Goal: Task Accomplishment & Management: Manage account settings

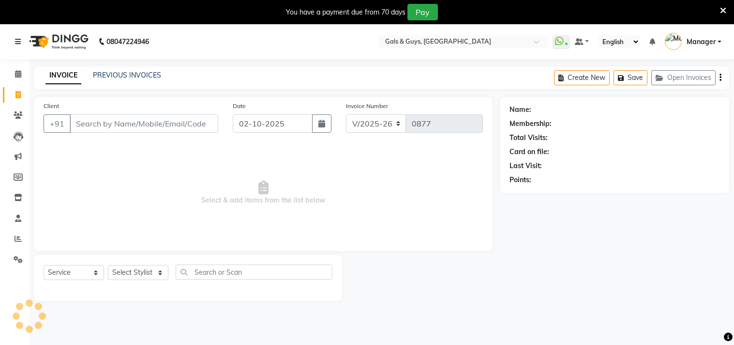
select select "7505"
select select "service"
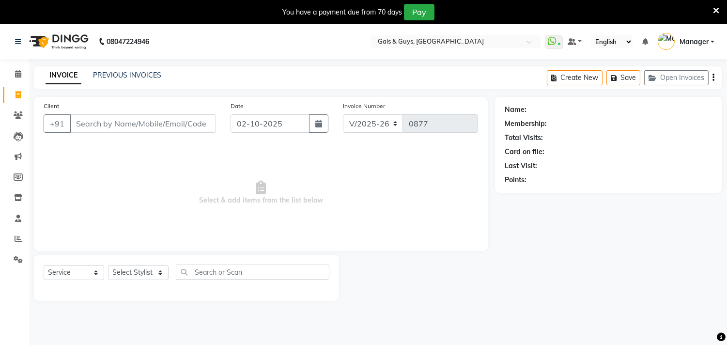
click at [717, 8] on icon at bounding box center [716, 10] width 6 height 9
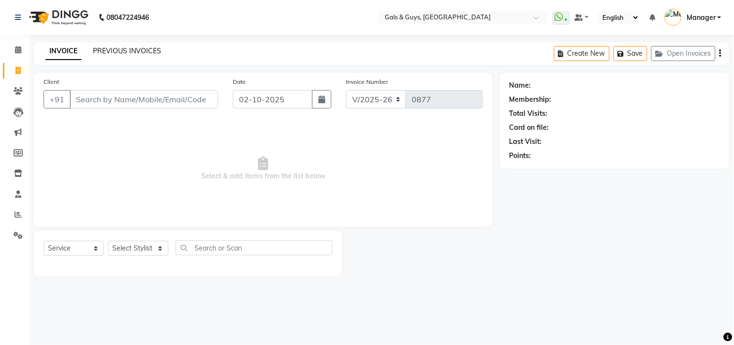
click at [133, 49] on link "PREVIOUS INVOICES" at bounding box center [127, 50] width 68 height 9
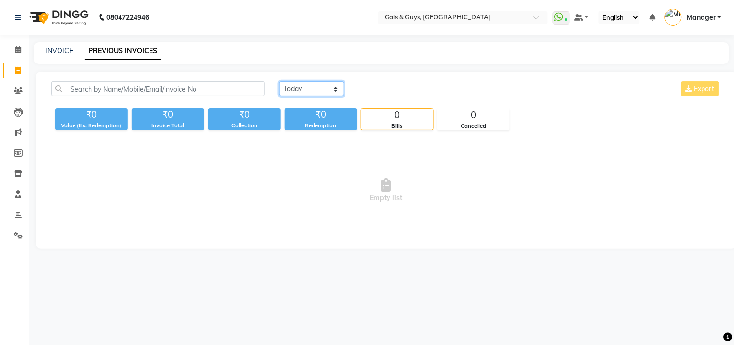
click at [297, 87] on select "Today Yesterday Custom Range" at bounding box center [311, 88] width 65 height 15
select select "range"
click at [279, 81] on select "Today Yesterday Custom Range" at bounding box center [311, 88] width 65 height 15
click at [371, 90] on input "02-10-2025" at bounding box center [391, 89] width 68 height 14
select select "10"
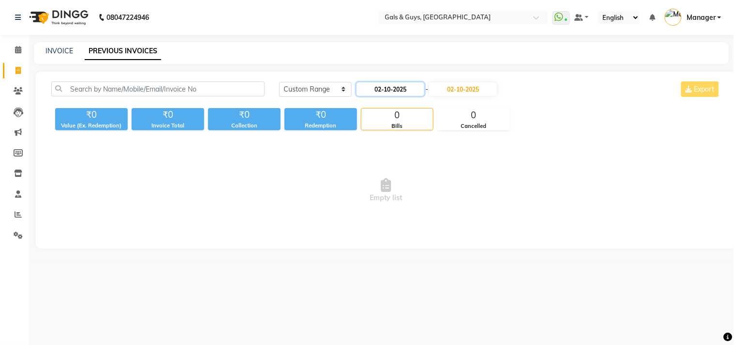
select select "2025"
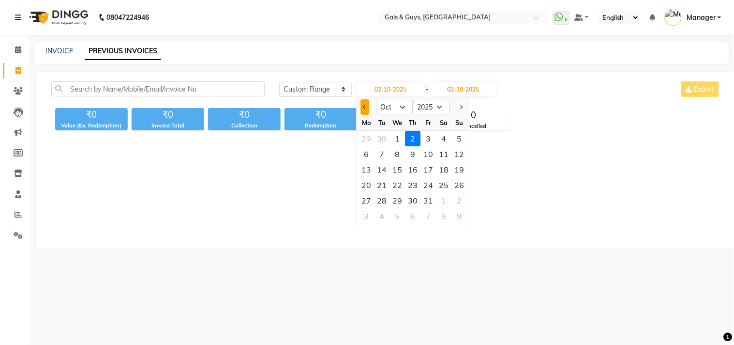
click at [364, 108] on button "Previous month" at bounding box center [365, 106] width 8 height 15
select select "9"
click at [380, 200] on div "30" at bounding box center [382, 200] width 15 height 15
type input "30-09-2025"
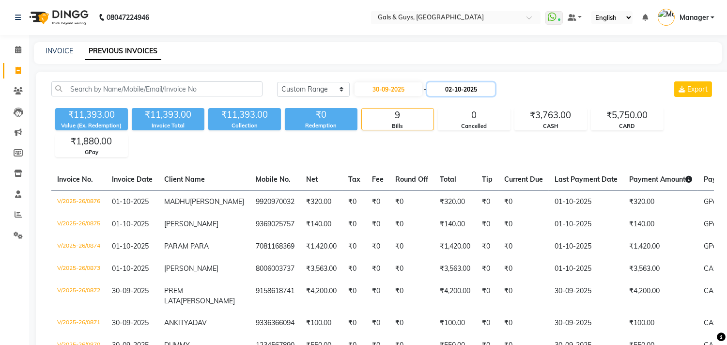
click at [442, 87] on input "02-10-2025" at bounding box center [461, 89] width 68 height 14
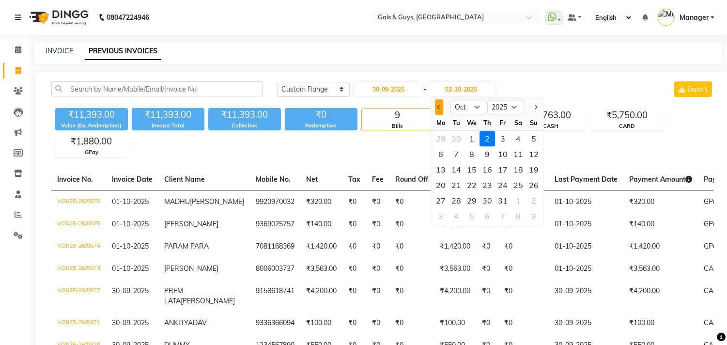
click at [440, 107] on span "Previous month" at bounding box center [439, 107] width 4 height 4
select select "9"
click at [461, 199] on div "30" at bounding box center [455, 200] width 15 height 15
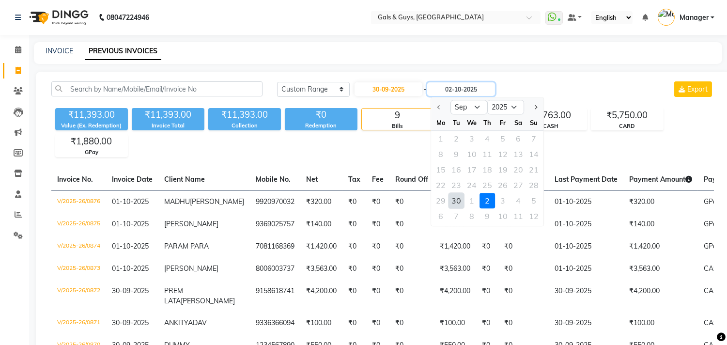
type input "30-09-2025"
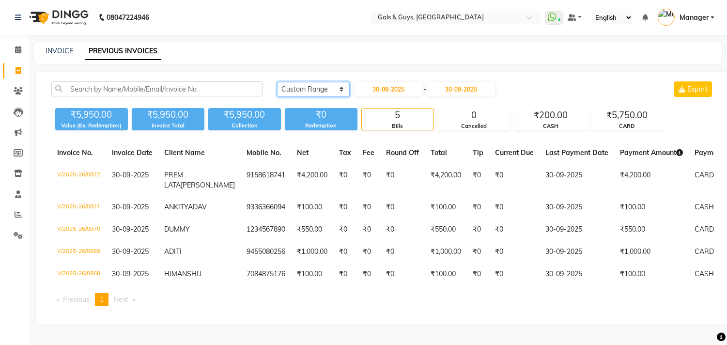
click at [313, 87] on select "Today Yesterday Custom Range" at bounding box center [313, 89] width 73 height 15
click at [277, 82] on select "Today Yesterday Custom Range" at bounding box center [313, 89] width 73 height 15
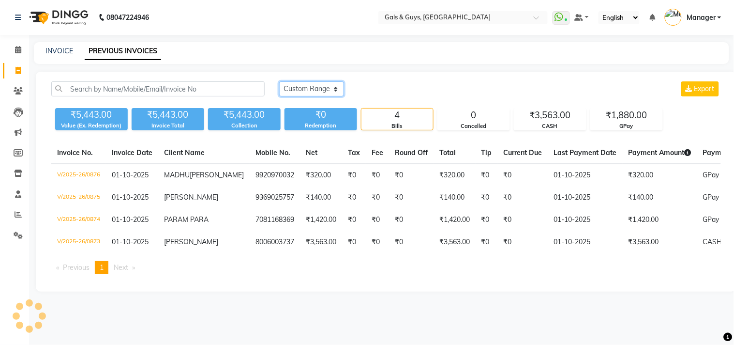
click at [320, 90] on select "Today Yesterday Custom Range" at bounding box center [311, 88] width 65 height 15
select select "today"
click at [279, 81] on select "Today Yesterday Custom Range" at bounding box center [311, 88] width 65 height 15
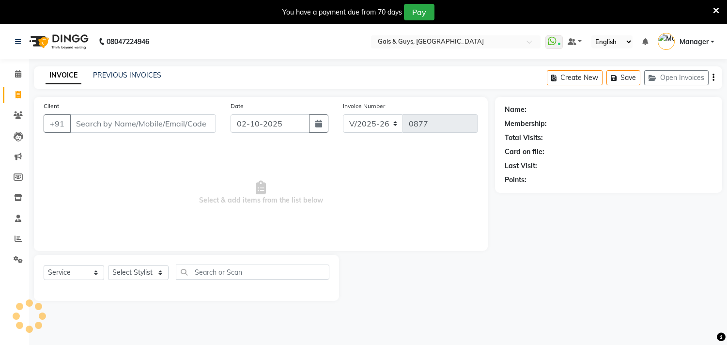
select select "7505"
select select "service"
click at [149, 272] on select "Select Stylist [PERSON_NAME] ADVANCE ALKA [PERSON_NAME] B-WAX KUNAL Manager MEM…" at bounding box center [138, 272] width 61 height 15
select select "66159"
click at [108, 265] on select "Select Stylist [PERSON_NAME] ADVANCE ALKA [PERSON_NAME] B-WAX KUNAL Manager MEM…" at bounding box center [138, 272] width 61 height 15
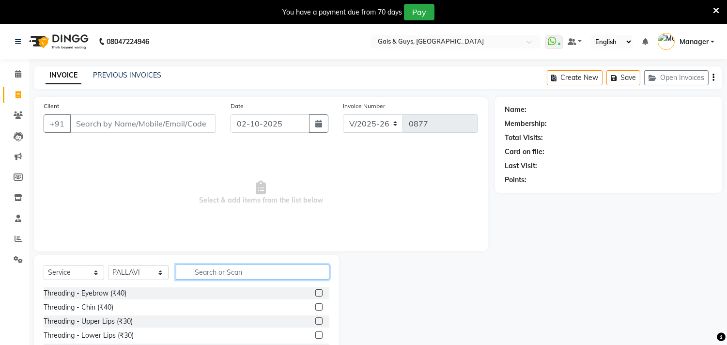
click at [200, 269] on input "text" at bounding box center [252, 271] width 153 height 15
type input "under"
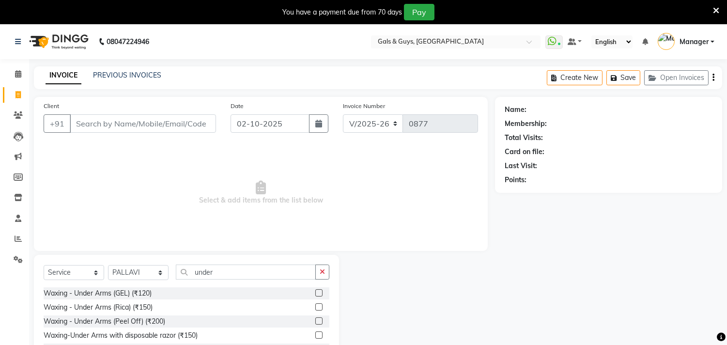
click at [315, 306] on label at bounding box center [318, 306] width 7 height 7
click at [315, 306] on input "checkbox" at bounding box center [318, 307] width 6 height 6
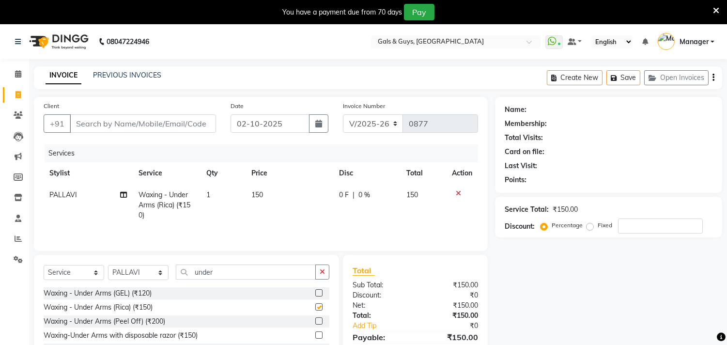
checkbox input "false"
click at [715, 6] on icon at bounding box center [716, 10] width 6 height 9
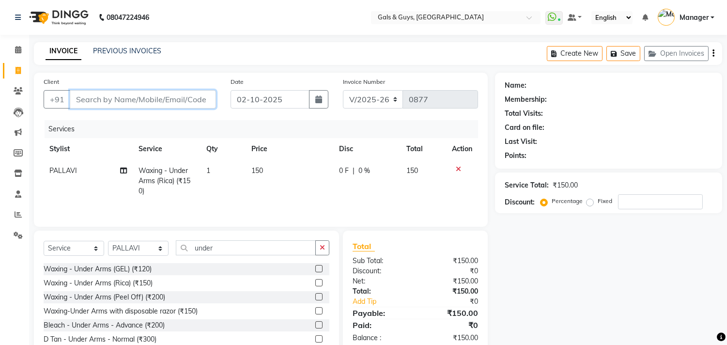
click at [172, 98] on input "Client" at bounding box center [143, 99] width 146 height 18
type input "8"
type input "0"
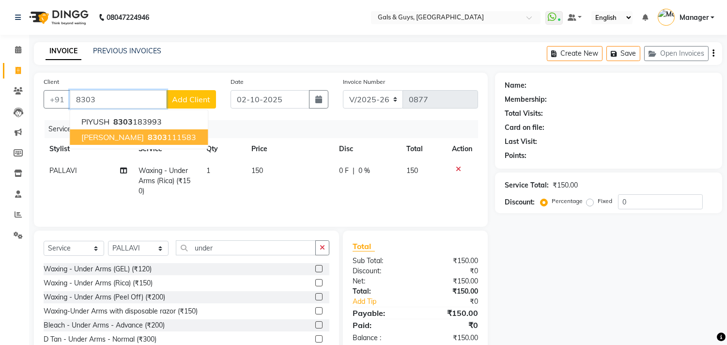
click at [196, 140] on ngb-highlight "8303 111583" at bounding box center [171, 137] width 50 height 10
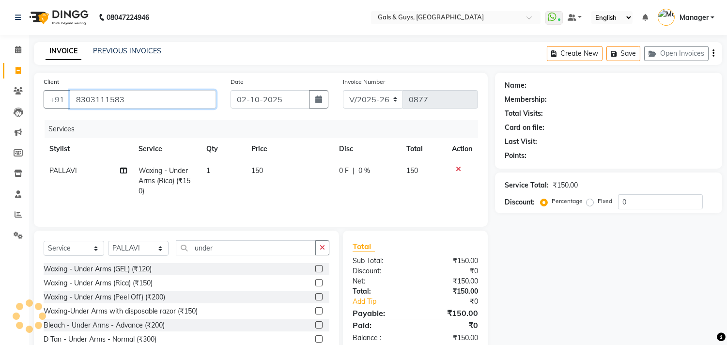
type input "8303111583"
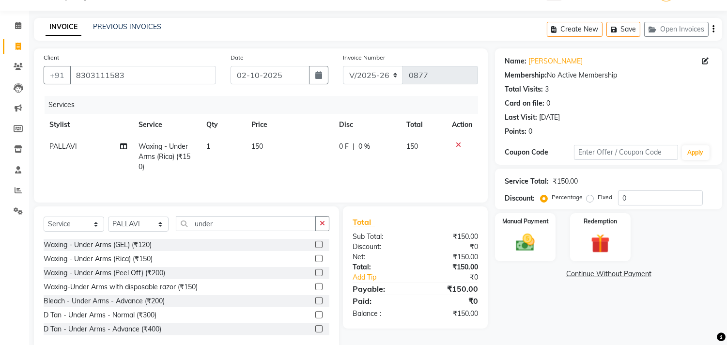
scroll to position [44, 0]
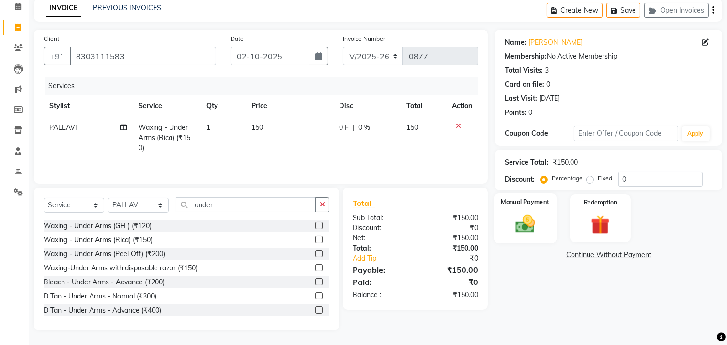
click at [543, 236] on div "Manual Payment" at bounding box center [525, 217] width 63 height 49
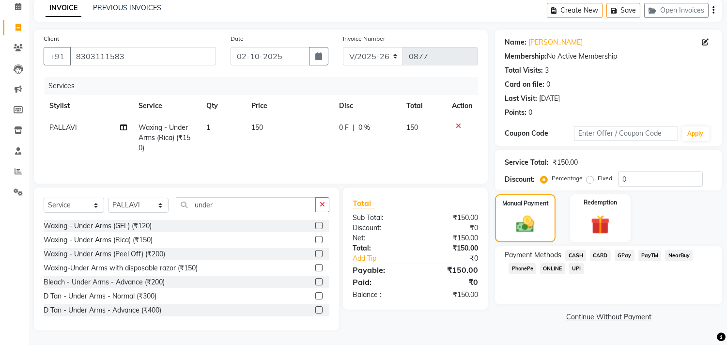
click at [621, 254] on span "GPay" at bounding box center [624, 255] width 20 height 11
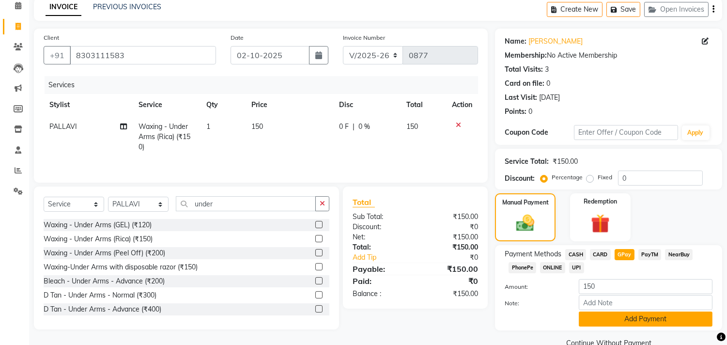
click at [639, 318] on button "Add Payment" at bounding box center [646, 318] width 134 height 15
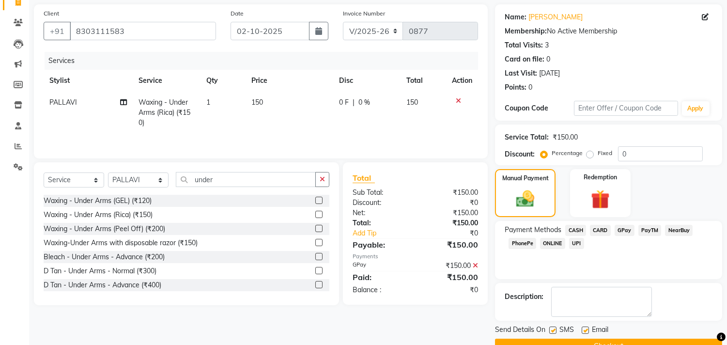
scroll to position [91, 0]
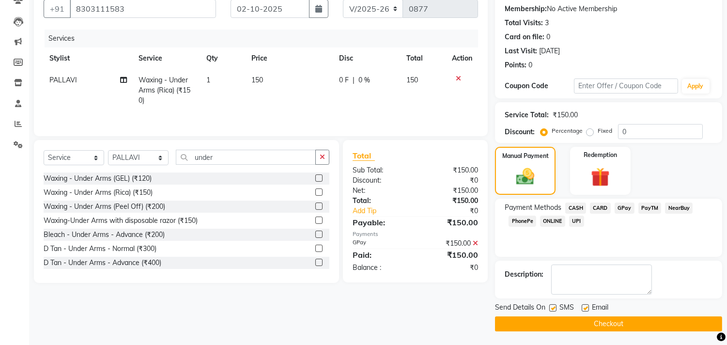
click at [646, 322] on button "Checkout" at bounding box center [608, 323] width 227 height 15
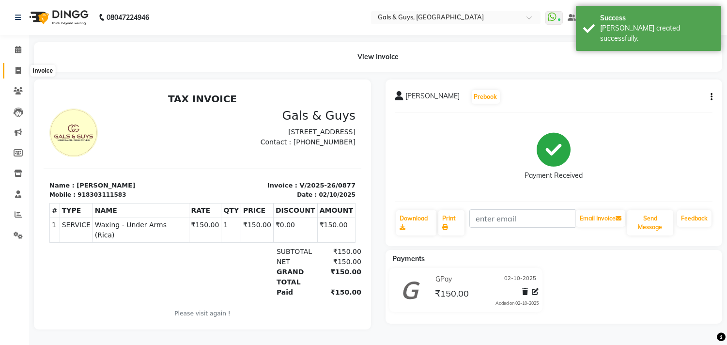
click at [23, 65] on span at bounding box center [18, 70] width 17 height 11
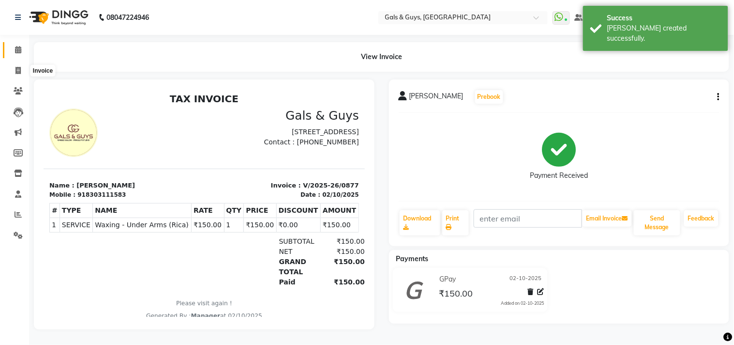
select select "service"
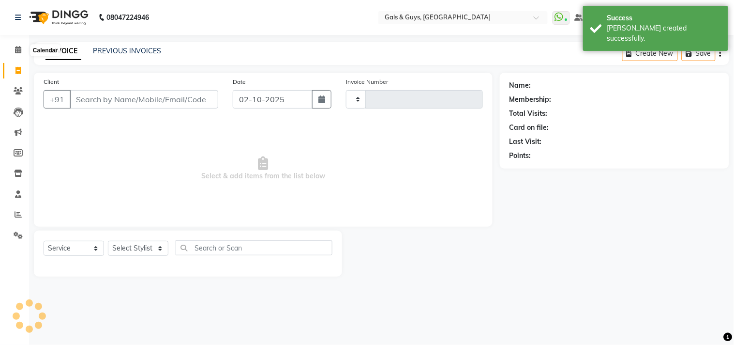
type input "0878"
select select "7505"
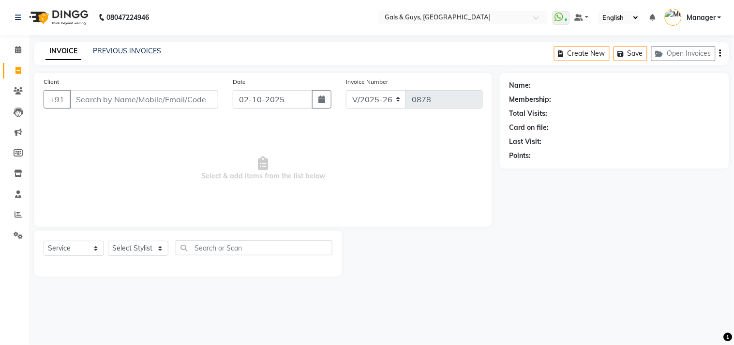
click at [151, 240] on div "Select Service Product Membership Package Voucher Prepaid Gift Card Select Styl…" at bounding box center [188, 251] width 289 height 23
drag, startPoint x: 149, startPoint y: 242, endPoint x: 149, endPoint y: 255, distance: 12.6
click at [149, 247] on select "Select Stylist Abhinav ADVANCE ALKA Ankita B-WAX KUNAL Manager MEMBERSHIP PALLA…" at bounding box center [138, 248] width 61 height 15
select select "89770"
click at [108, 241] on select "Select Stylist Abhinav ADVANCE ALKA Ankita B-WAX KUNAL Manager MEMBERSHIP PALLA…" at bounding box center [138, 248] width 61 height 15
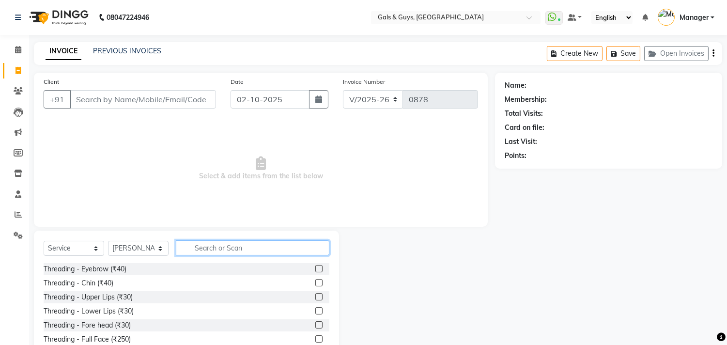
click at [213, 243] on input "text" at bounding box center [252, 247] width 153 height 15
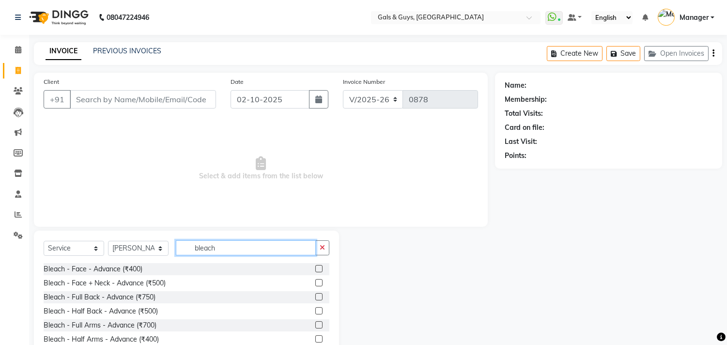
type input "bleach"
click at [315, 284] on label at bounding box center [318, 282] width 7 height 7
click at [315, 284] on input "checkbox" at bounding box center [318, 283] width 6 height 6
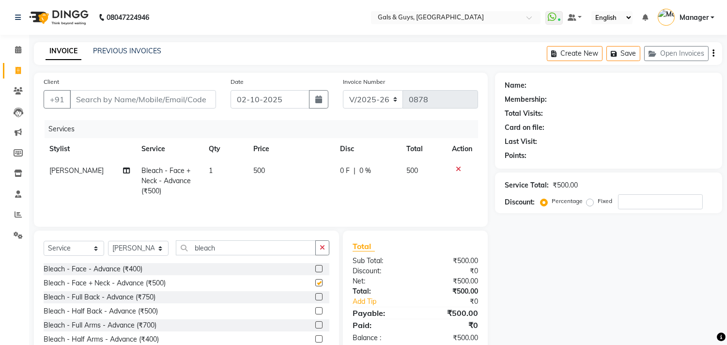
checkbox input "false"
drag, startPoint x: 238, startPoint y: 248, endPoint x: 224, endPoint y: 250, distance: 13.6
click at [229, 250] on input "bleach" at bounding box center [246, 247] width 140 height 15
drag, startPoint x: 238, startPoint y: 246, endPoint x: 134, endPoint y: 249, distance: 104.1
click at [134, 249] on div "Select Service Product Membership Package Voucher Prepaid Gift Card Select Styl…" at bounding box center [187, 251] width 286 height 23
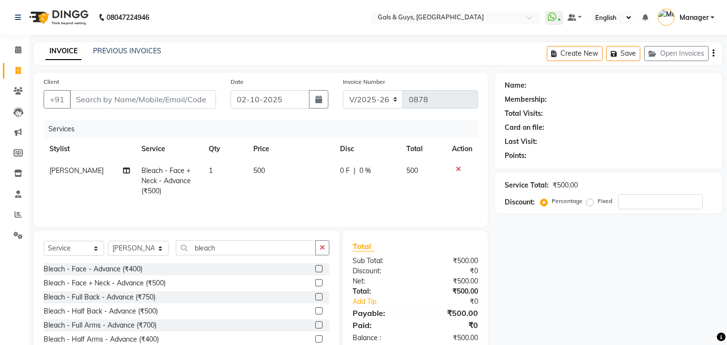
click at [315, 339] on label at bounding box center [318, 338] width 7 height 7
click at [315, 339] on input "checkbox" at bounding box center [318, 339] width 6 height 6
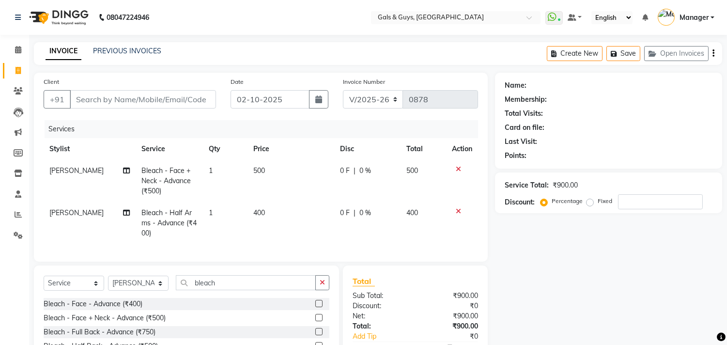
checkbox input "false"
click at [167, 102] on input "Client" at bounding box center [143, 99] width 146 height 18
type input "6"
type input "0"
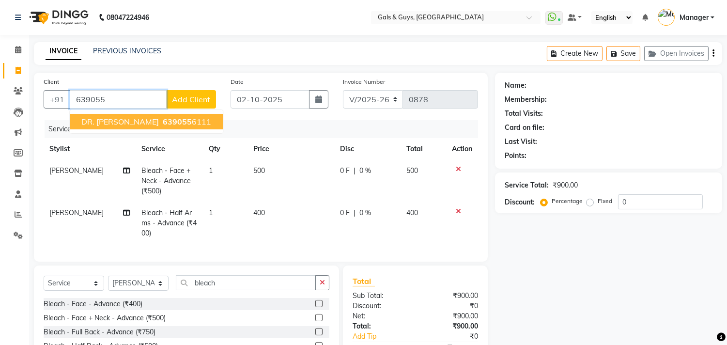
click at [173, 117] on span "639055" at bounding box center [177, 122] width 29 height 10
type input "6390556111"
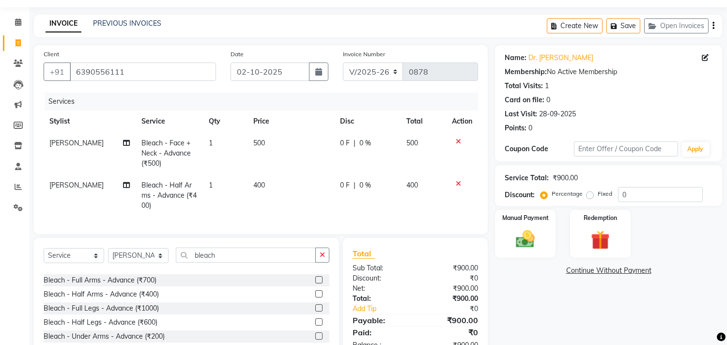
scroll to position [86, 0]
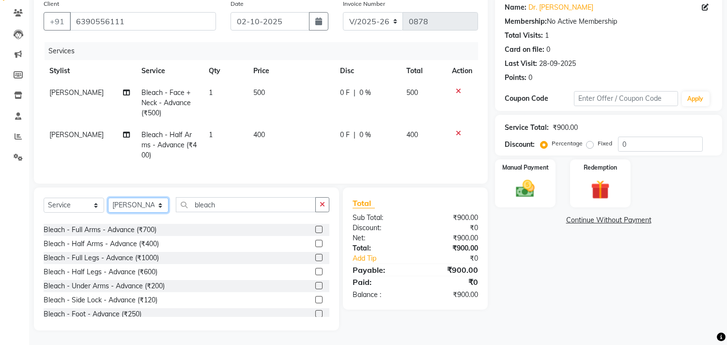
click at [152, 212] on select "Select Stylist Abhinav ADVANCE ALKA Ankita B-WAX KUNAL Manager MEMBERSHIP PALLA…" at bounding box center [138, 205] width 61 height 15
select select "78204"
click at [108, 198] on select "Select Stylist Abhinav ADVANCE ALKA Ankita B-WAX KUNAL Manager MEMBERSHIP PALLA…" at bounding box center [138, 205] width 61 height 15
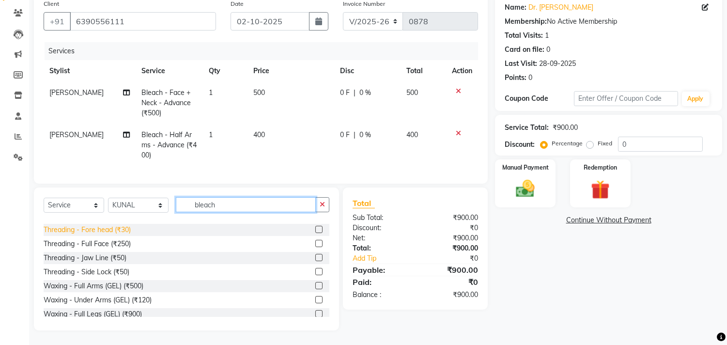
drag, startPoint x: 252, startPoint y: 208, endPoint x: 122, endPoint y: 229, distance: 131.8
click at [124, 224] on div "Select Service Product Membership Package Voucher Prepaid Gift Card Select Styl…" at bounding box center [186, 258] width 305 height 143
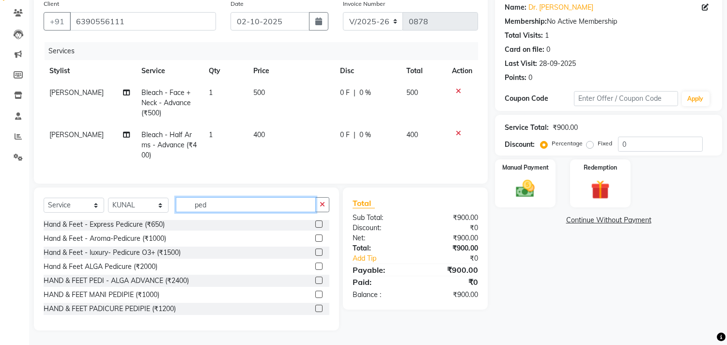
scroll to position [1, 0]
type input "pedi"
click at [315, 223] on label at bounding box center [318, 223] width 7 height 7
click at [315, 223] on input "checkbox" at bounding box center [318, 224] width 6 height 6
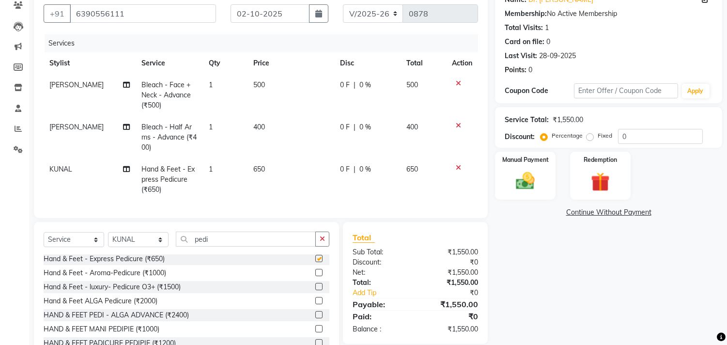
checkbox input "false"
click at [526, 189] on img at bounding box center [525, 181] width 32 height 23
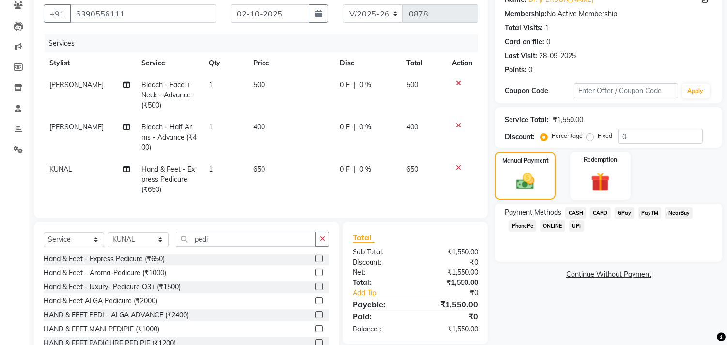
click at [625, 211] on span "GPay" at bounding box center [624, 212] width 20 height 11
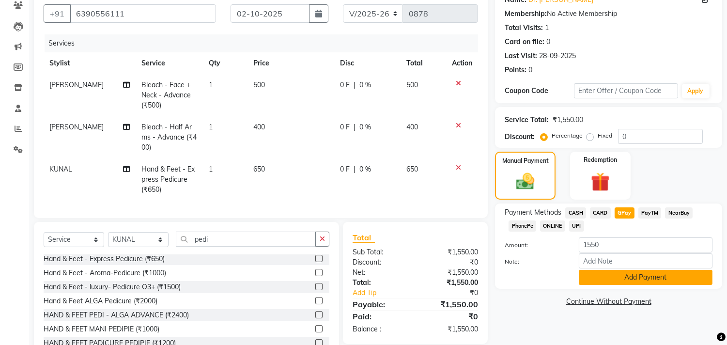
click at [632, 277] on button "Add Payment" at bounding box center [646, 277] width 134 height 15
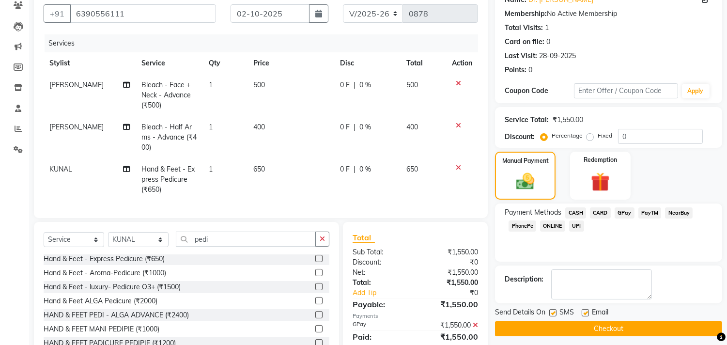
click at [666, 329] on button "Checkout" at bounding box center [608, 328] width 227 height 15
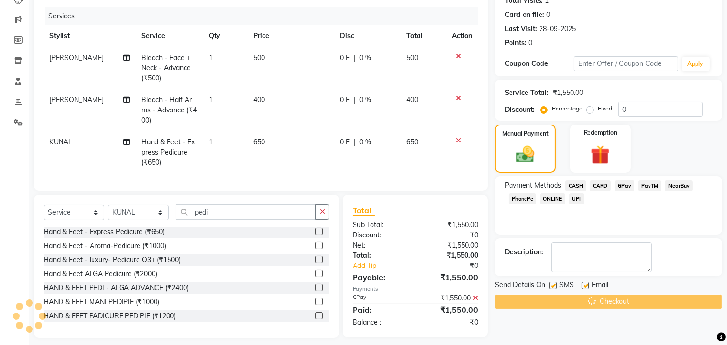
scroll to position [128, 0]
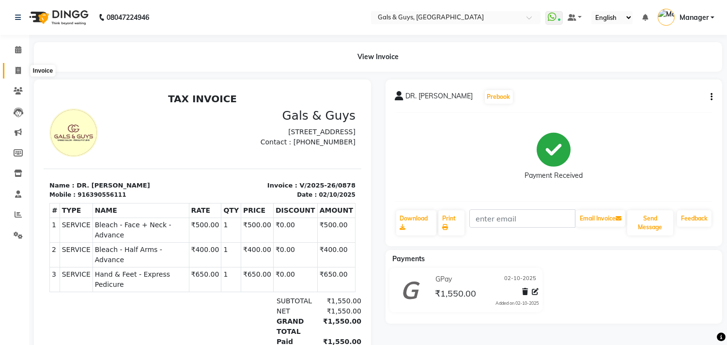
click at [20, 71] on icon at bounding box center [17, 70] width 5 height 7
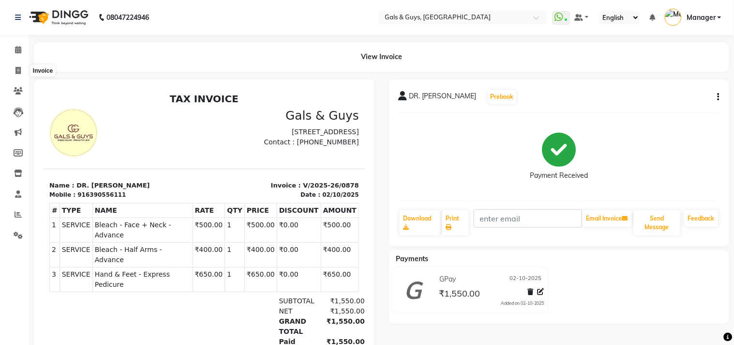
select select "service"
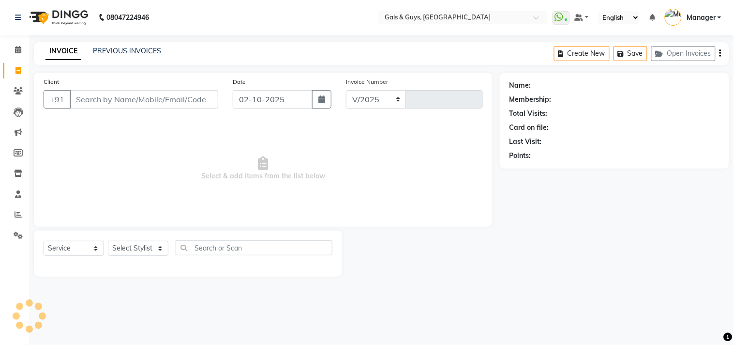
select select "7505"
type input "0879"
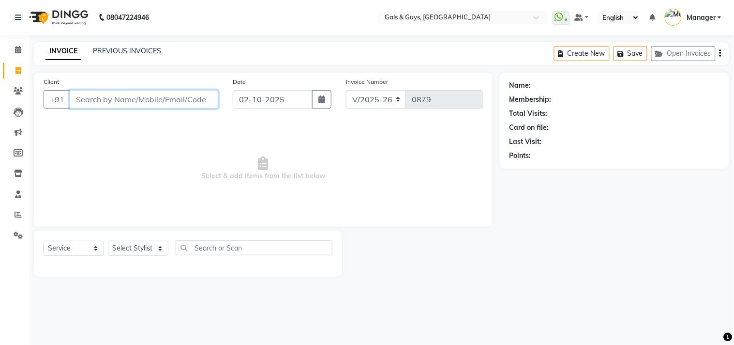
click at [156, 97] on input "Client" at bounding box center [144, 99] width 149 height 18
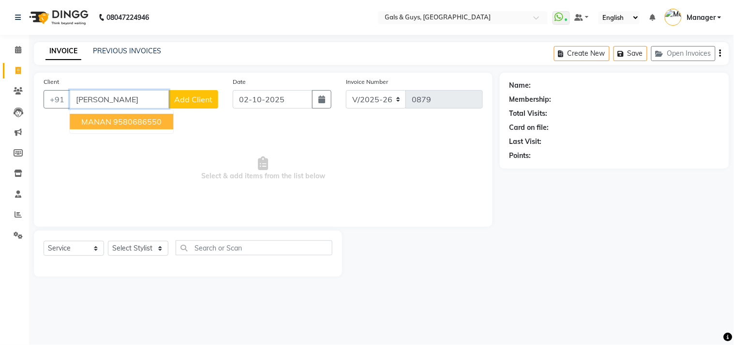
click at [168, 123] on button "MANAN 9580686550" at bounding box center [122, 121] width 104 height 15
type input "9580686550"
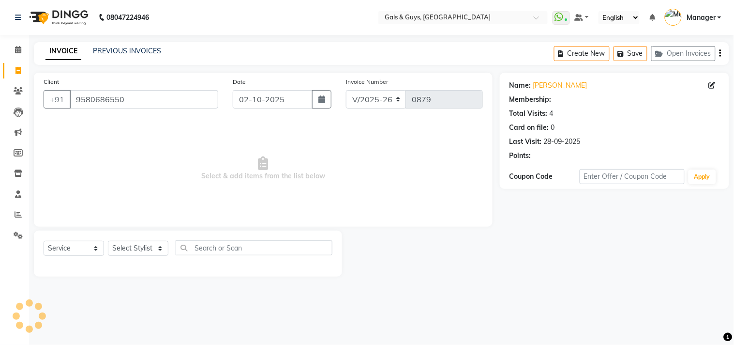
select select "1: Object"
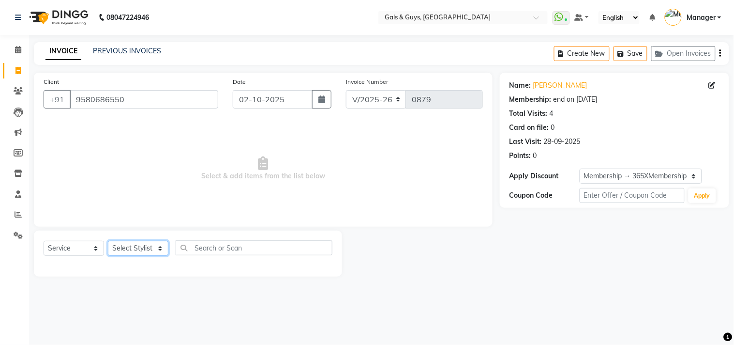
click at [159, 257] on div "Select Service Product Membership Package Voucher Prepaid Gift Card Select Styl…" at bounding box center [188, 251] width 289 height 23
select select "78204"
click at [108, 241] on select "Select Stylist [PERSON_NAME] ADVANCE ALKA [PERSON_NAME] B-WAX KUNAL Manager MEM…" at bounding box center [138, 248] width 61 height 15
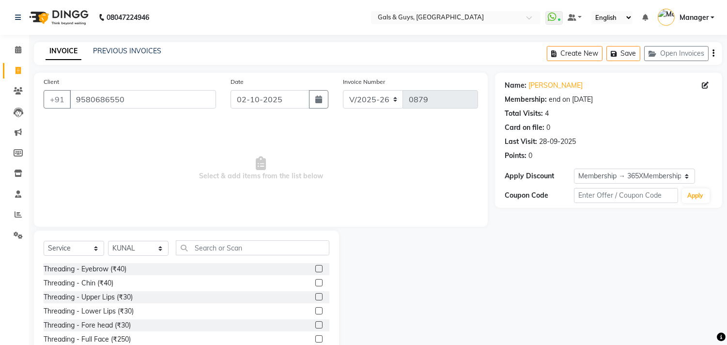
click at [223, 239] on div "Select Service Product Membership Package Voucher Prepaid Gift Card Select Styl…" at bounding box center [186, 301] width 305 height 143
click at [248, 252] on input "text" at bounding box center [252, 247] width 153 height 15
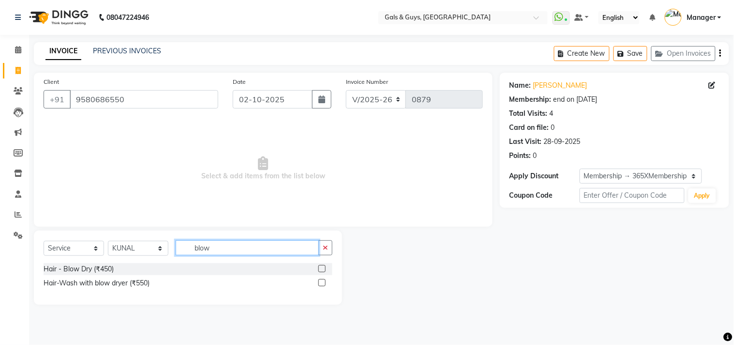
type input "blow"
drag, startPoint x: 318, startPoint y: 267, endPoint x: 324, endPoint y: 269, distance: 7.0
click at [318, 268] on div "Hair - Blow Dry (₹450)" at bounding box center [188, 269] width 289 height 12
click at [325, 269] on label at bounding box center [322, 268] width 7 height 7
click at [325, 269] on input "checkbox" at bounding box center [322, 269] width 6 height 6
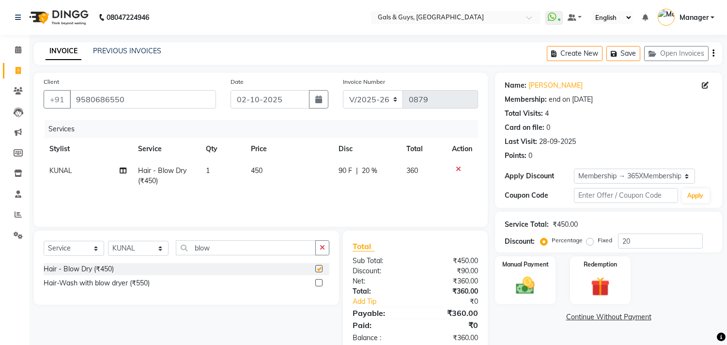
checkbox input "false"
drag, startPoint x: 233, startPoint y: 250, endPoint x: 26, endPoint y: 224, distance: 208.8
click at [39, 225] on div "Client +91 9580686550 Date 02-10-2025 Invoice Number V/2025 V/2025-26 0879 Serv…" at bounding box center [261, 213] width 468 height 280
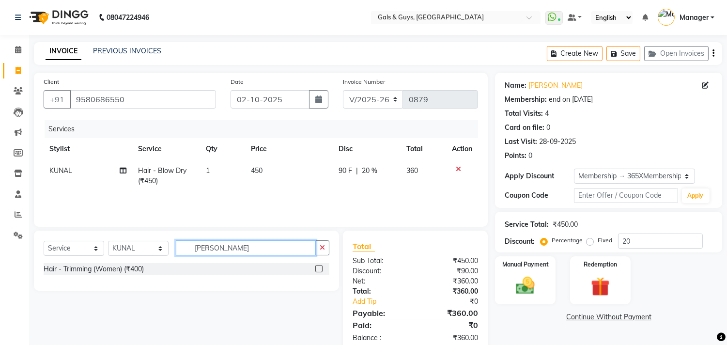
type input "trimm"
click at [317, 265] on label at bounding box center [318, 268] width 7 height 7
click at [317, 266] on input "checkbox" at bounding box center [318, 269] width 6 height 6
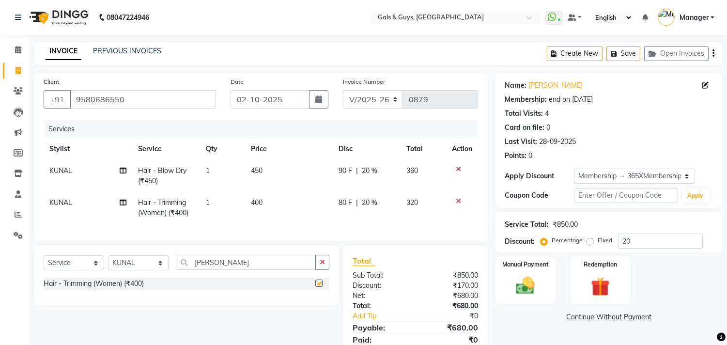
checkbox input "false"
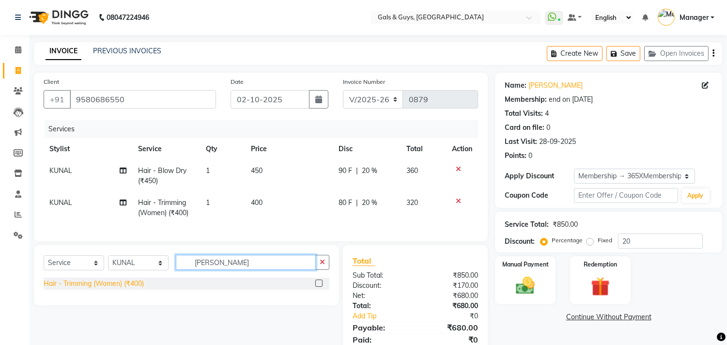
drag, startPoint x: 245, startPoint y: 267, endPoint x: 143, endPoint y: 287, distance: 104.1
click at [157, 286] on div "Select Service Product Membership Package Voucher Prepaid Gift Card Select Styl…" at bounding box center [186, 275] width 305 height 60
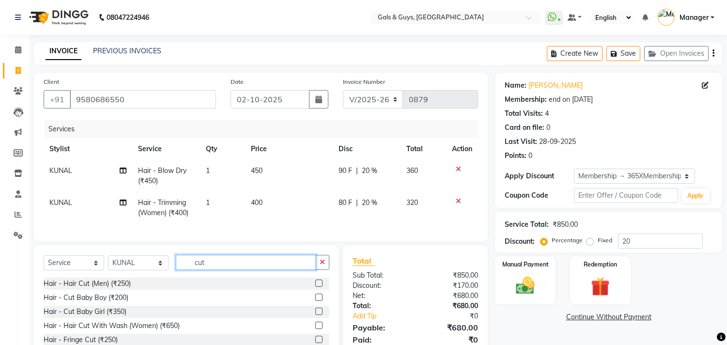
type input "cut"
click at [315, 329] on label at bounding box center [318, 324] width 7 height 7
click at [315, 329] on input "checkbox" at bounding box center [318, 325] width 6 height 6
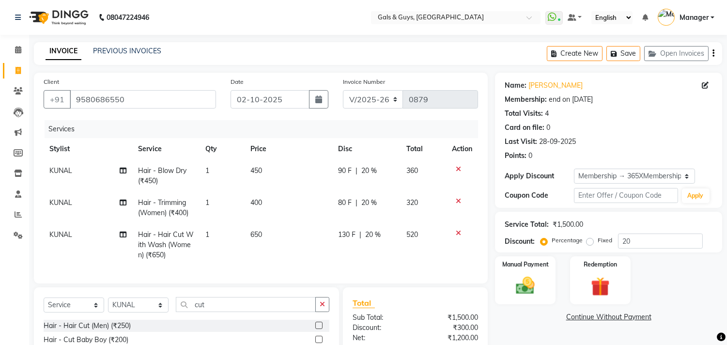
checkbox input "false"
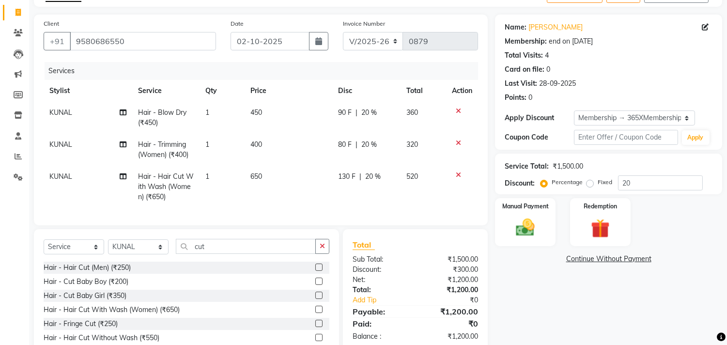
scroll to position [80, 0]
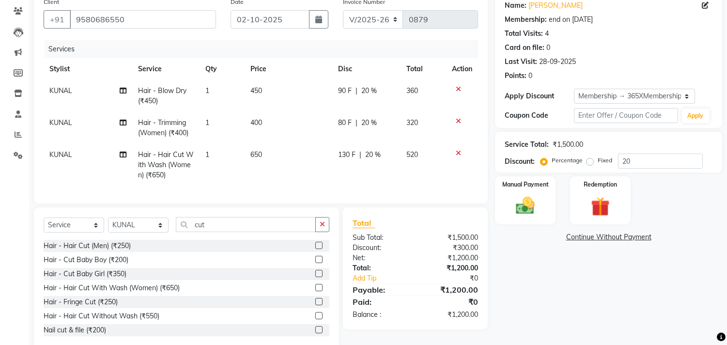
click at [458, 122] on icon at bounding box center [458, 121] width 5 height 7
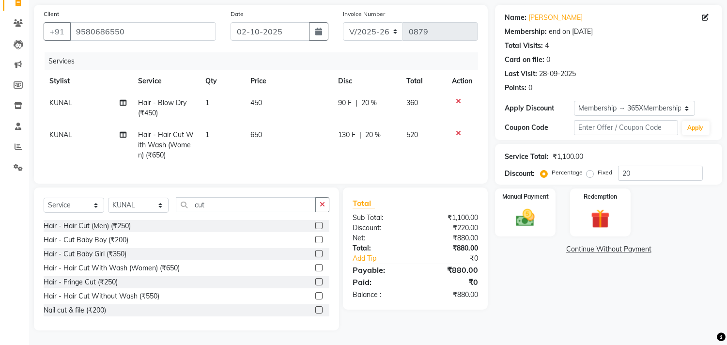
click at [453, 92] on td at bounding box center [462, 108] width 32 height 32
click at [458, 98] on icon at bounding box center [458, 101] width 5 height 7
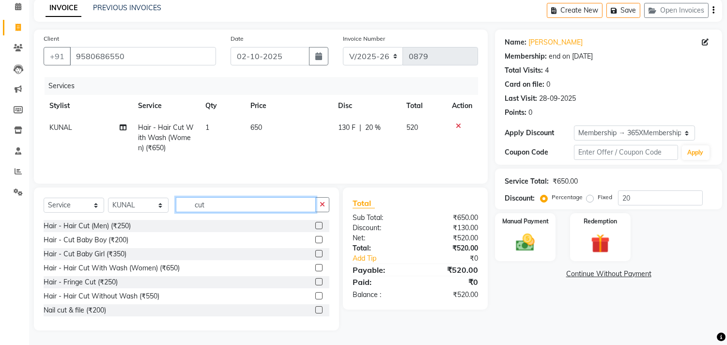
drag, startPoint x: 238, startPoint y: 208, endPoint x: 78, endPoint y: 210, distance: 159.8
click at [83, 210] on div "Select Service Product Membership Package Voucher Prepaid Gift Card Select Styl…" at bounding box center [187, 208] width 286 height 23
click at [151, 208] on select "Select Stylist [PERSON_NAME] ADVANCE ALKA [PERSON_NAME] B-WAX KUNAL Manager MEM…" at bounding box center [138, 205] width 61 height 15
select select "66163"
click at [108, 198] on select "Select Stylist [PERSON_NAME] ADVANCE ALKA [PERSON_NAME] B-WAX KUNAL Manager MEM…" at bounding box center [138, 205] width 61 height 15
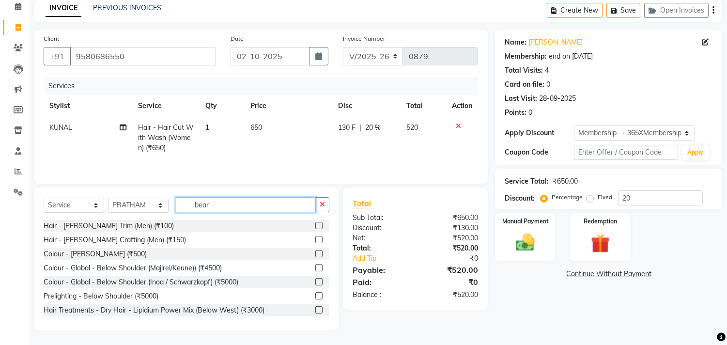
scroll to position [23, 0]
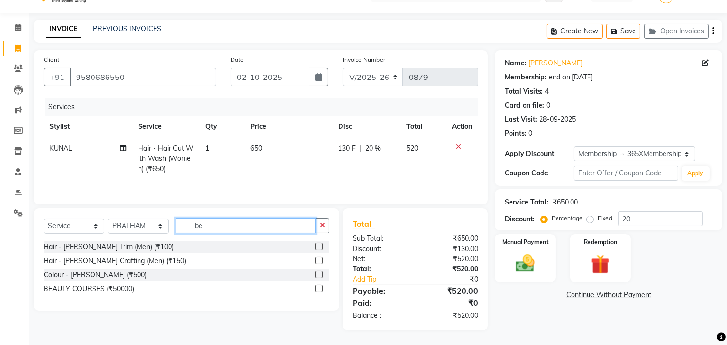
type input "b"
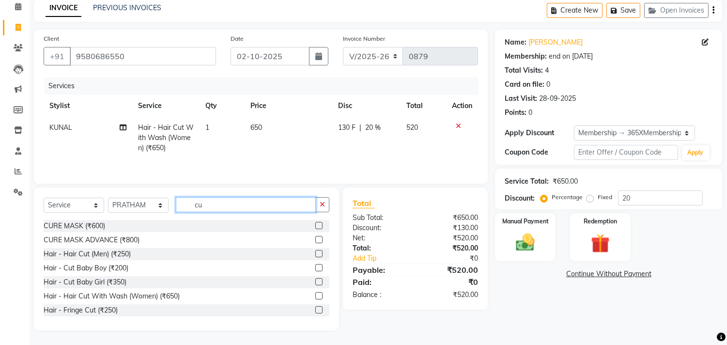
type input "cut"
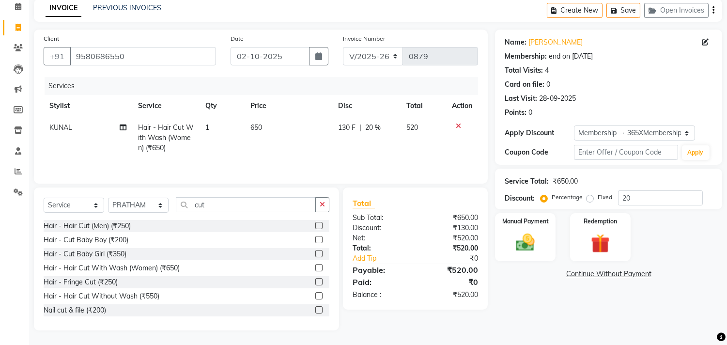
click at [315, 223] on label at bounding box center [318, 225] width 7 height 7
click at [315, 223] on input "checkbox" at bounding box center [318, 226] width 6 height 6
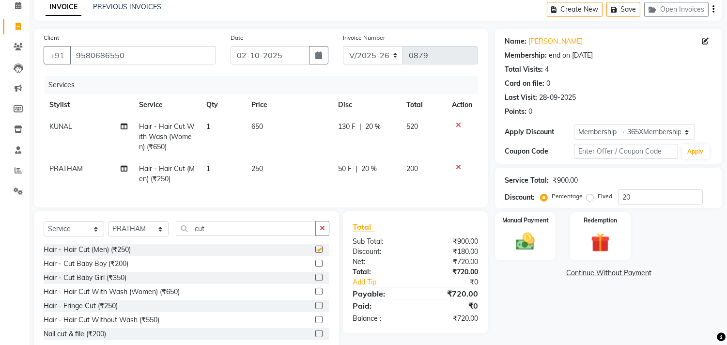
checkbox input "false"
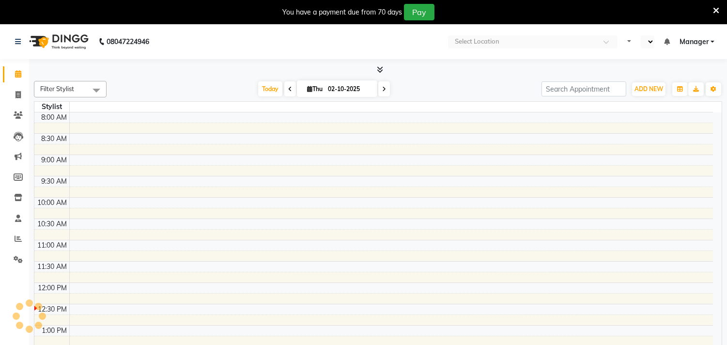
click at [713, 8] on icon at bounding box center [716, 10] width 6 height 9
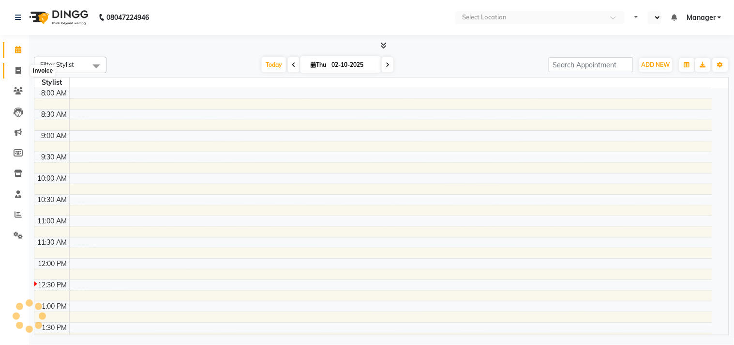
click at [16, 68] on icon at bounding box center [17, 70] width 5 height 7
select select "service"
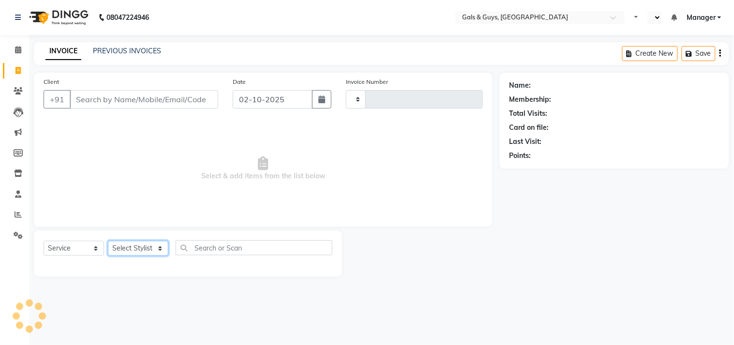
click at [127, 248] on select "Select Stylist" at bounding box center [138, 248] width 61 height 15
click at [127, 243] on select "Select Stylist" at bounding box center [138, 248] width 61 height 15
click at [129, 245] on select "Select Stylist" at bounding box center [138, 248] width 61 height 15
click at [131, 246] on select "Select Stylist" at bounding box center [138, 248] width 61 height 15
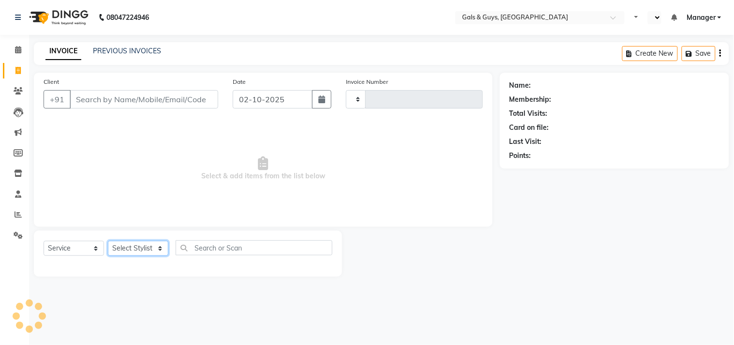
click at [131, 246] on select "Select Stylist" at bounding box center [138, 248] width 61 height 15
select select "en"
click at [161, 244] on select "Select Stylist" at bounding box center [138, 248] width 61 height 15
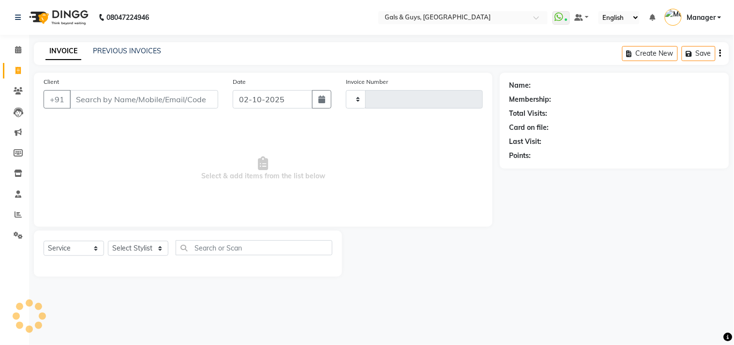
type input "0879"
select select "7505"
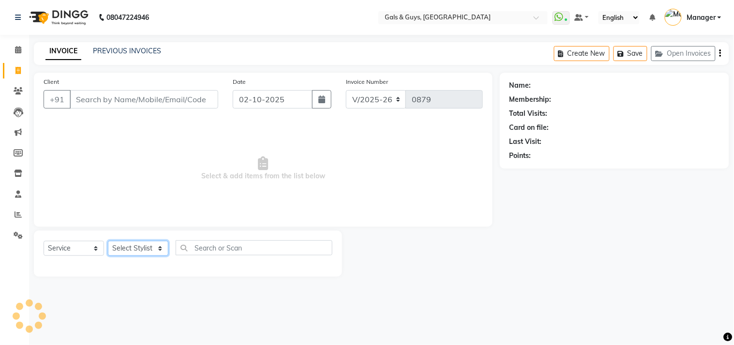
click at [153, 245] on select "Select Stylist" at bounding box center [138, 248] width 61 height 15
click at [149, 248] on select "Select Stylist [PERSON_NAME] ADVANCE ALKA [PERSON_NAME] B-WAX KUNAL Manager MEM…" at bounding box center [138, 248] width 61 height 15
select select "89770"
click at [108, 241] on select "Select Stylist [PERSON_NAME] ADVANCE ALKA [PERSON_NAME] B-WAX KUNAL Manager MEM…" at bounding box center [138, 248] width 61 height 15
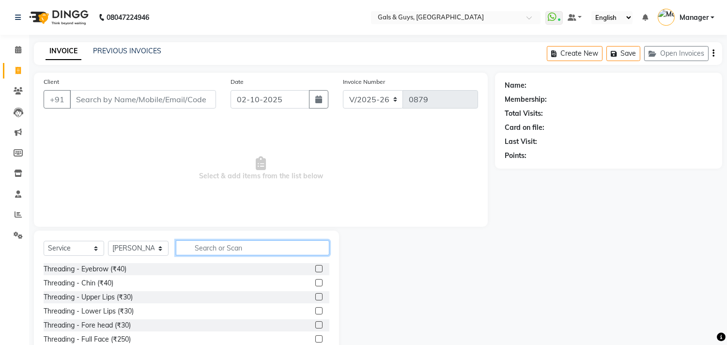
click at [234, 250] on input "text" at bounding box center [252, 247] width 153 height 15
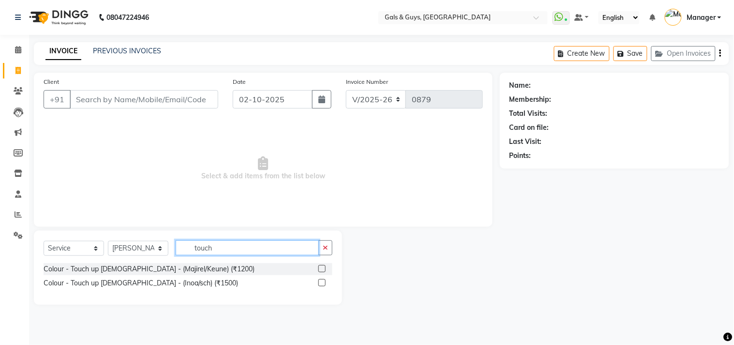
type input "touch"
click at [322, 268] on label at bounding box center [322, 268] width 7 height 7
click at [322, 268] on input "checkbox" at bounding box center [322, 269] width 6 height 6
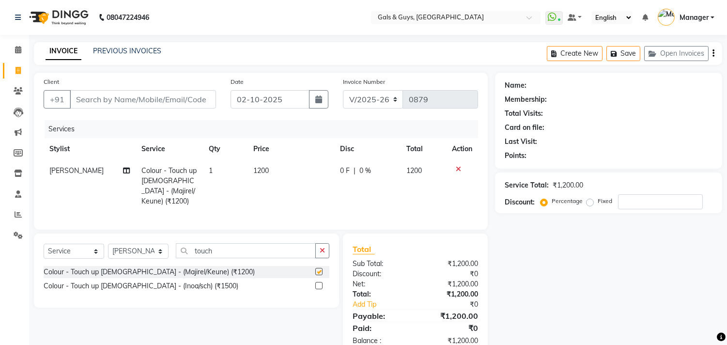
checkbox input "false"
click at [158, 249] on select "Select Stylist [PERSON_NAME] ADVANCE ALKA [PERSON_NAME] B-WAX KUNAL Manager MEM…" at bounding box center [138, 251] width 61 height 15
select select "66159"
click at [108, 244] on select "Select Stylist [PERSON_NAME] ADVANCE ALKA [PERSON_NAME] B-WAX KUNAL Manager MEM…" at bounding box center [138, 251] width 61 height 15
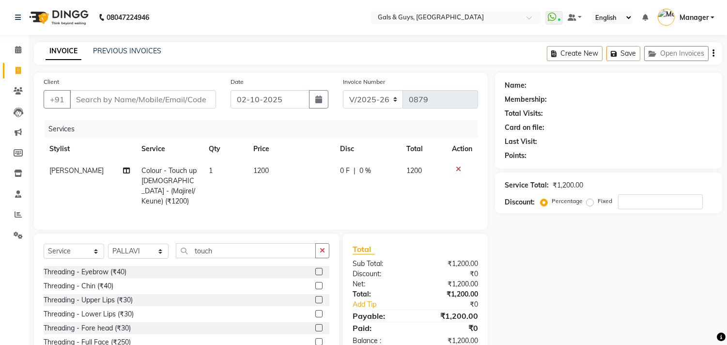
drag, startPoint x: 252, startPoint y: 259, endPoint x: 147, endPoint y: 259, distance: 105.1
click at [148, 259] on div "Select Service Product Membership Package Voucher Prepaid Gift Card Select Styl…" at bounding box center [187, 254] width 286 height 23
click at [327, 254] on button "button" at bounding box center [322, 250] width 14 height 15
click at [218, 249] on input "text" at bounding box center [252, 250] width 153 height 15
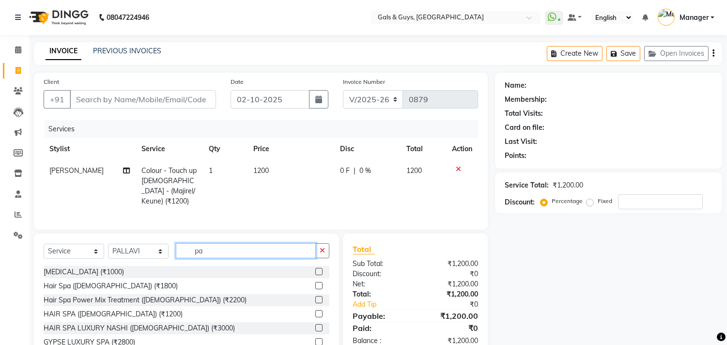
type input "p"
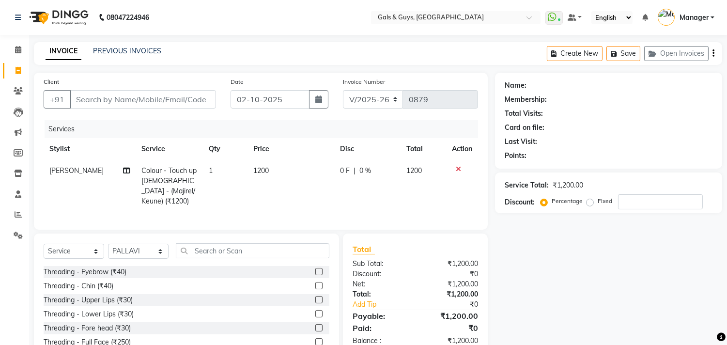
click at [315, 268] on label at bounding box center [318, 271] width 7 height 7
click at [315, 269] on input "checkbox" at bounding box center [318, 272] width 6 height 6
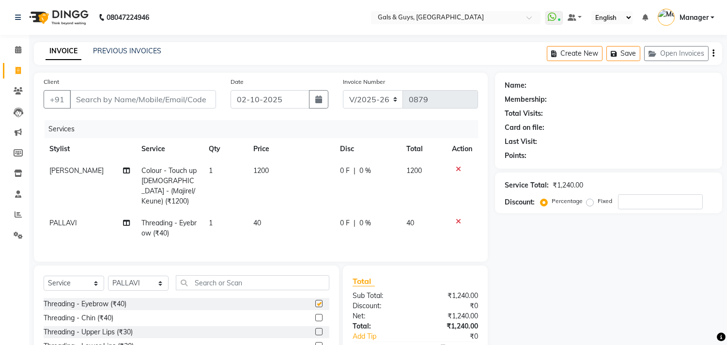
checkbox input "false"
click at [131, 100] on input "Client" at bounding box center [143, 99] width 146 height 18
type input "9"
type input "0"
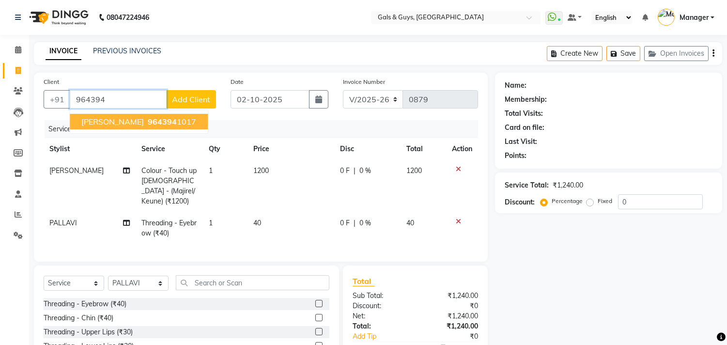
click at [148, 118] on span "964394" at bounding box center [162, 122] width 29 height 10
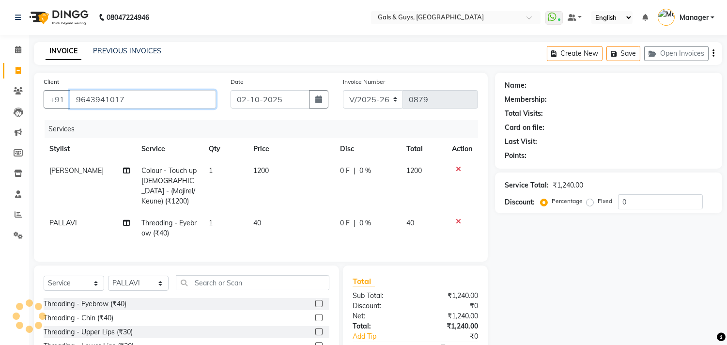
type input "9643941017"
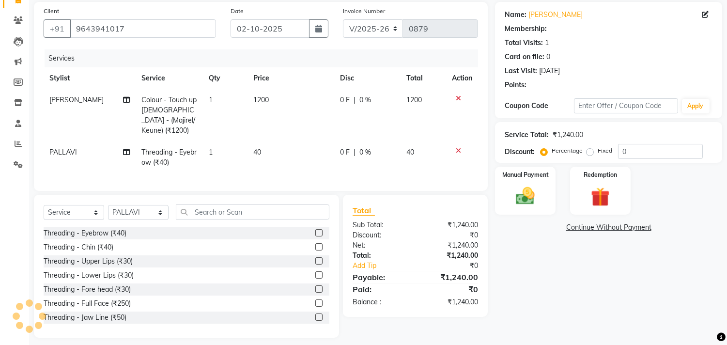
scroll to position [76, 0]
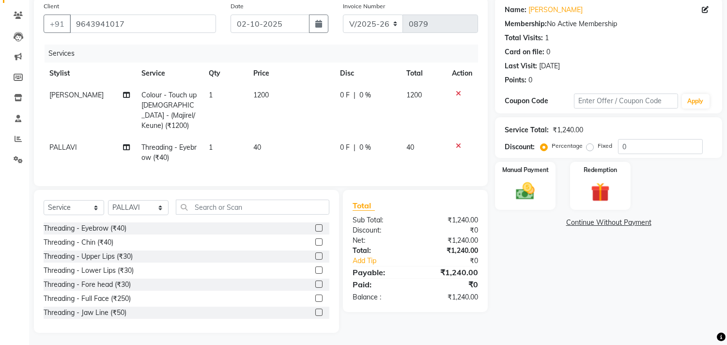
click at [368, 94] on span "0 %" at bounding box center [365, 95] width 12 height 10
select select "89770"
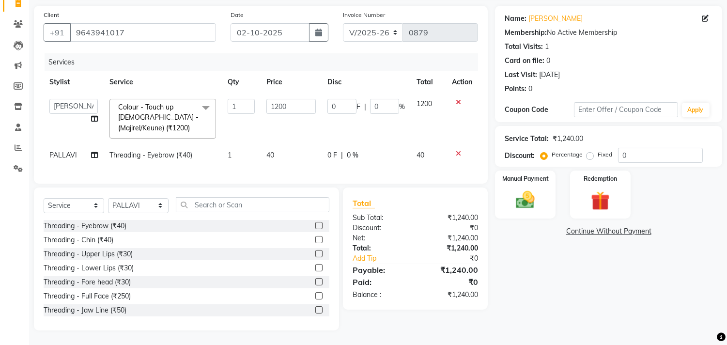
scroll to position [75, 0]
drag, startPoint x: 389, startPoint y: 97, endPoint x: 321, endPoint y: 110, distance: 69.0
click at [327, 107] on td "0 F | 0 %" at bounding box center [365, 118] width 89 height 51
type input "10"
click at [553, 303] on div "Name: Anju Singh Membership: No Active Membership Total Visits: 1 Card on file:…" at bounding box center [612, 168] width 234 height 324
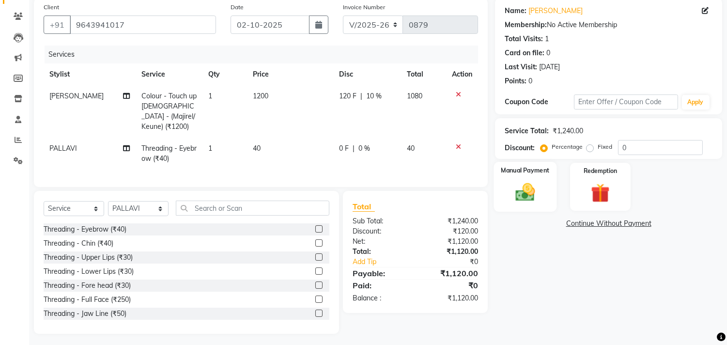
click at [549, 202] on div "Manual Payment" at bounding box center [525, 186] width 63 height 49
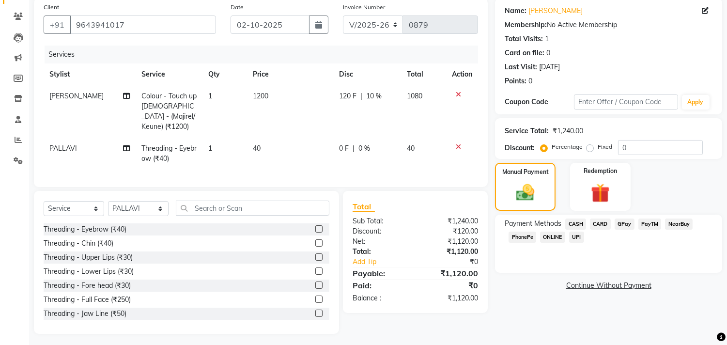
click at [575, 221] on span "CASH" at bounding box center [575, 223] width 21 height 11
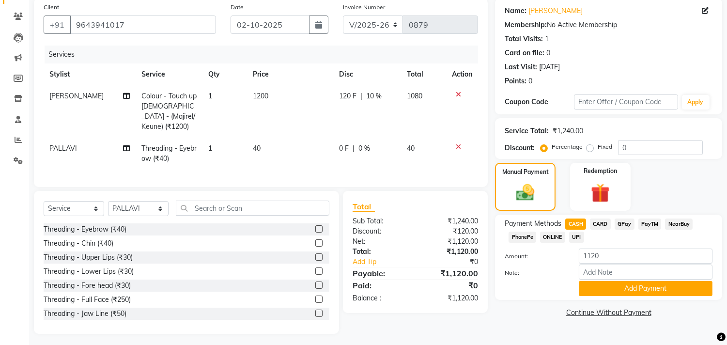
click at [628, 223] on span "GPay" at bounding box center [624, 223] width 20 height 11
click at [657, 290] on button "Add Payment" at bounding box center [646, 288] width 134 height 15
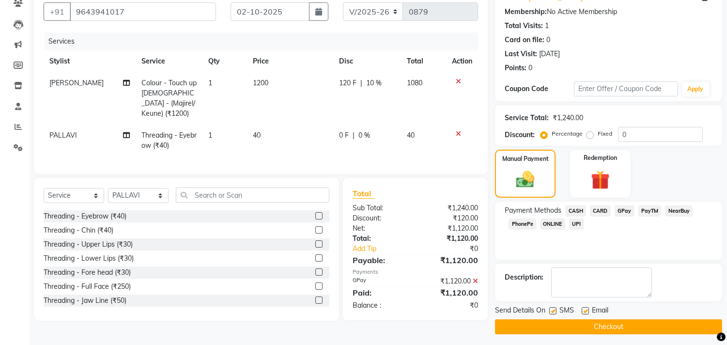
scroll to position [91, 0]
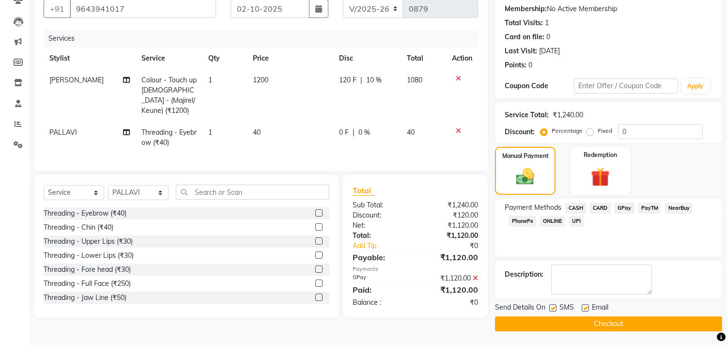
click at [594, 327] on button "Checkout" at bounding box center [608, 323] width 227 height 15
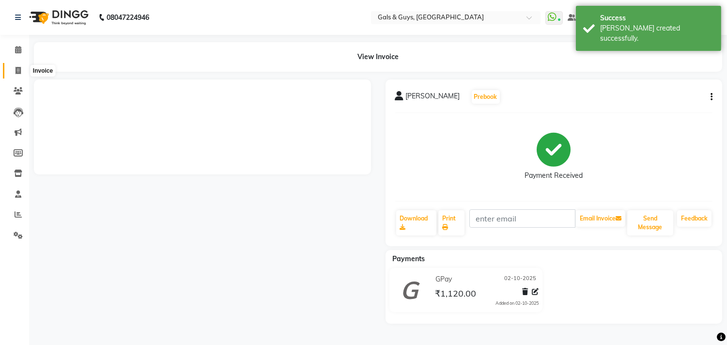
click at [19, 69] on icon at bounding box center [17, 70] width 5 height 7
select select "service"
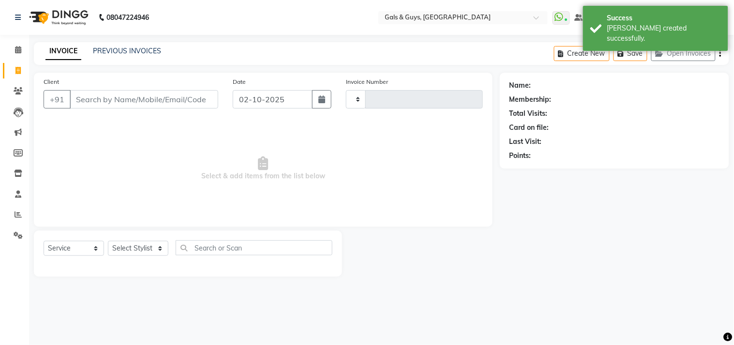
type input "0880"
select select "7505"
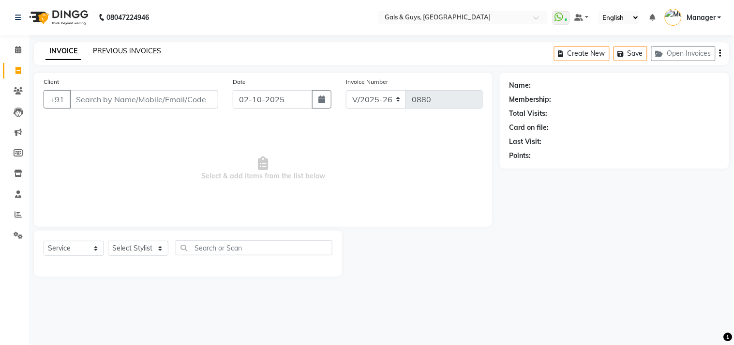
drag, startPoint x: 142, startPoint y: 45, endPoint x: 144, endPoint y: 50, distance: 6.1
click at [144, 49] on div "INVOICE PREVIOUS INVOICES Create New Save Open Invoices" at bounding box center [382, 53] width 696 height 23
click at [146, 51] on link "PREVIOUS INVOICES" at bounding box center [127, 50] width 68 height 9
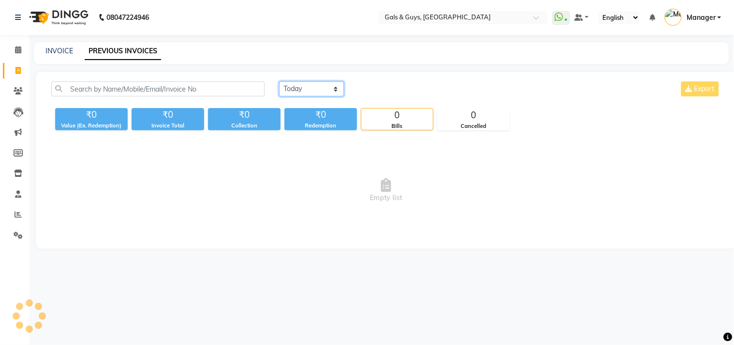
click at [320, 92] on select "[DATE] [DATE] Custom Range" at bounding box center [311, 88] width 65 height 15
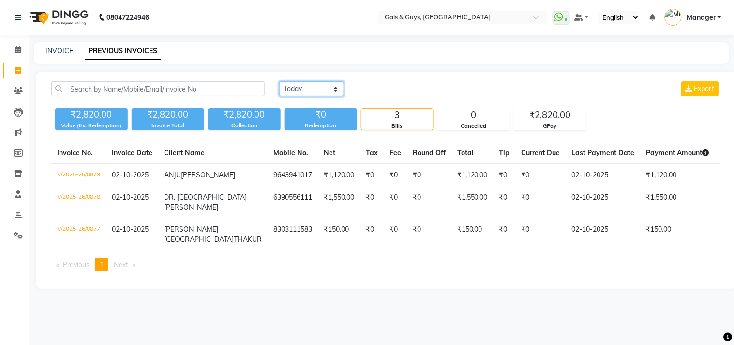
select select "range"
click at [279, 81] on select "[DATE] [DATE] Custom Range" at bounding box center [311, 88] width 65 height 15
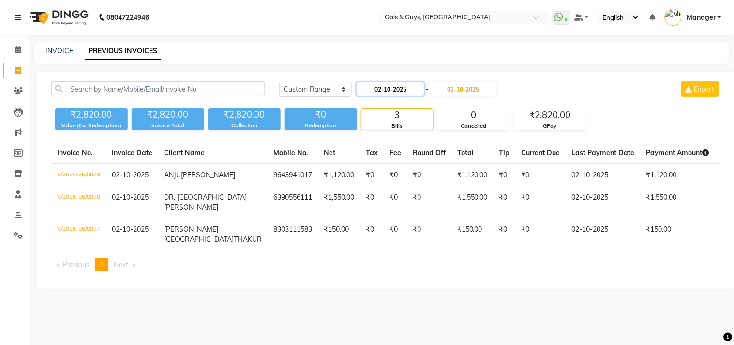
click at [399, 88] on input "02-10-2025" at bounding box center [391, 89] width 68 height 14
select select "10"
select select "2025"
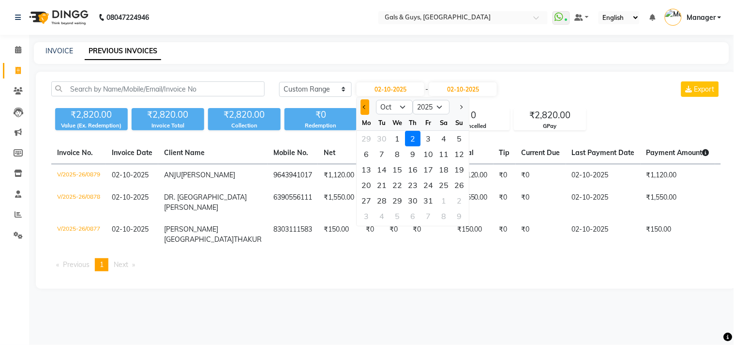
click at [362, 102] on button "Previous month" at bounding box center [365, 106] width 8 height 15
select select "9"
click at [384, 199] on div "30" at bounding box center [382, 200] width 15 height 15
type input "30-09-2025"
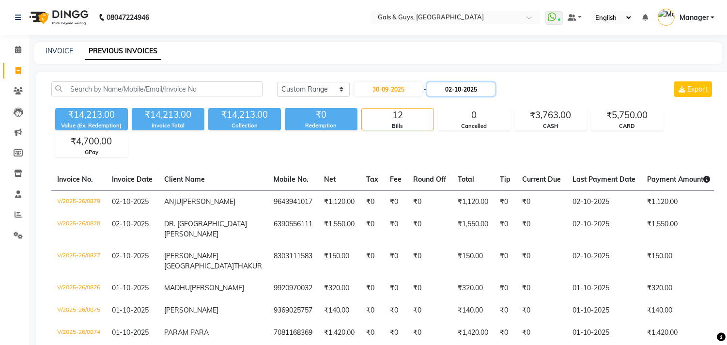
click at [470, 89] on input "02-10-2025" at bounding box center [461, 89] width 68 height 14
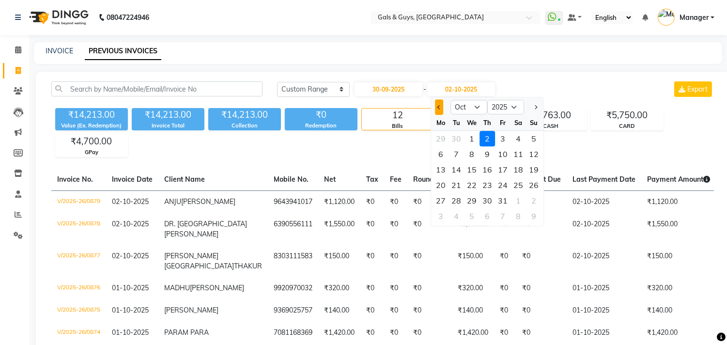
click at [441, 107] on span "Previous month" at bounding box center [439, 107] width 4 height 4
select select "9"
click at [459, 197] on div "30" at bounding box center [455, 200] width 15 height 15
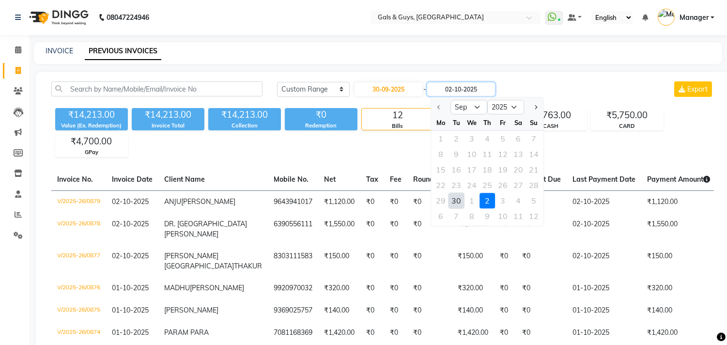
type input "30-09-2025"
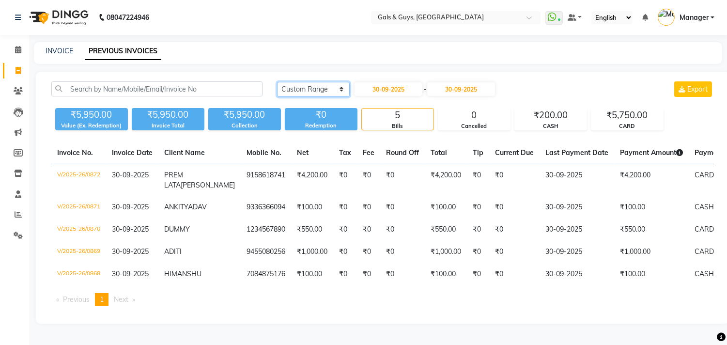
click at [320, 82] on select "[DATE] [DATE] Custom Range" at bounding box center [313, 89] width 73 height 15
select select "[DATE]"
click at [277, 82] on select "[DATE] [DATE] Custom Range" at bounding box center [313, 89] width 73 height 15
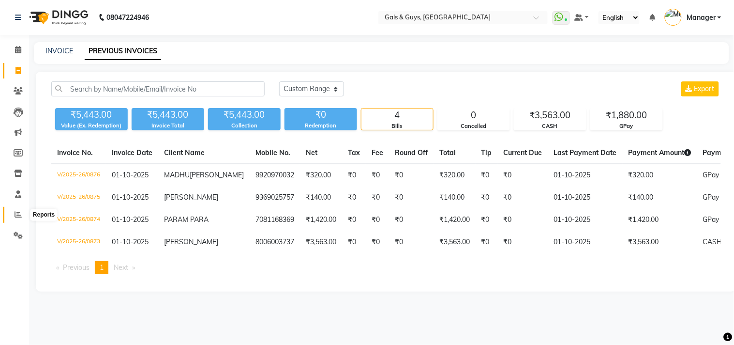
click at [23, 211] on span at bounding box center [18, 214] width 17 height 11
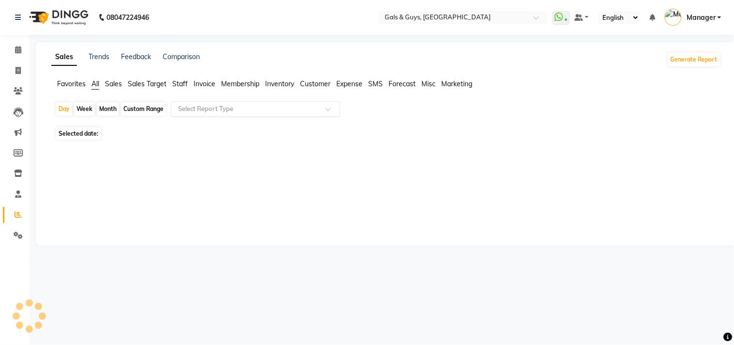
click at [221, 109] on input "text" at bounding box center [245, 109] width 139 height 10
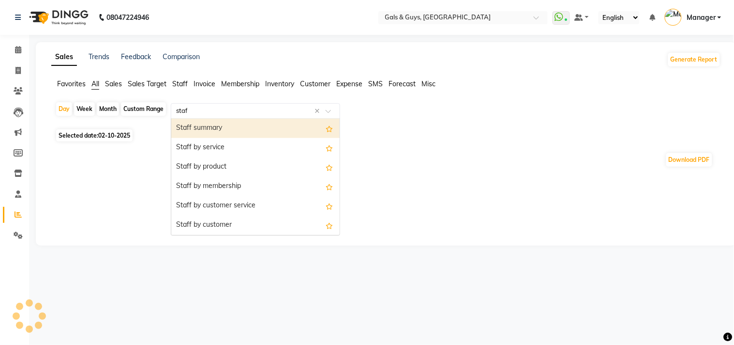
type input "staff"
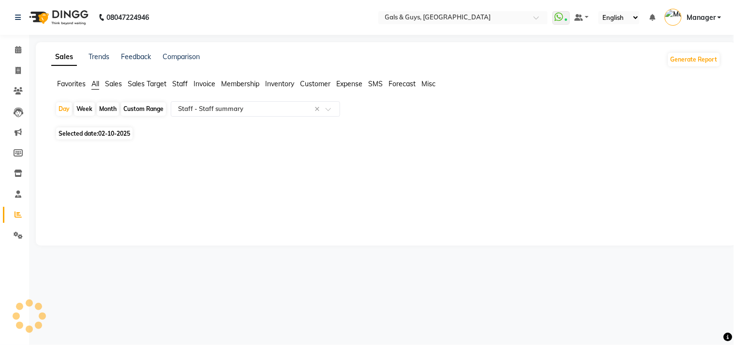
click at [120, 132] on span "02-10-2025" at bounding box center [114, 133] width 32 height 7
select select "10"
select select "2025"
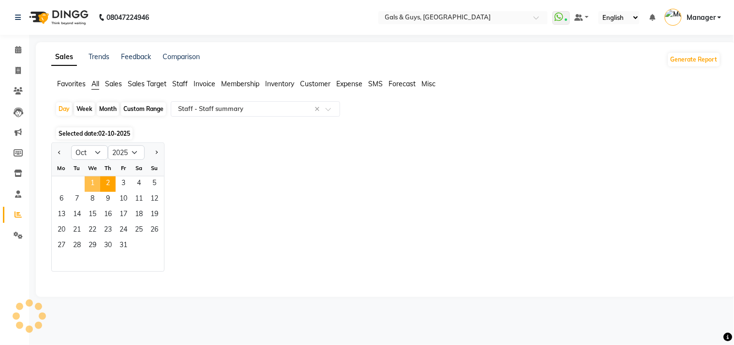
click at [89, 177] on span "1" at bounding box center [92, 183] width 15 height 15
select select "full_report"
select select "csv"
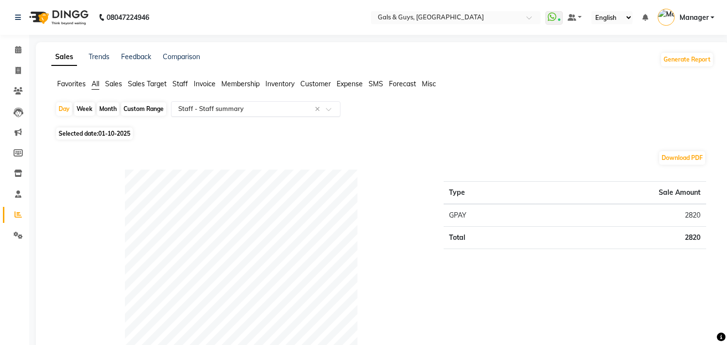
click at [267, 105] on input "text" at bounding box center [245, 109] width 139 height 10
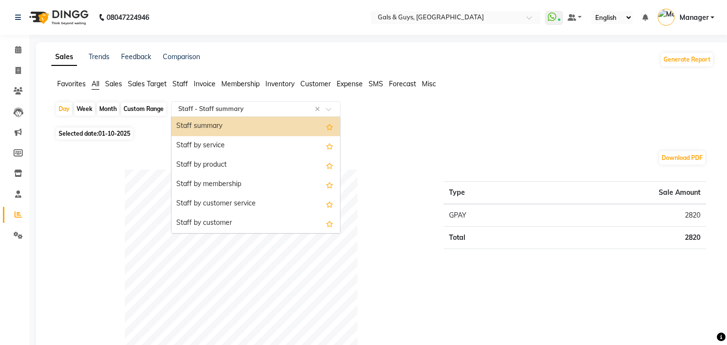
click at [267, 105] on input "text" at bounding box center [245, 109] width 139 height 10
click at [262, 123] on div "Staff summary" at bounding box center [255, 126] width 168 height 19
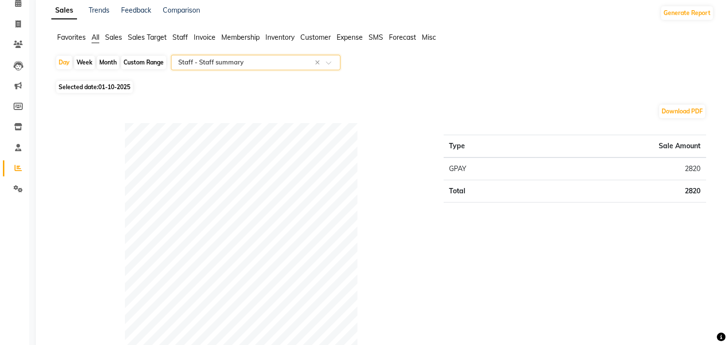
scroll to position [0, 0]
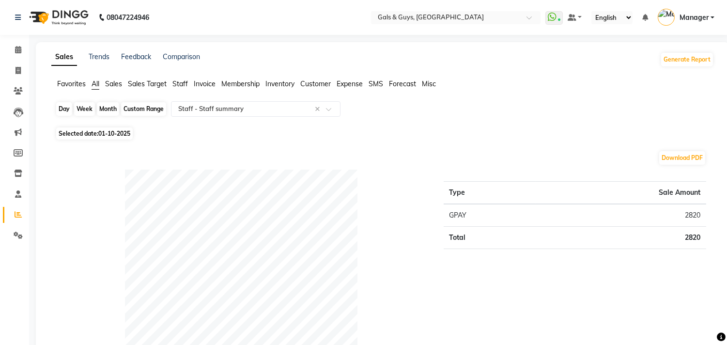
click at [68, 107] on div "Day" at bounding box center [64, 109] width 16 height 14
select select "10"
select select "2025"
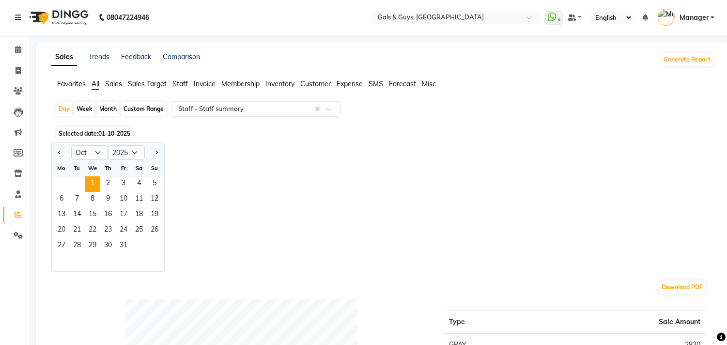
click at [81, 80] on span "Favorites" at bounding box center [71, 83] width 29 height 9
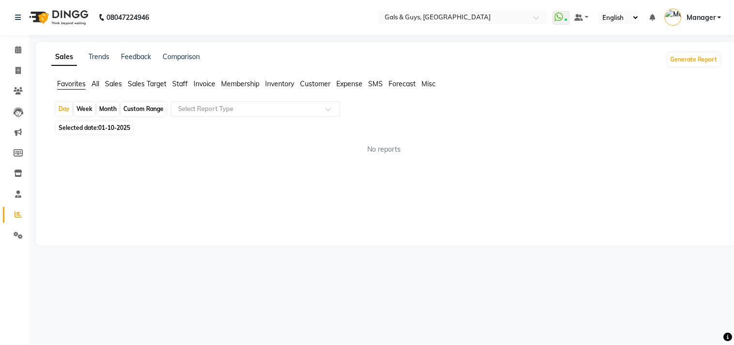
click at [94, 82] on span "All" at bounding box center [95, 83] width 8 height 9
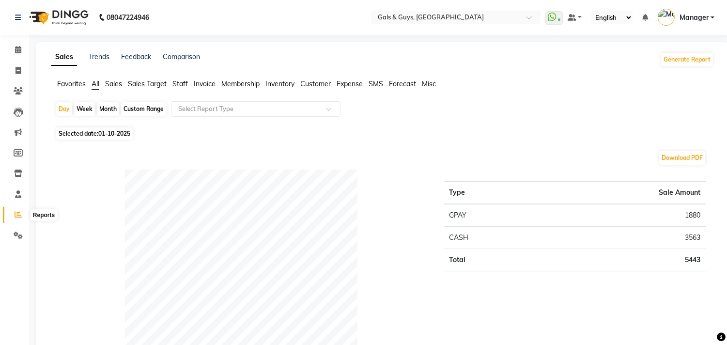
click at [16, 209] on span at bounding box center [18, 214] width 17 height 11
click at [18, 195] on icon at bounding box center [18, 193] width 6 height 7
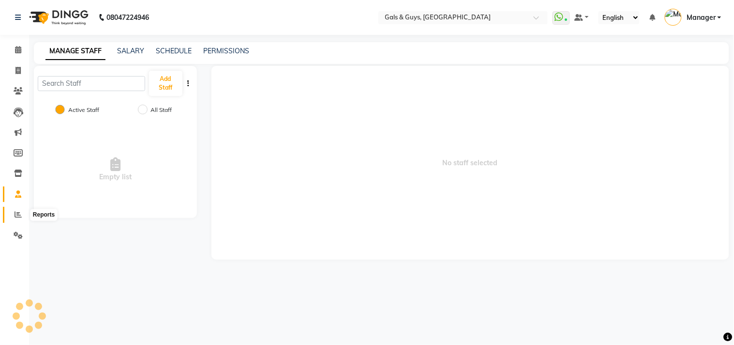
click at [15, 211] on icon at bounding box center [18, 214] width 7 height 7
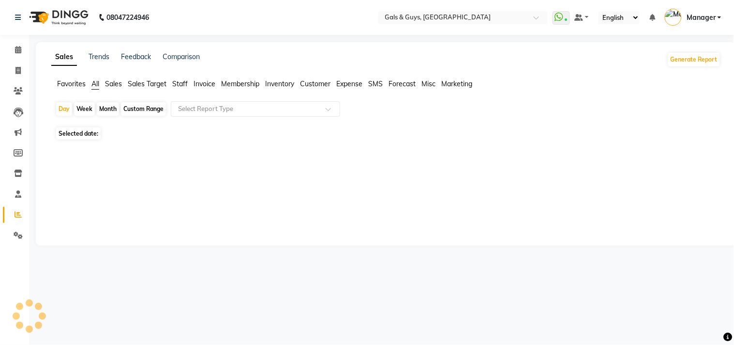
click at [15, 211] on icon at bounding box center [18, 214] width 7 height 7
click at [126, 132] on span "02-10-2025" at bounding box center [114, 133] width 32 height 7
select select "10"
select select "2025"
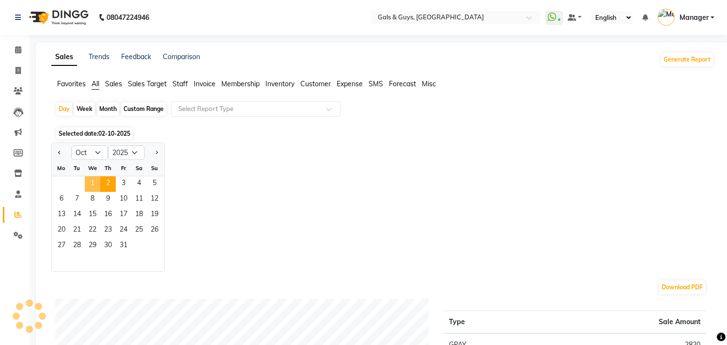
click at [89, 187] on span "1" at bounding box center [92, 183] width 15 height 15
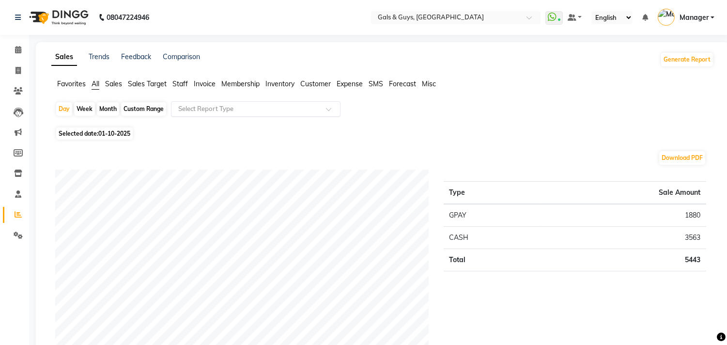
click at [213, 107] on input "text" at bounding box center [245, 109] width 139 height 10
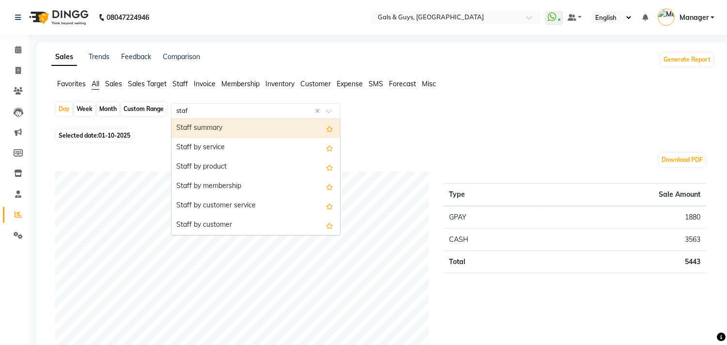
type input "staff"
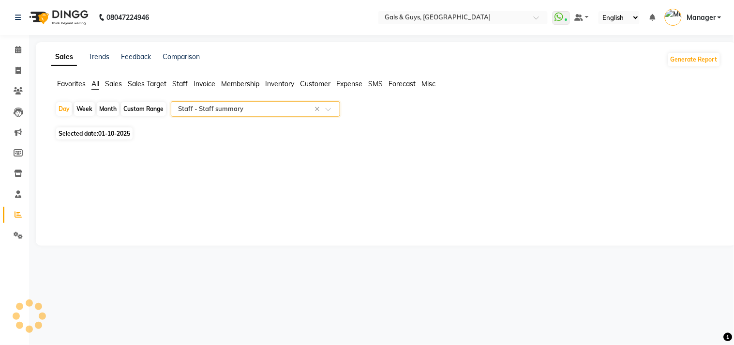
select select "full_report"
select select "csv"
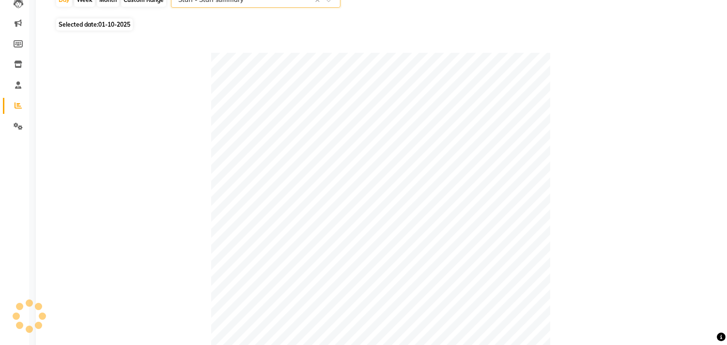
scroll to position [108, 0]
click at [113, 27] on span "01-10-2025" at bounding box center [114, 24] width 32 height 7
select select "10"
select select "2025"
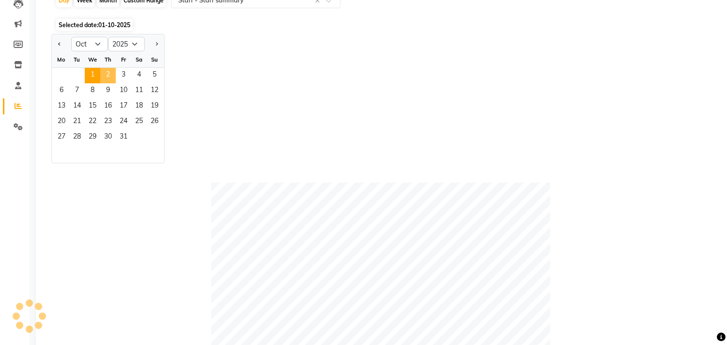
click at [110, 76] on span "2" at bounding box center [107, 75] width 15 height 15
click at [103, 21] on span "02-10-2025" at bounding box center [114, 24] width 32 height 7
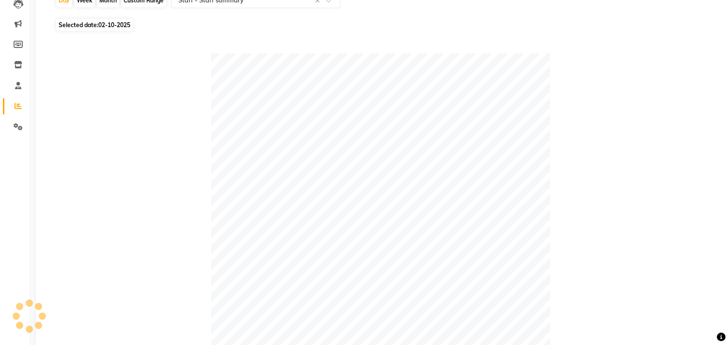
click at [117, 27] on span "02-10-2025" at bounding box center [114, 24] width 32 height 7
select select "10"
select select "2025"
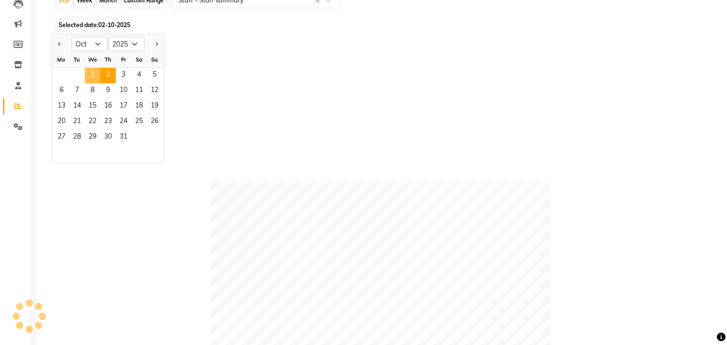
click at [90, 73] on span "1" at bounding box center [92, 75] width 15 height 15
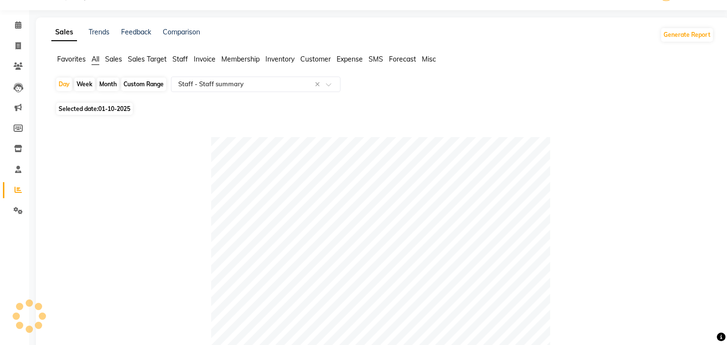
scroll to position [18, 0]
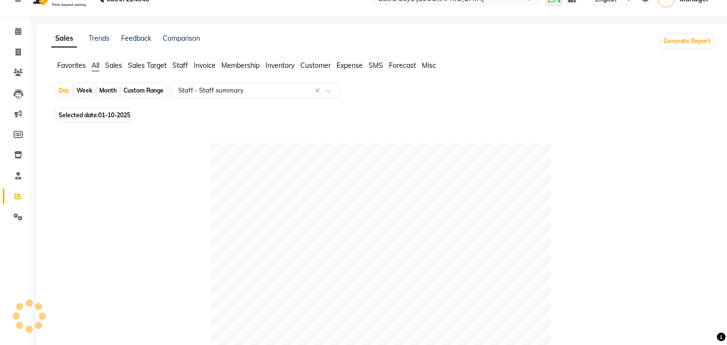
drag, startPoint x: 114, startPoint y: 110, endPoint x: 119, endPoint y: 115, distance: 6.5
click at [115, 111] on span "01-10-2025" at bounding box center [114, 114] width 32 height 7
select select "10"
select select "2025"
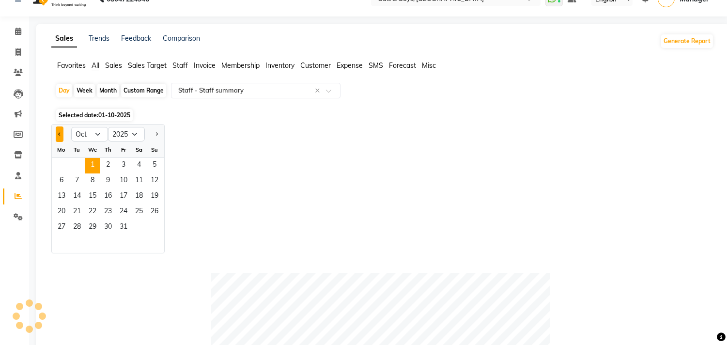
click at [59, 133] on span "Previous month" at bounding box center [59, 133] width 3 height 3
select select "9"
click at [76, 225] on span "30" at bounding box center [76, 227] width 15 height 15
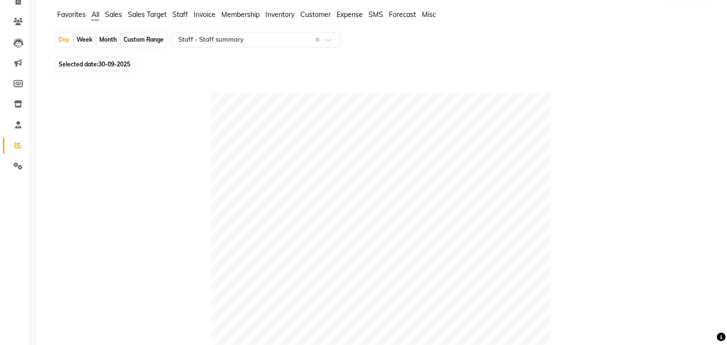
scroll to position [46, 0]
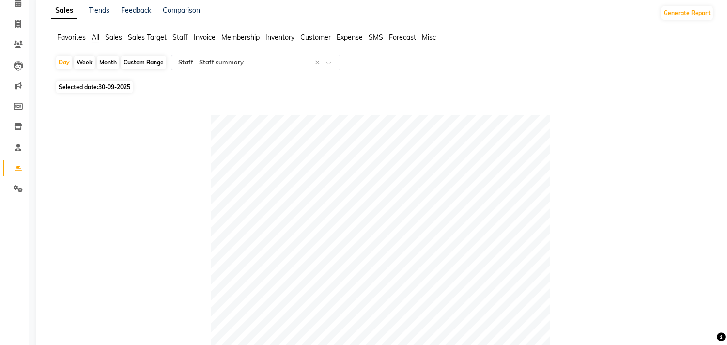
click at [92, 87] on span "Selected date: 30-09-2025" at bounding box center [94, 87] width 76 height 12
select select "9"
select select "2025"
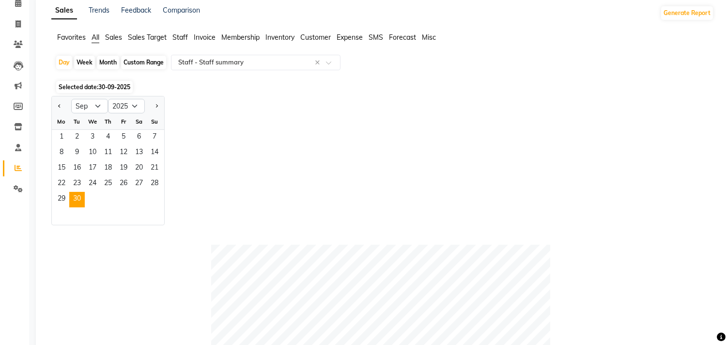
drag, startPoint x: 153, startPoint y: 104, endPoint x: 122, endPoint y: 102, distance: 32.0
click at [154, 104] on button "Next month" at bounding box center [156, 105] width 8 height 15
select select "10"
click at [97, 138] on span "1" at bounding box center [92, 137] width 15 height 15
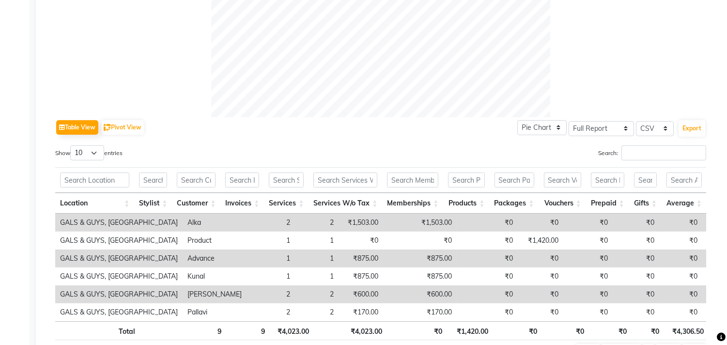
scroll to position [449, 0]
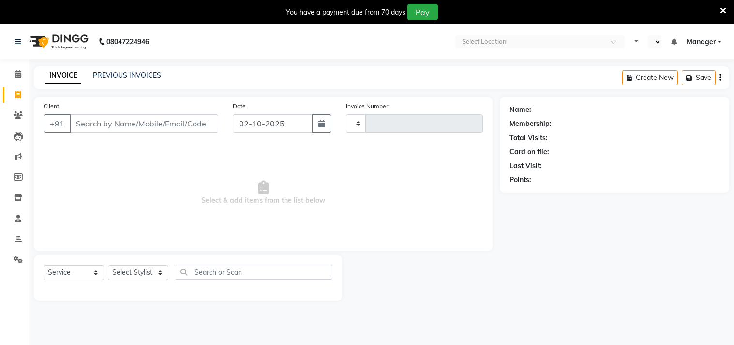
select select "service"
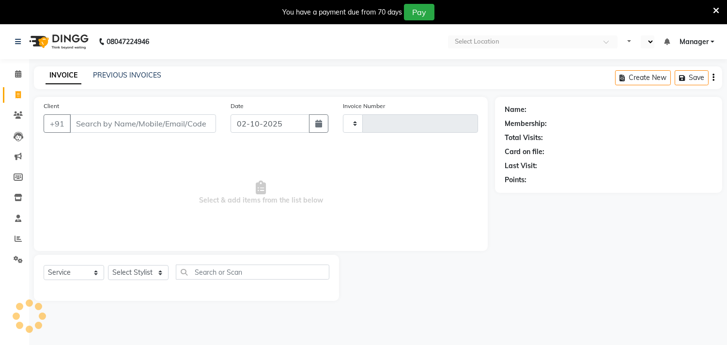
type input "0879"
select select "en"
select select "7505"
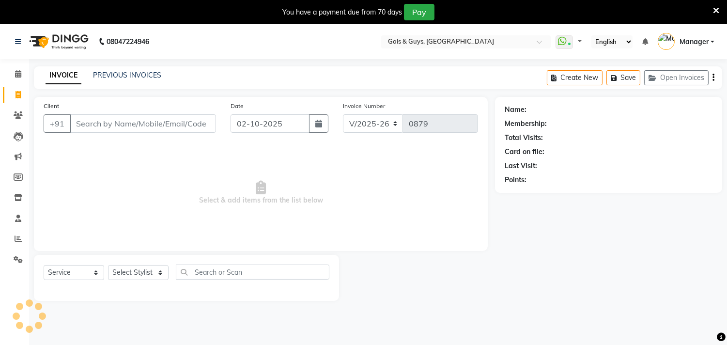
click at [718, 10] on icon at bounding box center [716, 10] width 6 height 9
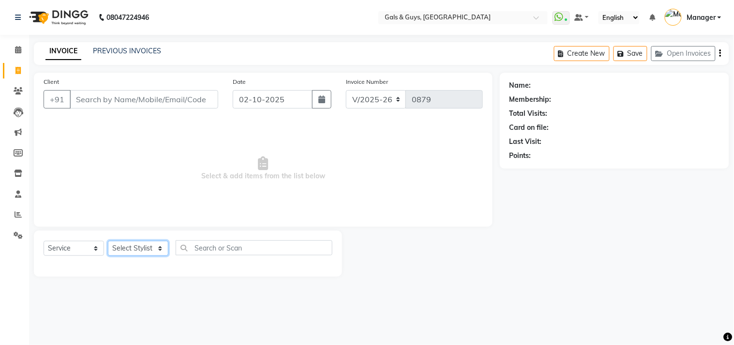
click at [157, 244] on select "Select Stylist Abhinav ADVANCE ALKA Ankita B-WAX KUNAL Manager MEMBERSHIP PALLA…" at bounding box center [138, 248] width 61 height 15
select select "78204"
click at [108, 241] on select "Select Stylist Abhinav ADVANCE ALKA Ankita B-WAX KUNAL Manager MEMBERSHIP PALLA…" at bounding box center [138, 248] width 61 height 15
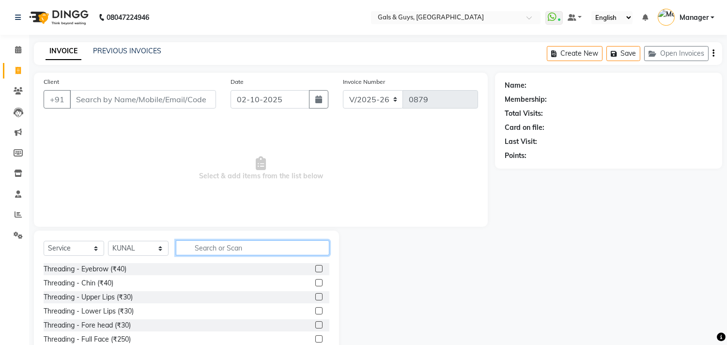
click at [248, 251] on input "text" at bounding box center [252, 247] width 153 height 15
type input "cut"
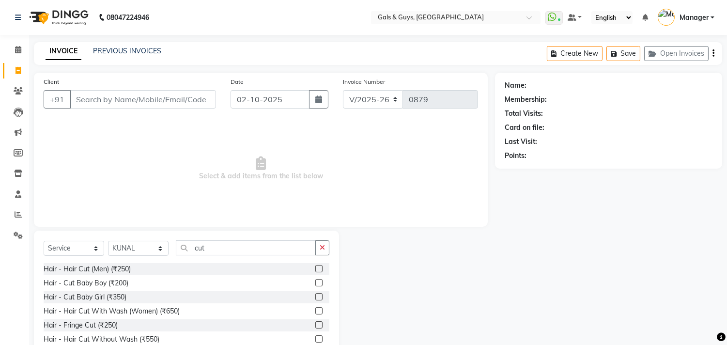
click at [315, 265] on label at bounding box center [318, 268] width 7 height 7
click at [315, 266] on input "checkbox" at bounding box center [318, 269] width 6 height 6
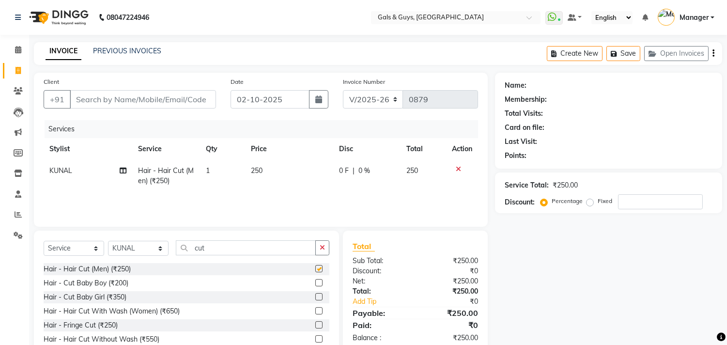
checkbox input "false"
click at [128, 243] on select "Select Stylist Abhinav ADVANCE ALKA Ankita B-WAX KUNAL Manager MEMBERSHIP PALLA…" at bounding box center [138, 248] width 61 height 15
click at [108, 241] on select "Select Stylist [PERSON_NAME] ADVANCE ALKA [PERSON_NAME] B-WAX KUNAL Manager MEM…" at bounding box center [138, 248] width 61 height 15
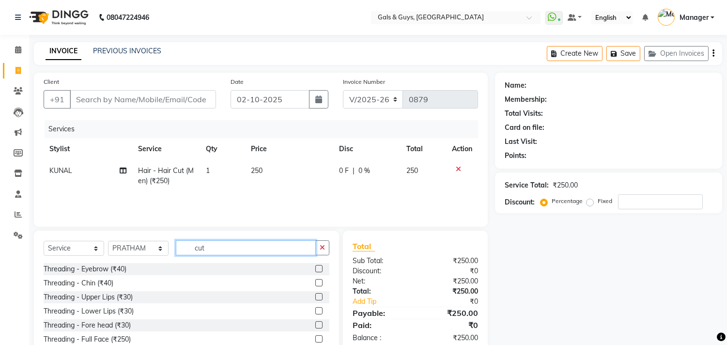
drag, startPoint x: 231, startPoint y: 253, endPoint x: 157, endPoint y: 248, distance: 74.2
click at [157, 248] on div "Select Service Product Membership Package Voucher Prepaid Gift Card Select Styl…" at bounding box center [187, 251] width 286 height 23
click at [233, 247] on input "cut" at bounding box center [246, 247] width 140 height 15
click at [246, 244] on input "cut" at bounding box center [246, 247] width 140 height 15
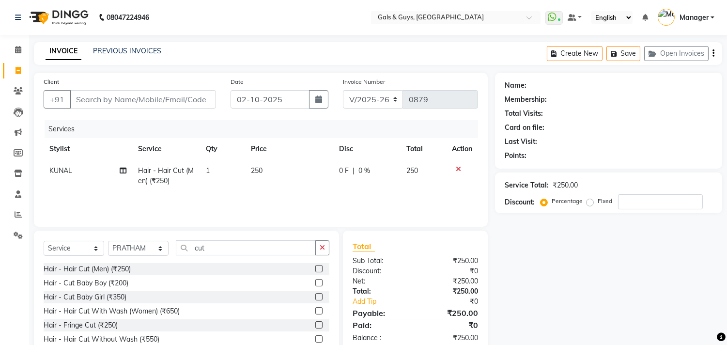
click at [457, 171] on icon at bounding box center [458, 169] width 5 height 7
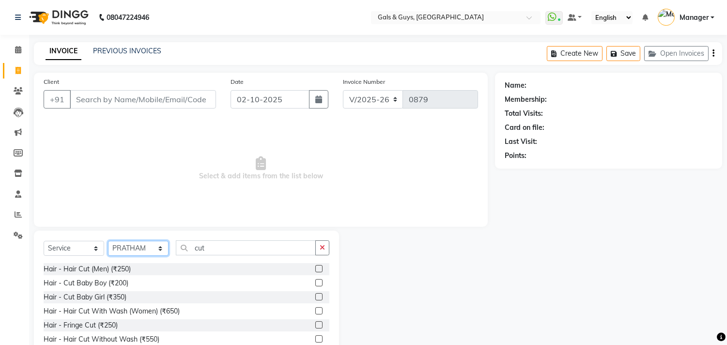
click at [131, 248] on select "Select Stylist Abhinav ADVANCE ALKA Ankita B-WAX KUNAL Manager MEMBERSHIP PALLA…" at bounding box center [138, 248] width 61 height 15
select select "78204"
click at [108, 241] on select "Select Stylist Abhinav ADVANCE ALKA Ankita B-WAX KUNAL Manager MEMBERSHIP PALLA…" at bounding box center [138, 248] width 61 height 15
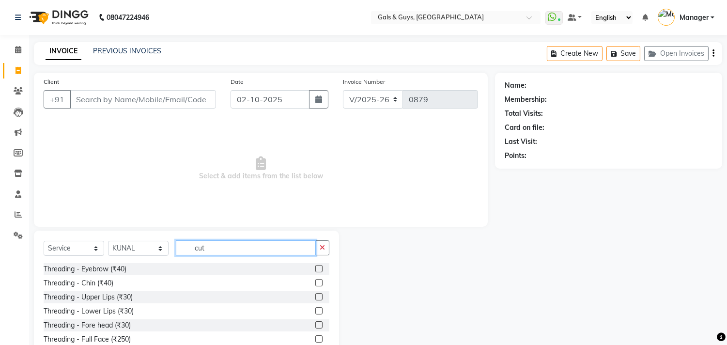
click at [235, 255] on input "cut" at bounding box center [246, 247] width 140 height 15
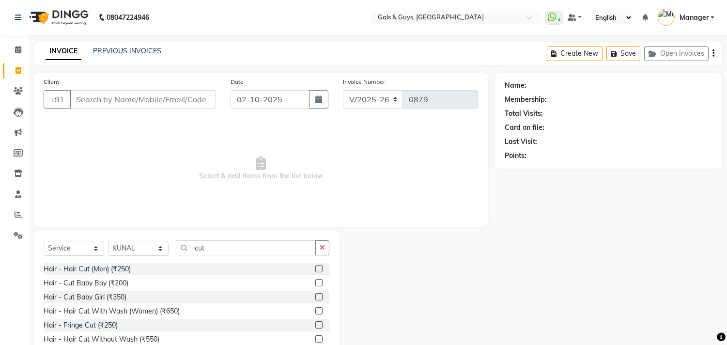
click at [315, 337] on label at bounding box center [318, 338] width 7 height 7
click at [315, 337] on input "checkbox" at bounding box center [318, 339] width 6 height 6
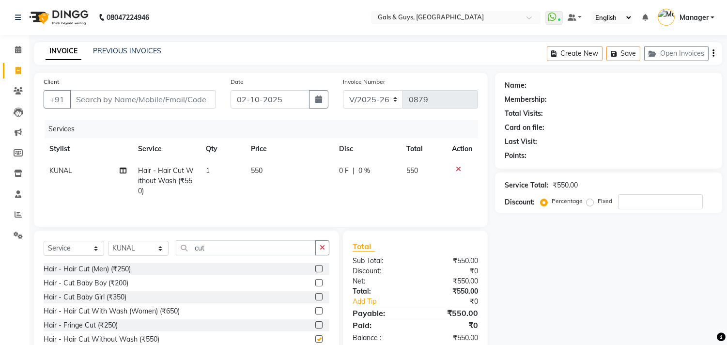
checkbox input "false"
click at [123, 249] on select "Select Stylist Abhinav ADVANCE ALKA Ankita B-WAX KUNAL Manager MEMBERSHIP PALLA…" at bounding box center [138, 248] width 61 height 15
select select "66163"
click at [108, 242] on select "Select Stylist Abhinav ADVANCE ALKA Ankita B-WAX KUNAL Manager MEMBERSHIP PALLA…" at bounding box center [138, 248] width 61 height 15
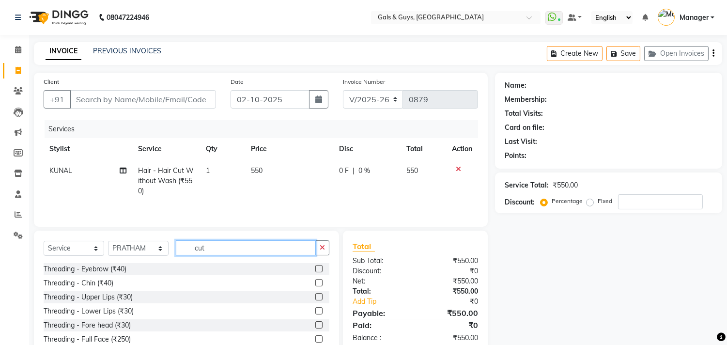
drag, startPoint x: 211, startPoint y: 250, endPoint x: 185, endPoint y: 250, distance: 25.7
click at [185, 249] on input "cut" at bounding box center [246, 247] width 140 height 15
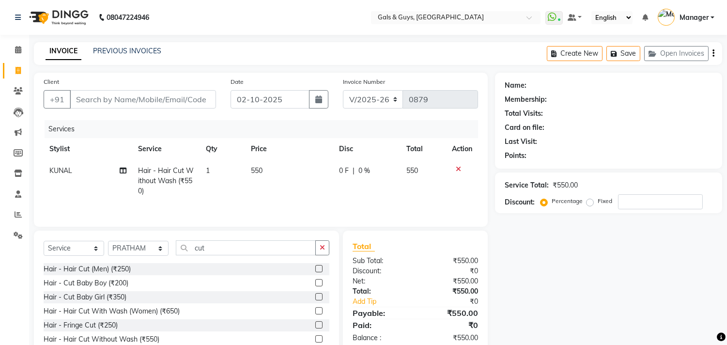
click at [315, 267] on label at bounding box center [318, 268] width 7 height 7
click at [315, 267] on input "checkbox" at bounding box center [318, 269] width 6 height 6
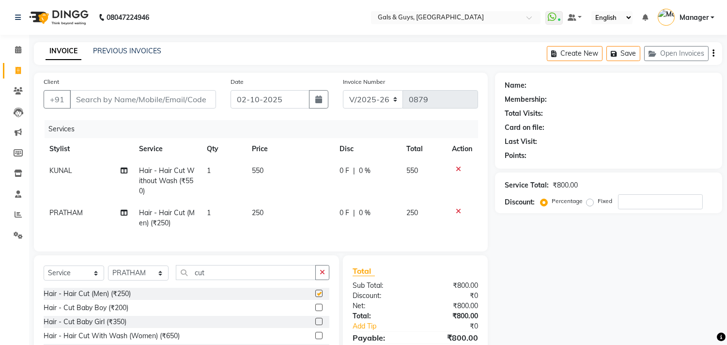
checkbox input "false"
drag, startPoint x: 240, startPoint y: 283, endPoint x: 131, endPoint y: 283, distance: 109.4
click at [131, 283] on div "Select Service Product Membership Package Voucher Prepaid Gift Card Select Styl…" at bounding box center [187, 276] width 286 height 23
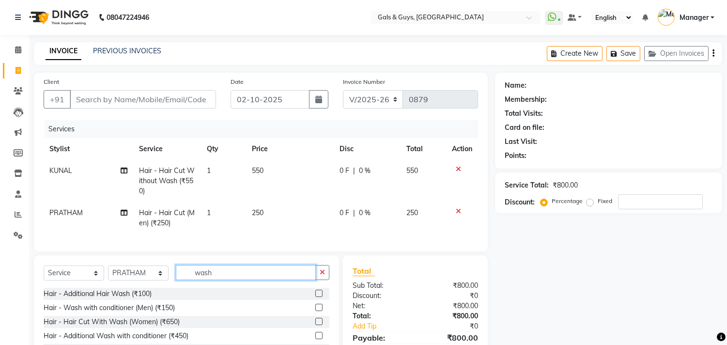
type input "wash"
click at [315, 297] on label at bounding box center [318, 293] width 7 height 7
click at [315, 297] on input "checkbox" at bounding box center [318, 293] width 6 height 6
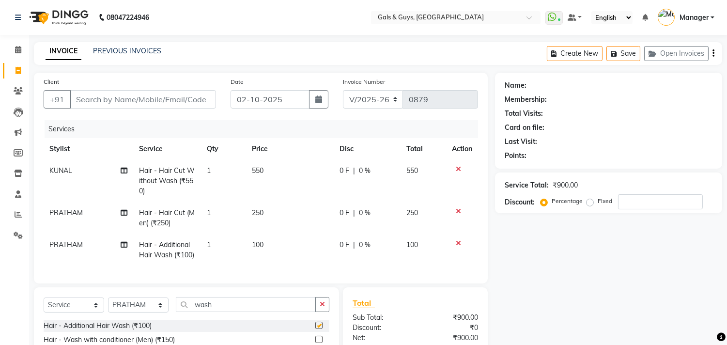
checkbox input "false"
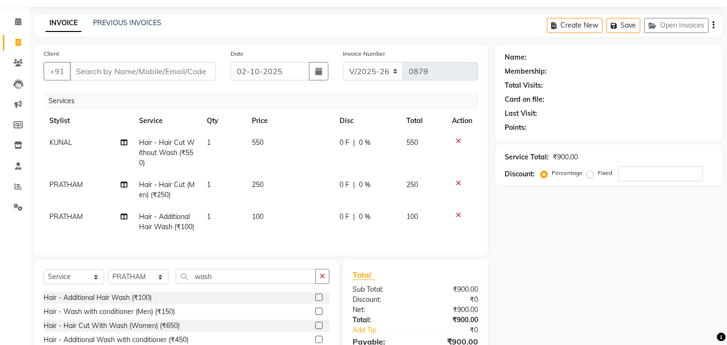
scroll to position [54, 0]
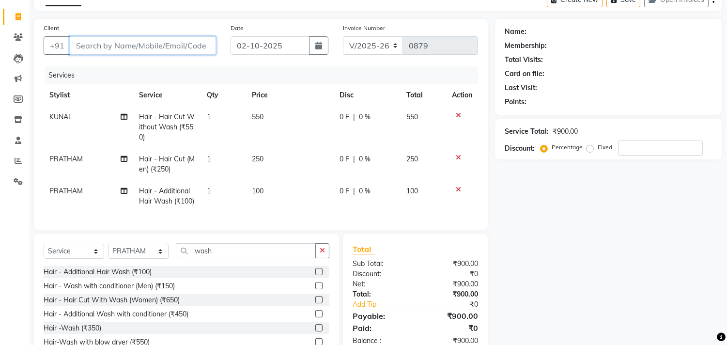
click at [186, 50] on input "Client" at bounding box center [143, 45] width 146 height 18
type input "m"
type input "0"
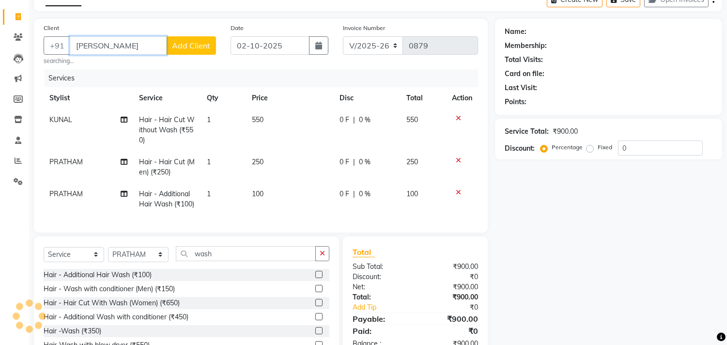
click at [136, 50] on input "manan" at bounding box center [118, 45] width 97 height 18
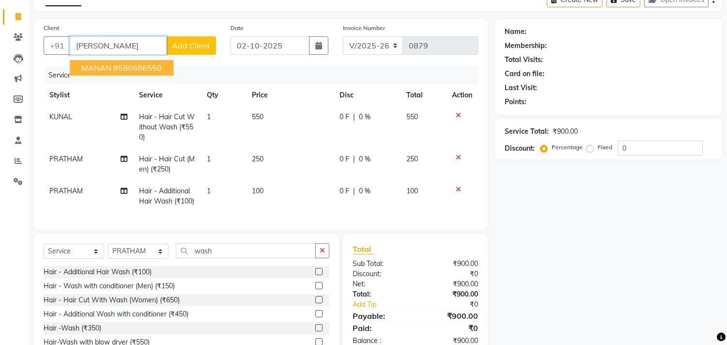
click at [132, 65] on ngb-highlight "9580686550" at bounding box center [137, 68] width 48 height 10
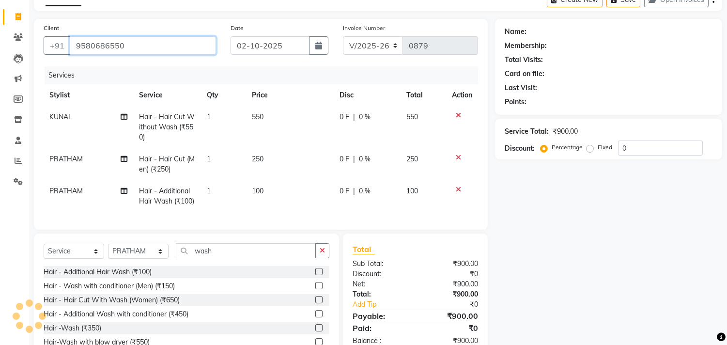
type input "9580686550"
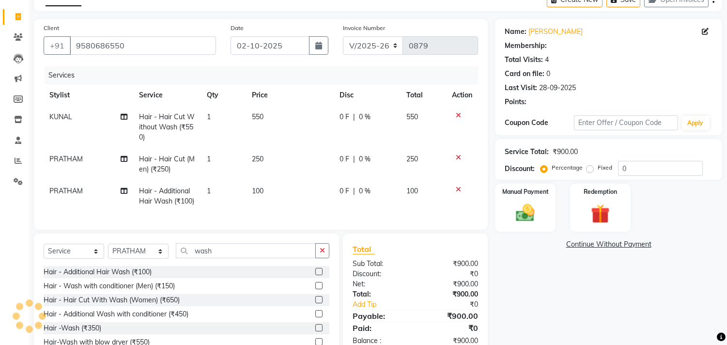
type input "20"
select select "1: Object"
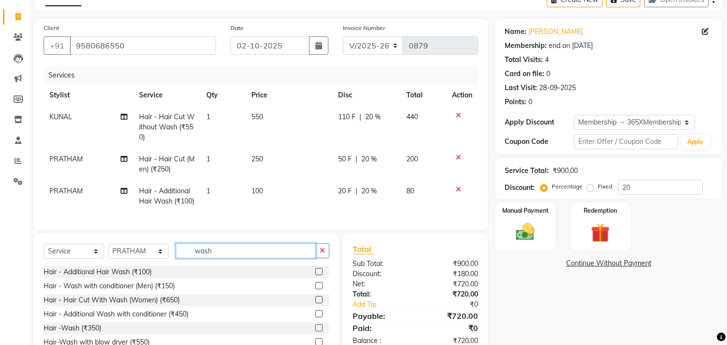
drag, startPoint x: 231, startPoint y: 263, endPoint x: 201, endPoint y: 272, distance: 30.8
click at [207, 258] on input "wash" at bounding box center [246, 250] width 140 height 15
click at [458, 190] on icon at bounding box center [458, 189] width 5 height 7
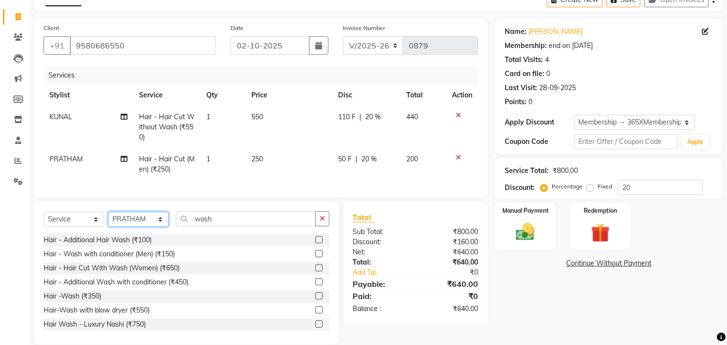
drag, startPoint x: 155, startPoint y: 228, endPoint x: 149, endPoint y: 224, distance: 7.1
click at [155, 226] on select "Select Stylist Abhinav ADVANCE ALKA Ankita B-WAX KUNAL Manager MEMBERSHIP PALLA…" at bounding box center [138, 219] width 61 height 15
select select "89770"
click at [108, 220] on select "Select Stylist Abhinav ADVANCE ALKA Ankita B-WAX KUNAL Manager MEMBERSHIP PALLA…" at bounding box center [138, 219] width 61 height 15
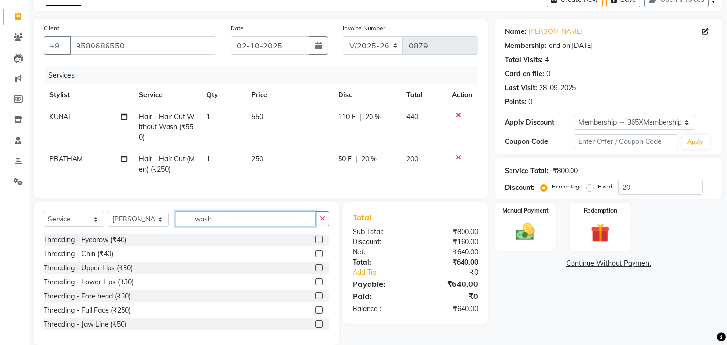
drag, startPoint x: 234, startPoint y: 224, endPoint x: 167, endPoint y: 229, distance: 67.0
click at [171, 228] on div "Select Service Product Membership Package Voucher Prepaid Gift Card Select Styl…" at bounding box center [187, 222] width 286 height 23
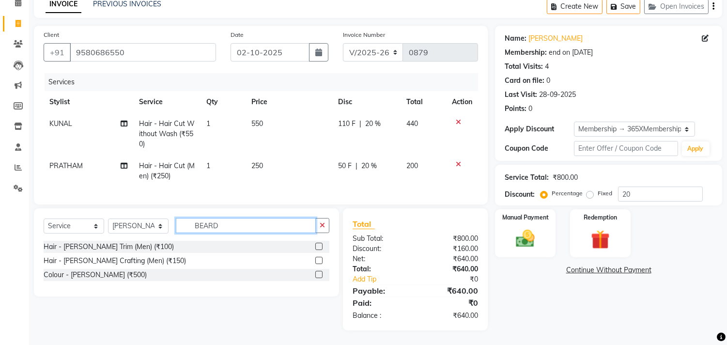
drag, startPoint x: 234, startPoint y: 231, endPoint x: 98, endPoint y: 233, distance: 136.5
click at [98, 232] on div "Select Service Product Membership Package Voucher Prepaid Gift Card Select Styl…" at bounding box center [187, 229] width 286 height 23
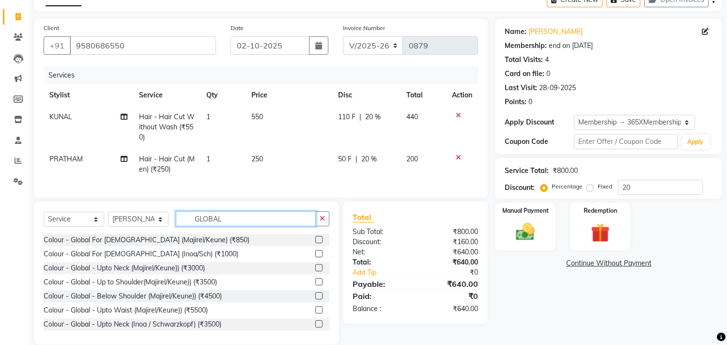
type input "GLOBAL"
click at [315, 243] on label at bounding box center [318, 239] width 7 height 7
click at [315, 243] on input "checkbox" at bounding box center [318, 240] width 6 height 6
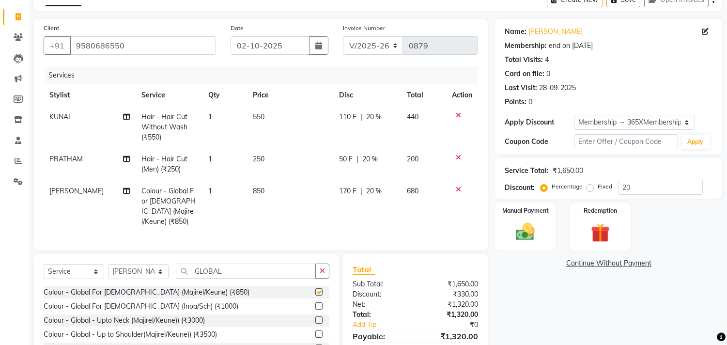
checkbox input "false"
click at [315, 304] on label at bounding box center [318, 305] width 7 height 7
click at [315, 304] on input "checkbox" at bounding box center [318, 306] width 6 height 6
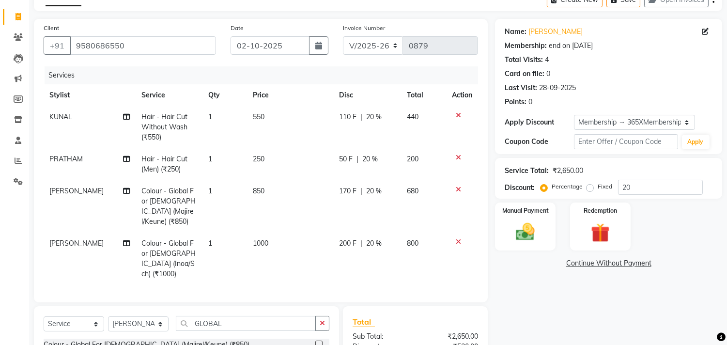
checkbox input "false"
click at [457, 187] on icon at bounding box center [458, 189] width 5 height 7
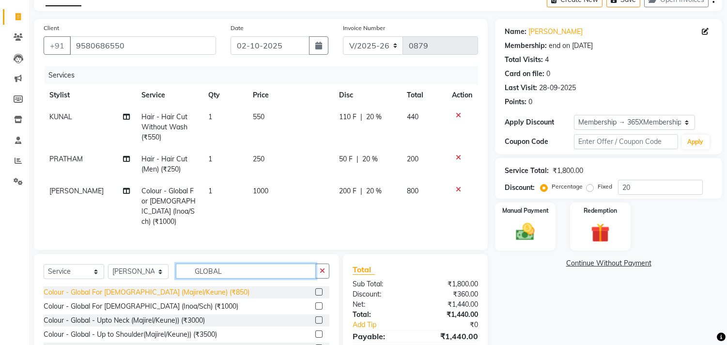
drag, startPoint x: 241, startPoint y: 269, endPoint x: 153, endPoint y: 287, distance: 89.5
click at [175, 284] on div "Select Service Product Membership Package Voucher Prepaid Gift Card Select Styl…" at bounding box center [186, 325] width 305 height 143
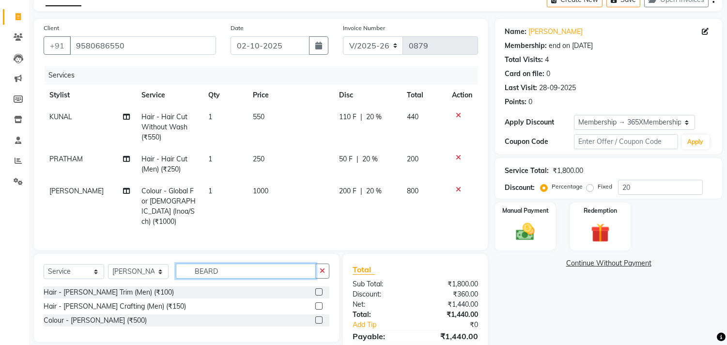
type input "BEARD"
click at [320, 290] on label at bounding box center [318, 291] width 7 height 7
click at [320, 290] on input "checkbox" at bounding box center [318, 292] width 6 height 6
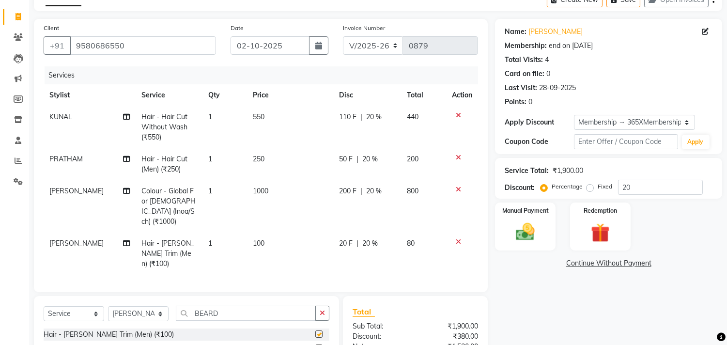
checkbox input "false"
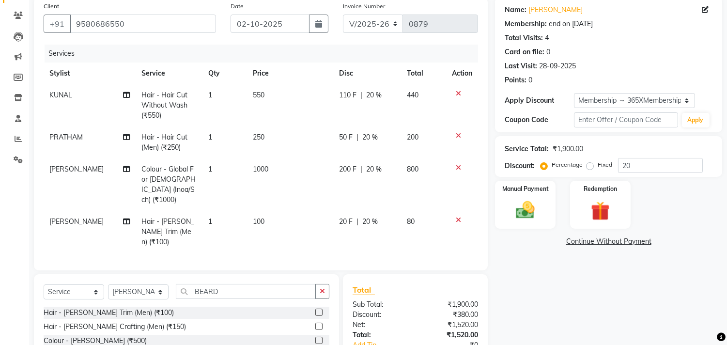
scroll to position [75, 0]
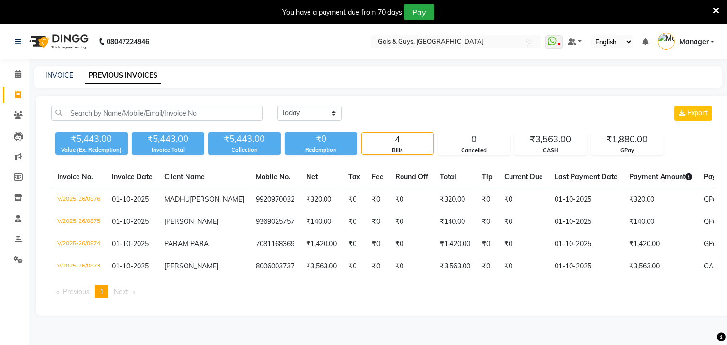
click at [366, 277] on td "₹0" at bounding box center [377, 266] width 23 height 22
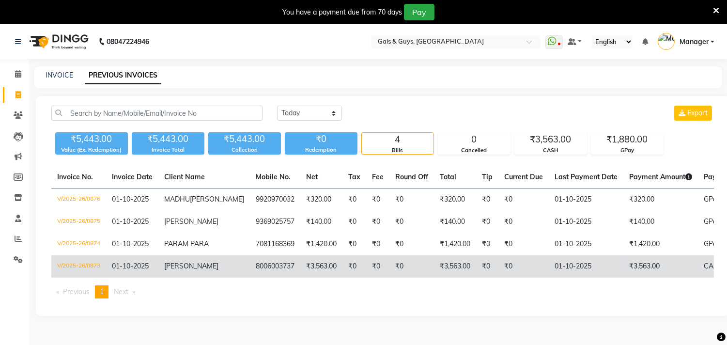
click at [260, 277] on td "8006003737" at bounding box center [275, 266] width 50 height 22
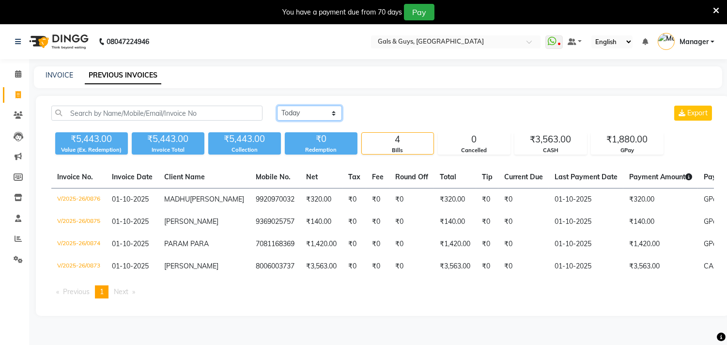
click at [301, 107] on select "[DATE] [DATE] Custom Range" at bounding box center [309, 113] width 65 height 15
select select "range"
click at [277, 106] on select "[DATE] [DATE] Custom Range" at bounding box center [309, 113] width 65 height 15
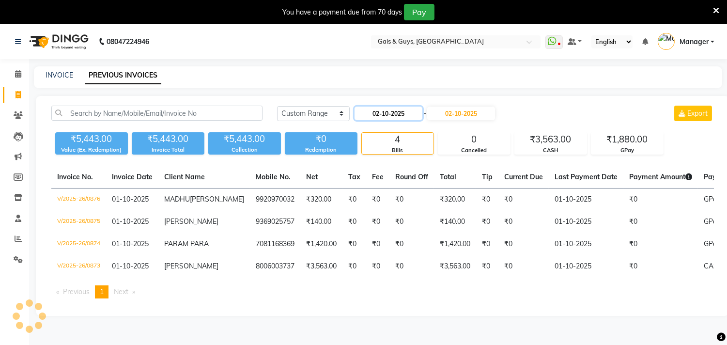
click at [378, 112] on input "02-10-2025" at bounding box center [388, 114] width 68 height 14
select select "10"
select select "2025"
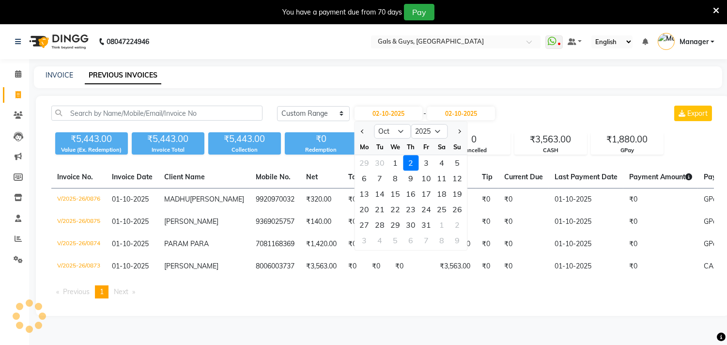
click at [355, 128] on div at bounding box center [363, 130] width 19 height 15
click at [365, 128] on button "Previous month" at bounding box center [362, 130] width 8 height 15
select select "9"
click at [385, 223] on div "30" at bounding box center [379, 224] width 15 height 15
type input "30-09-2025"
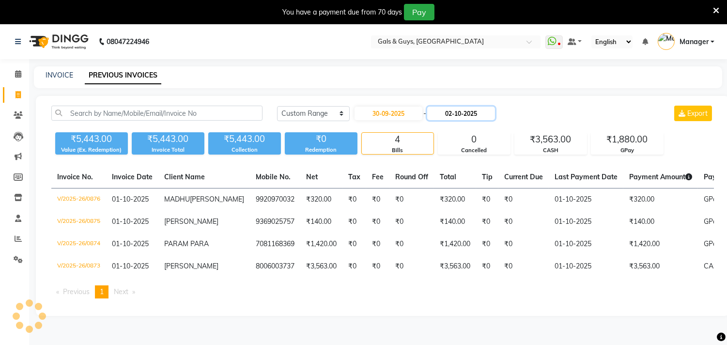
drag, startPoint x: 452, startPoint y: 112, endPoint x: 457, endPoint y: 119, distance: 8.1
click at [453, 112] on input "02-10-2025" at bounding box center [461, 114] width 68 height 14
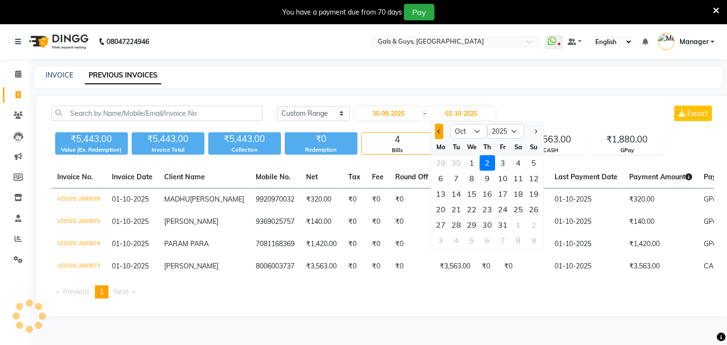
click at [441, 131] on span "Previous month" at bounding box center [439, 131] width 4 height 4
select select "9"
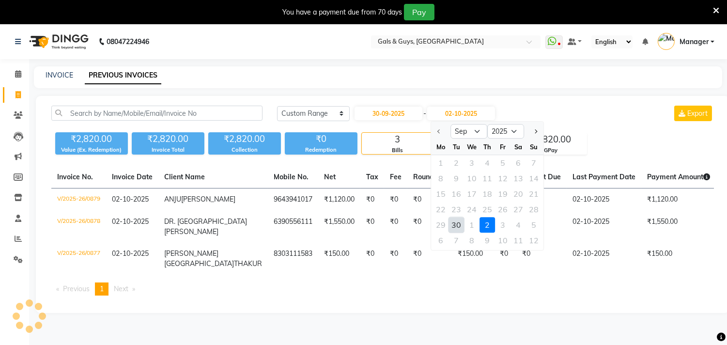
click at [452, 223] on div "30" at bounding box center [455, 224] width 15 height 15
type input "30-09-2025"
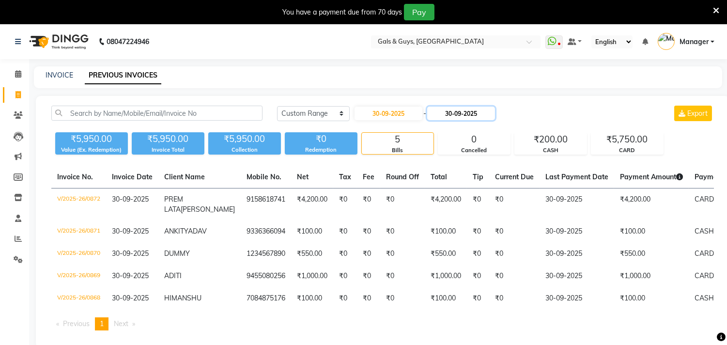
scroll to position [35, 0]
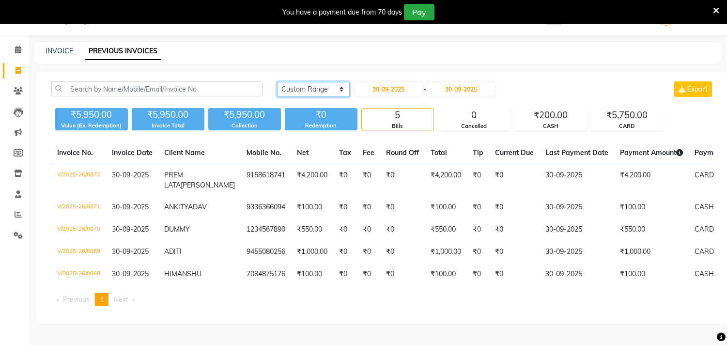
click at [314, 82] on select "Today Yesterday Custom Range" at bounding box center [313, 89] width 73 height 15
select select "yesterday"
click at [277, 82] on select "Today Yesterday Custom Range" at bounding box center [313, 89] width 73 height 15
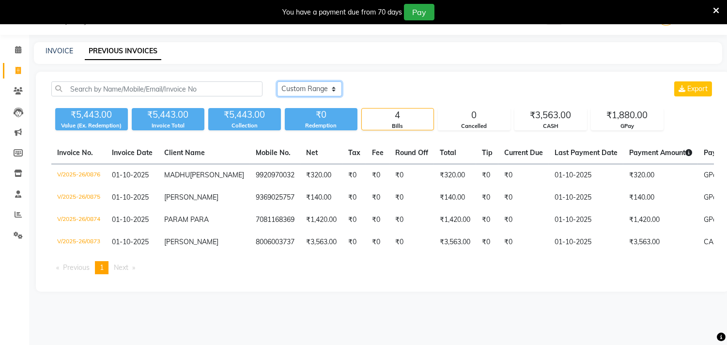
scroll to position [24, 0]
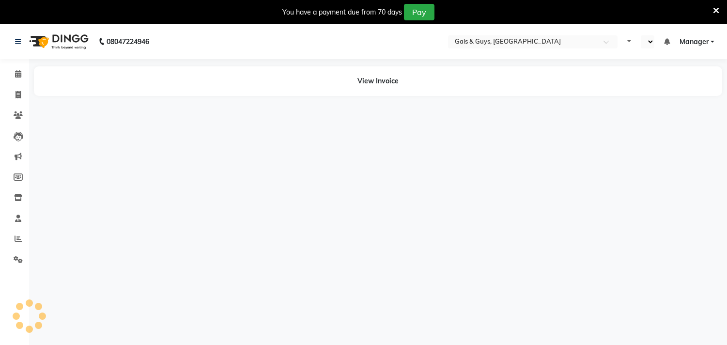
select select "en"
click at [715, 9] on icon at bounding box center [716, 10] width 6 height 9
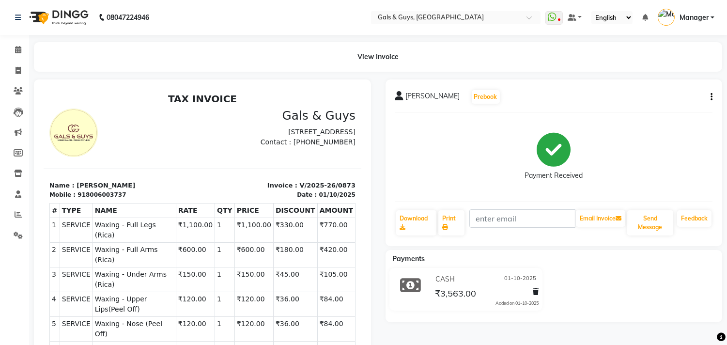
click at [711, 97] on icon "button" at bounding box center [711, 97] width 2 height 0
click at [640, 95] on div "Edit Item Staff" at bounding box center [646, 97] width 99 height 12
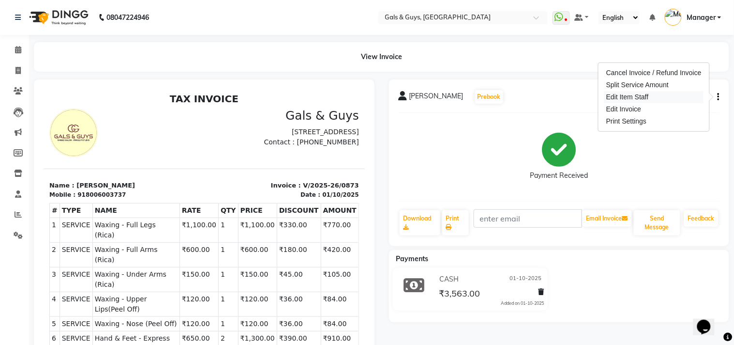
select select
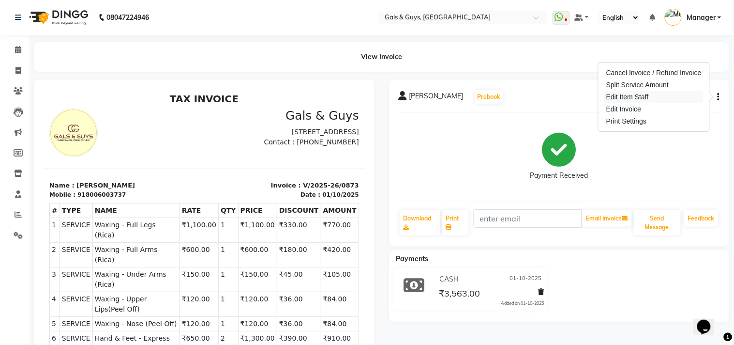
select select
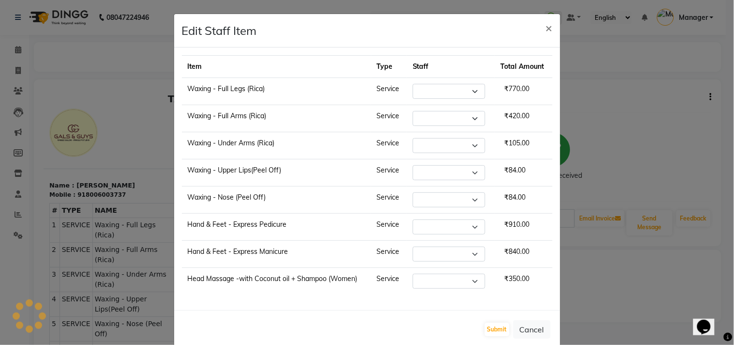
select select "71124"
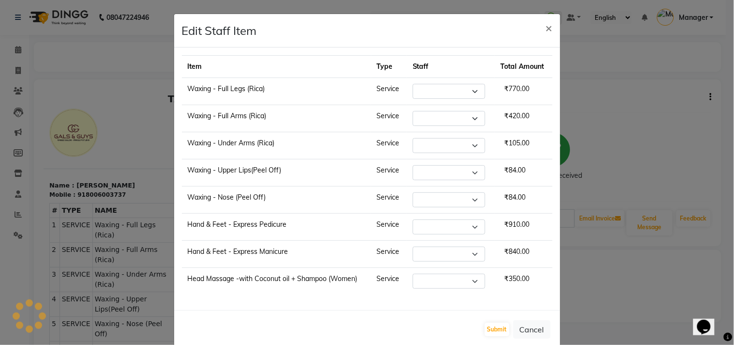
select select "78204"
select select "89770"
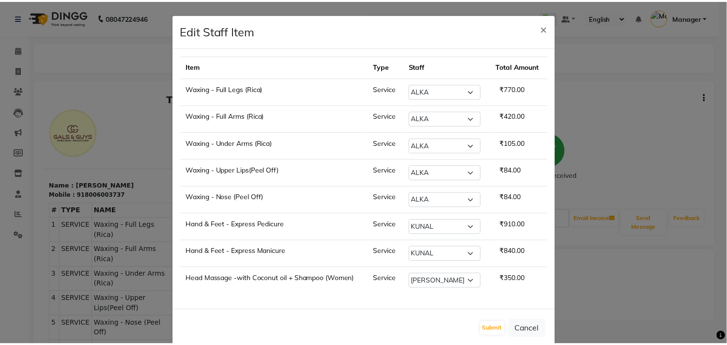
scroll to position [18, 0]
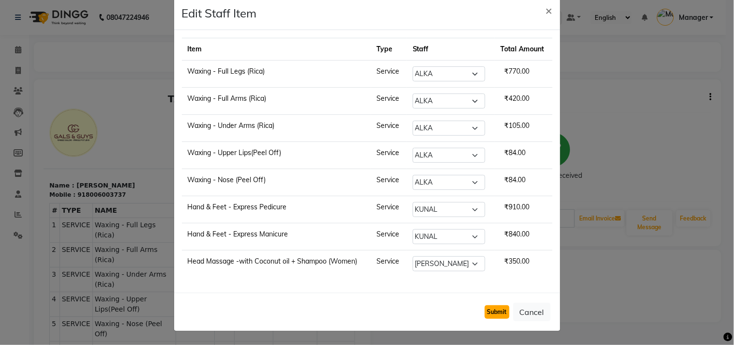
click at [490, 308] on button "Submit" at bounding box center [497, 312] width 25 height 14
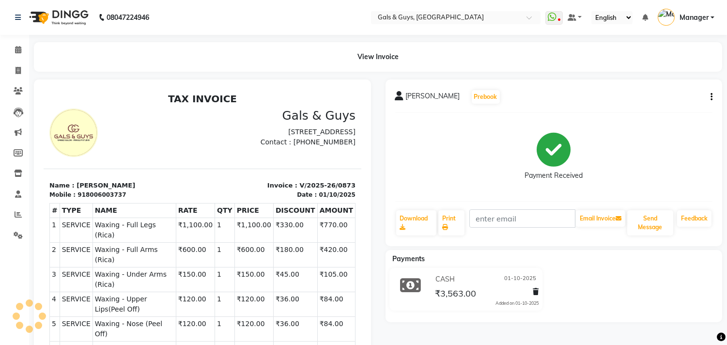
click at [709, 98] on button "button" at bounding box center [709, 97] width 6 height 10
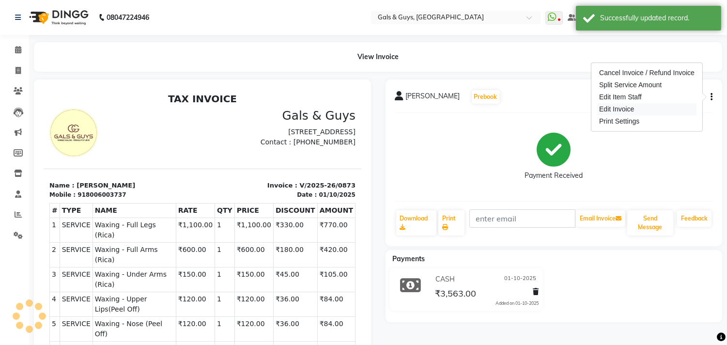
click at [636, 110] on div "Edit Invoice" at bounding box center [646, 109] width 99 height 12
select select "service"
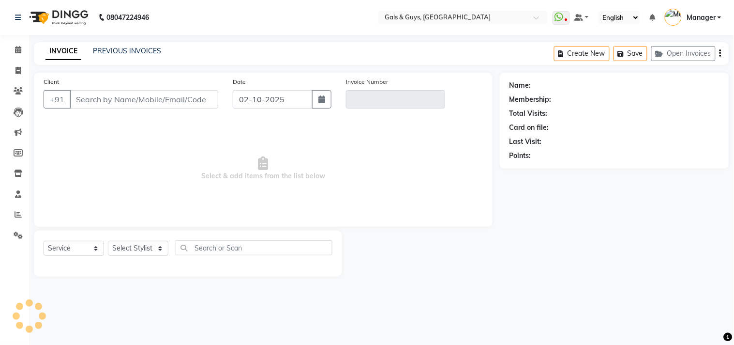
type input "8006003737"
type input "V/2025-26/0873"
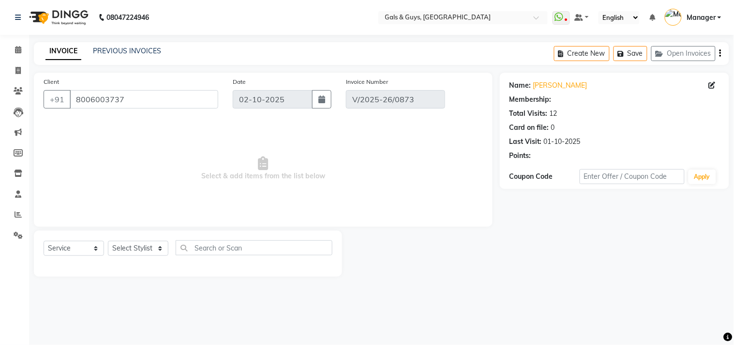
select select "1: Object"
type input "01-10-2025"
select select "select"
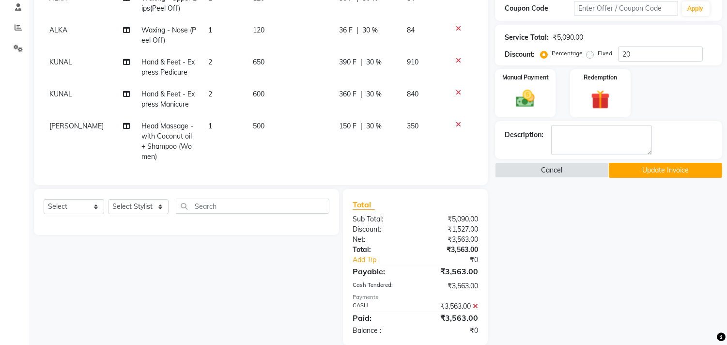
scroll to position [201, 0]
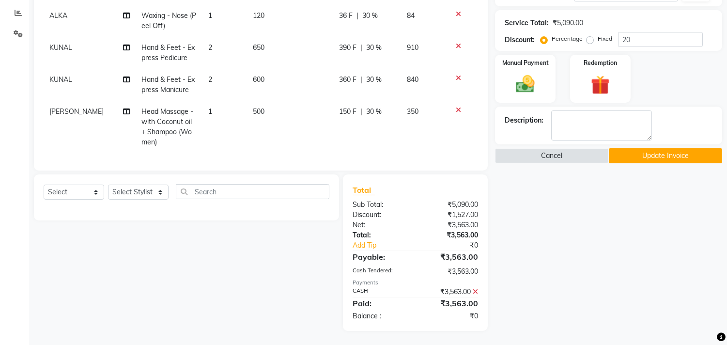
click at [456, 43] on icon at bounding box center [458, 46] width 5 height 7
click at [452, 75] on div at bounding box center [462, 78] width 20 height 7
click at [456, 75] on icon at bounding box center [458, 78] width 5 height 7
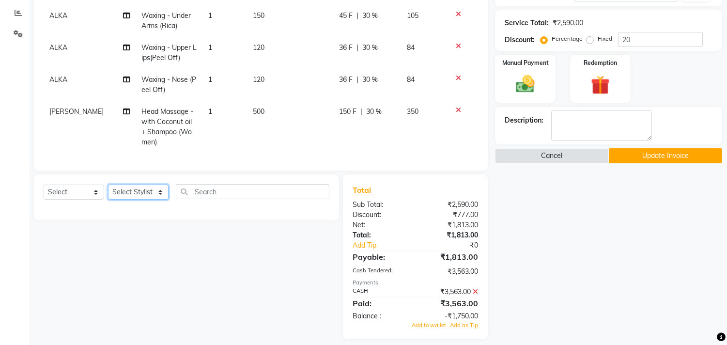
click at [156, 192] on select "Select Stylist [PERSON_NAME] ADVANCE ALKA [PERSON_NAME] B-WAX KUNAL Manager MEM…" at bounding box center [138, 191] width 61 height 15
select select "78204"
click at [108, 184] on select "Select Stylist [PERSON_NAME] ADVANCE ALKA [PERSON_NAME] B-WAX KUNAL Manager MEM…" at bounding box center [138, 191] width 61 height 15
click at [230, 194] on input "text" at bounding box center [252, 191] width 153 height 15
type input "mani"
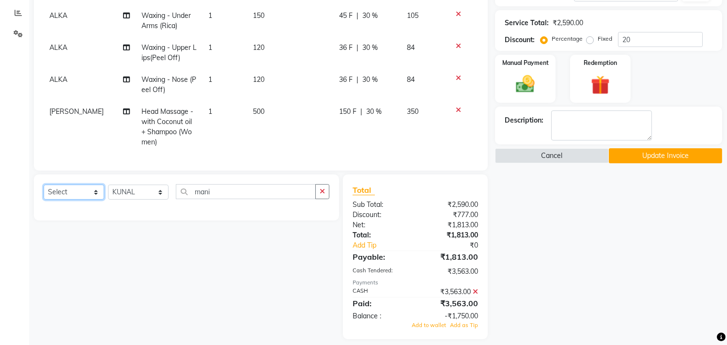
click at [90, 192] on select "Select Service Product Membership Package Voucher Prepaid Gift Card" at bounding box center [74, 191] width 61 height 15
select select "service"
click at [44, 184] on select "Select Service Product Membership Package Voucher Prepaid Gift Card" at bounding box center [74, 191] width 61 height 15
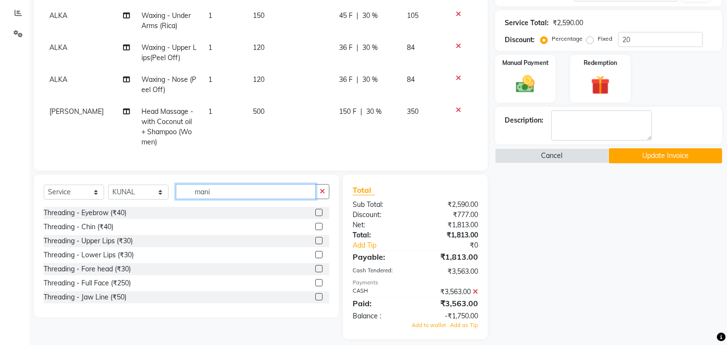
click at [273, 194] on input "mani" at bounding box center [246, 191] width 140 height 15
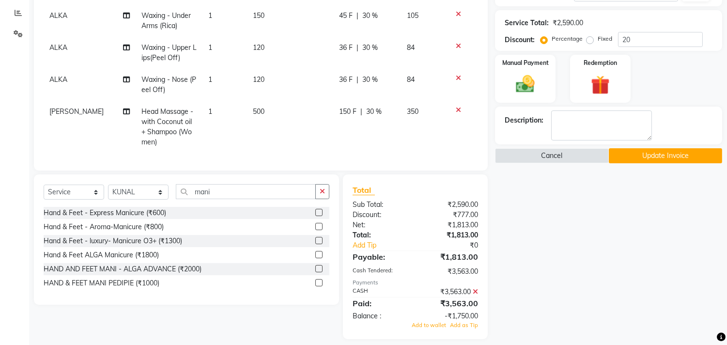
click at [318, 211] on label at bounding box center [318, 212] width 7 height 7
click at [318, 211] on input "checkbox" at bounding box center [318, 213] width 6 height 6
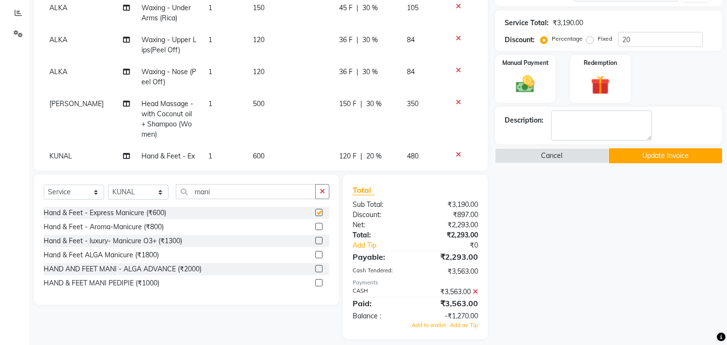
scroll to position [67, 0]
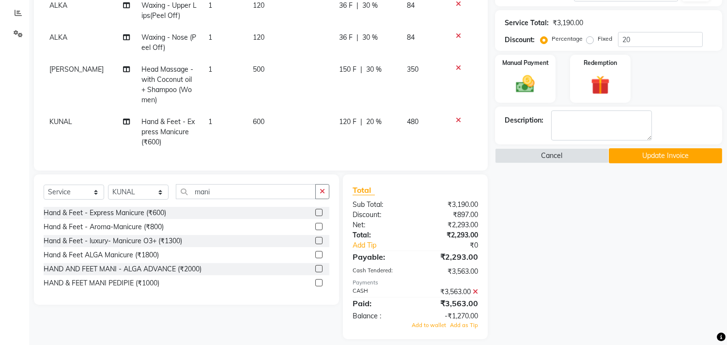
checkbox input "false"
drag, startPoint x: 225, startPoint y: 190, endPoint x: 60, endPoint y: 196, distance: 165.7
click at [60, 196] on div "Select Service Product Membership Package Voucher Prepaid Gift Card Select Styl…" at bounding box center [187, 195] width 286 height 23
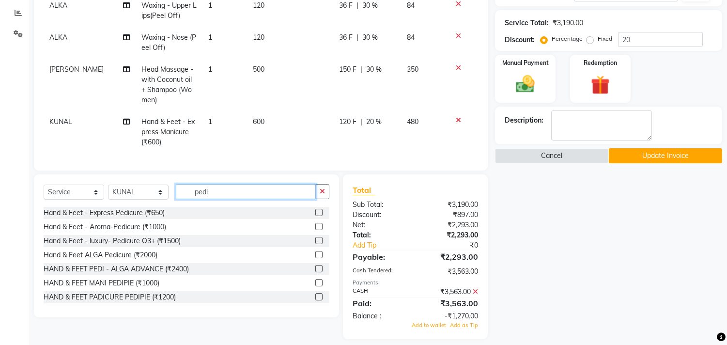
type input "pedi"
click at [315, 213] on label at bounding box center [318, 212] width 7 height 7
click at [315, 213] on input "checkbox" at bounding box center [318, 213] width 6 height 6
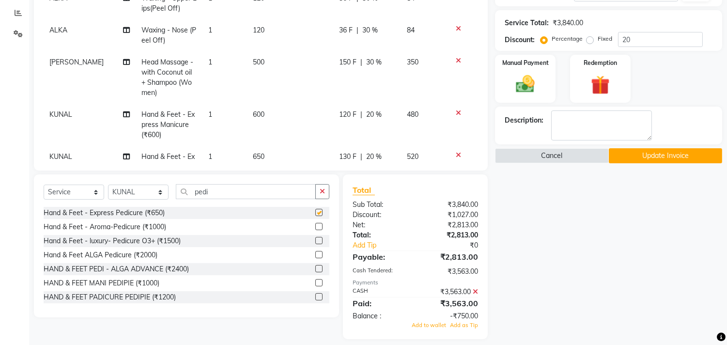
scroll to position [89, 0]
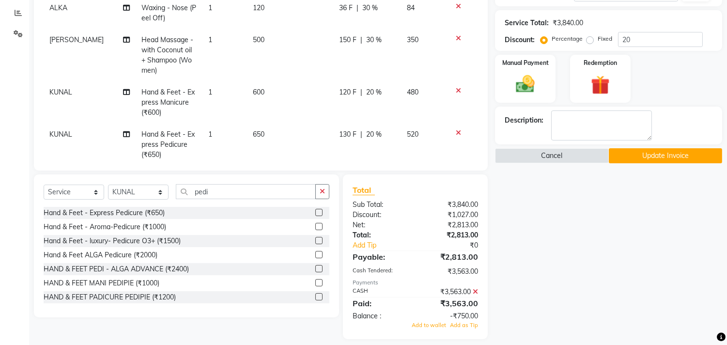
checkbox input "false"
click at [158, 195] on select "Select Stylist Abhinav ADVANCE ALKA Ankita B-WAX KUNAL Manager MEMBERSHIP PALLA…" at bounding box center [138, 191] width 61 height 15
select select "74291"
click at [108, 184] on select "Select Stylist Abhinav ADVANCE ALKA Ankita B-WAX KUNAL Manager MEMBERSHIP PALLA…" at bounding box center [138, 191] width 61 height 15
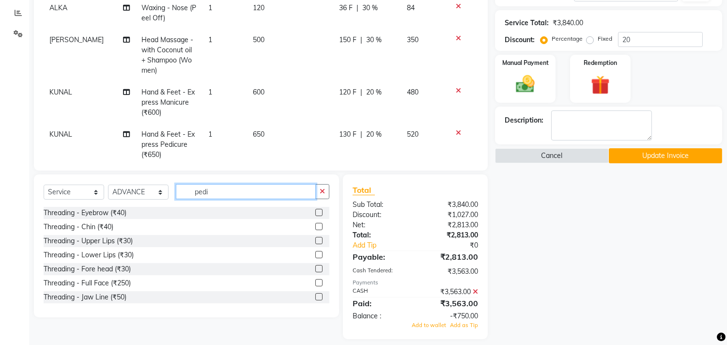
click at [216, 192] on input "pedi" at bounding box center [246, 191] width 140 height 15
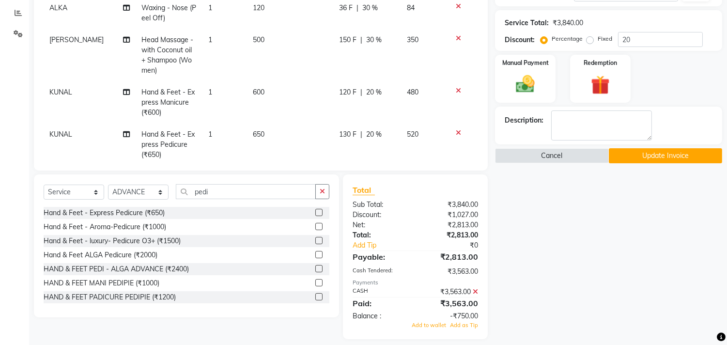
click at [315, 212] on label at bounding box center [318, 212] width 7 height 7
click at [315, 212] on input "checkbox" at bounding box center [318, 213] width 6 height 6
checkbox input "false"
drag, startPoint x: 228, startPoint y: 192, endPoint x: 146, endPoint y: 204, distance: 82.7
click at [153, 195] on div "Select Service Product Membership Package Voucher Prepaid Gift Card Select Styl…" at bounding box center [187, 195] width 286 height 23
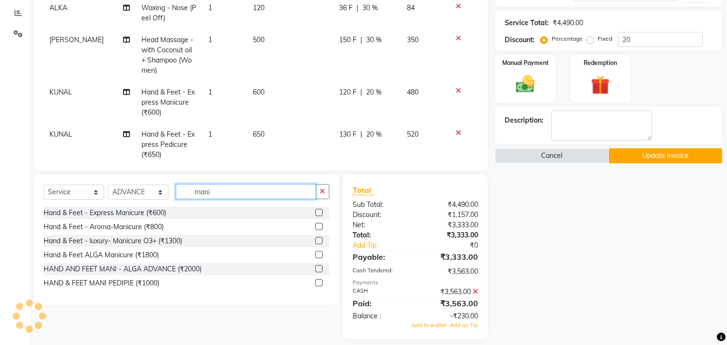
type input "mani"
click at [320, 210] on label at bounding box center [318, 212] width 7 height 7
click at [320, 210] on input "checkbox" at bounding box center [318, 213] width 6 height 6
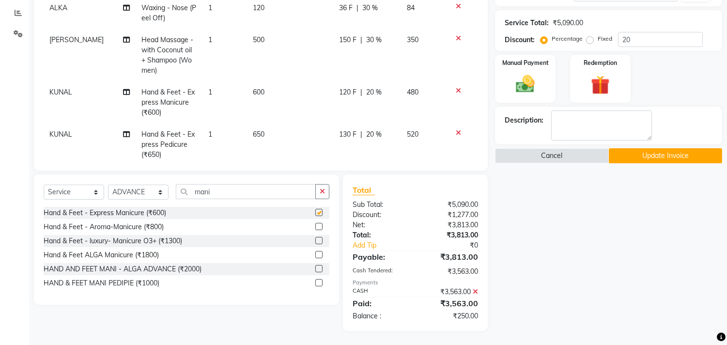
checkbox input "false"
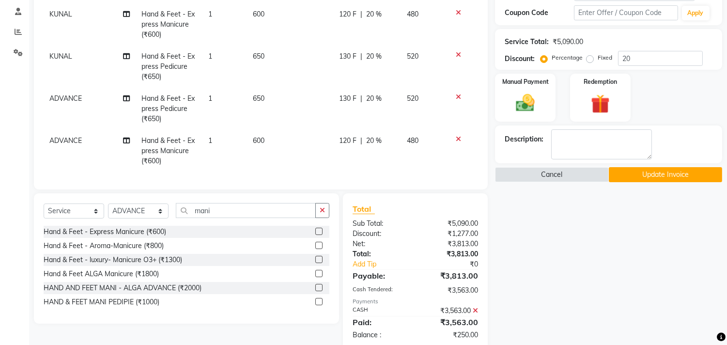
scroll to position [201, 0]
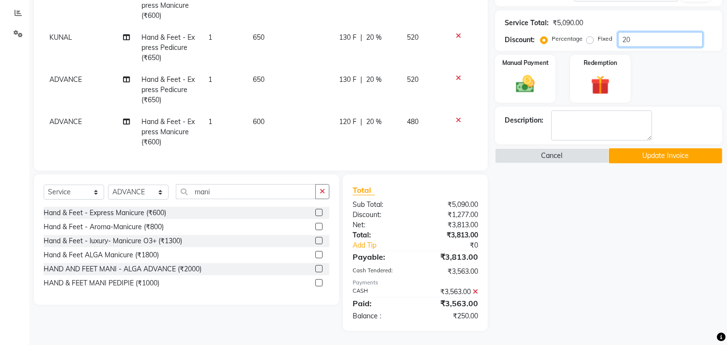
drag, startPoint x: 645, startPoint y: 44, endPoint x: 651, endPoint y: 43, distance: 6.4
click at [645, 43] on input "20" at bounding box center [660, 39] width 85 height 15
drag, startPoint x: 647, startPoint y: 44, endPoint x: 583, endPoint y: 46, distance: 64.4
click at [603, 46] on div "Percentage Fixed 25" at bounding box center [622, 39] width 160 height 15
type input "30"
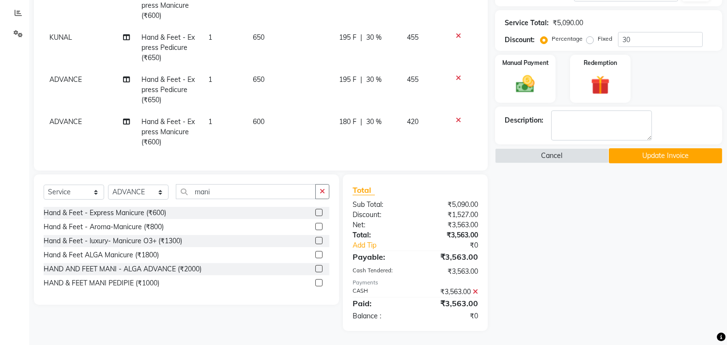
click at [659, 158] on button "Update Invoice" at bounding box center [665, 155] width 113 height 15
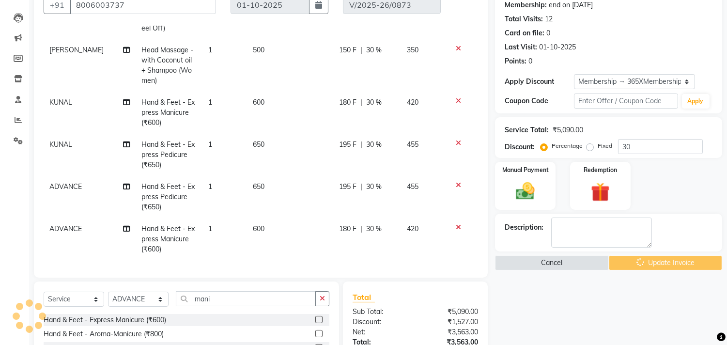
scroll to position [94, 0]
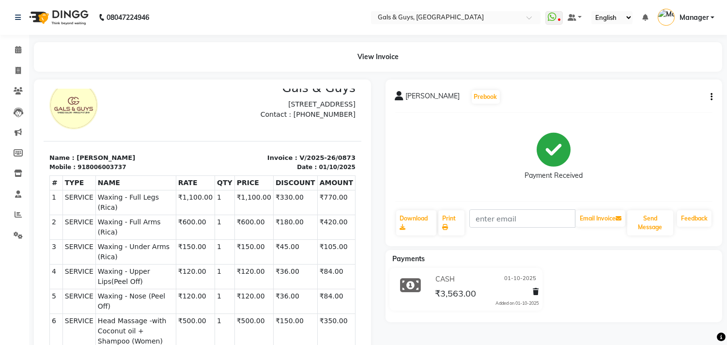
click at [707, 95] on button "button" at bounding box center [709, 97] width 6 height 10
click at [654, 92] on div "Edit Item Staff" at bounding box center [646, 97] width 99 height 12
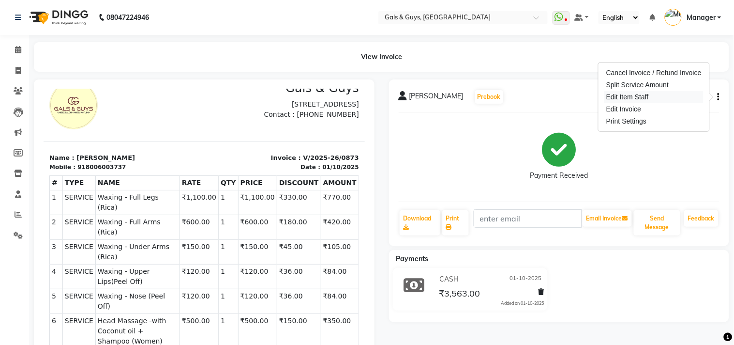
select select
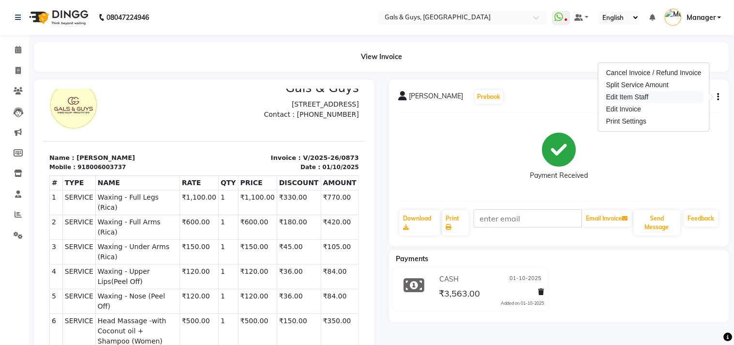
select select
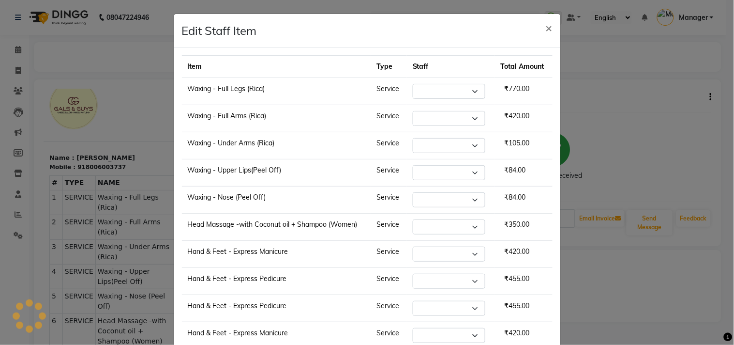
select select "71124"
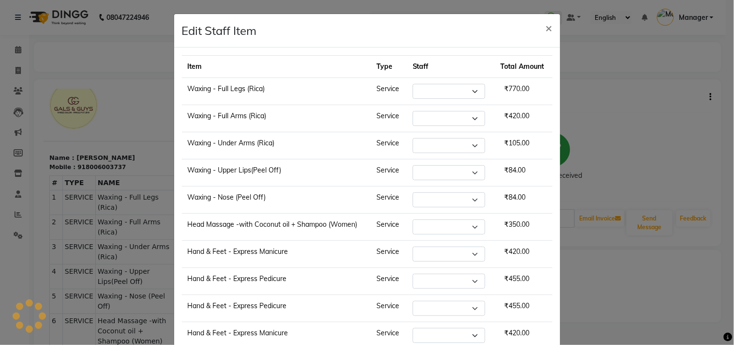
select select "89770"
select select "78204"
select select "74291"
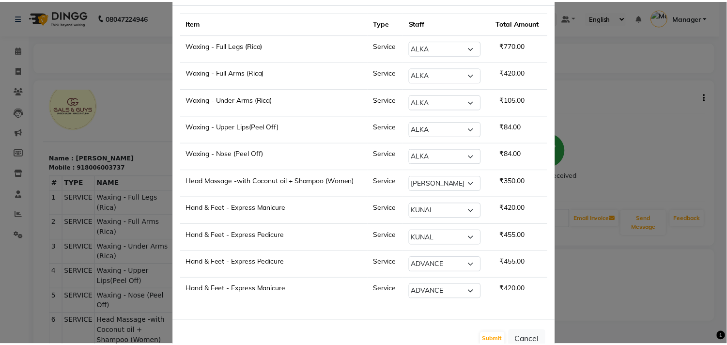
scroll to position [73, 0]
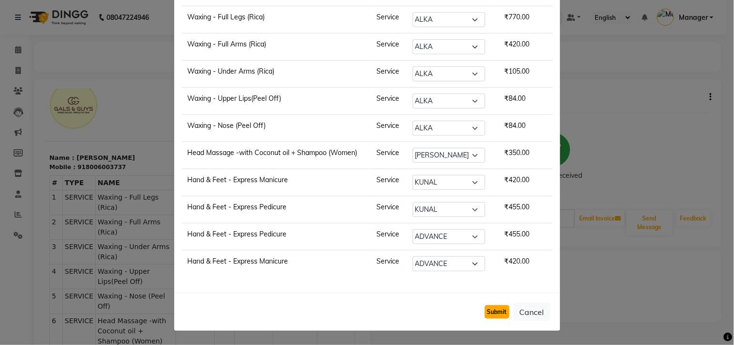
click at [501, 315] on button "Submit" at bounding box center [497, 312] width 25 height 14
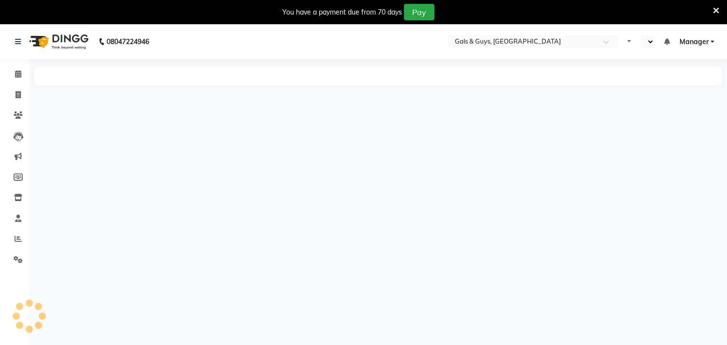
select select "en"
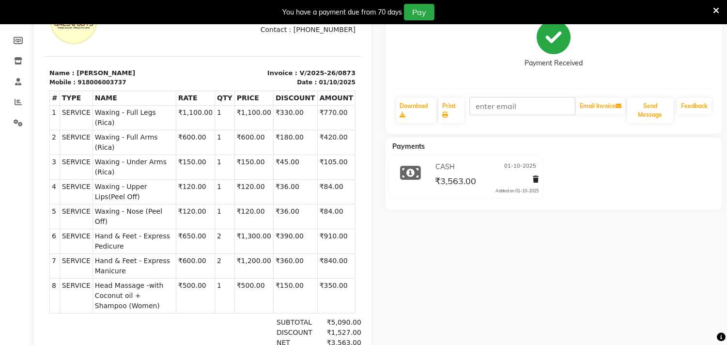
scroll to position [109, 0]
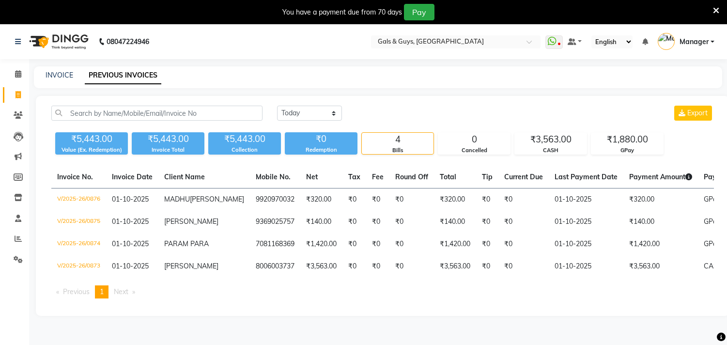
select select "[DATE]"
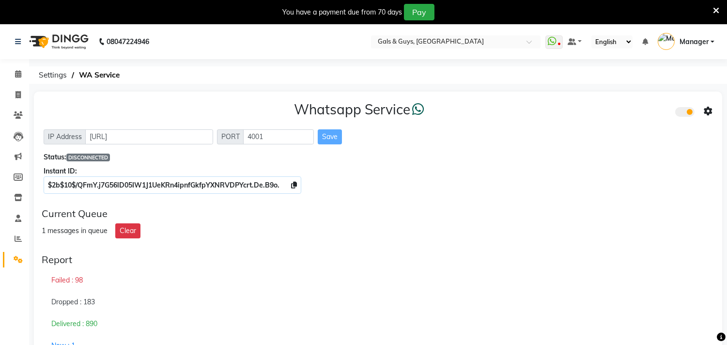
drag, startPoint x: 505, startPoint y: 185, endPoint x: 422, endPoint y: 229, distance: 94.6
click at [422, 229] on div "1 messages in queue Clear" at bounding box center [378, 230] width 672 height 15
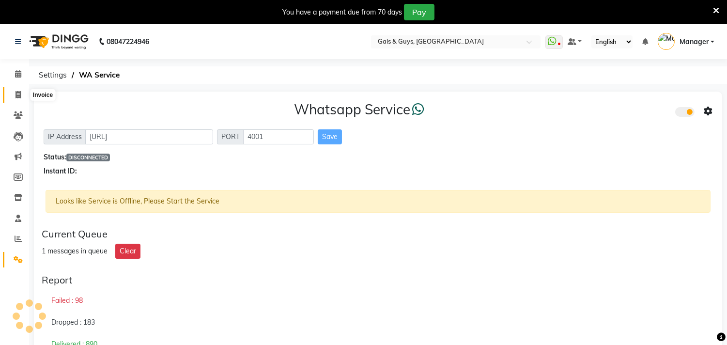
click at [11, 95] on span at bounding box center [18, 95] width 17 height 11
select select "service"
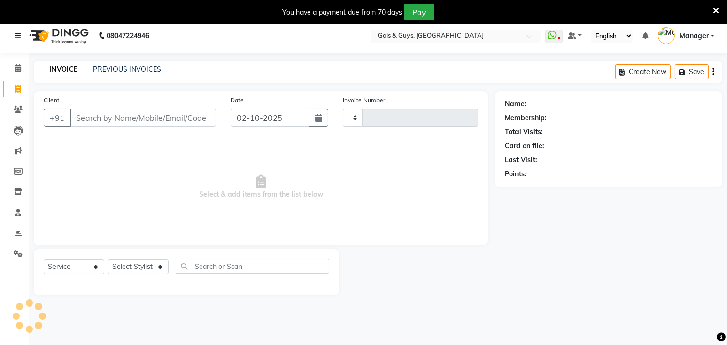
scroll to position [24, 0]
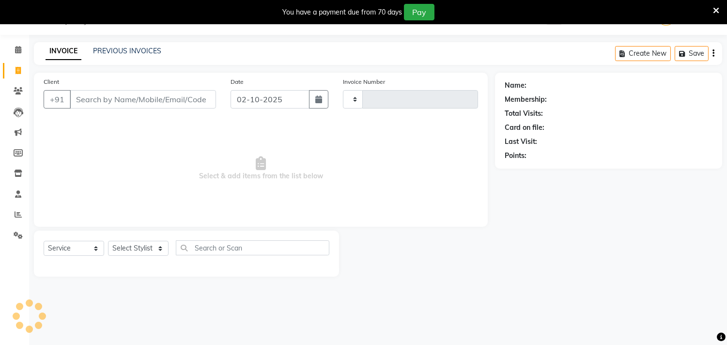
type input "0880"
select select "7505"
click at [16, 238] on icon at bounding box center [18, 234] width 9 height 7
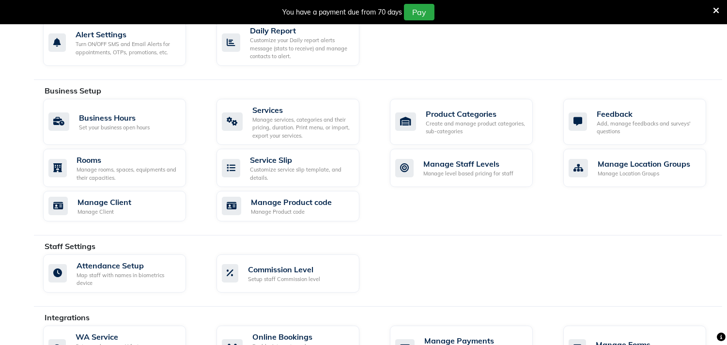
scroll to position [477, 0]
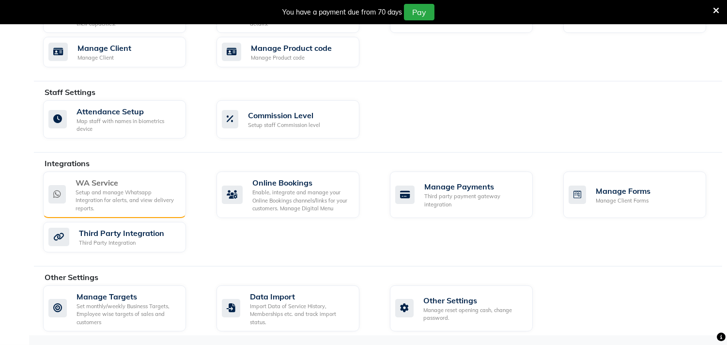
click at [89, 192] on div "Setup and manage Whatsapp Integration for alerts, and view delivery reports." at bounding box center [127, 200] width 103 height 24
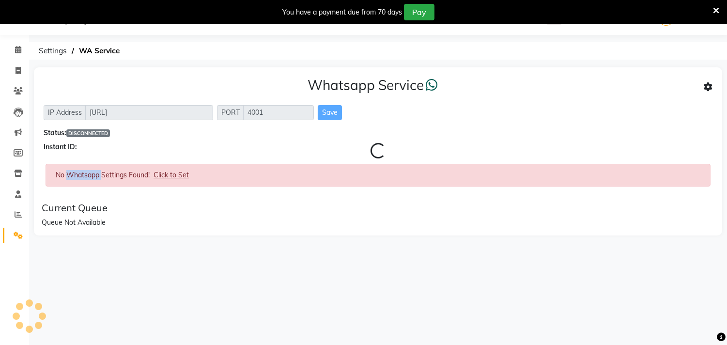
click at [89, 192] on div "No Whatsapp Settings Found! Click to Set" at bounding box center [378, 179] width 665 height 30
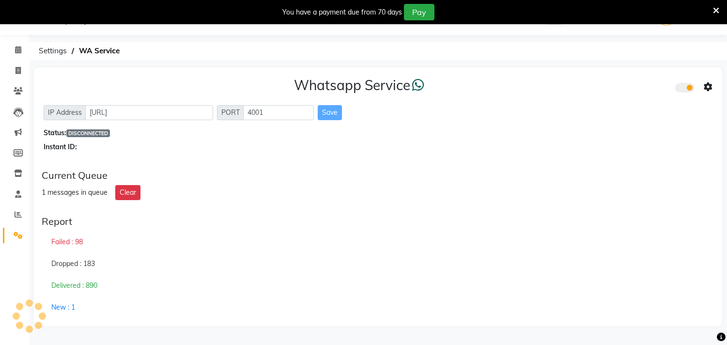
scroll to position [54, 0]
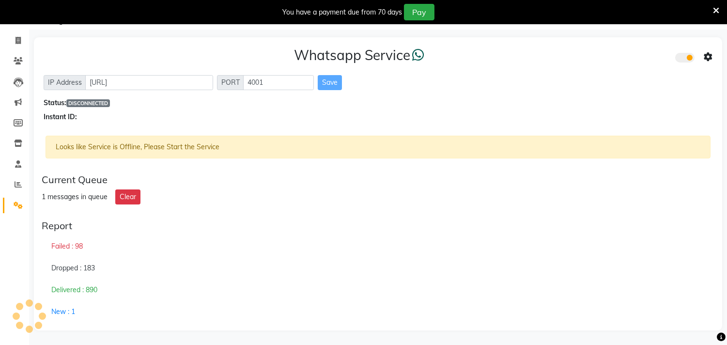
drag, startPoint x: 378, startPoint y: 107, endPoint x: 322, endPoint y: 269, distance: 170.4
click at [322, 269] on div "Dropped : 183" at bounding box center [378, 268] width 672 height 22
drag, startPoint x: 271, startPoint y: 196, endPoint x: 206, endPoint y: 243, distance: 80.1
click at [206, 243] on div "Failed : 98" at bounding box center [378, 246] width 672 height 22
click at [101, 100] on span "DISCONNECTED" at bounding box center [88, 103] width 44 height 8
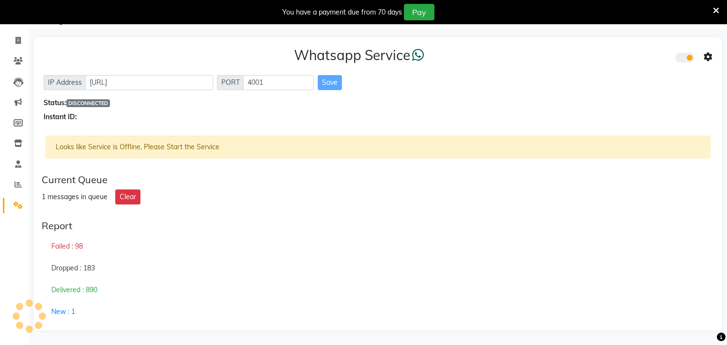
click at [75, 117] on div "Instant ID:" at bounding box center [378, 117] width 669 height 10
click at [63, 118] on div "Instant ID:" at bounding box center [378, 117] width 669 height 10
click at [99, 118] on div "Instant ID:" at bounding box center [378, 117] width 669 height 10
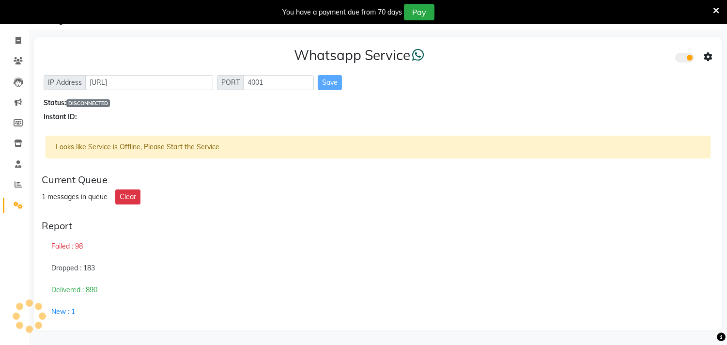
scroll to position [0, 0]
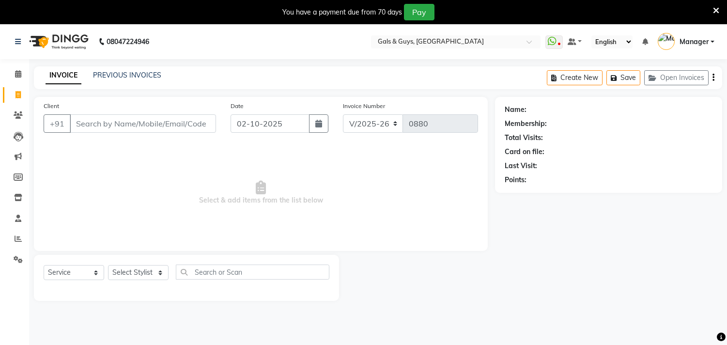
select select "7505"
select select "service"
click at [138, 278] on select "Select Stylist [PERSON_NAME] ADVANCE ALKA [PERSON_NAME] B-WAX KUNAL Manager MEM…" at bounding box center [138, 272] width 61 height 15
click at [141, 78] on link "PREVIOUS INVOICES" at bounding box center [127, 75] width 68 height 9
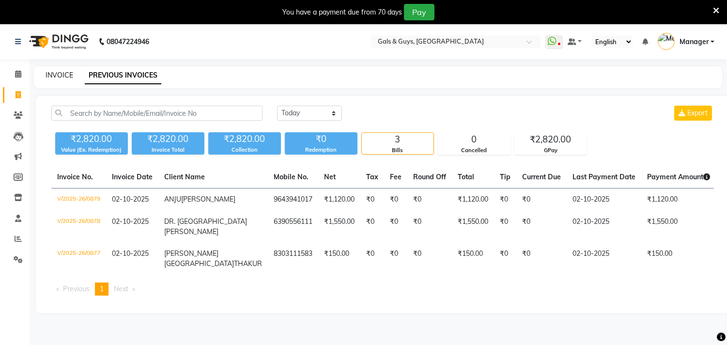
click at [48, 73] on link "INVOICE" at bounding box center [60, 75] width 28 height 9
select select "service"
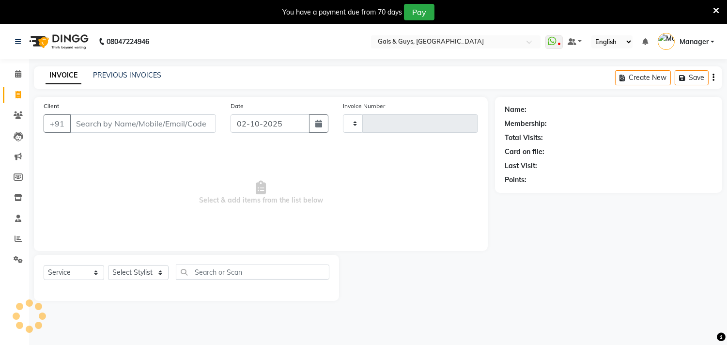
scroll to position [24, 0]
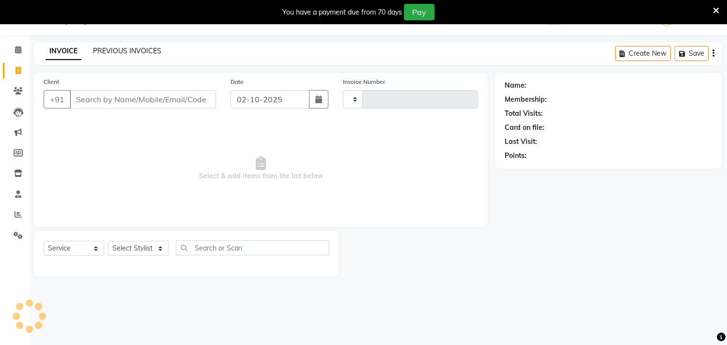
type input "0880"
select select "7505"
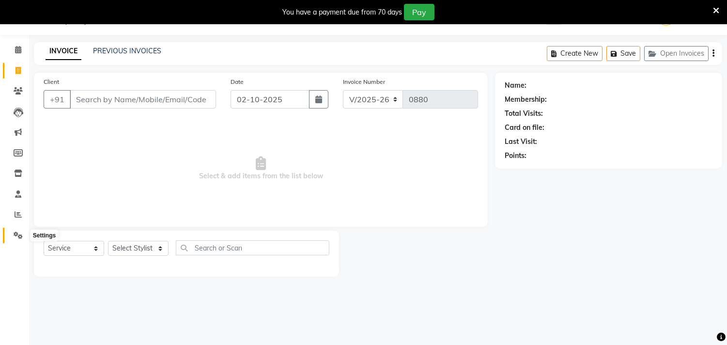
click at [19, 238] on icon at bounding box center [18, 234] width 9 height 7
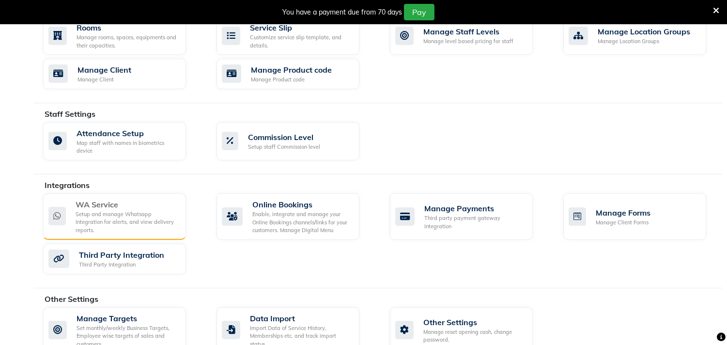
click at [110, 209] on div "WA Service" at bounding box center [127, 204] width 103 height 12
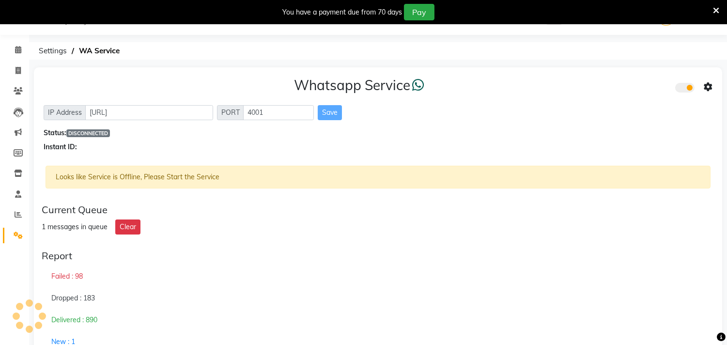
scroll to position [54, 0]
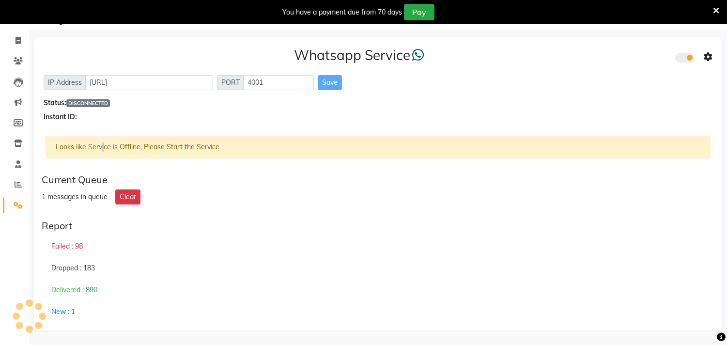
click at [103, 143] on div "Looks like Service is Offline, Please Start the Service" at bounding box center [378, 147] width 665 height 23
drag, startPoint x: 103, startPoint y: 143, endPoint x: 286, endPoint y: 182, distance: 186.6
click at [286, 182] on div "Current Queue" at bounding box center [378, 180] width 672 height 12
click at [18, 44] on icon at bounding box center [17, 40] width 5 height 7
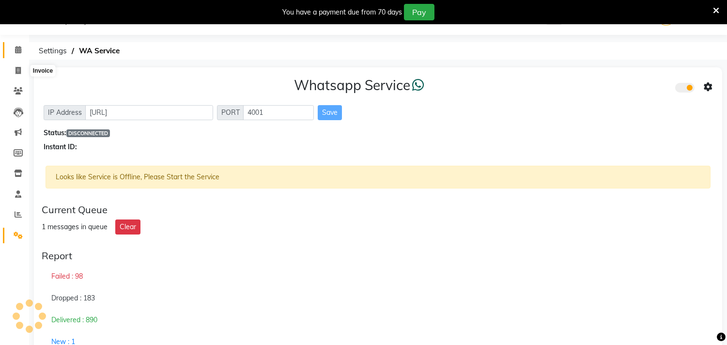
select select "service"
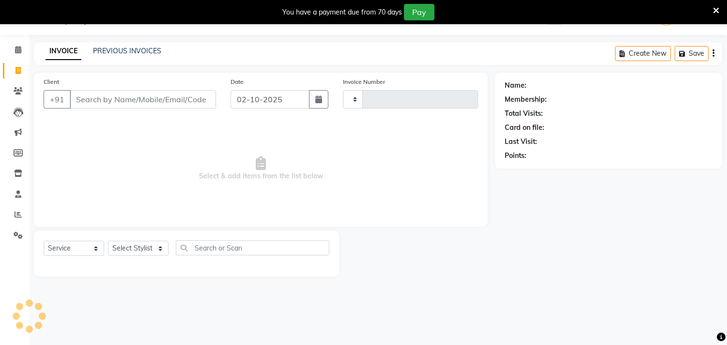
type input "0880"
select select "7505"
click at [149, 107] on input "Client" at bounding box center [143, 99] width 146 height 18
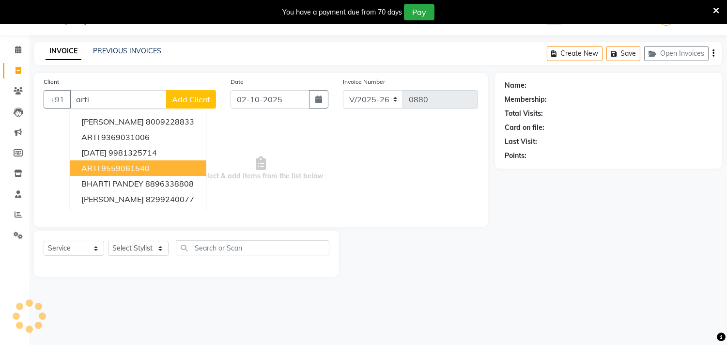
click at [161, 171] on button "ARTI 9559061540" at bounding box center [138, 167] width 136 height 15
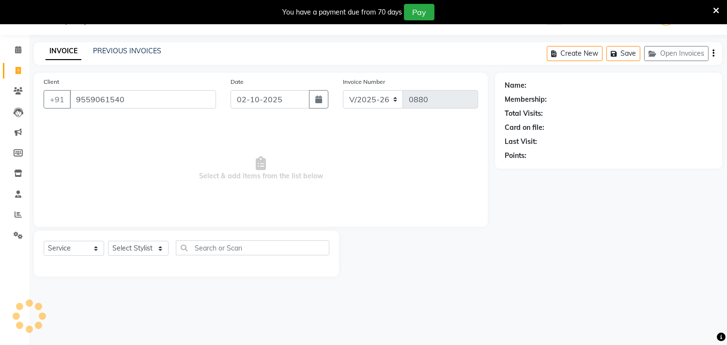
type input "9559061540"
click at [146, 247] on select "Select Stylist Abhinav ADVANCE ALKA Ankita B-WAX KUNAL Manager MEMBERSHIP PALLA…" at bounding box center [138, 248] width 61 height 15
select select "1: Object"
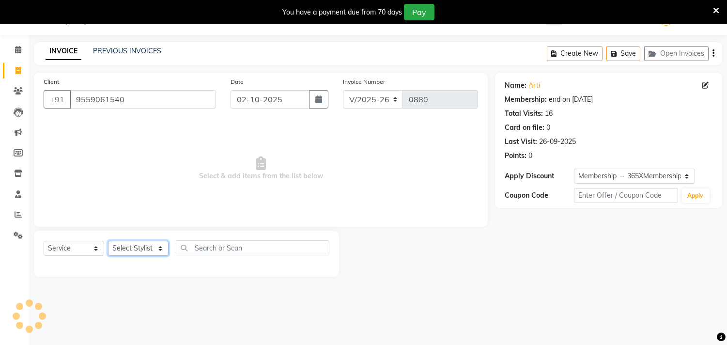
select select "74291"
click at [108, 241] on select "Select Stylist Abhinav ADVANCE ALKA Ankita B-WAX KUNAL Manager MEMBERSHIP PALLA…" at bounding box center [138, 248] width 61 height 15
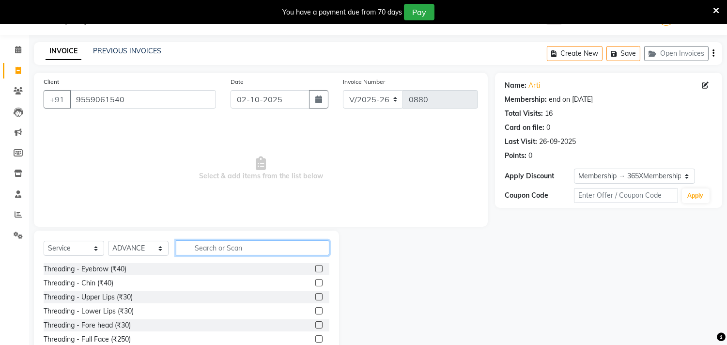
click at [222, 249] on input "text" at bounding box center [252, 247] width 153 height 15
click at [250, 251] on input "text" at bounding box center [252, 247] width 153 height 15
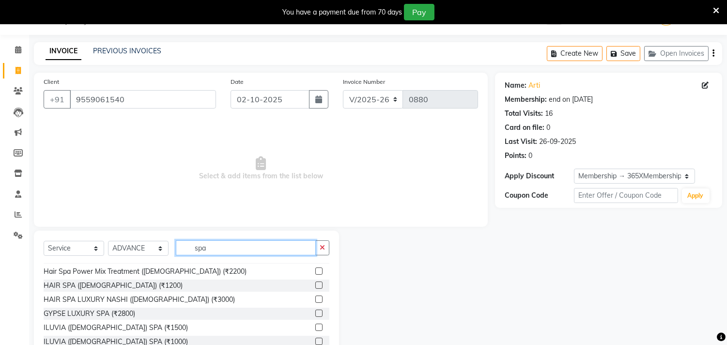
scroll to position [0, 0]
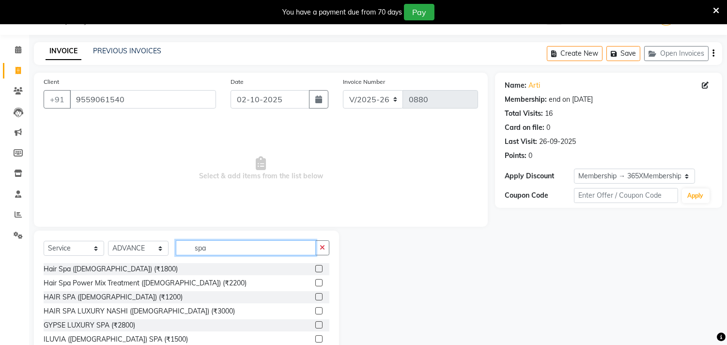
type input "spa"
click at [315, 308] on label at bounding box center [318, 310] width 7 height 7
click at [315, 308] on input "checkbox" at bounding box center [318, 311] width 6 height 6
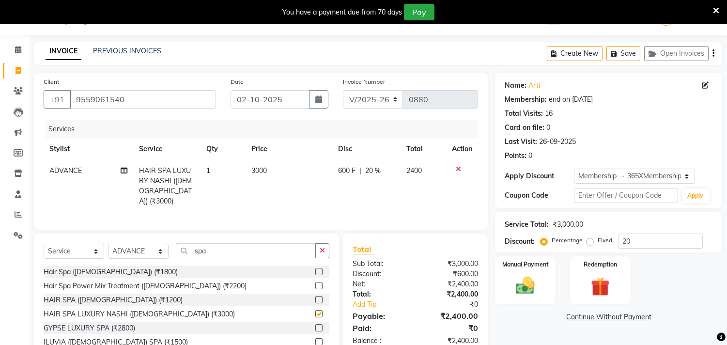
checkbox input "false"
click at [226, 168] on td "1" at bounding box center [222, 186] width 45 height 52
select select "74291"
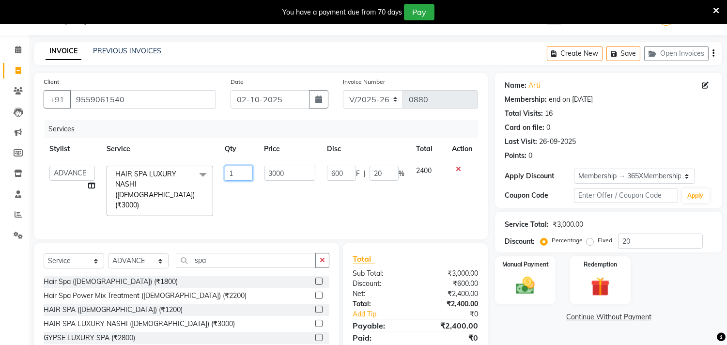
click at [250, 175] on input "1" at bounding box center [239, 173] width 28 height 15
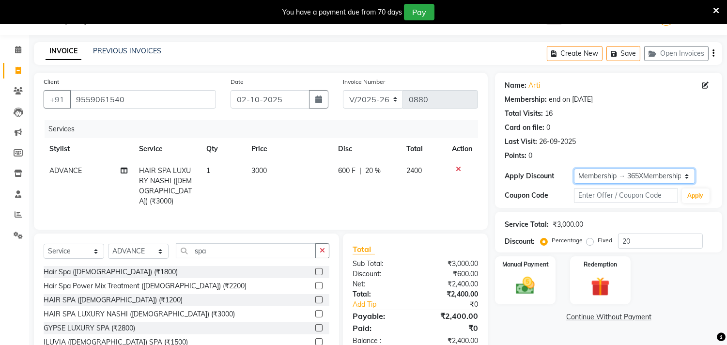
click at [632, 177] on select "Select Membership → 365XMembership" at bounding box center [634, 175] width 121 height 15
select select "0:"
click at [574, 168] on select "Select Membership → 365XMembership" at bounding box center [634, 175] width 121 height 15
type input "0"
drag, startPoint x: 224, startPoint y: 155, endPoint x: 223, endPoint y: 162, distance: 6.8
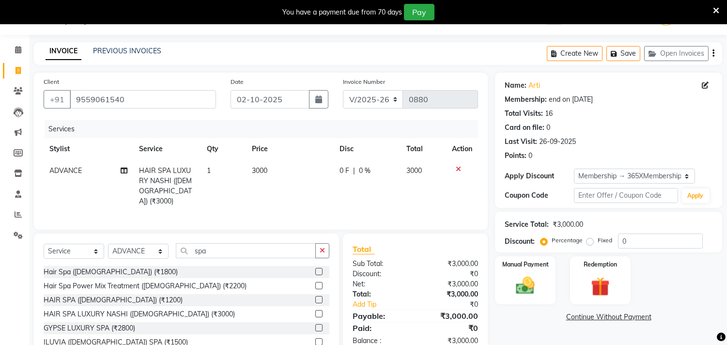
click at [224, 158] on th "Qty" at bounding box center [223, 149] width 45 height 22
click at [225, 172] on td "1" at bounding box center [223, 186] width 45 height 52
select select "74291"
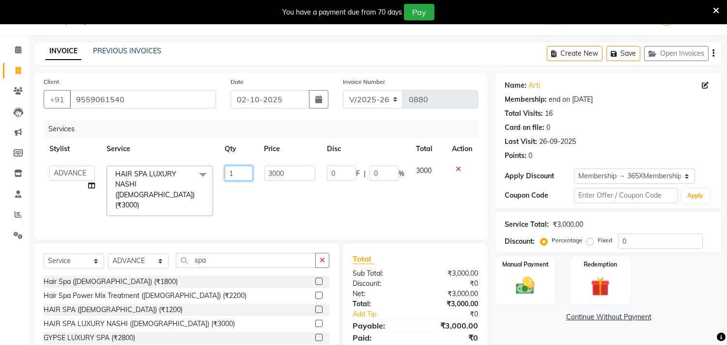
drag, startPoint x: 242, startPoint y: 172, endPoint x: 202, endPoint y: 181, distance: 41.2
click at [204, 181] on tr "Abhinav ADVANCE ALKA Ankita B-WAX KUNAL Manager MEMBERSHIP PALLAVI PRATHAM PROD…" at bounding box center [261, 191] width 434 height 62
type input "4"
click at [539, 327] on div "Name: Arti Membership: end on 24-05-2026 Total Visits: 16 Card on file: 0 Last …" at bounding box center [612, 229] width 234 height 313
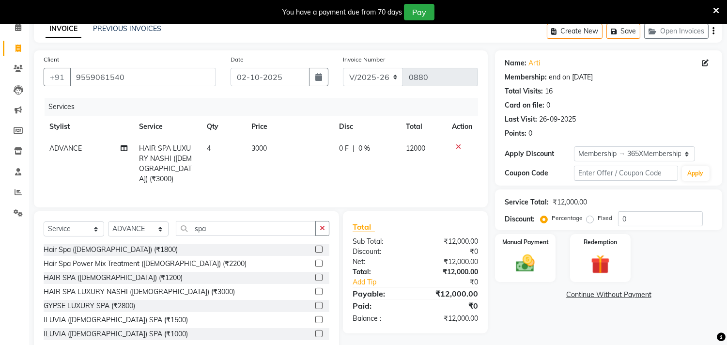
scroll to position [68, 0]
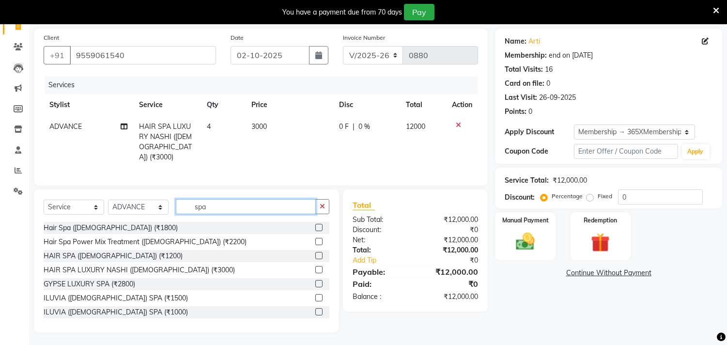
drag, startPoint x: 231, startPoint y: 201, endPoint x: 167, endPoint y: 227, distance: 69.3
click at [169, 225] on div "Select Service Product Membership Package Voucher Prepaid Gift Card Select Styl…" at bounding box center [186, 260] width 305 height 143
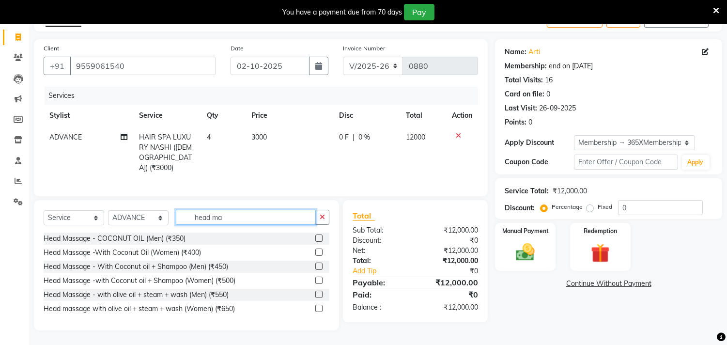
scroll to position [55, 0]
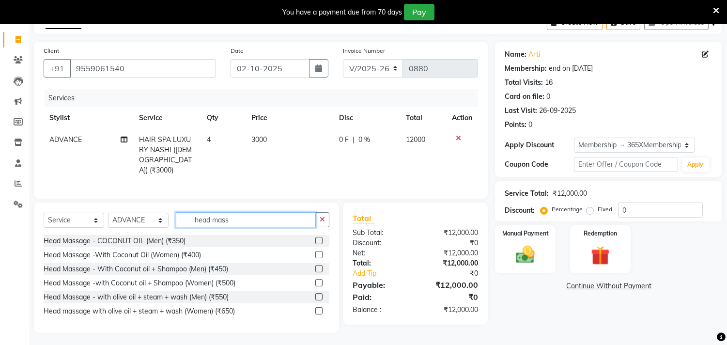
type input "head mass"
click at [320, 281] on label at bounding box center [318, 282] width 7 height 7
click at [320, 281] on input "checkbox" at bounding box center [318, 283] width 6 height 6
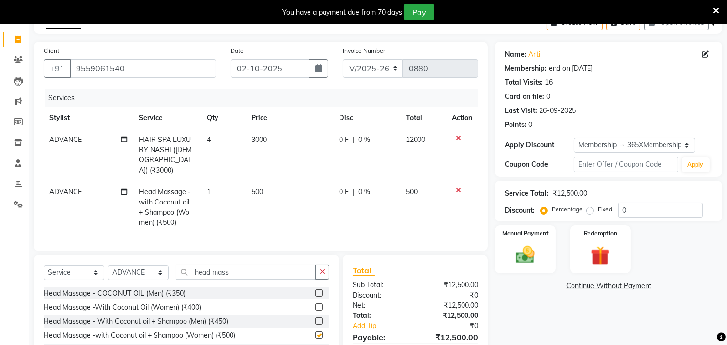
checkbox input "false"
drag, startPoint x: 219, startPoint y: 176, endPoint x: 220, endPoint y: 182, distance: 6.4
click at [220, 181] on td "1" at bounding box center [223, 207] width 45 height 52
select select "74291"
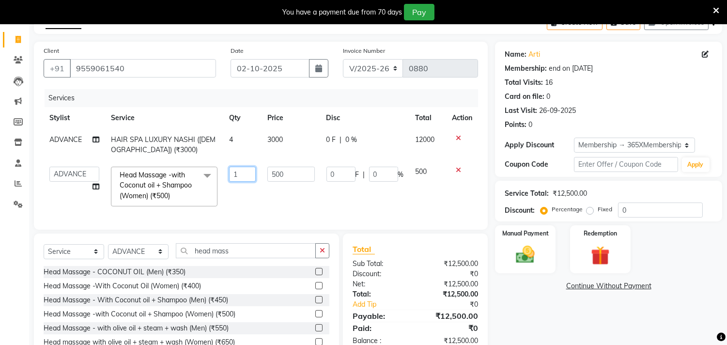
drag, startPoint x: 245, startPoint y: 173, endPoint x: 202, endPoint y: 187, distance: 45.0
click at [206, 186] on tr "Abhinav ADVANCE ALKA Ankita B-WAX KUNAL Manager MEMBERSHIP PALLAVI PRATHAM PROD…" at bounding box center [261, 186] width 434 height 51
type input "2"
click at [565, 320] on div "Name: Arti Membership: end on 24-05-2026 Total Visits: 16 Card on file: 0 Last …" at bounding box center [612, 203] width 234 height 322
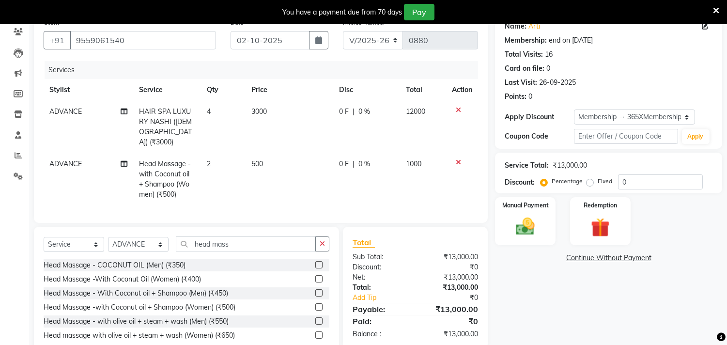
scroll to position [107, 0]
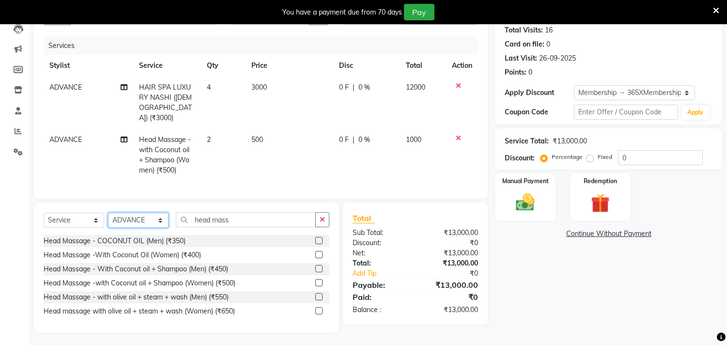
click at [149, 216] on select "Select Stylist [PERSON_NAME] ADVANCE ALKA [PERSON_NAME] B-WAX KUNAL Manager MEM…" at bounding box center [138, 220] width 61 height 15
select select "71124"
click at [108, 213] on select "Select Stylist [PERSON_NAME] ADVANCE ALKA [PERSON_NAME] B-WAX KUNAL Manager MEM…" at bounding box center [138, 220] width 61 height 15
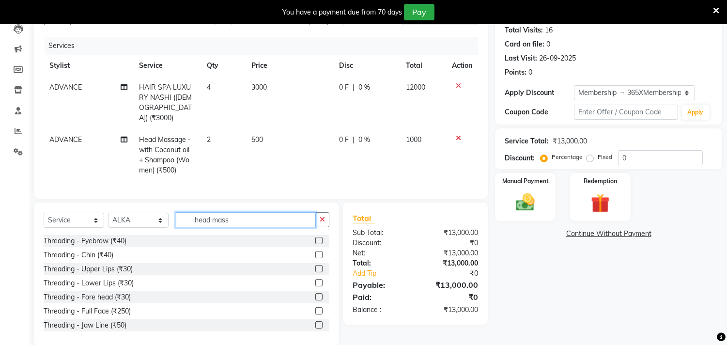
drag, startPoint x: 248, startPoint y: 215, endPoint x: 88, endPoint y: 220, distance: 160.8
click at [101, 216] on div "Select Service Product Membership Package Voucher Prepaid Gift Card Select Styl…" at bounding box center [187, 223] width 286 height 23
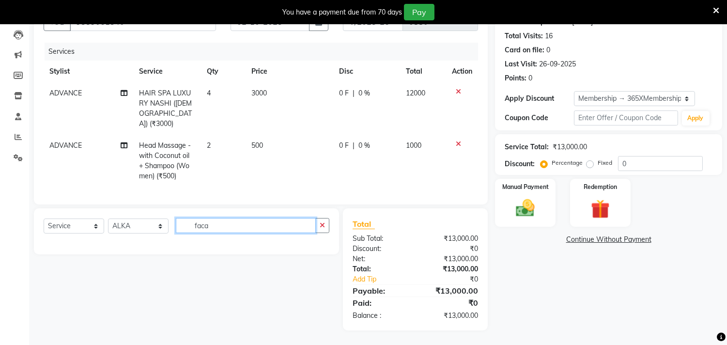
scroll to position [99, 0]
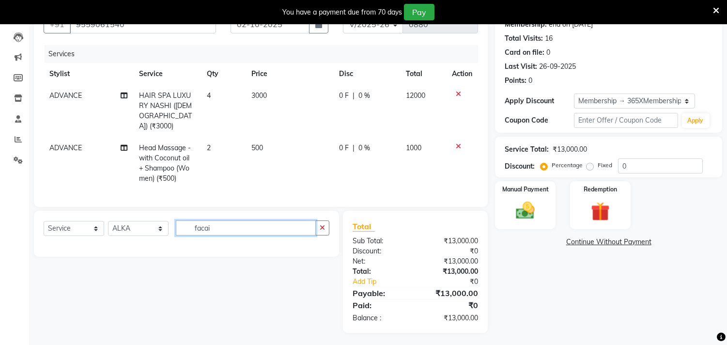
type input "facai"
click at [82, 228] on select "Select Service Product Membership Package Voucher Prepaid Gift Card" at bounding box center [74, 228] width 61 height 15
click at [44, 221] on select "Select Service Product Membership Package Voucher Prepaid Gift Card" at bounding box center [74, 228] width 61 height 15
click at [95, 228] on select "Select Service Product Membership Package Voucher Prepaid Gift Card" at bounding box center [74, 228] width 61 height 15
click at [44, 221] on select "Select Service Product Membership Package Voucher Prepaid Gift Card" at bounding box center [74, 228] width 61 height 15
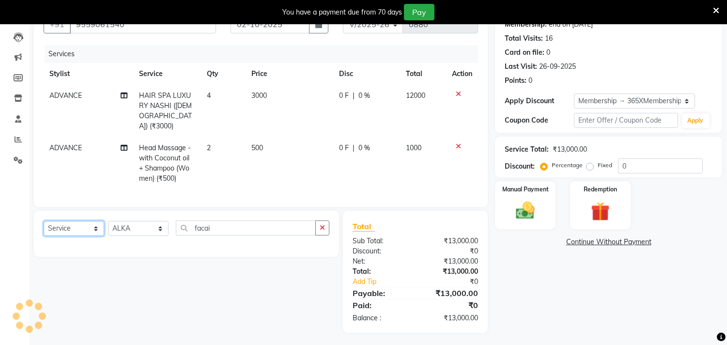
click at [91, 225] on select "Select Service Product Membership Package Voucher Prepaid Gift Card" at bounding box center [74, 228] width 61 height 15
click at [170, 282] on div "Select Service Product Membership Package Voucher Prepaid Gift Card Select Styl…" at bounding box center [183, 272] width 312 height 122
click at [78, 223] on select "Select Service Product Membership Package Voucher Prepaid Gift Card" at bounding box center [74, 228] width 61 height 15
click at [44, 221] on select "Select Service Product Membership Package Voucher Prepaid Gift Card" at bounding box center [74, 228] width 61 height 15
click at [97, 229] on select "Select Service Product Membership Package Voucher Prepaid Gift Card" at bounding box center [74, 228] width 61 height 15
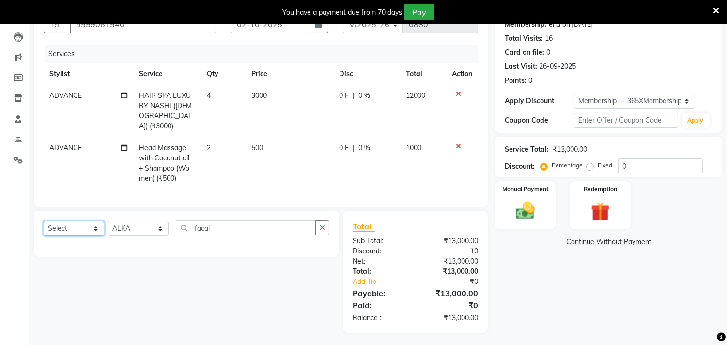
select select "service"
click at [44, 221] on select "Select Service Product Membership Package Voucher Prepaid Gift Card" at bounding box center [74, 228] width 61 height 15
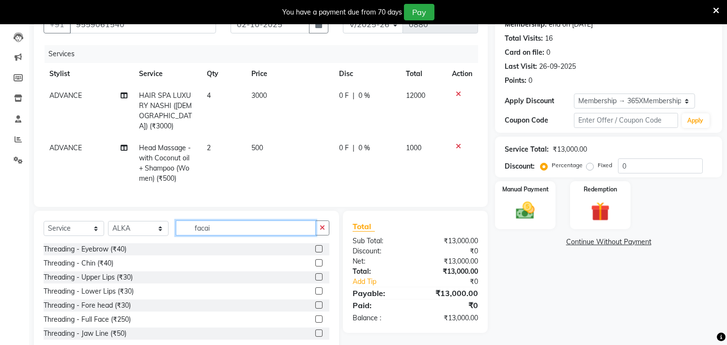
drag, startPoint x: 275, startPoint y: 232, endPoint x: 184, endPoint y: 240, distance: 90.9
click at [186, 237] on div "Select Service Product Membership Package Voucher Prepaid Gift Card Select Styl…" at bounding box center [187, 231] width 286 height 23
click at [253, 231] on input "facai" at bounding box center [246, 227] width 140 height 15
type input "faci"
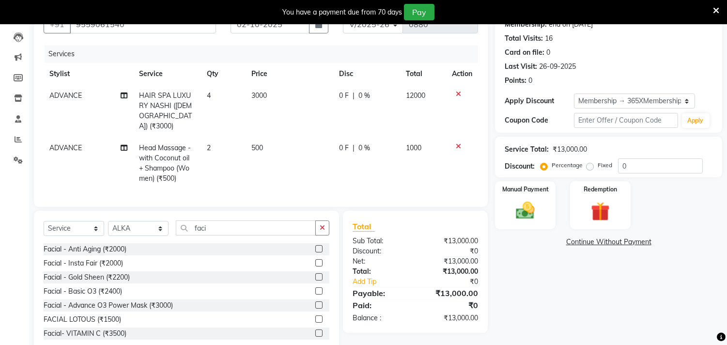
click at [315, 303] on label at bounding box center [318, 304] width 7 height 7
click at [315, 303] on input "checkbox" at bounding box center [318, 305] width 6 height 6
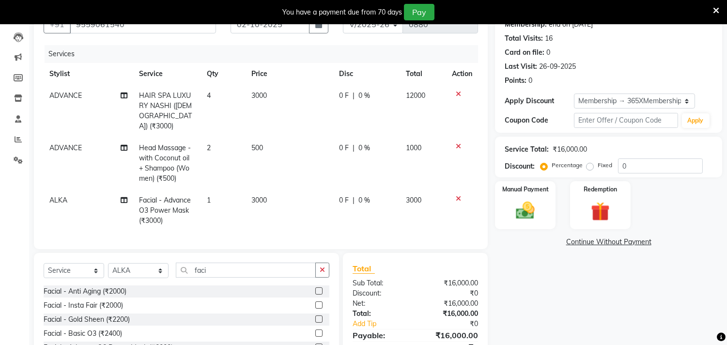
checkbox input "false"
drag, startPoint x: 231, startPoint y: 267, endPoint x: 7, endPoint y: 288, distance: 224.7
click at [0, 287] on app-home "08047224946 Select Location × Gals & Guys, Lucknow WhatsApp Status ✕ Status: Di…" at bounding box center [363, 167] width 727 height 485
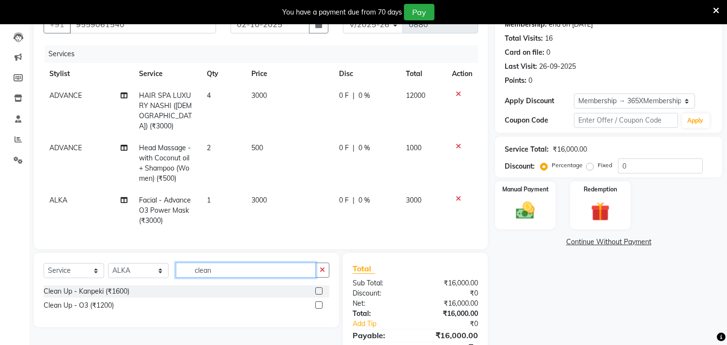
type input "clean"
drag, startPoint x: 321, startPoint y: 302, endPoint x: 303, endPoint y: 303, distance: 18.4
click at [321, 302] on label at bounding box center [318, 304] width 7 height 7
click at [321, 302] on input "checkbox" at bounding box center [318, 305] width 6 height 6
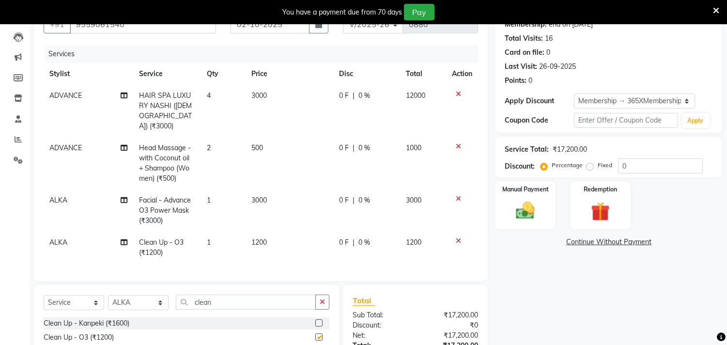
checkbox input "false"
drag, startPoint x: 225, startPoint y: 303, endPoint x: 113, endPoint y: 307, distance: 111.9
click at [113, 307] on div "Select Service Product Membership Package Voucher Prepaid Gift Card Select Styl…" at bounding box center [187, 305] width 286 height 23
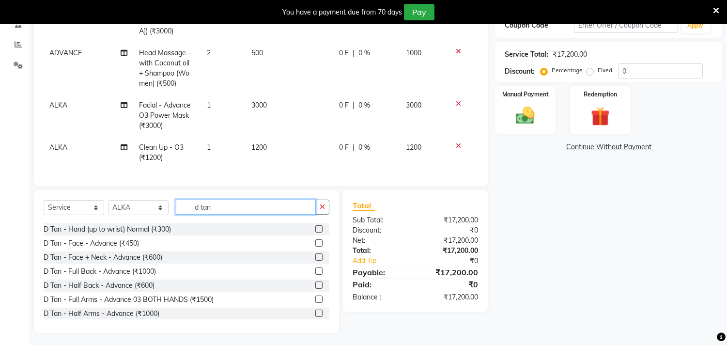
scroll to position [172, 0]
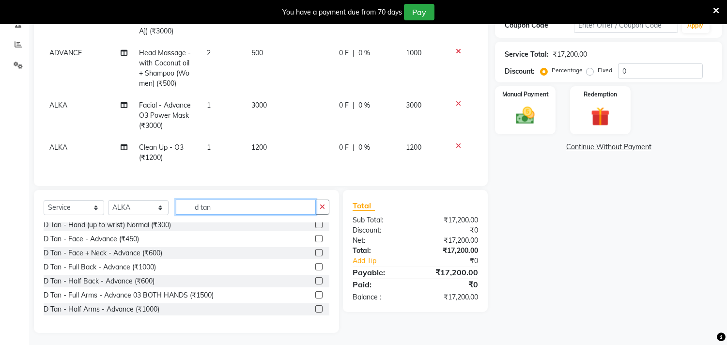
type input "d tan"
click at [315, 249] on label at bounding box center [318, 252] width 7 height 7
click at [315, 250] on input "checkbox" at bounding box center [318, 253] width 6 height 6
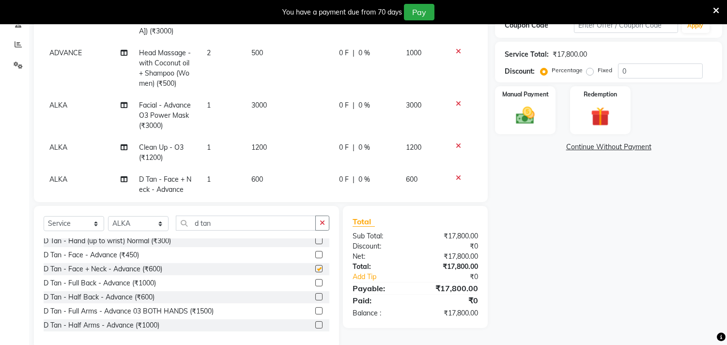
checkbox input "false"
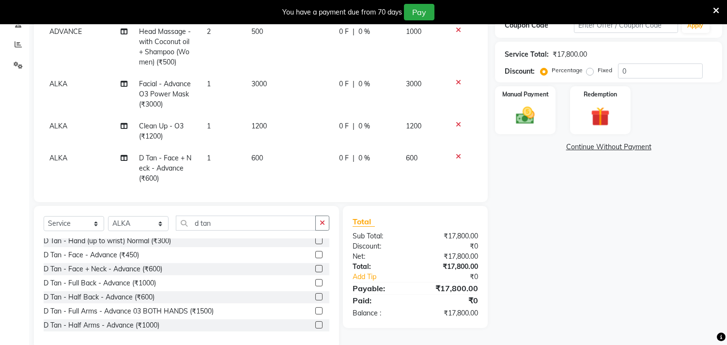
scroll to position [23, 0]
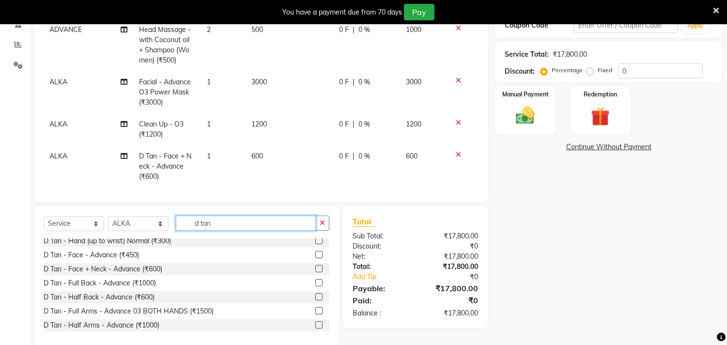
drag, startPoint x: 245, startPoint y: 219, endPoint x: 32, endPoint y: 231, distance: 213.4
click at [48, 226] on div "Select Service Product Membership Package Voucher Prepaid Gift Card Select Styl…" at bounding box center [187, 226] width 286 height 23
type input "w"
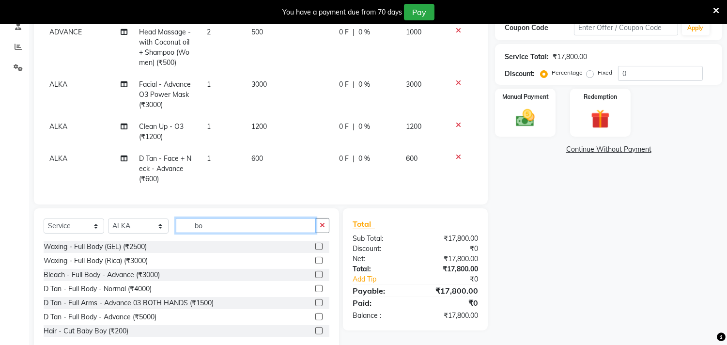
scroll to position [194, 0]
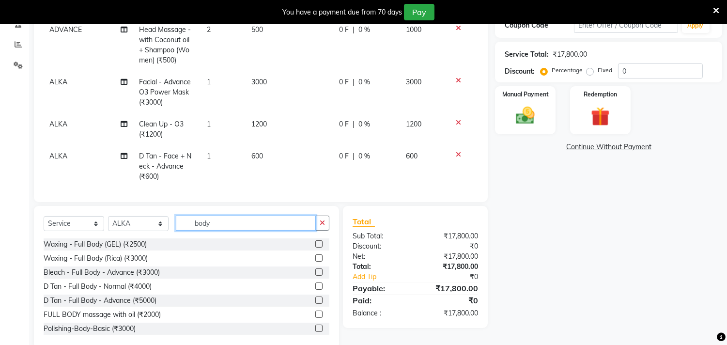
type input "body"
click at [315, 257] on label at bounding box center [318, 257] width 7 height 7
click at [315, 257] on input "checkbox" at bounding box center [318, 258] width 6 height 6
checkbox input "false"
click at [315, 312] on label at bounding box center [318, 313] width 7 height 7
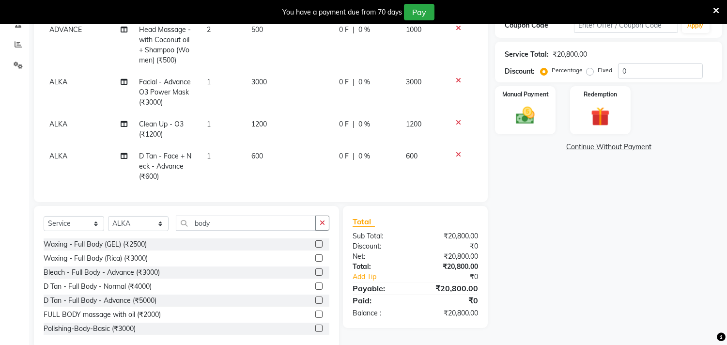
click at [315, 312] on input "checkbox" at bounding box center [318, 314] width 6 height 6
checkbox input "false"
click at [476, 177] on div "Client +91 9559061540 Date 02-10-2025 Invoice Number V/2025 V/2025-26 0880 Serv…" at bounding box center [261, 52] width 454 height 299
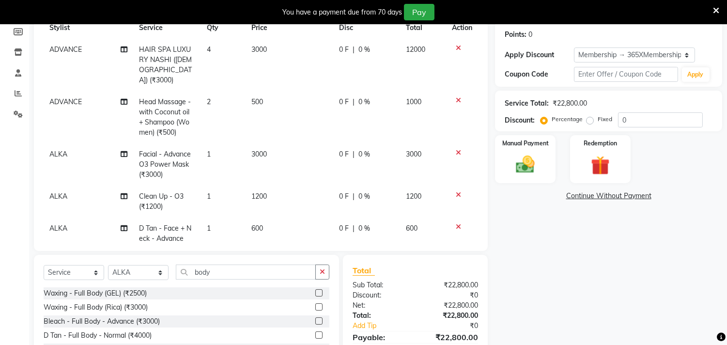
scroll to position [147, 0]
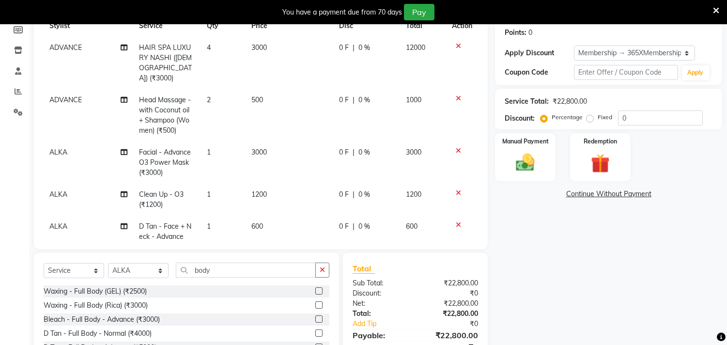
click at [211, 141] on td "1" at bounding box center [223, 162] width 45 height 42
select select "71124"
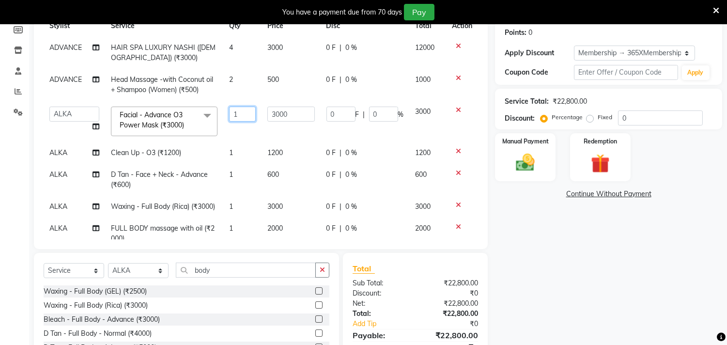
drag, startPoint x: 244, startPoint y: 113, endPoint x: 199, endPoint y: 117, distance: 45.2
click at [212, 114] on tr "Abhinav ADVANCE ALKA Ankita B-WAX KUNAL Manager MEMBERSHIP PALLAVI PRATHAM PROD…" at bounding box center [261, 121] width 434 height 41
type input "3"
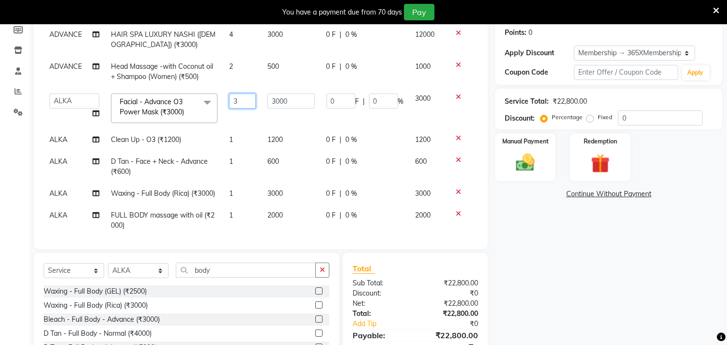
scroll to position [26, 0]
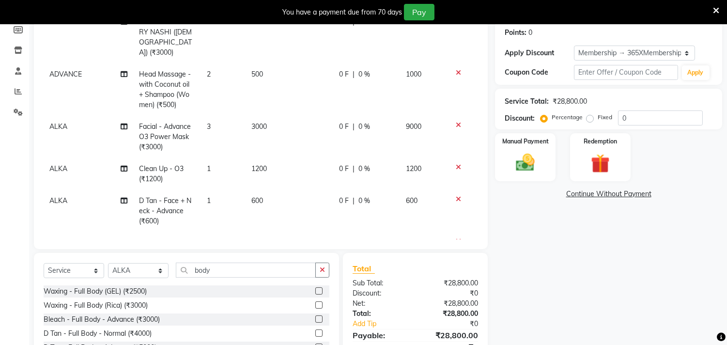
click at [243, 127] on tbody "ADVANCE HAIR SPA LUXURY NASHI (FEMALE) (₹3000) 4 3000 0 F | 0 % 12000 ADVANCE H…" at bounding box center [261, 158] width 434 height 295
click at [220, 158] on td "1" at bounding box center [223, 174] width 45 height 32
select select "71124"
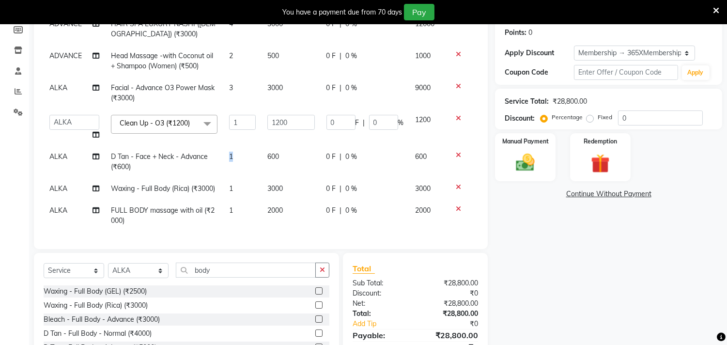
drag, startPoint x: 235, startPoint y: 152, endPoint x: 221, endPoint y: 153, distance: 14.1
click at [223, 153] on td "1" at bounding box center [242, 162] width 38 height 32
select select "71124"
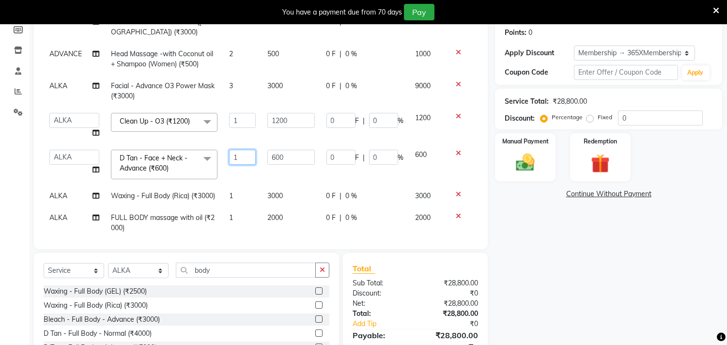
click at [239, 155] on input "1" at bounding box center [242, 157] width 27 height 15
drag, startPoint x: 242, startPoint y: 155, endPoint x: 210, endPoint y: 161, distance: 32.4
click at [211, 161] on tr "Abhinav ADVANCE ALKA Ankita B-WAX KUNAL Manager MEMBERSHIP PALLAVI PRATHAM PROD…" at bounding box center [261, 164] width 434 height 41
type input "3"
click at [244, 124] on input "1" at bounding box center [242, 120] width 27 height 15
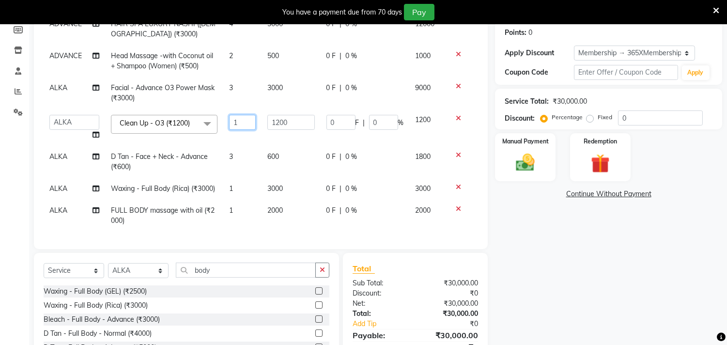
drag, startPoint x: 244, startPoint y: 123, endPoint x: 215, endPoint y: 126, distance: 29.1
click at [215, 126] on tr "Abhinav ADVANCE ALKA Ankita B-WAX KUNAL Manager MEMBERSHIP PALLAVI PRATHAM PROD…" at bounding box center [261, 127] width 434 height 37
type input "2"
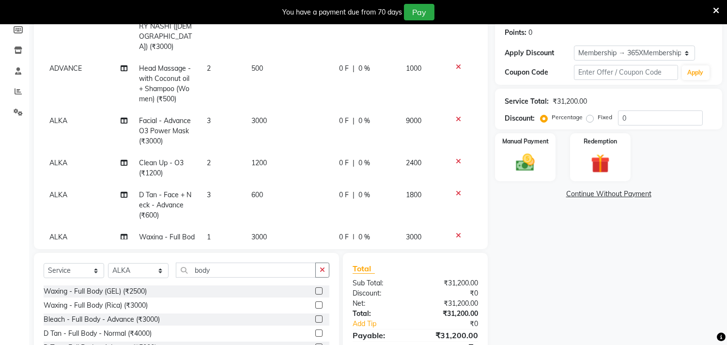
click at [580, 247] on div "Name: Arti Membership: end on 24-05-2026 Total Visits: 16 Card on file: 0 Last …" at bounding box center [612, 173] width 234 height 446
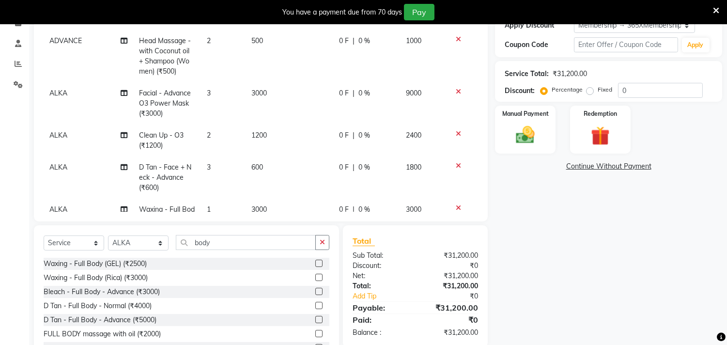
scroll to position [212, 0]
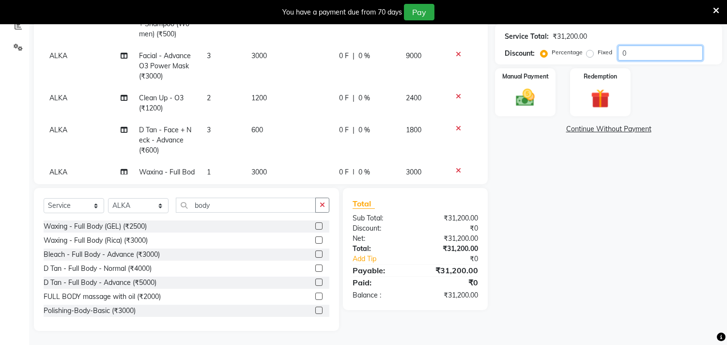
drag, startPoint x: 657, startPoint y: 56, endPoint x: 497, endPoint y: 65, distance: 160.0
click at [510, 62] on div "Service Total: ₹31,200.00 Discount: Percentage Fixed 0" at bounding box center [608, 44] width 227 height 41
type input "1"
type input "30"
click at [581, 198] on div "Name: Arti Membership: end on 24-05-2026 Total Visits: 16 Card on file: 0 Last …" at bounding box center [612, 108] width 234 height 446
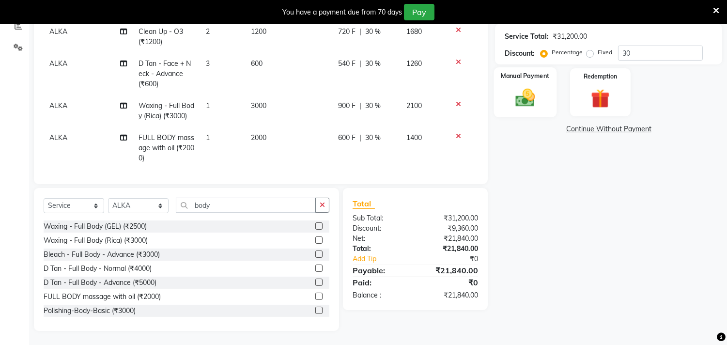
click at [542, 91] on div "Manual Payment" at bounding box center [525, 91] width 63 height 49
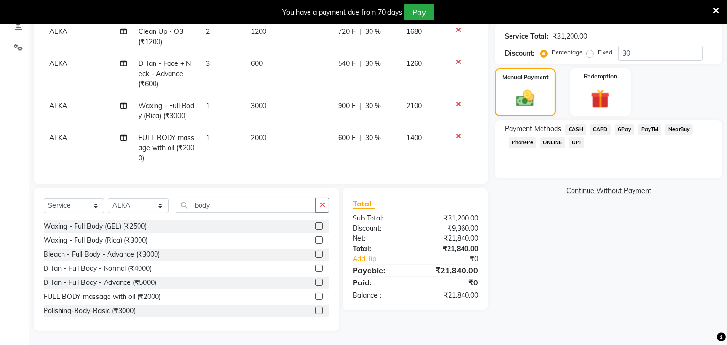
click at [626, 123] on div "Payment Methods CASH CARD GPay PayTM NearBuy PhonePe ONLINE UPI" at bounding box center [608, 149] width 227 height 58
click at [626, 126] on span "GPay" at bounding box center [624, 129] width 20 height 11
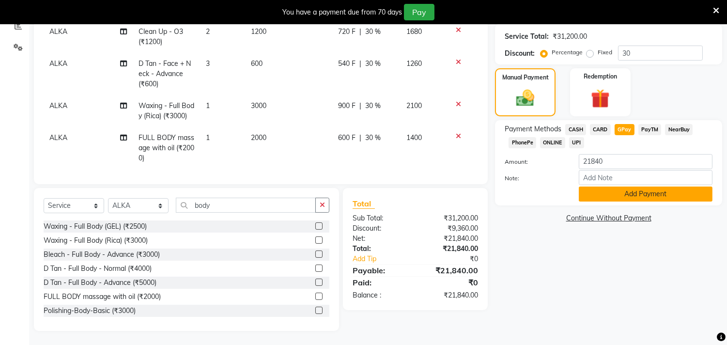
click at [632, 195] on button "Add Payment" at bounding box center [646, 193] width 134 height 15
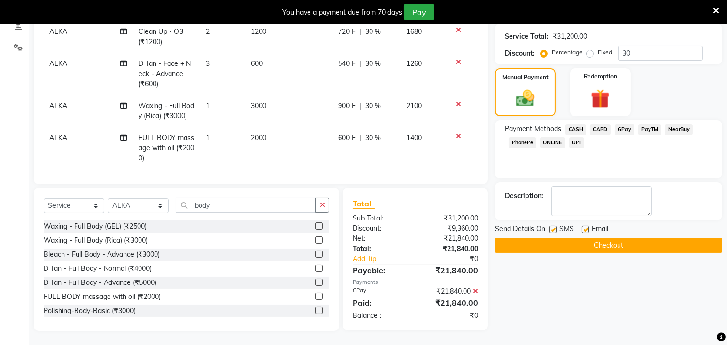
click at [625, 242] on button "Checkout" at bounding box center [608, 245] width 227 height 15
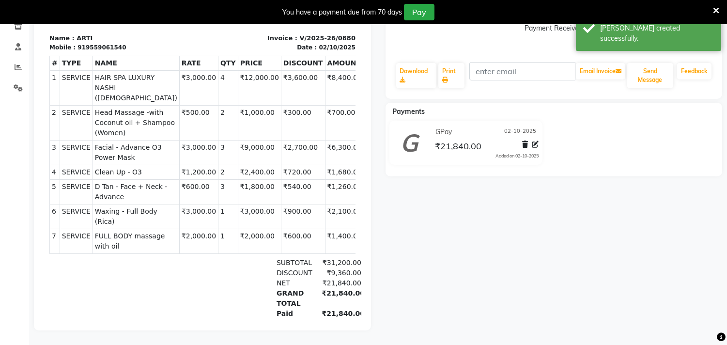
click at [715, 10] on icon at bounding box center [716, 10] width 6 height 9
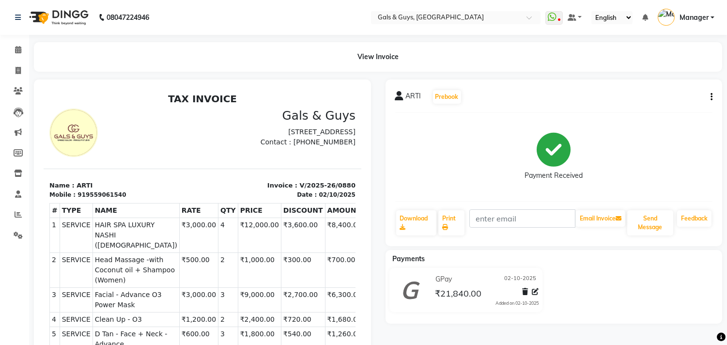
click at [708, 97] on button "button" at bounding box center [709, 97] width 6 height 10
click at [612, 97] on div "Edit Item Staff" at bounding box center [646, 97] width 99 height 12
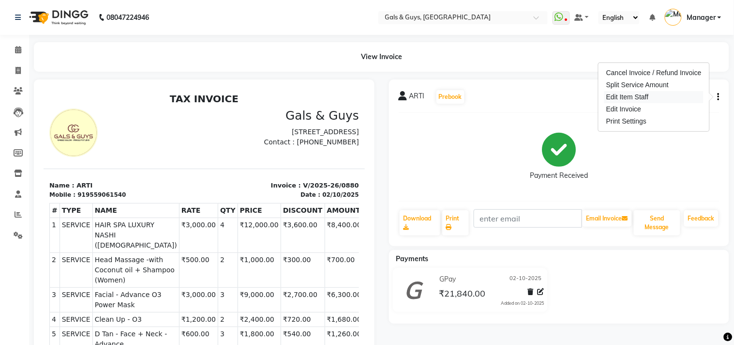
select select "74291"
select select "71124"
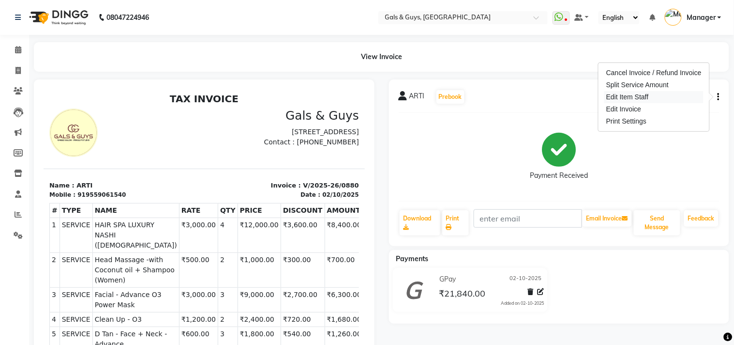
select select "71124"
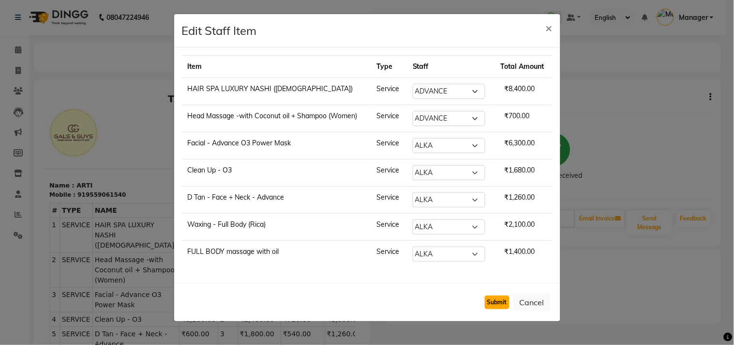
click at [496, 301] on button "Submit" at bounding box center [497, 302] width 25 height 14
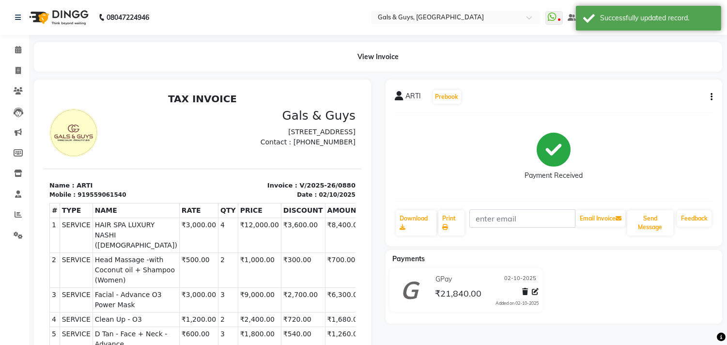
click at [712, 97] on div "ARTI Prebook Payment Received Download Print Email Invoice Send Message Feedback" at bounding box center [553, 162] width 337 height 167
click at [710, 97] on icon "button" at bounding box center [711, 97] width 2 height 0
click at [644, 107] on div "Edit Invoice" at bounding box center [646, 109] width 99 height 12
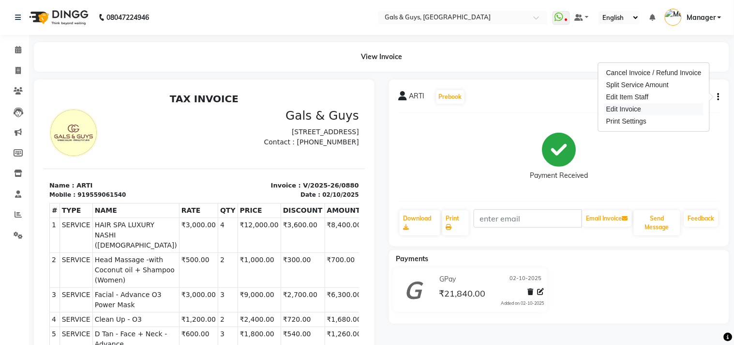
select select "service"
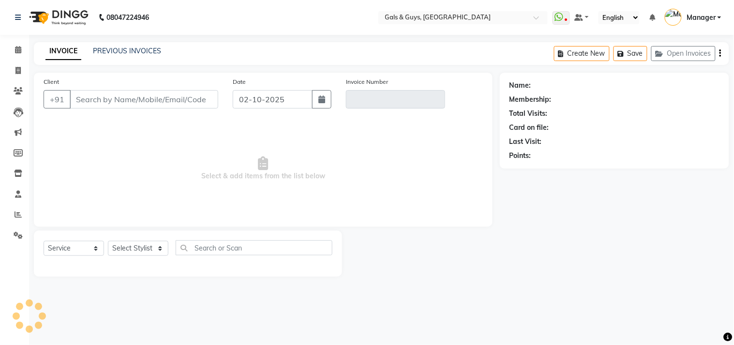
type input "9559061540"
type input "V/2025-26/0880"
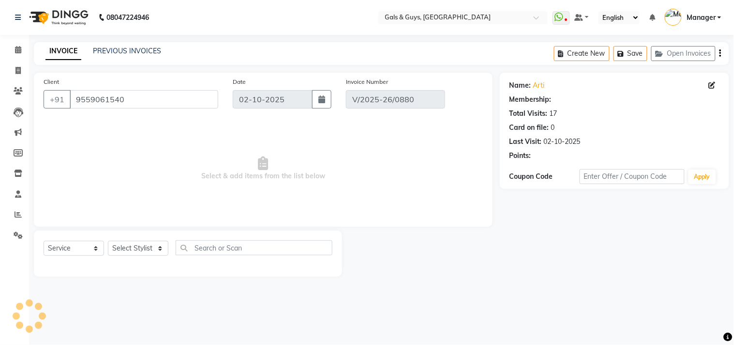
select select "1: Object"
select select "select"
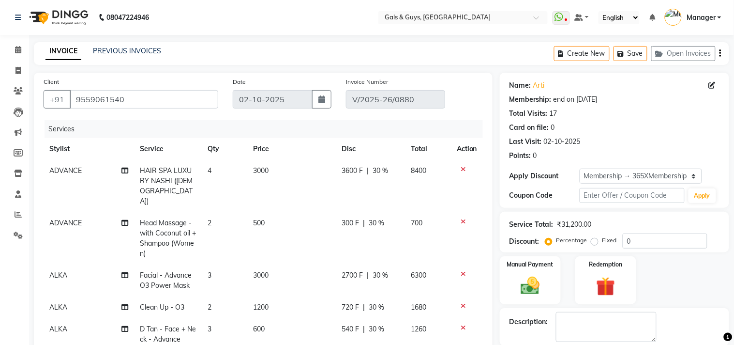
type input "20"
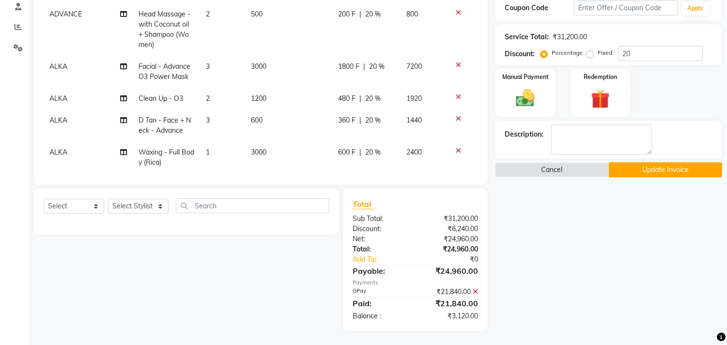
scroll to position [57, 0]
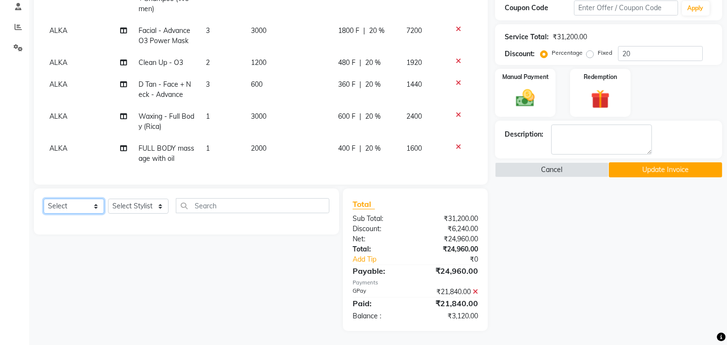
click at [56, 201] on select "Select Service Product Membership Package Voucher Prepaid Gift Card" at bounding box center [74, 205] width 61 height 15
select select "service"
click at [44, 198] on select "Select Service Product Membership Package Voucher Prepaid Gift Card" at bounding box center [74, 205] width 61 height 15
click at [138, 206] on select "Select Stylist Abhinav ADVANCE ALKA Ankita B-WAX KUNAL Manager MEMBERSHIP PALLA…" at bounding box center [138, 205] width 61 height 15
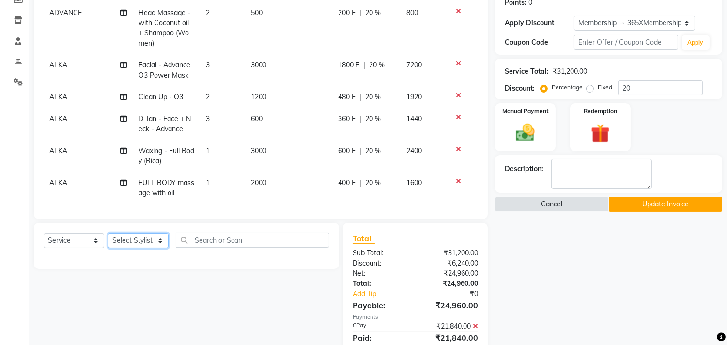
scroll to position [187, 0]
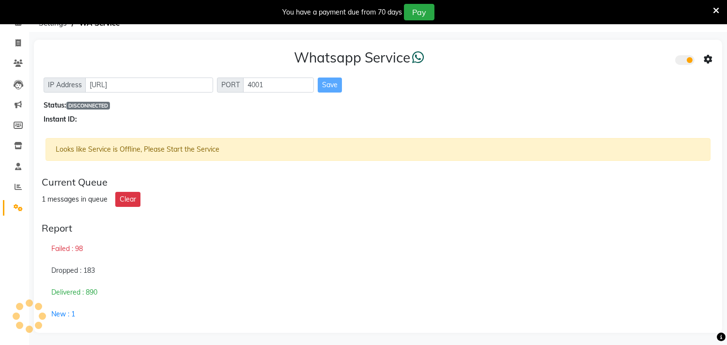
scroll to position [54, 0]
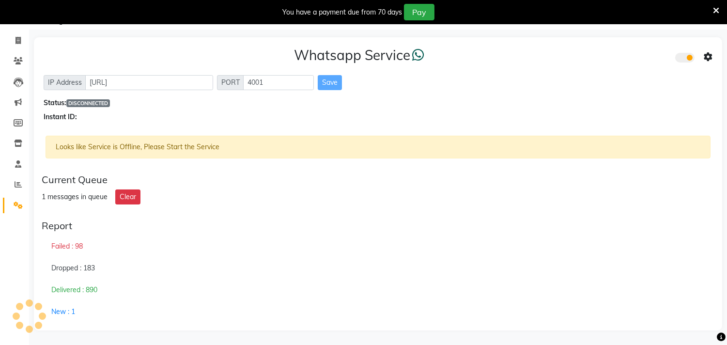
click at [252, 206] on div "Current Queue 1 messages in queue Clear" at bounding box center [378, 189] width 680 height 38
drag, startPoint x: 102, startPoint y: 104, endPoint x: 385, endPoint y: 280, distance: 333.6
click at [385, 280] on div "Delivered : 890" at bounding box center [378, 290] width 672 height 22
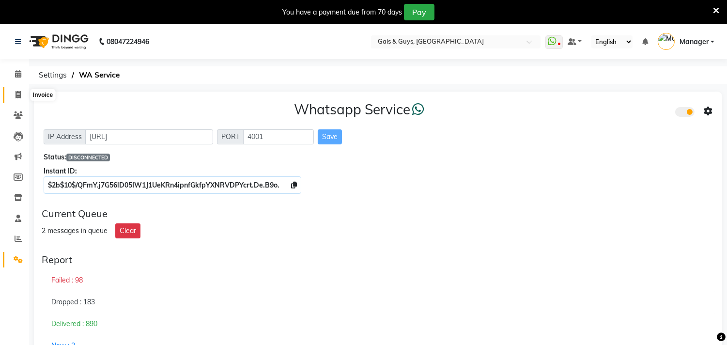
click at [16, 94] on icon at bounding box center [17, 94] width 5 height 7
select select "service"
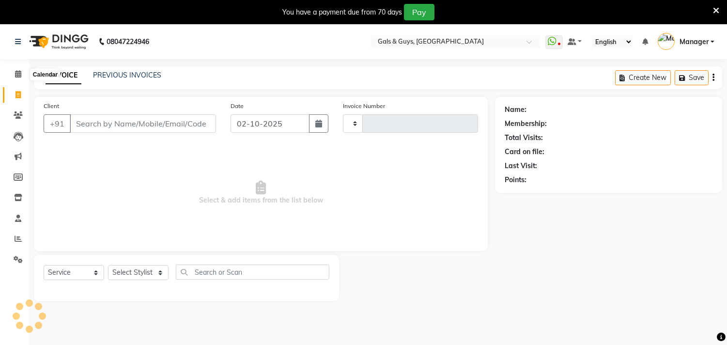
scroll to position [24, 0]
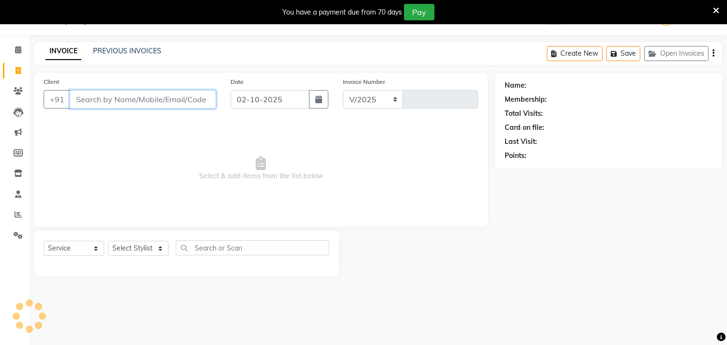
select select "7505"
type input "0881"
click at [717, 7] on icon at bounding box center [716, 10] width 6 height 9
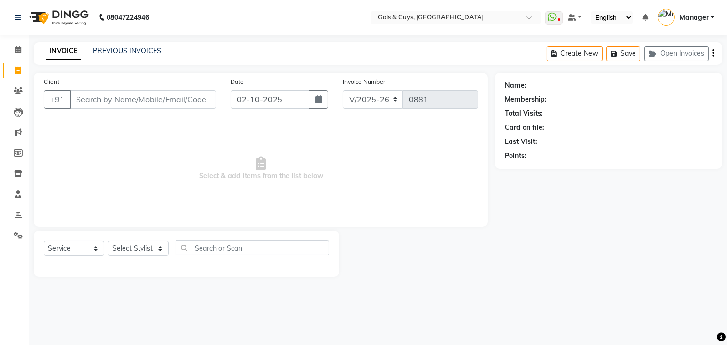
scroll to position [0, 0]
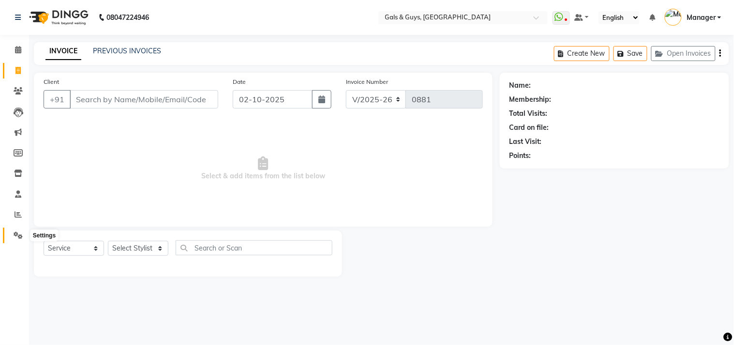
click at [16, 234] on icon at bounding box center [18, 234] width 9 height 7
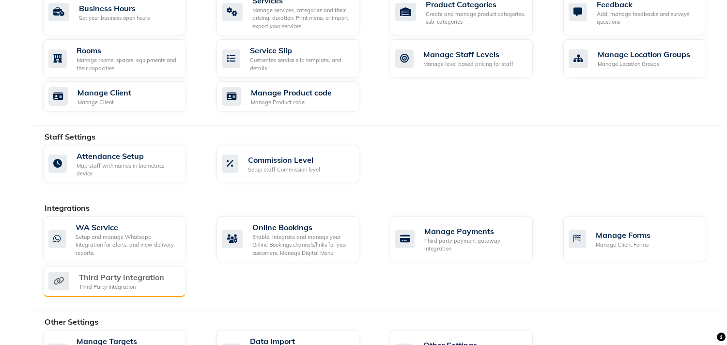
scroll to position [430, 0]
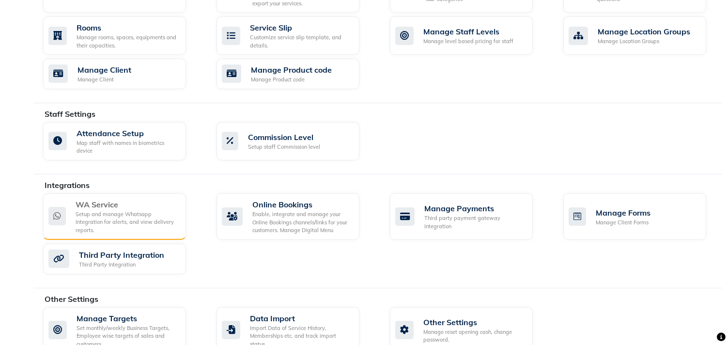
click at [103, 208] on div "WA Service" at bounding box center [127, 204] width 103 height 12
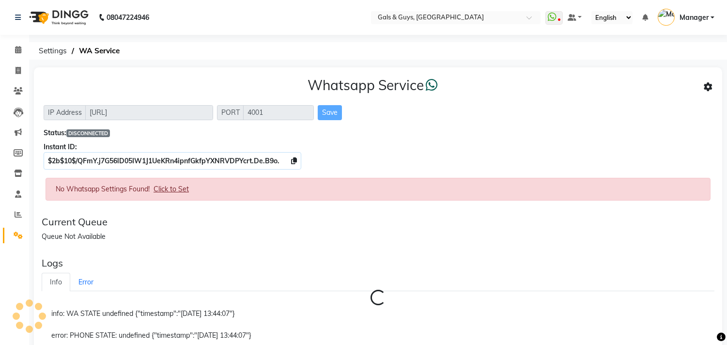
click at [171, 185] on span "Click to Set" at bounding box center [170, 188] width 35 height 9
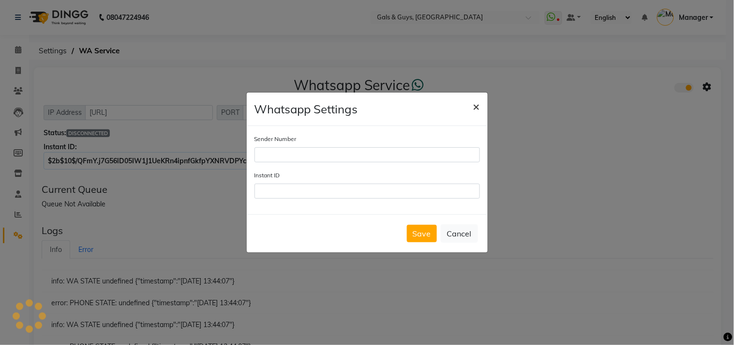
click at [476, 107] on span "×" at bounding box center [476, 106] width 7 height 15
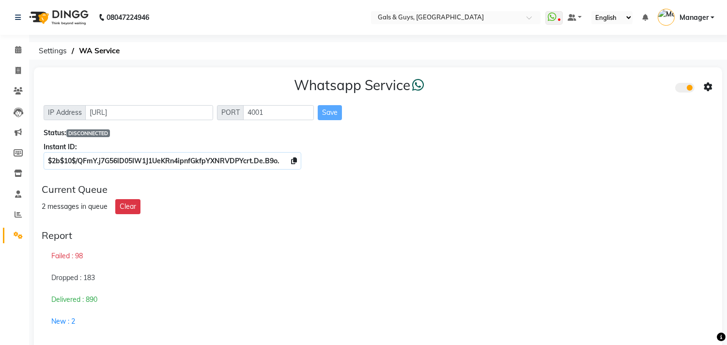
click at [687, 89] on span at bounding box center [684, 88] width 19 height 10
click at [682, 89] on input "checkbox" at bounding box center [682, 89] width 0 height 0
click at [687, 89] on span at bounding box center [684, 88] width 19 height 10
click at [682, 89] on input "checkbox" at bounding box center [682, 89] width 0 height 0
click at [708, 90] on icon at bounding box center [707, 87] width 9 height 9
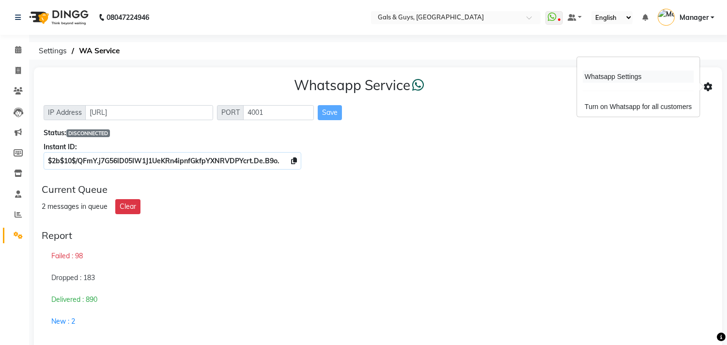
click at [616, 76] on div "Whatsapp Settings" at bounding box center [637, 77] width 111 height 12
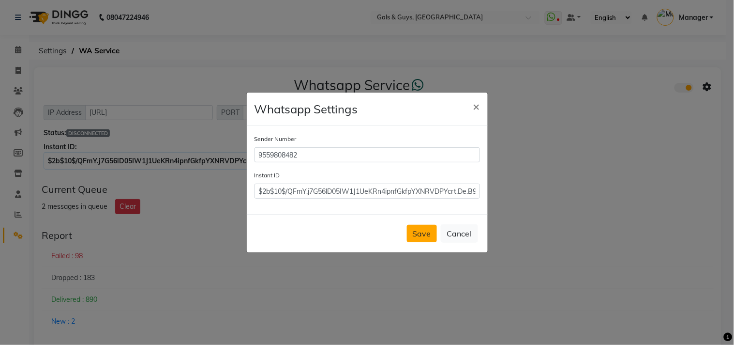
click at [424, 240] on button "Save" at bounding box center [422, 233] width 30 height 17
click at [475, 107] on span "×" at bounding box center [476, 106] width 7 height 15
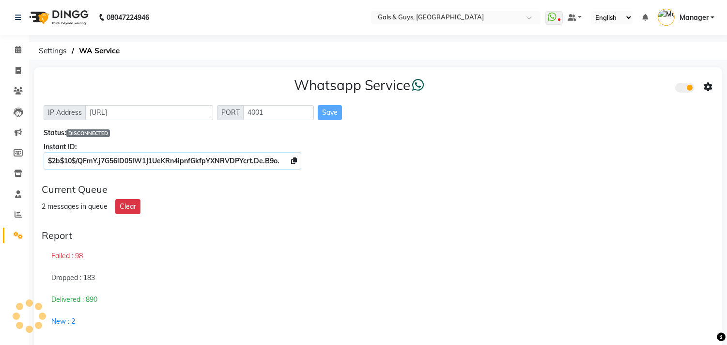
click at [710, 88] on icon at bounding box center [707, 87] width 9 height 9
click at [620, 177] on div "Whatsapp Service IP Address http://localhost PORT 4001 Save Status: DISCONNECTE…" at bounding box center [378, 342] width 688 height 551
click at [321, 110] on div "Save" at bounding box center [330, 112] width 24 height 15
drag, startPoint x: 87, startPoint y: 136, endPoint x: 398, endPoint y: 243, distance: 328.9
click at [398, 243] on div "Report Failed : 98 Dropped : 183 Delivered : 890 New : 2" at bounding box center [378, 281] width 680 height 110
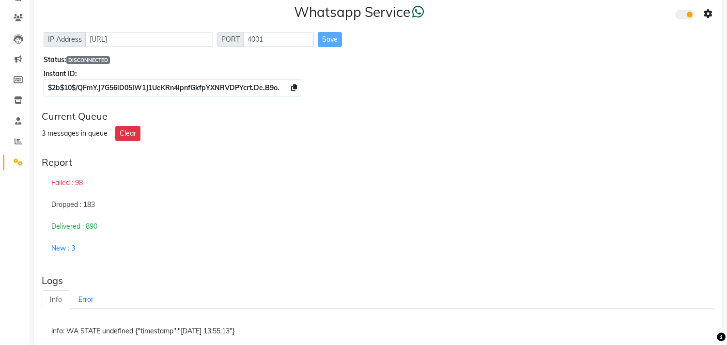
scroll to position [54, 0]
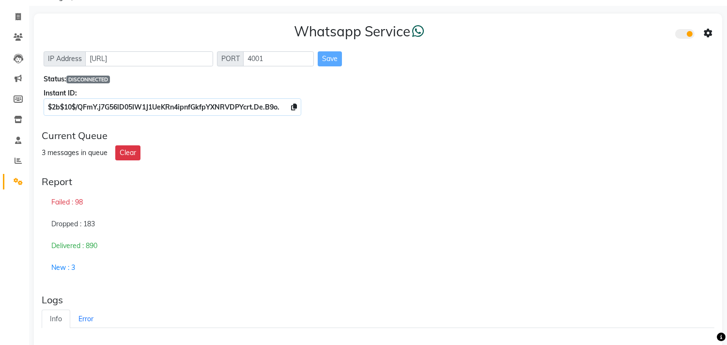
click at [293, 228] on div "Dropped : 183" at bounding box center [378, 224] width 672 height 22
click at [308, 159] on div "3 messages in queue Clear" at bounding box center [378, 152] width 672 height 15
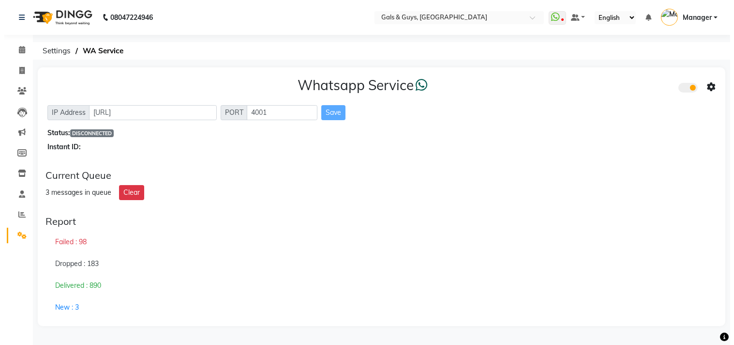
scroll to position [0, 0]
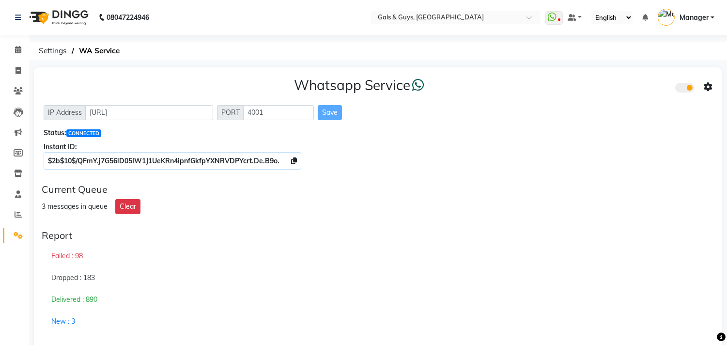
click at [422, 254] on div "Failed : 98" at bounding box center [378, 256] width 672 height 22
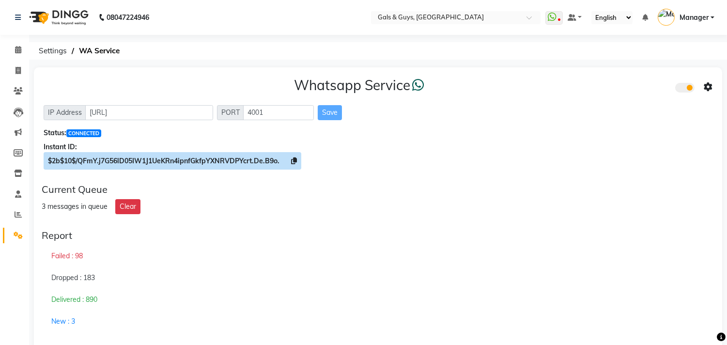
click at [295, 159] on icon at bounding box center [294, 160] width 6 height 7
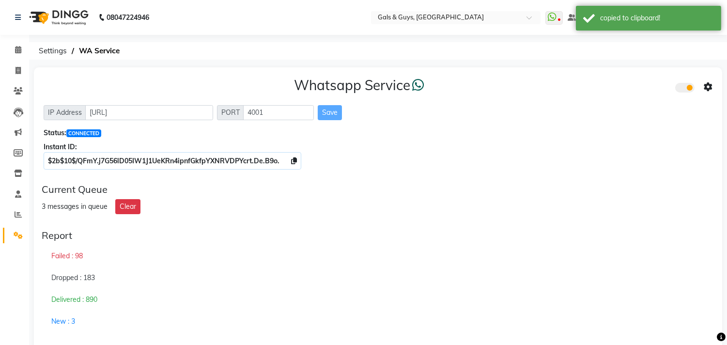
click at [708, 85] on icon at bounding box center [707, 87] width 9 height 9
click at [606, 76] on div "Whatsapp Settings" at bounding box center [637, 77] width 111 height 12
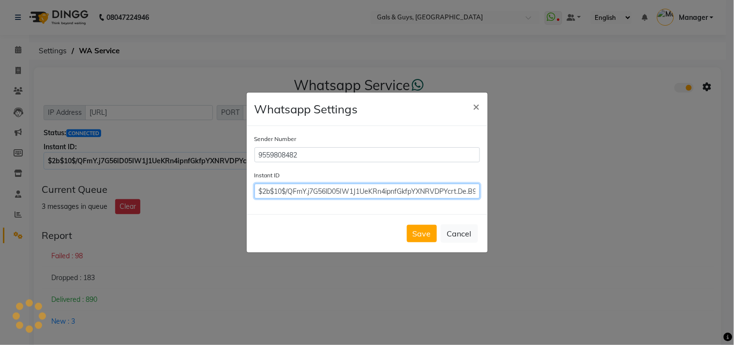
click at [366, 187] on input "$2b$10$/QFmY.j7G56lD05IW1J1UeKRn4ipnfGkfpYXNRVDPYcrt.De.B9o." at bounding box center [368, 190] width 226 height 15
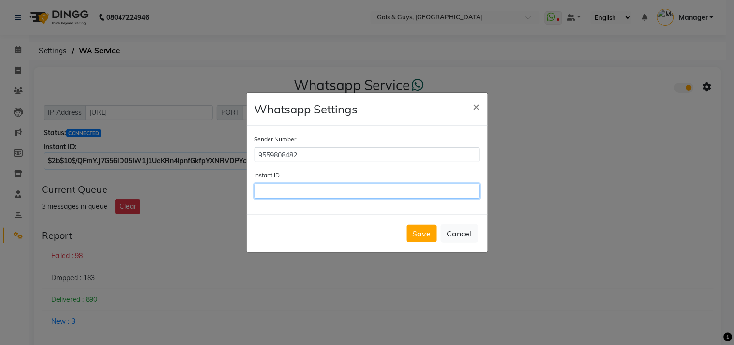
paste input "$2b$10$/QFmY.j7G56lD05IW1J1UeKRn4ipnfGkfpYXNRVDPYcrt.De.B9o."
type input "$2b$10$/QFmY.j7G56lD05IW1J1UeKRn4ipnfGkfpYXNRVDPYcrt.De.B9o."
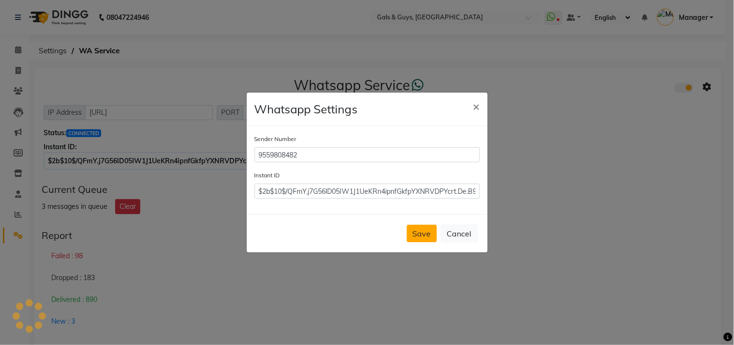
click at [420, 234] on button "Save" at bounding box center [422, 233] width 30 height 17
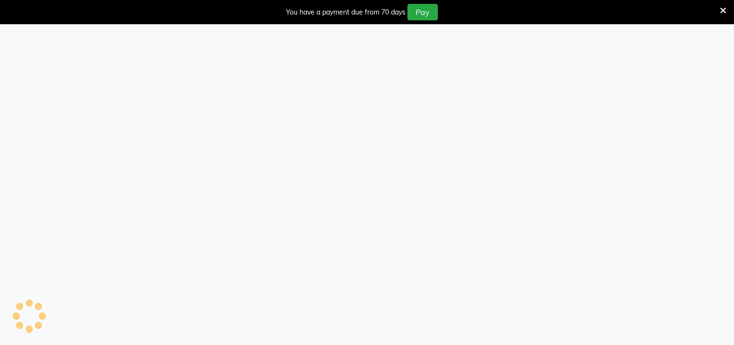
select select "service"
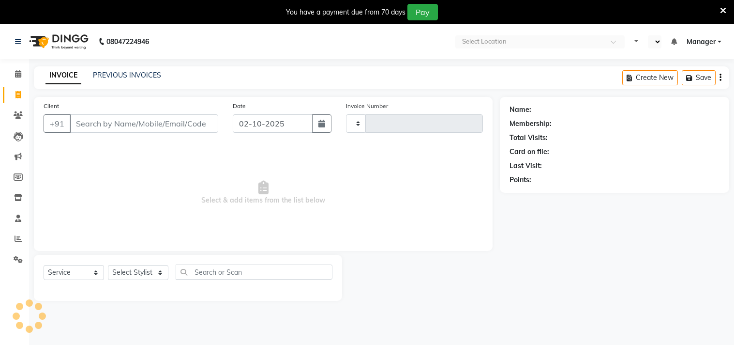
type input "0881"
select select "en"
select select "7505"
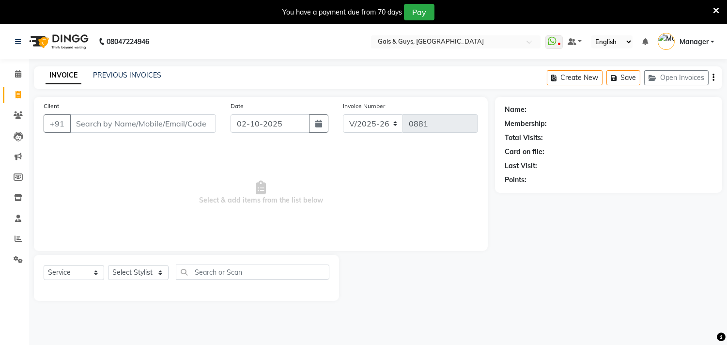
click at [715, 11] on icon at bounding box center [716, 10] width 6 height 9
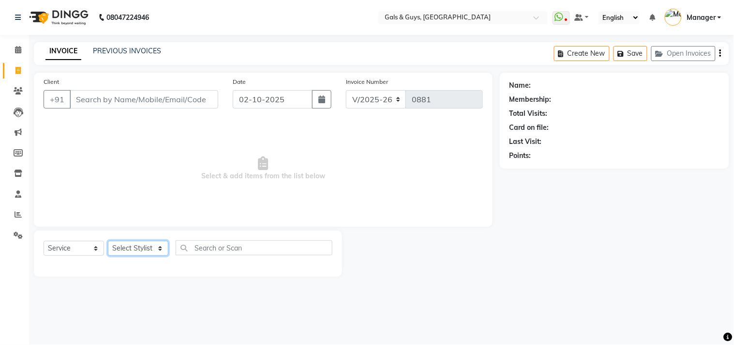
click at [143, 250] on select "Select Stylist [PERSON_NAME] ADVANCE ALKA [PERSON_NAME] B-WAX KUNAL Manager MEM…" at bounding box center [138, 248] width 61 height 15
select select "78204"
click at [108, 241] on select "Select Stylist [PERSON_NAME] ADVANCE ALKA [PERSON_NAME] B-WAX KUNAL Manager MEM…" at bounding box center [138, 248] width 61 height 15
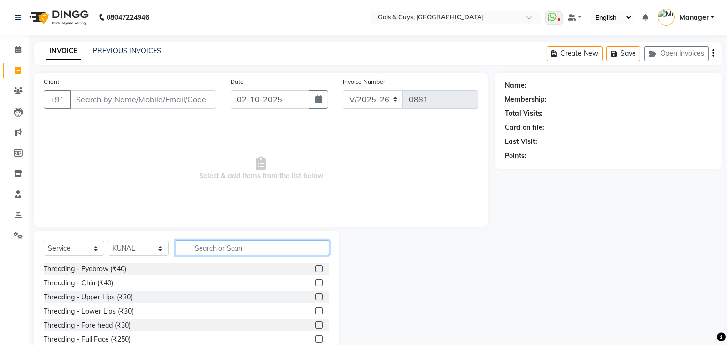
click at [214, 250] on input "text" at bounding box center [252, 247] width 153 height 15
type input "cut"
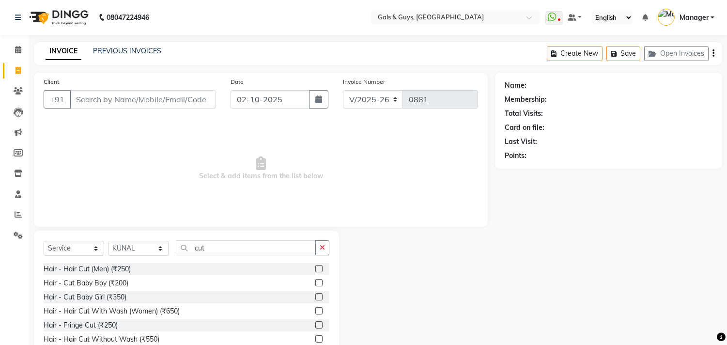
drag, startPoint x: 310, startPoint y: 338, endPoint x: 260, endPoint y: 318, distance: 54.1
click at [315, 337] on label at bounding box center [318, 338] width 7 height 7
click at [315, 337] on input "checkbox" at bounding box center [318, 339] width 6 height 6
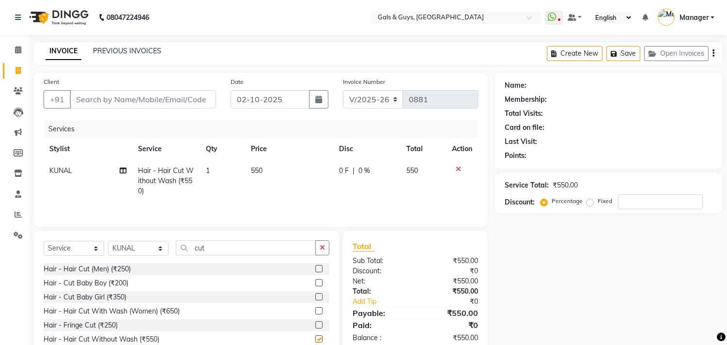
checkbox input "false"
click at [160, 258] on div "Select Service Product Membership Package Voucher Prepaid Gift Card Select Styl…" at bounding box center [187, 251] width 286 height 23
click at [155, 255] on select "Select Stylist Abhinav ADVANCE ALKA Ankita B-WAX KUNAL Manager MEMBERSHIP PALLA…" at bounding box center [138, 248] width 61 height 15
select select "66163"
click at [108, 242] on select "Select Stylist Abhinav ADVANCE ALKA Ankita B-WAX KUNAL Manager MEMBERSHIP PALLA…" at bounding box center [138, 248] width 61 height 15
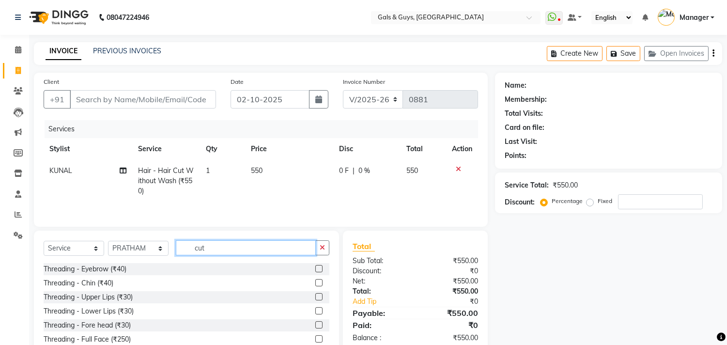
drag, startPoint x: 224, startPoint y: 248, endPoint x: 143, endPoint y: 254, distance: 81.1
click at [144, 254] on div "Select Service Product Membership Package Voucher Prepaid Gift Card Select Styl…" at bounding box center [187, 251] width 286 height 23
click at [226, 248] on input "cut" at bounding box center [246, 247] width 140 height 15
click at [226, 249] on input "cut" at bounding box center [246, 247] width 140 height 15
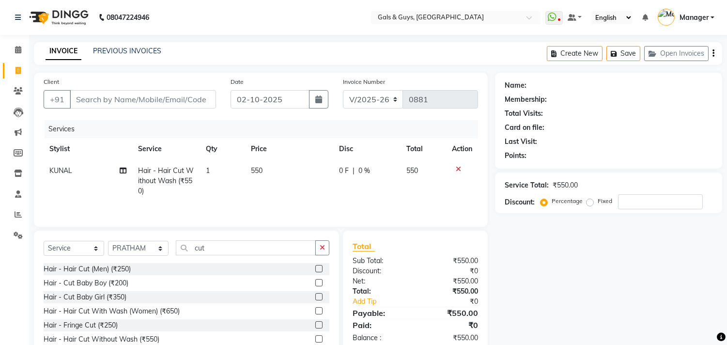
click at [315, 269] on label at bounding box center [318, 268] width 7 height 7
click at [315, 269] on input "checkbox" at bounding box center [318, 269] width 6 height 6
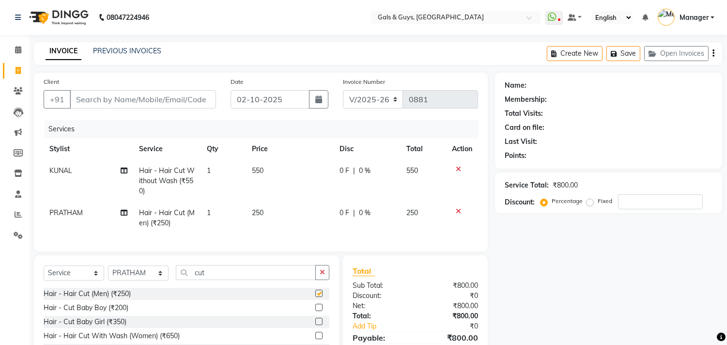
checkbox input "false"
click at [131, 276] on select "Select Stylist Abhinav ADVANCE ALKA Ankita B-WAX KUNAL Manager MEMBERSHIP PALLA…" at bounding box center [138, 272] width 61 height 15
select select "89770"
click at [108, 274] on select "Select Stylist Abhinav ADVANCE ALKA Ankita B-WAX KUNAL Manager MEMBERSHIP PALLA…" at bounding box center [138, 272] width 61 height 15
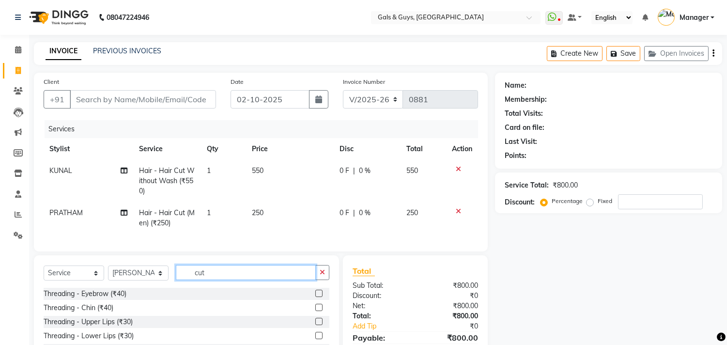
drag, startPoint x: 266, startPoint y: 286, endPoint x: 138, endPoint y: 289, distance: 128.3
click at [144, 288] on div "Select Service Product Membership Package Voucher Prepaid Gift Card Select Styl…" at bounding box center [187, 276] width 286 height 23
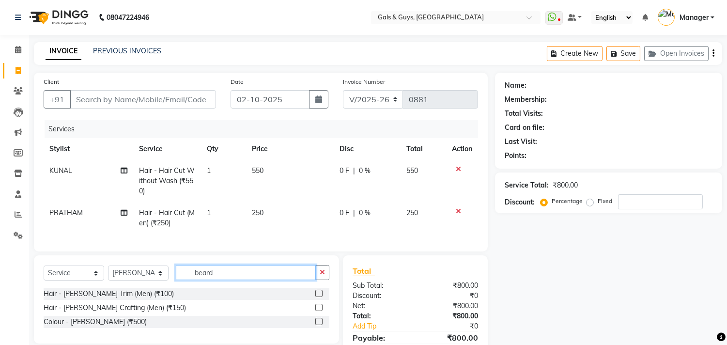
type input "beard"
click at [315, 297] on label at bounding box center [318, 293] width 7 height 7
click at [315, 297] on input "checkbox" at bounding box center [318, 293] width 6 height 6
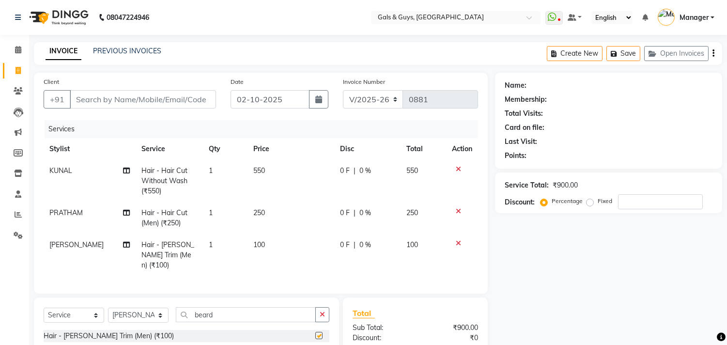
checkbox input "false"
drag, startPoint x: 256, startPoint y: 306, endPoint x: 119, endPoint y: 310, distance: 136.6
click at [122, 309] on div "Select Service Product Membership Package Voucher Prepaid Gift Card Select Styl…" at bounding box center [187, 318] width 286 height 23
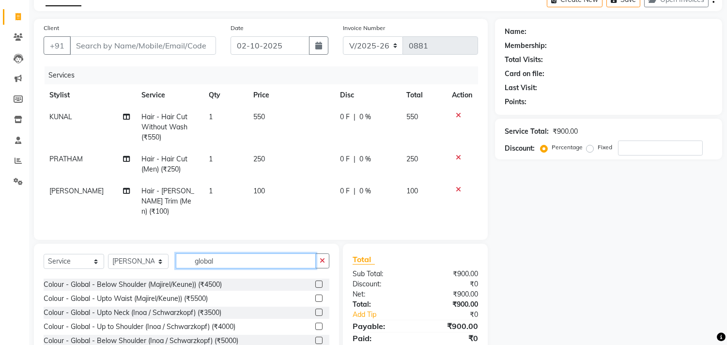
scroll to position [107, 0]
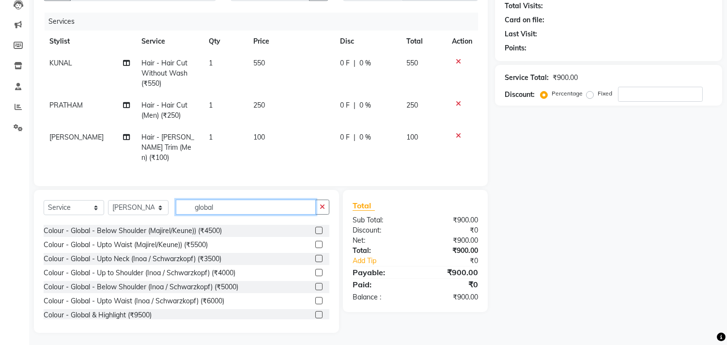
click at [267, 210] on input "global" at bounding box center [246, 206] width 140 height 15
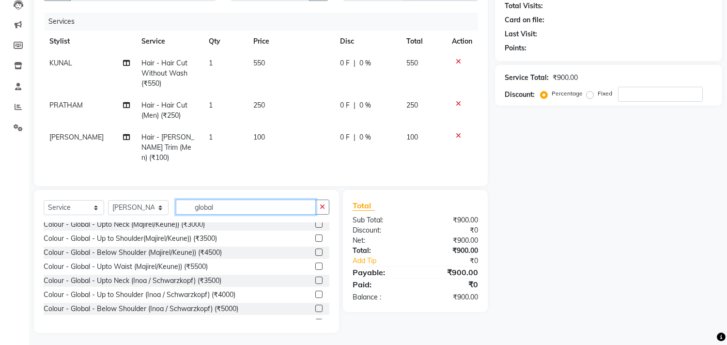
scroll to position [0, 0]
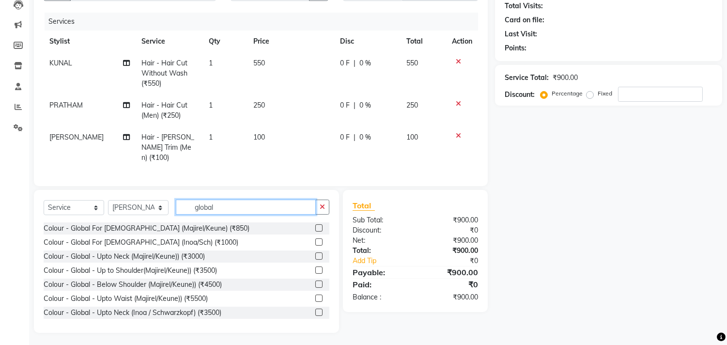
type input "global"
click at [315, 241] on label at bounding box center [318, 241] width 7 height 7
click at [315, 241] on input "checkbox" at bounding box center [318, 242] width 6 height 6
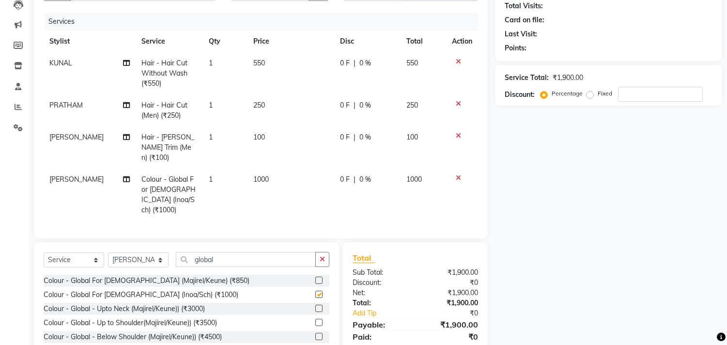
checkbox input "false"
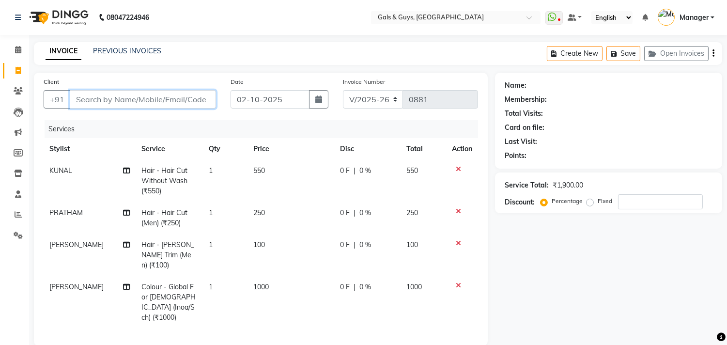
click at [200, 107] on input "Client" at bounding box center [143, 99] width 146 height 18
type input "m"
type input "0"
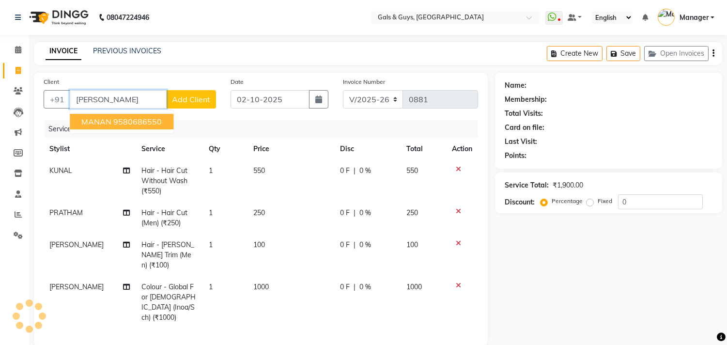
click at [110, 122] on button "MANAN 9580686550" at bounding box center [122, 121] width 104 height 15
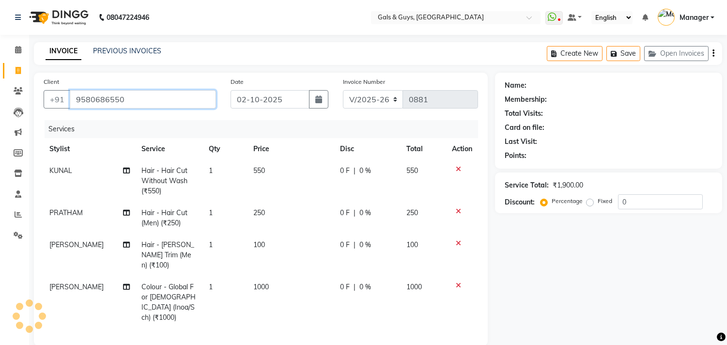
type input "9580686550"
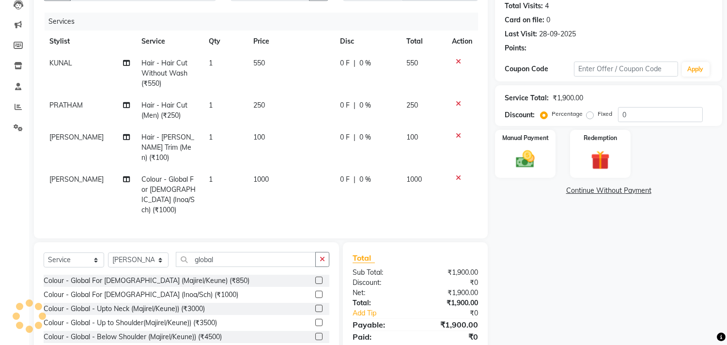
select select "1: Object"
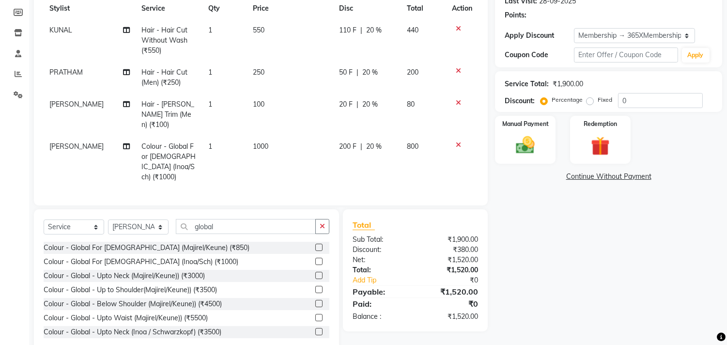
scroll to position [150, 0]
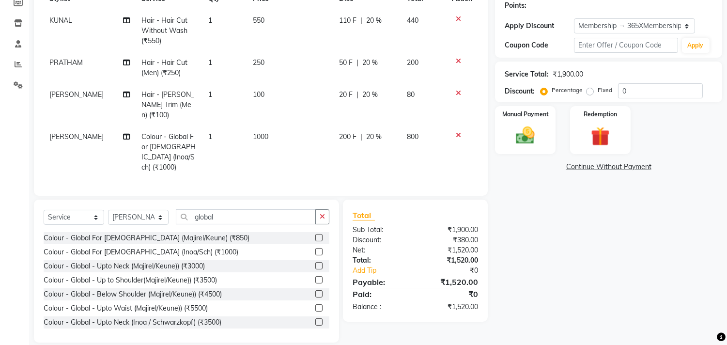
type input "20"
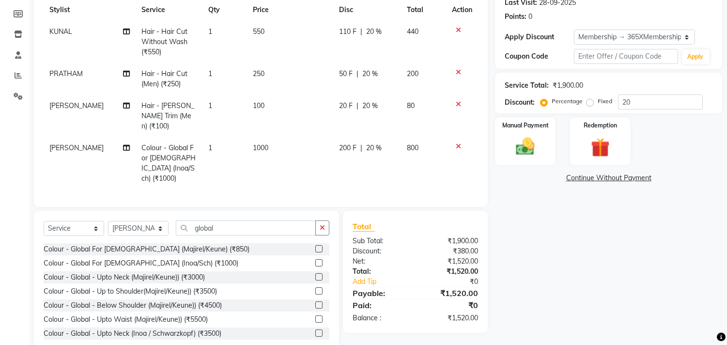
scroll to position [142, 0]
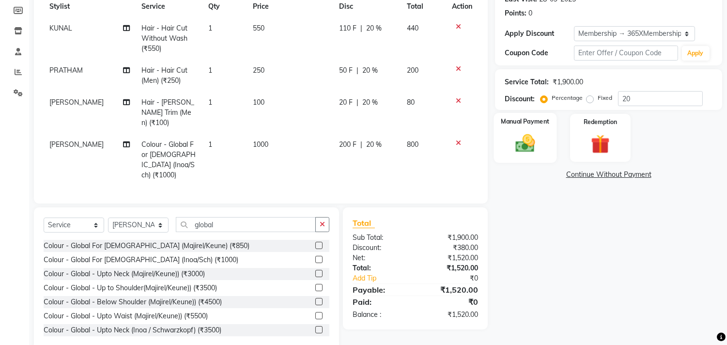
click at [525, 144] on img at bounding box center [525, 143] width 32 height 23
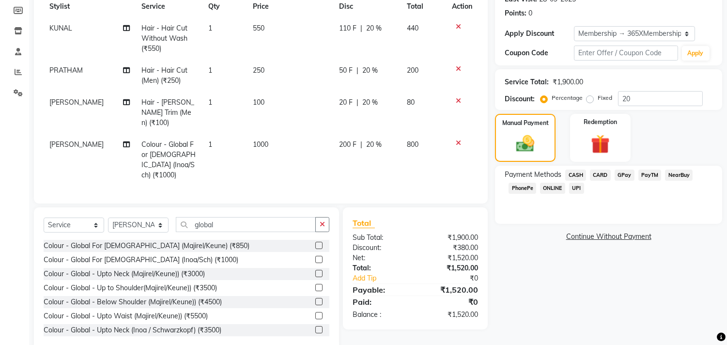
click at [627, 175] on span "GPay" at bounding box center [624, 174] width 20 height 11
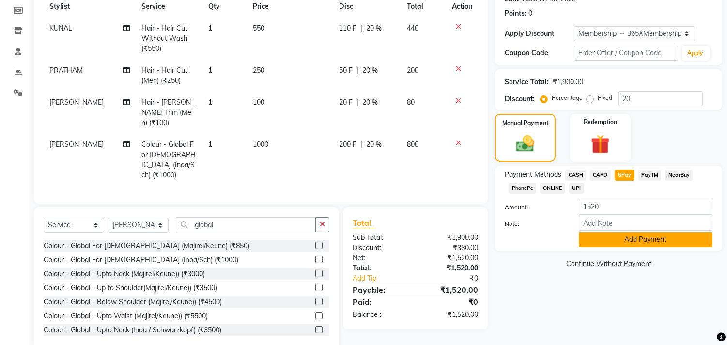
click at [633, 237] on button "Add Payment" at bounding box center [646, 239] width 134 height 15
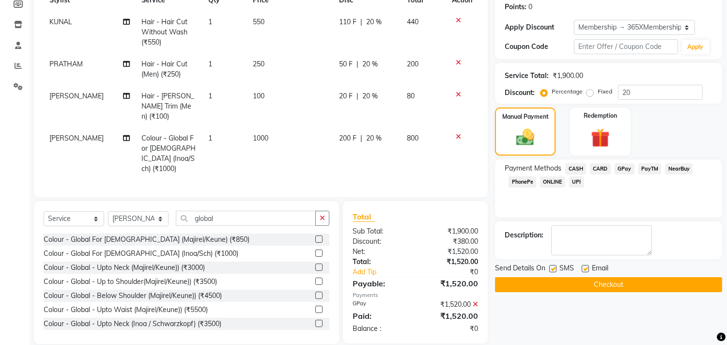
scroll to position [150, 0]
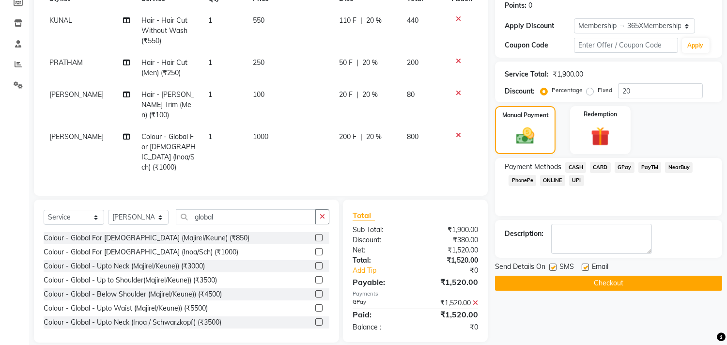
click at [641, 278] on button "Checkout" at bounding box center [608, 282] width 227 height 15
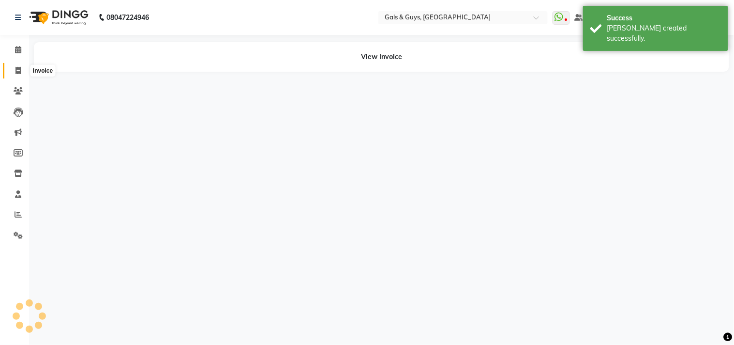
click at [22, 69] on span at bounding box center [18, 70] width 17 height 11
select select "service"
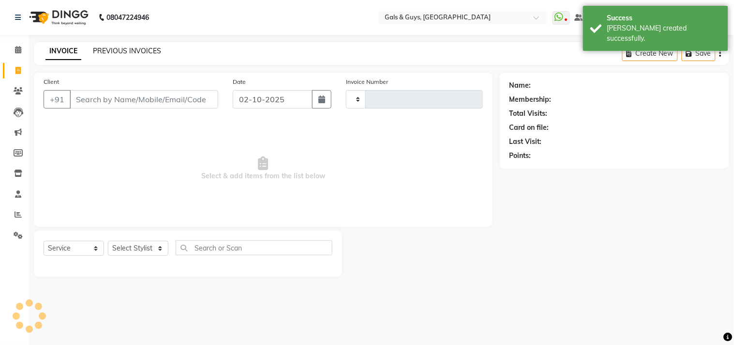
click at [122, 46] on div "INVOICE PREVIOUS INVOICES Create New Save" at bounding box center [382, 53] width 696 height 23
type input "0882"
select select "7505"
click at [122, 46] on link "PREVIOUS INVOICES" at bounding box center [127, 50] width 68 height 9
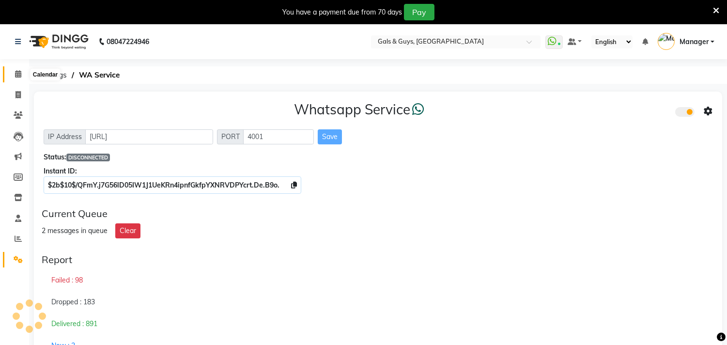
click at [13, 69] on span at bounding box center [18, 74] width 17 height 11
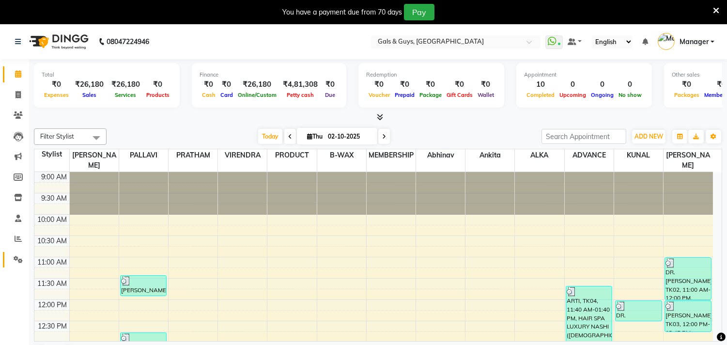
click at [18, 256] on icon at bounding box center [18, 259] width 9 height 7
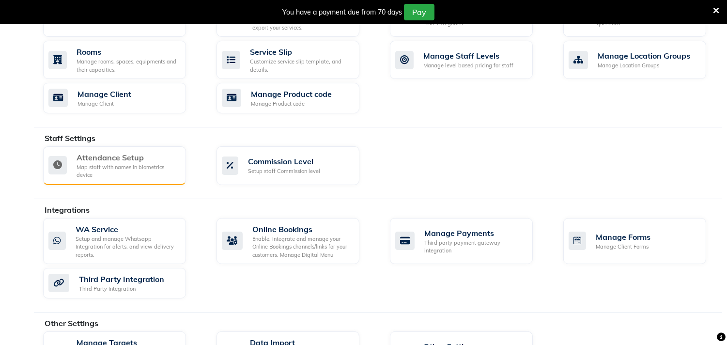
scroll to position [477, 0]
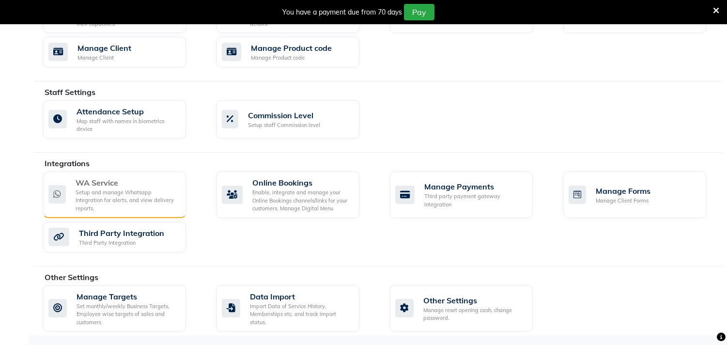
click at [103, 188] on div "WA Service" at bounding box center [127, 183] width 103 height 12
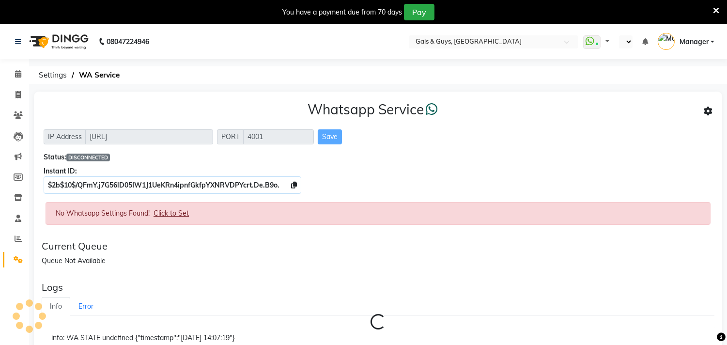
select select "en"
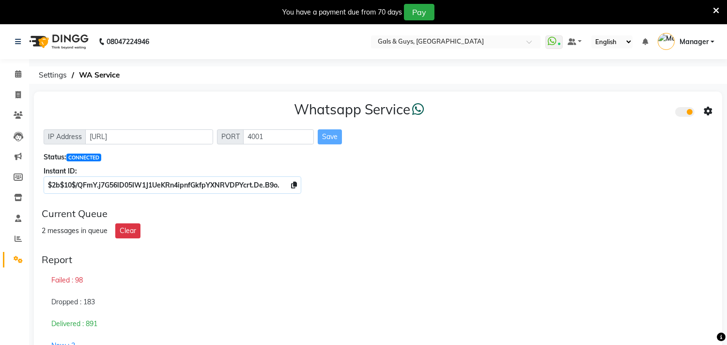
click at [647, 37] on span at bounding box center [645, 41] width 6 height 9
click at [294, 184] on icon at bounding box center [294, 185] width 6 height 7
click at [297, 183] on icon at bounding box center [294, 185] width 6 height 7
click at [707, 109] on icon at bounding box center [707, 111] width 9 height 9
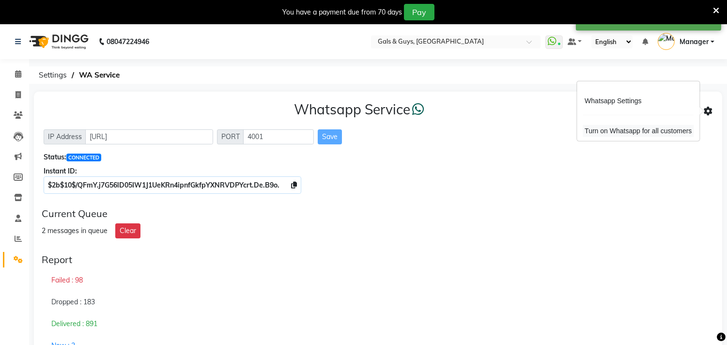
click at [640, 136] on div "Turn on Whatsapp for all customers" at bounding box center [637, 131] width 111 height 12
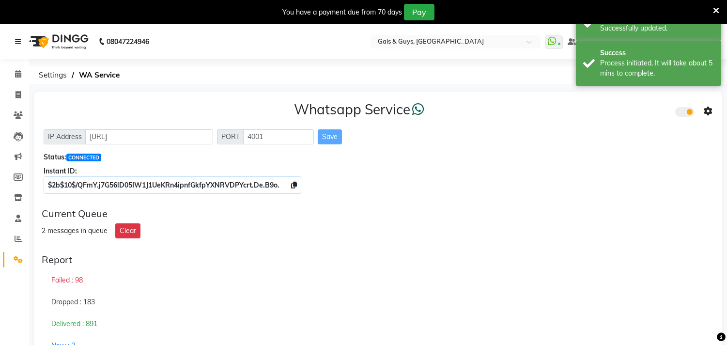
click at [708, 112] on icon at bounding box center [707, 111] width 9 height 9
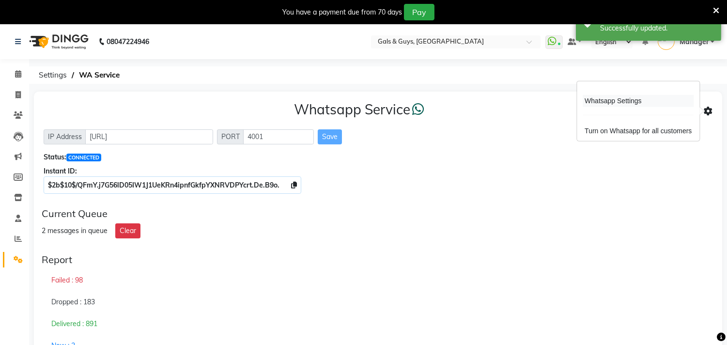
click at [644, 102] on div "Whatsapp Settings" at bounding box center [637, 101] width 111 height 12
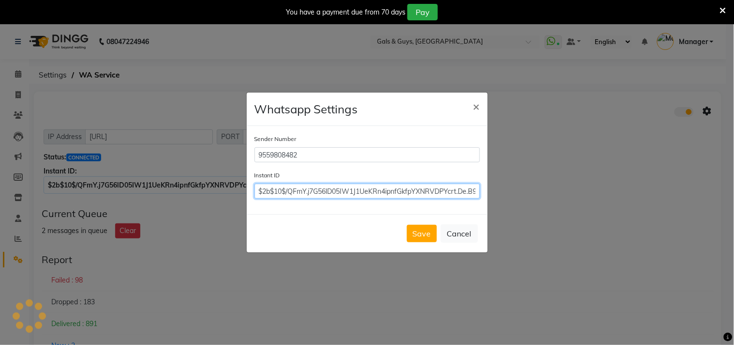
click at [349, 190] on input "$2b$10$/QFmY.j7G56lD05IW1J1UeKRn4ipnfGkfpYXNRVDPYcrt.De.B9o." at bounding box center [368, 190] width 226 height 15
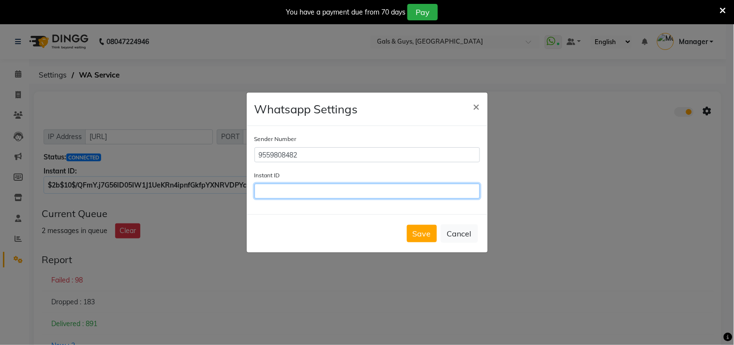
paste input "$2b$10$/QFmY.j7G56lD05IW1J1UeKRn4ipnfGkfpYXNRVDPYcrt.De.B9o."
type input "$2b$10$/QFmY.j7G56lD05IW1J1UeKRn4ipnfGkfpYXNRVDPYcrt.De.B9o."
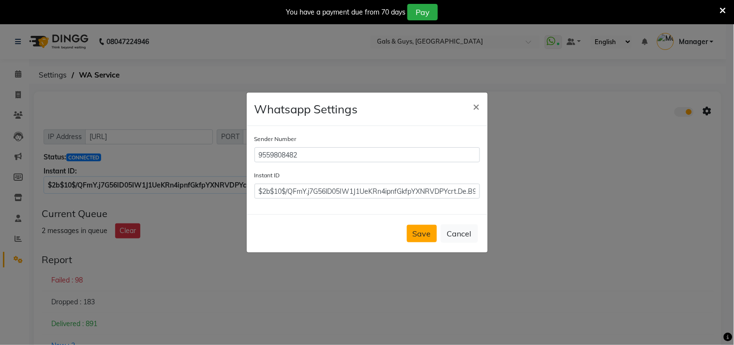
click at [420, 235] on button "Save" at bounding box center [422, 233] width 30 height 17
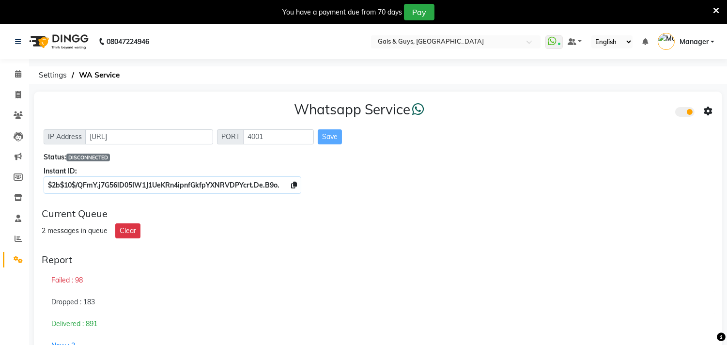
click at [648, 37] on span at bounding box center [645, 41] width 6 height 9
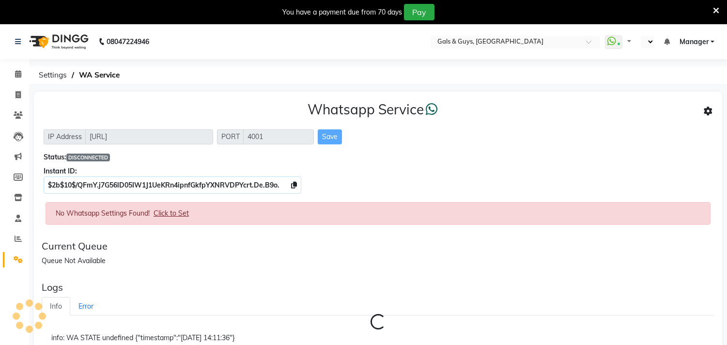
select select "en"
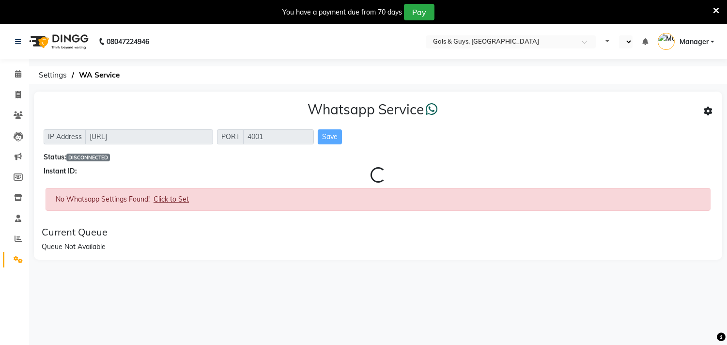
select select "en"
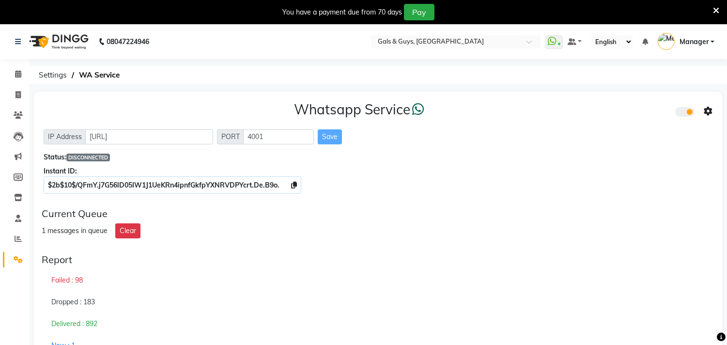
click at [257, 88] on div "08047224946 Select Location × Gals & Guys, [GEOGRAPHIC_DATA] WhatsApp Status ✕ …" at bounding box center [363, 232] width 727 height 416
click at [209, 80] on ol "Settings WA Service" at bounding box center [376, 74] width 685 height 17
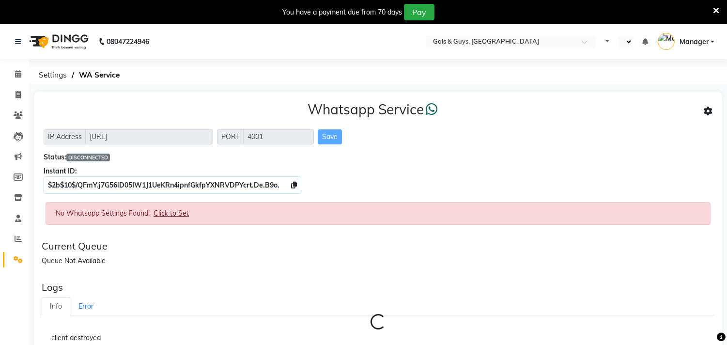
select select "en"
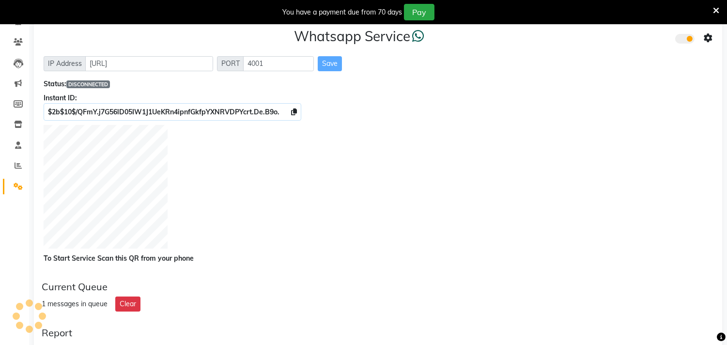
scroll to position [54, 0]
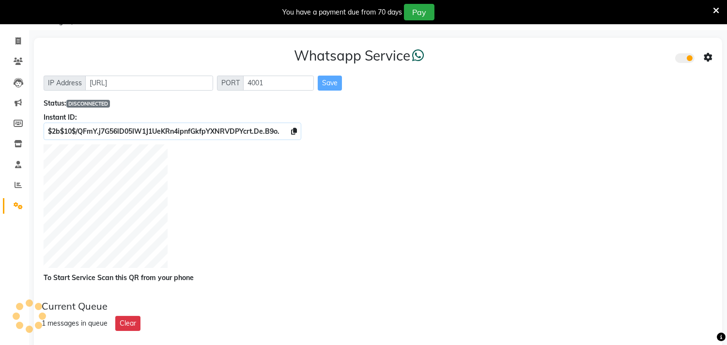
click at [40, 80] on div "Whatsapp Service IP Address [URL] PORT 4001 Save Status: DISCONNECTED Instant I…" at bounding box center [378, 165] width 688 height 255
click at [49, 55] on div "Whatsapp Service" at bounding box center [378, 57] width 669 height 20
click at [51, 45] on div "Whatsapp Service IP Address [URL] PORT 4001 Save Status: DISCONNECTED Instant I…" at bounding box center [378, 165] width 688 height 255
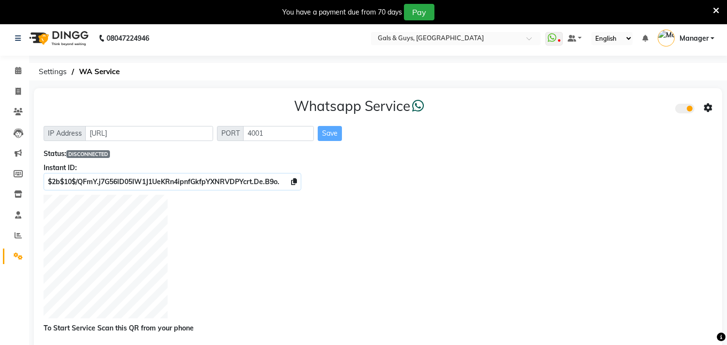
scroll to position [0, 0]
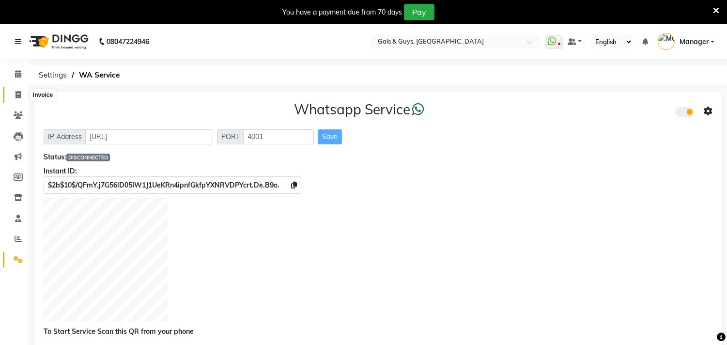
click at [18, 97] on icon at bounding box center [17, 94] width 5 height 7
select select "service"
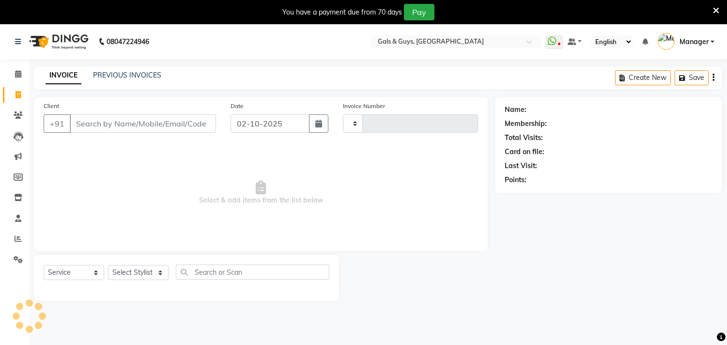
scroll to position [24, 0]
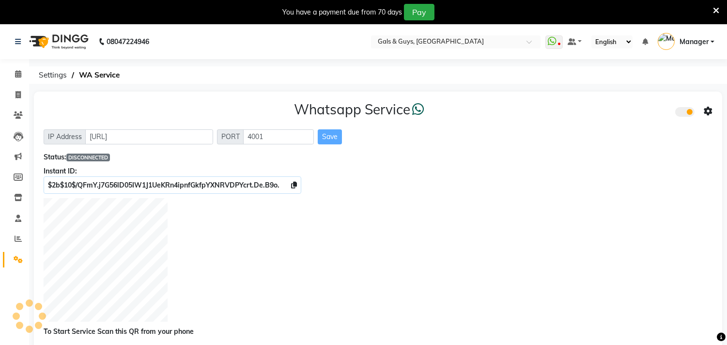
click at [303, 311] on div at bounding box center [378, 261] width 669 height 127
click at [324, 323] on div at bounding box center [378, 261] width 669 height 127
click at [343, 300] on div at bounding box center [378, 261] width 669 height 127
click at [579, 201] on div at bounding box center [378, 261] width 669 height 127
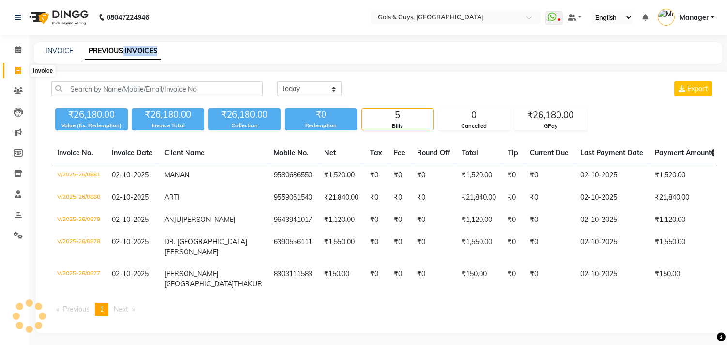
click at [17, 74] on icon at bounding box center [17, 70] width 5 height 7
select select "service"
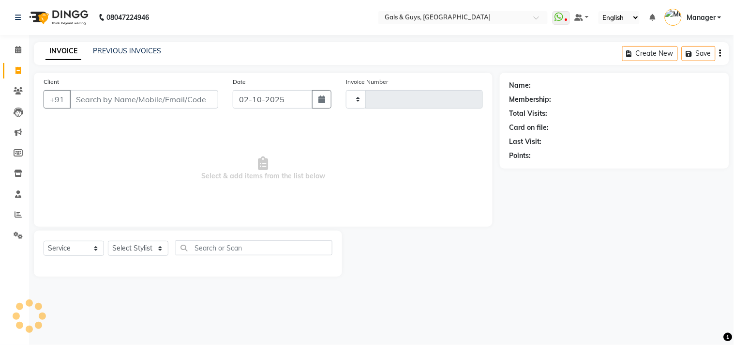
type input "0882"
select select "7505"
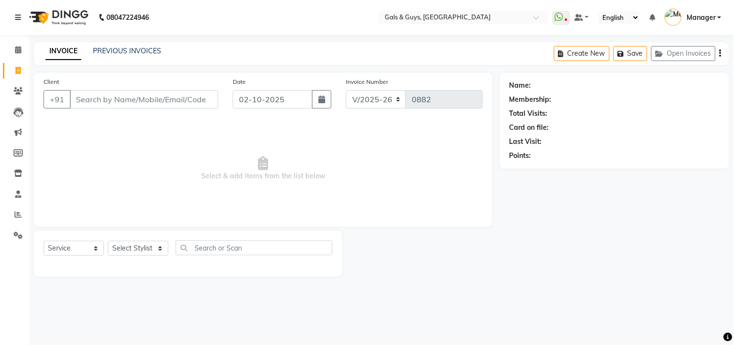
click at [433, 255] on div at bounding box center [421, 253] width 158 height 46
click at [14, 230] on span at bounding box center [18, 235] width 17 height 11
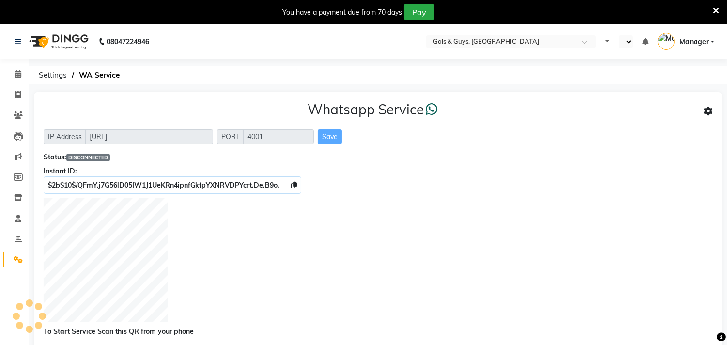
select select "en"
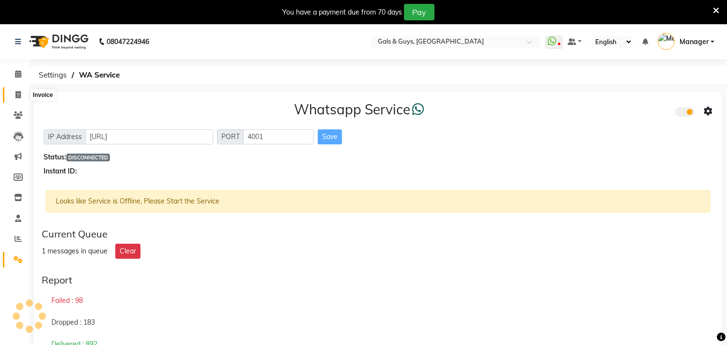
click at [17, 95] on icon at bounding box center [17, 94] width 5 height 7
select select "service"
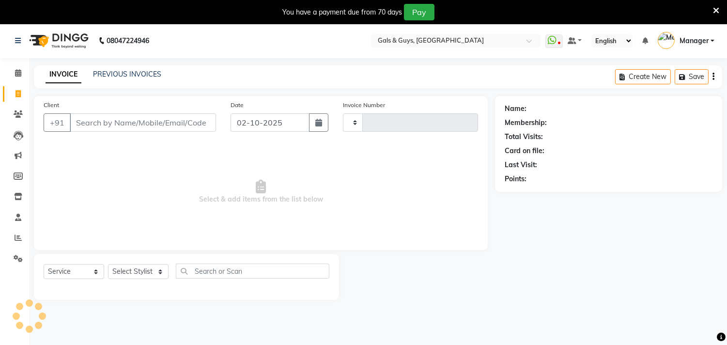
scroll to position [24, 0]
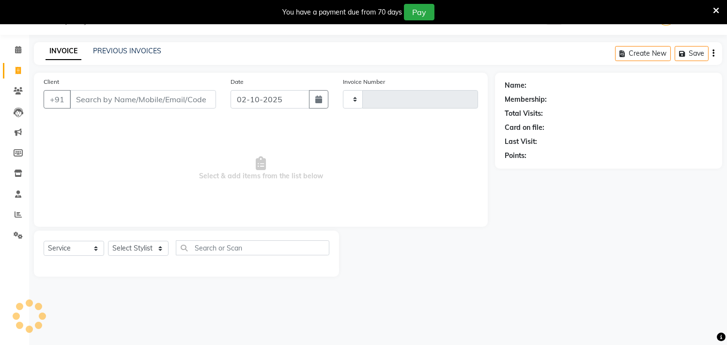
type input "0882"
select select "7505"
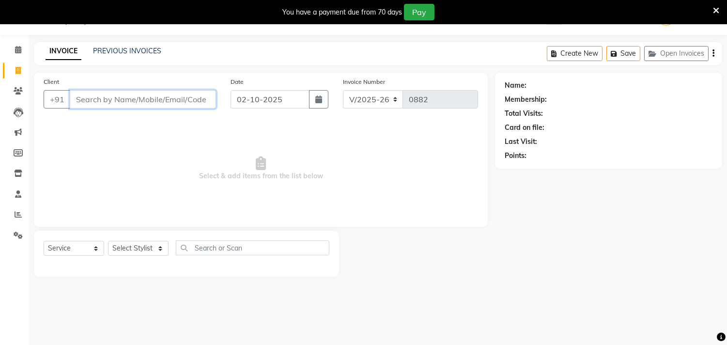
scroll to position [0, 0]
click at [718, 10] on icon at bounding box center [716, 10] width 6 height 9
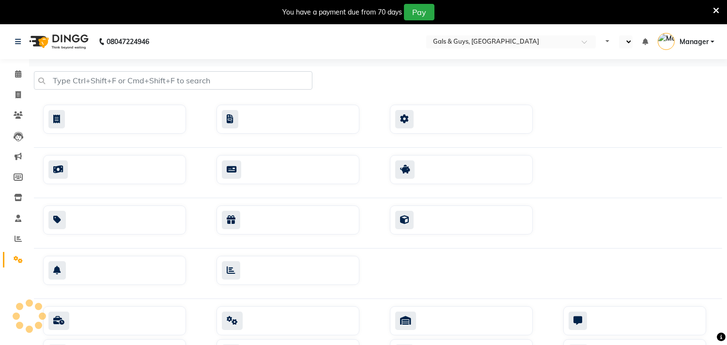
select select "en"
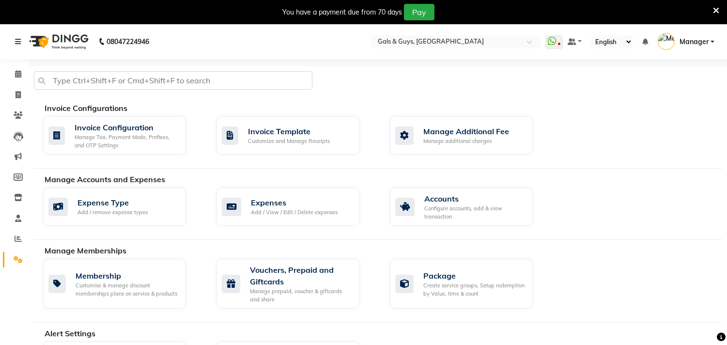
click at [514, 167] on div "Invoice Configurations Invoice Configuration Manage Tax, Payment Mode, Prefixes…" at bounding box center [378, 135] width 688 height 66
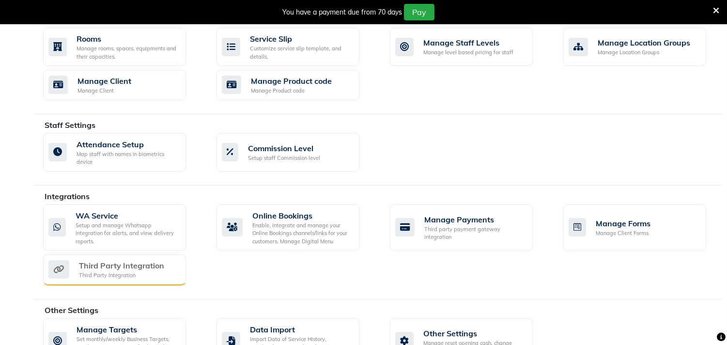
scroll to position [477, 0]
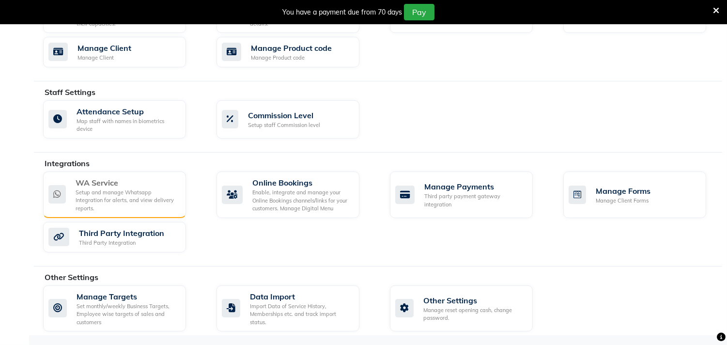
click at [132, 188] on div "WA Service" at bounding box center [127, 183] width 103 height 12
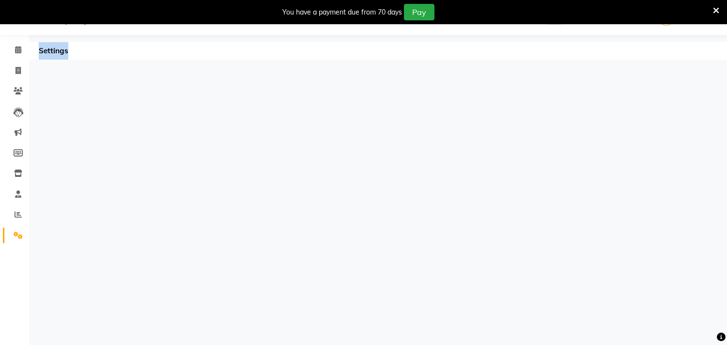
click at [132, 189] on div "08047224946 Select Location × Gals & Guys, Lucknow WhatsApp Status ✕ Status: Di…" at bounding box center [363, 172] width 727 height 345
click at [713, 10] on icon at bounding box center [716, 10] width 6 height 9
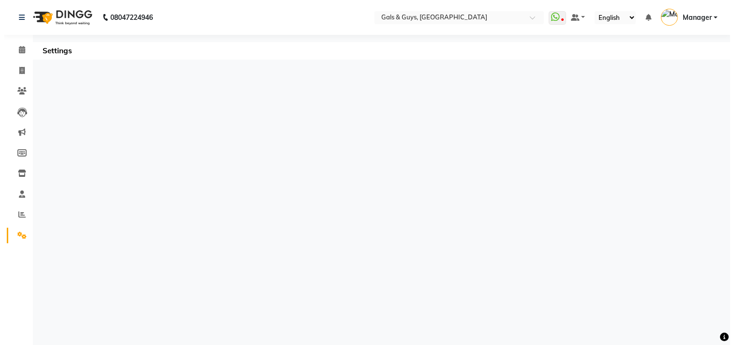
scroll to position [0, 0]
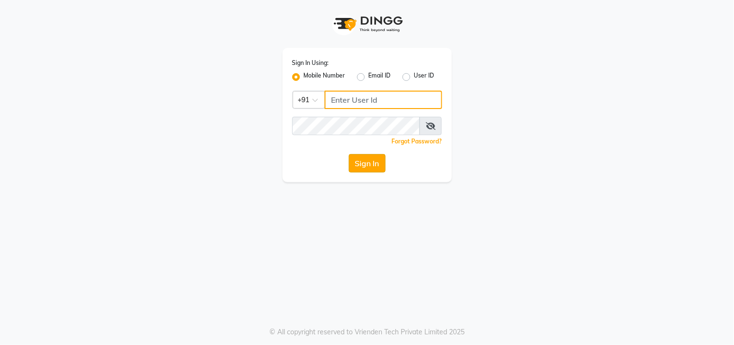
type input "9559808482"
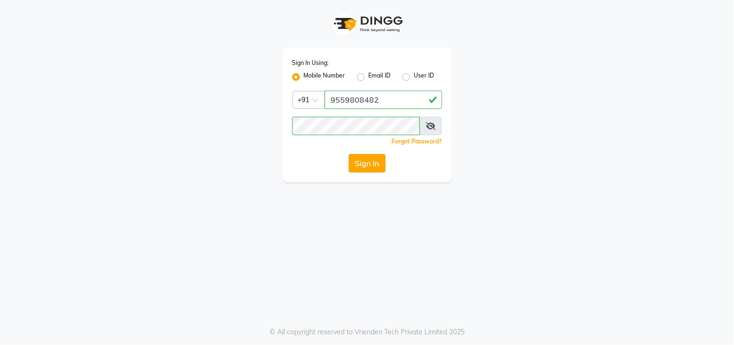
click at [369, 166] on button "Sign In" at bounding box center [367, 163] width 37 height 18
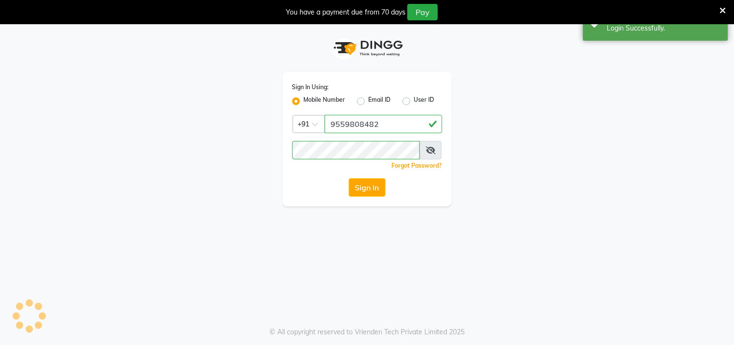
select select "service"
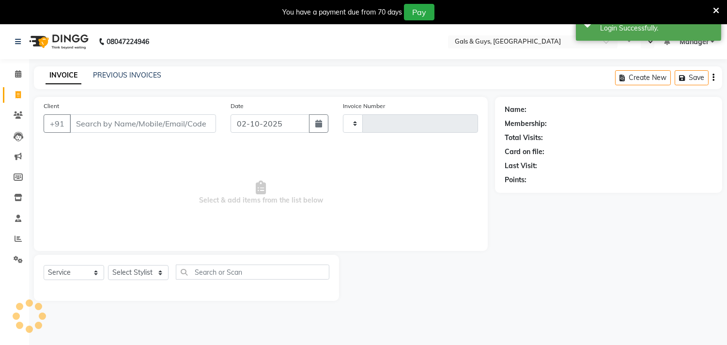
select select "en"
select select "7505"
type input "0882"
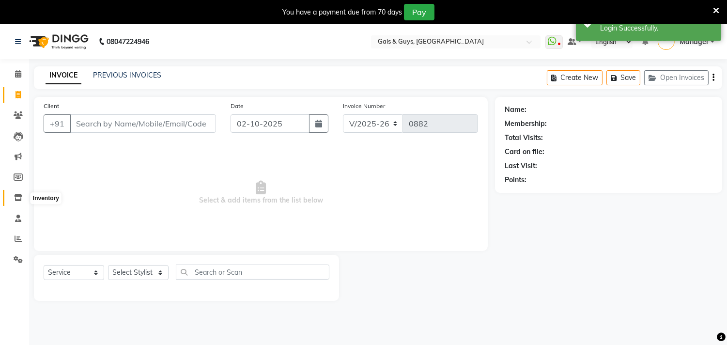
click at [18, 193] on span at bounding box center [18, 197] width 17 height 11
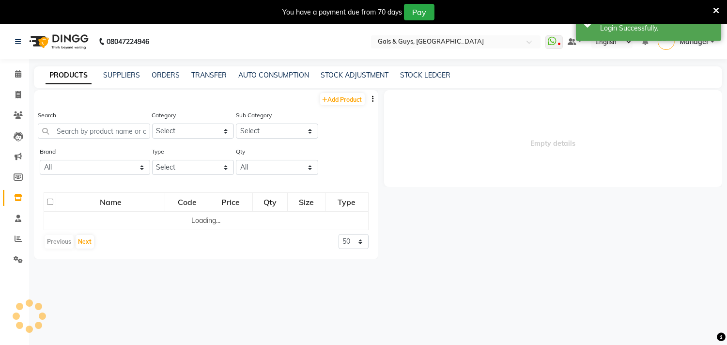
select select
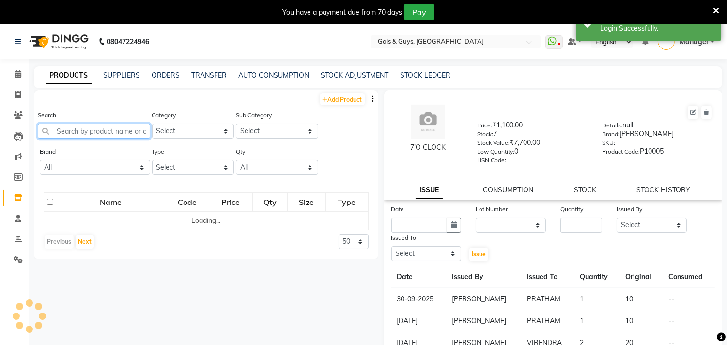
click at [103, 135] on input "text" at bounding box center [94, 130] width 112 height 15
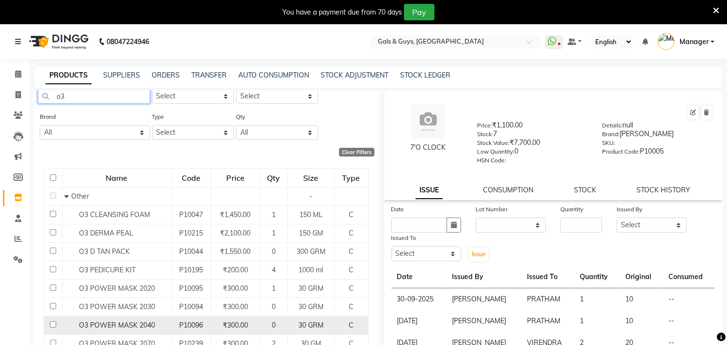
scroll to position [54, 0]
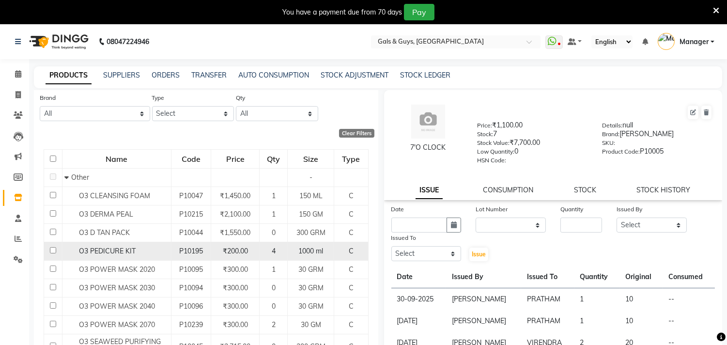
type input "o3"
click at [52, 249] on input "checkbox" at bounding box center [53, 250] width 6 height 6
checkbox input "true"
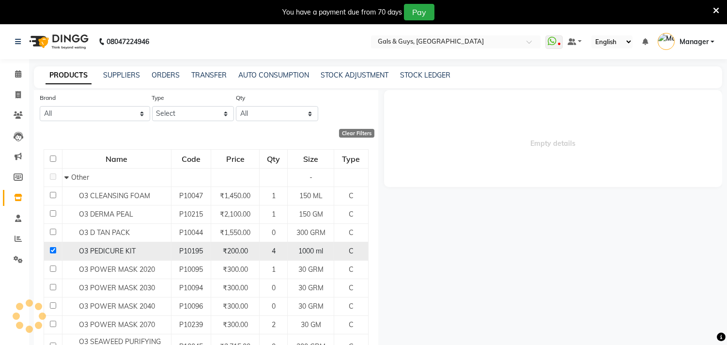
select select
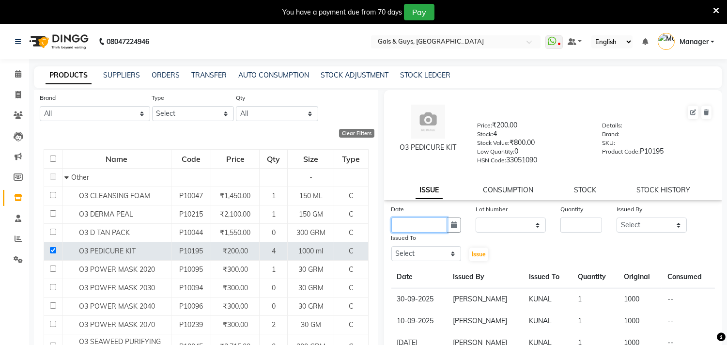
click at [407, 225] on input "text" at bounding box center [419, 224] width 56 height 15
select select "10"
select select "2025"
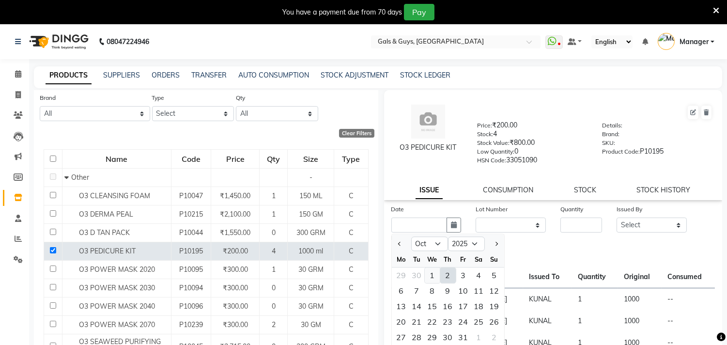
click at [439, 274] on div "1" at bounding box center [432, 274] width 15 height 15
type input "01-10-2025"
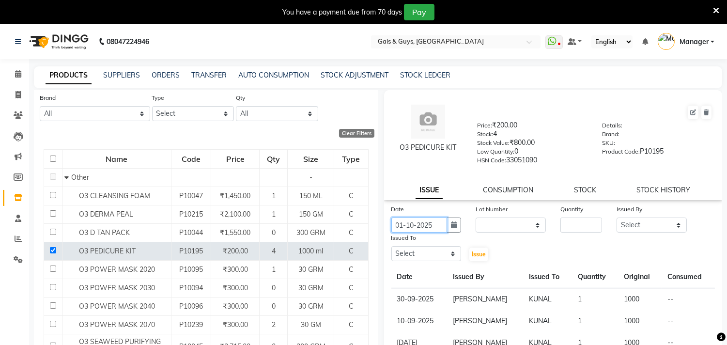
click at [420, 220] on input "01-10-2025" at bounding box center [419, 224] width 56 height 15
select select "10"
select select "2025"
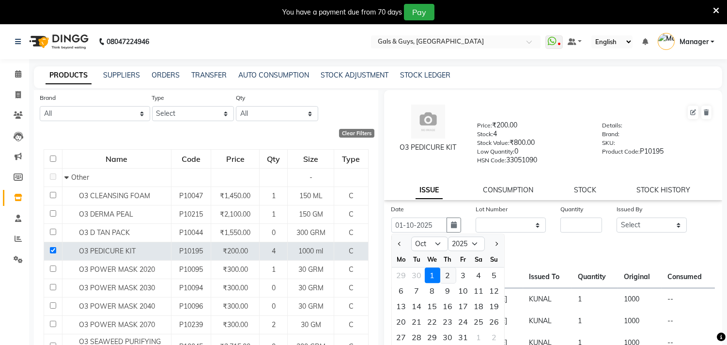
click at [454, 275] on div "2" at bounding box center [447, 274] width 15 height 15
type input "02-10-2025"
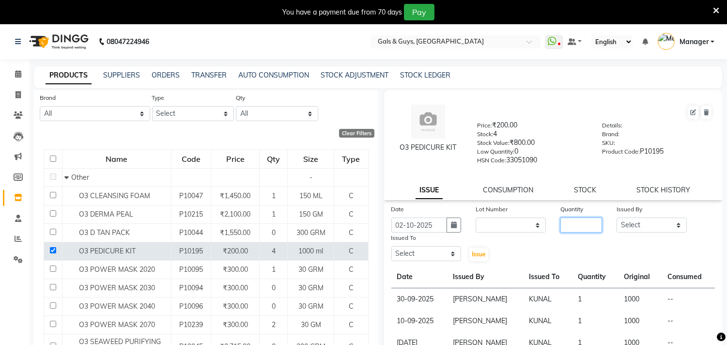
click at [564, 230] on input "number" at bounding box center [581, 224] width 42 height 15
type input "1"
click at [616, 224] on select "Select Abhinav ADVANCE ALKA Ankita B-WAX KUNAL Manager MEMBERSHIP PALLAVI PRATH…" at bounding box center [651, 224] width 70 height 15
click at [616, 218] on select "Select Abhinav ADVANCE ALKA Ankita B-WAX KUNAL Manager MEMBERSHIP PALLAVI PRATH…" at bounding box center [651, 224] width 70 height 15
click at [431, 256] on select "Select Abhinav ADVANCE ALKA Ankita B-WAX KUNAL Manager MEMBERSHIP PALLAVI PRATH…" at bounding box center [426, 253] width 70 height 15
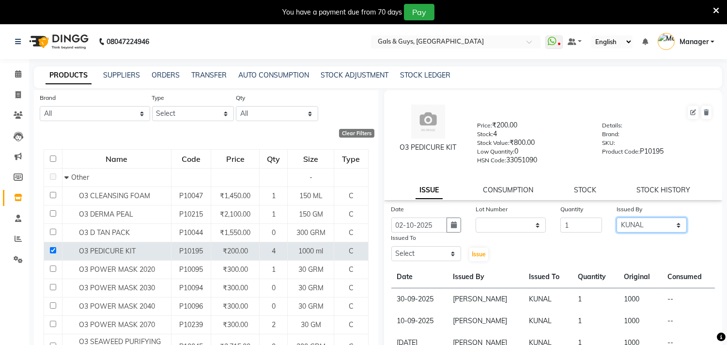
click at [638, 229] on select "Select Abhinav ADVANCE ALKA Ankita B-WAX KUNAL Manager MEMBERSHIP PALLAVI PRATH…" at bounding box center [651, 224] width 70 height 15
select select "66157"
click at [616, 218] on select "Select Abhinav ADVANCE ALKA Ankita B-WAX KUNAL Manager MEMBERSHIP PALLAVI PRATH…" at bounding box center [651, 224] width 70 height 15
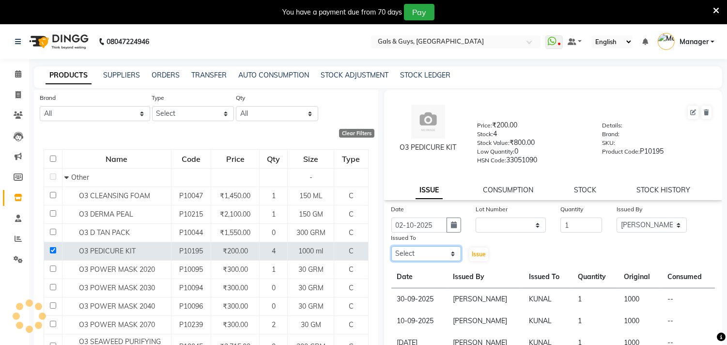
click at [418, 255] on select "Select Abhinav ADVANCE ALKA Ankita B-WAX KUNAL Manager MEMBERSHIP PALLAVI PRATH…" at bounding box center [426, 253] width 70 height 15
select select "78204"
click at [391, 246] on select "Select [PERSON_NAME] ADVANCE ALKA [PERSON_NAME] B-WAX KUNAL Manager MEMBERSHIP …" at bounding box center [426, 253] width 70 height 15
click at [478, 258] on span "Issue" at bounding box center [479, 253] width 14 height 7
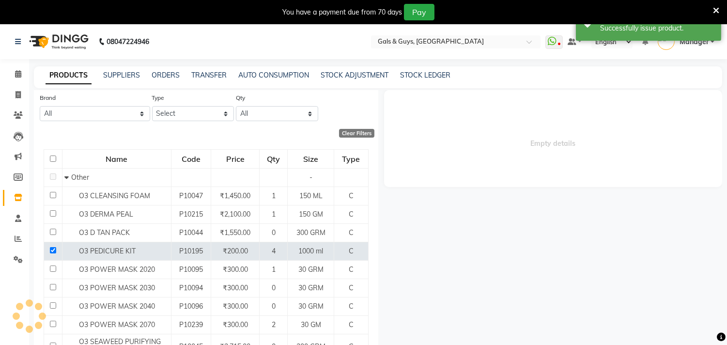
select select
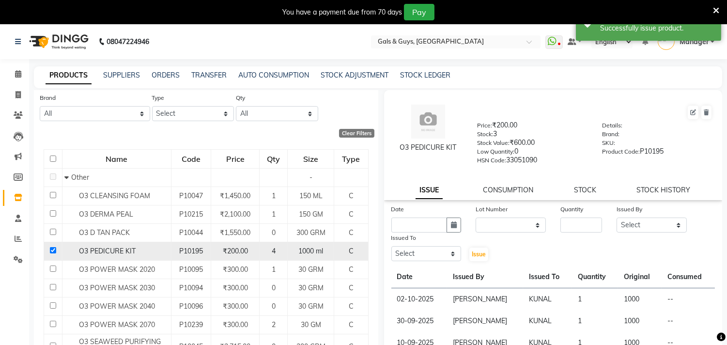
click at [52, 250] on input "checkbox" at bounding box center [53, 250] width 6 height 6
checkbox input "false"
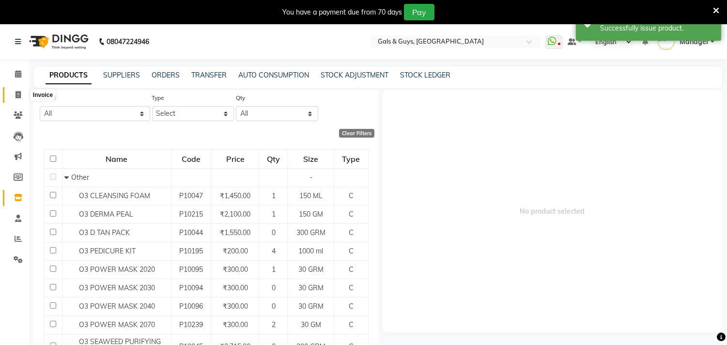
click at [19, 93] on icon at bounding box center [17, 94] width 5 height 7
select select "service"
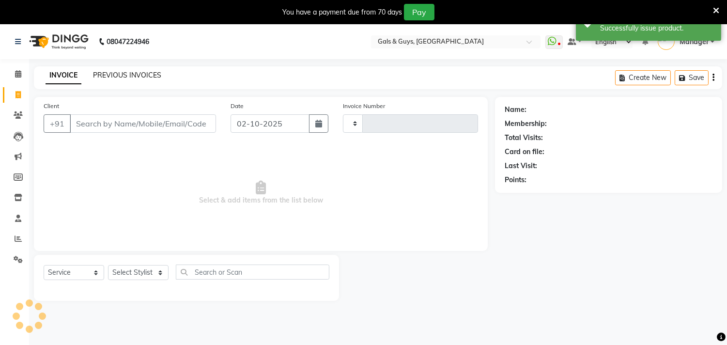
type input "0882"
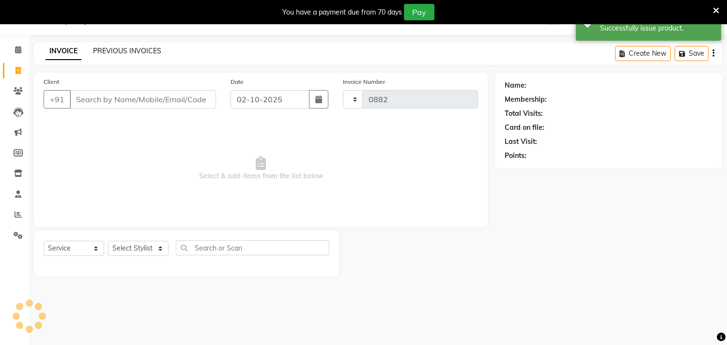
select select "7505"
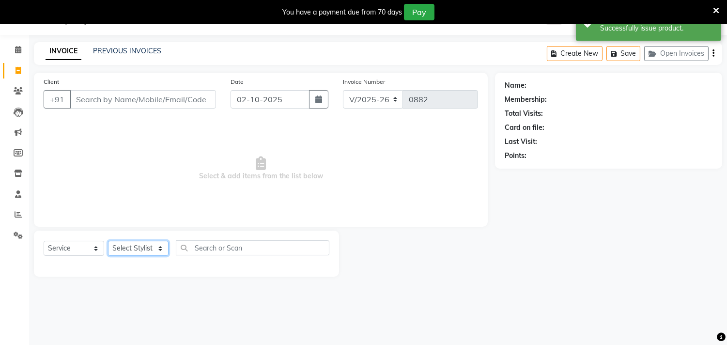
click at [126, 254] on select "Select Stylist Abhinav ADVANCE ALKA Ankita B-WAX KUNAL Manager MEMBERSHIP PALLA…" at bounding box center [138, 248] width 61 height 15
select select "78204"
click at [108, 241] on select "Select Stylist Abhinav ADVANCE ALKA Ankita B-WAX KUNAL Manager MEMBERSHIP PALLA…" at bounding box center [138, 248] width 61 height 15
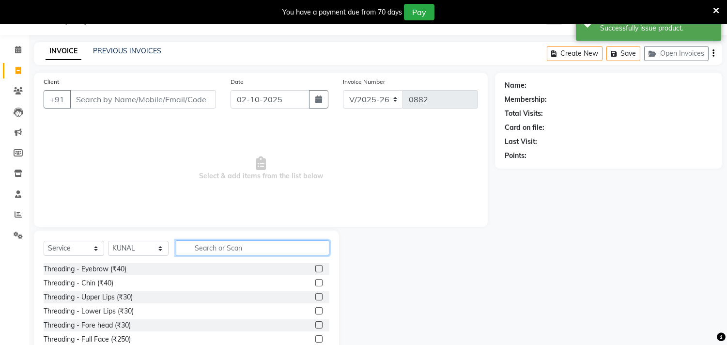
click at [204, 252] on input "text" at bounding box center [252, 247] width 153 height 15
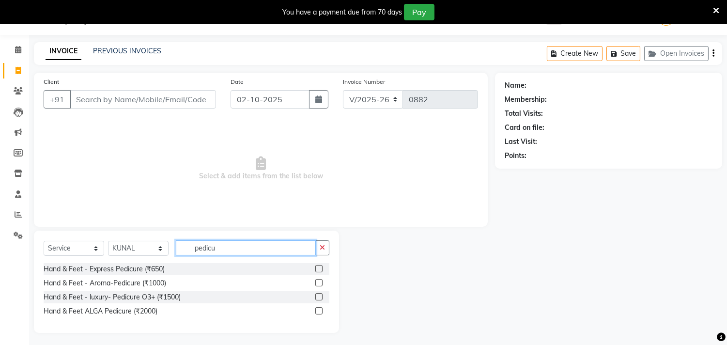
type input "pedicu"
click at [318, 296] on label at bounding box center [318, 296] width 7 height 7
click at [318, 296] on input "checkbox" at bounding box center [318, 297] width 6 height 6
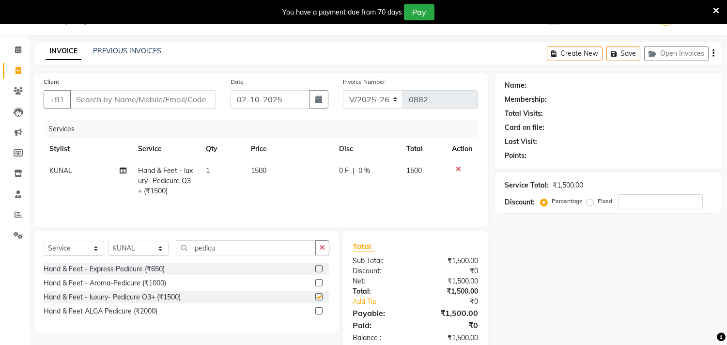
checkbox input "false"
drag, startPoint x: 245, startPoint y: 251, endPoint x: 109, endPoint y: 257, distance: 136.6
click at [142, 255] on div "Select Service Product Membership Package Voucher Prepaid Gift Card Select Styl…" at bounding box center [187, 251] width 286 height 23
click at [115, 254] on select "Select Stylist Abhinav ADVANCE ALKA Ankita B-WAX KUNAL Manager MEMBERSHIP PALLA…" at bounding box center [138, 248] width 61 height 15
select select "66159"
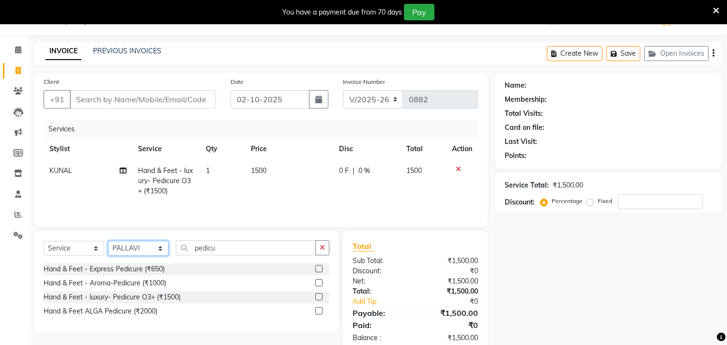
click at [108, 242] on select "Select Stylist Abhinav ADVANCE ALKA Ankita B-WAX KUNAL Manager MEMBERSHIP PALLA…" at bounding box center [138, 248] width 61 height 15
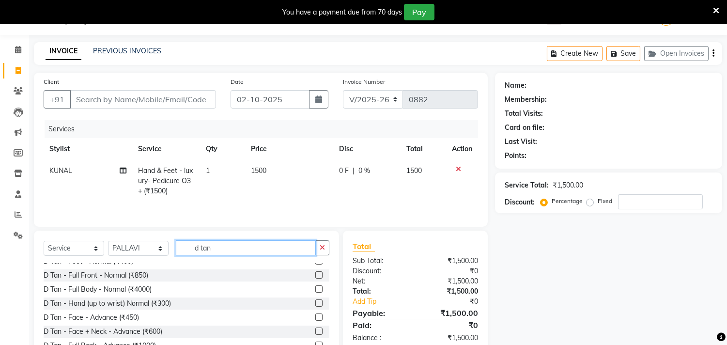
scroll to position [156, 0]
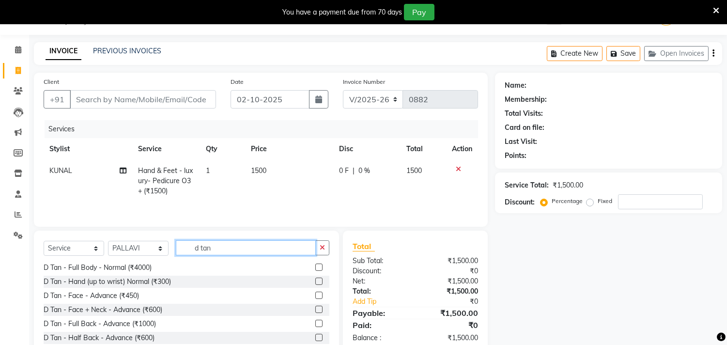
type input "d tan"
click at [315, 308] on label at bounding box center [318, 308] width 7 height 7
click at [315, 308] on input "checkbox" at bounding box center [318, 309] width 6 height 6
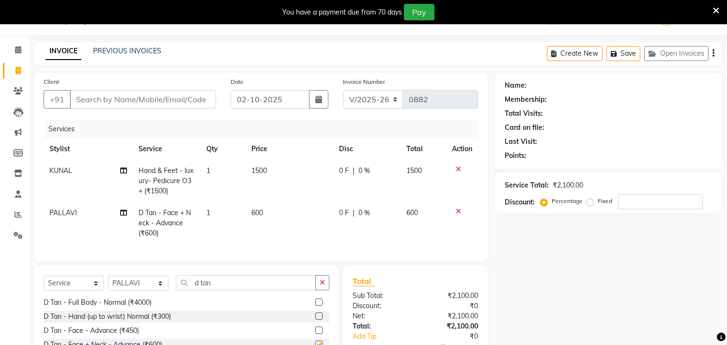
checkbox input "false"
drag, startPoint x: 244, startPoint y: 295, endPoint x: 170, endPoint y: 294, distance: 73.1
click at [170, 294] on div "Select Service Product Membership Package Voucher Prepaid Gift Card Select Styl…" at bounding box center [187, 286] width 286 height 23
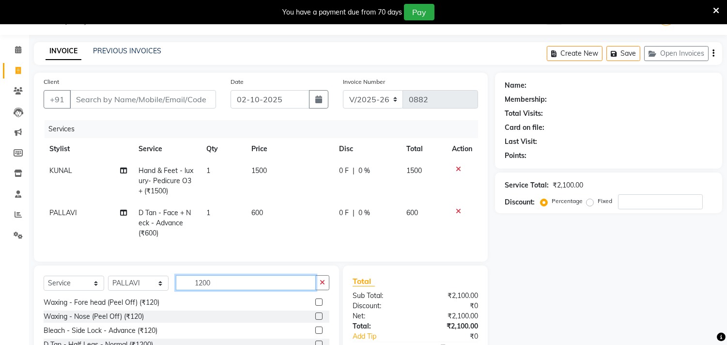
scroll to position [0, 0]
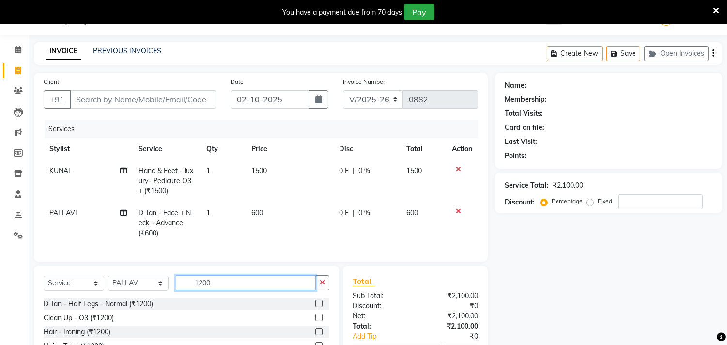
type input "1200"
click at [315, 321] on label at bounding box center [318, 317] width 7 height 7
click at [315, 321] on input "checkbox" at bounding box center [318, 318] width 6 height 6
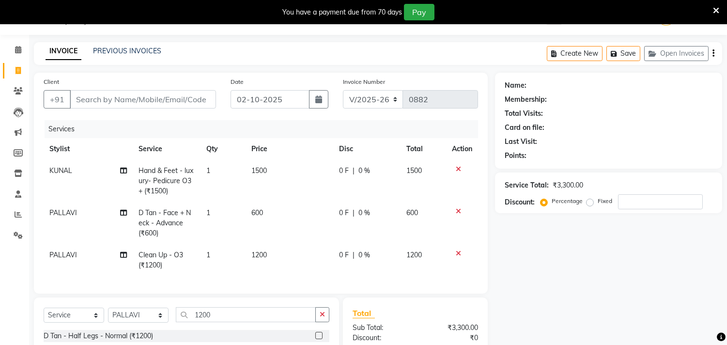
checkbox input "false"
click at [147, 100] on input "Client" at bounding box center [143, 99] width 146 height 18
click at [172, 97] on input "Client" at bounding box center [143, 99] width 146 height 18
click at [162, 92] on input "Client" at bounding box center [143, 99] width 146 height 18
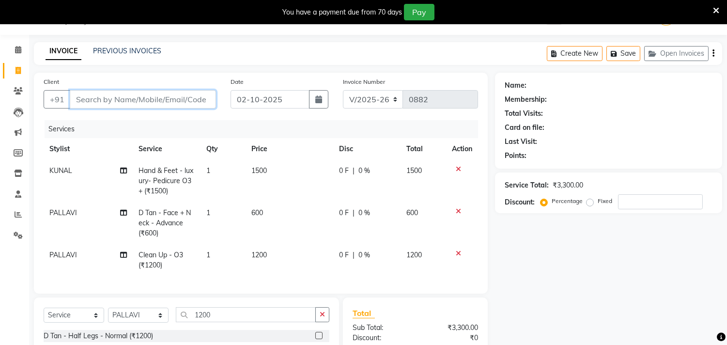
type input "9"
type input "0"
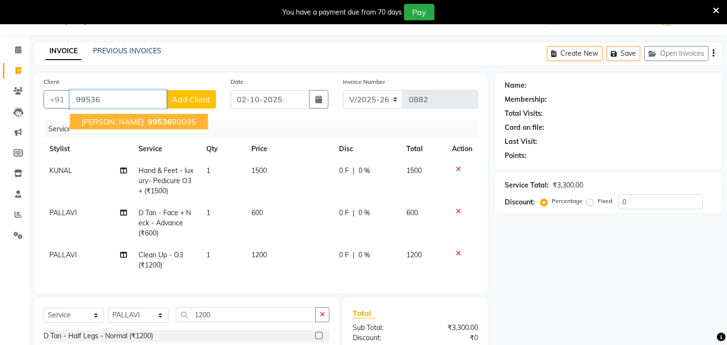
click at [113, 126] on button "SHAKSHI GAGNEJA 99536 90095" at bounding box center [139, 121] width 138 height 15
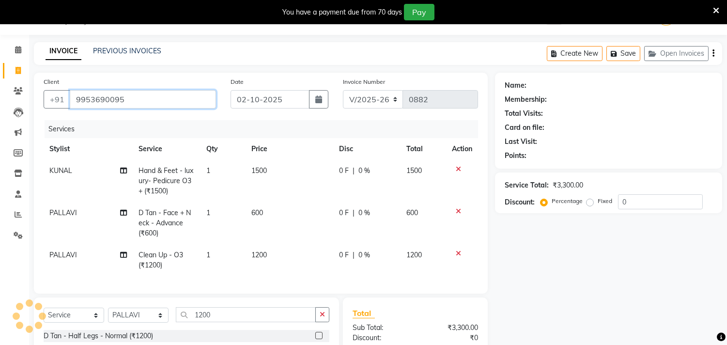
type input "9953690095"
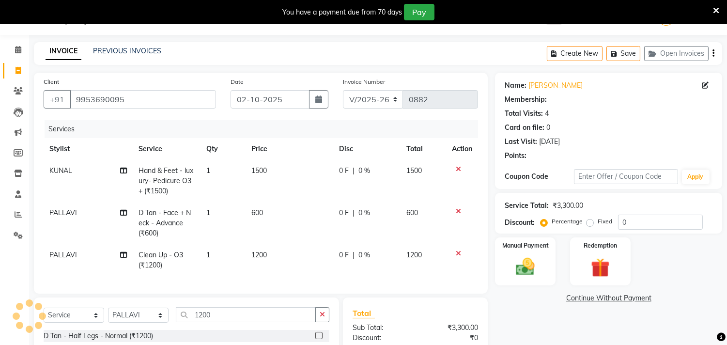
type input "20"
select select "1: Object"
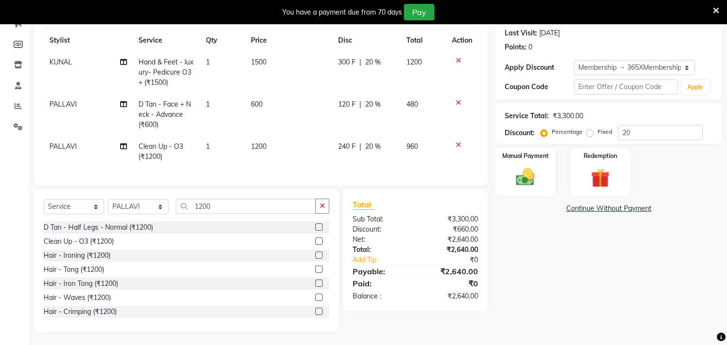
scroll to position [142, 0]
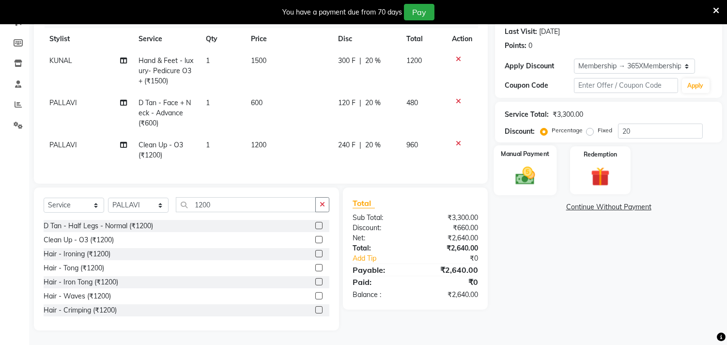
click at [534, 171] on img at bounding box center [525, 176] width 32 height 23
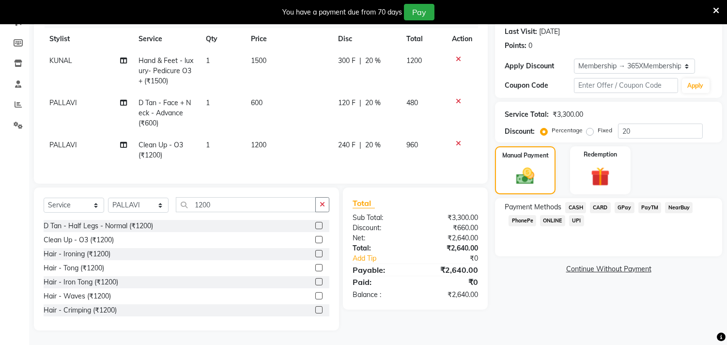
click at [476, 328] on div "Total Sub Total: ₹3,300.00 Discount: ₹660.00 Net: ₹2,640.00 Total: ₹2,640.00 Ad…" at bounding box center [417, 258] width 156 height 143
click at [621, 202] on span "GPay" at bounding box center [624, 207] width 20 height 11
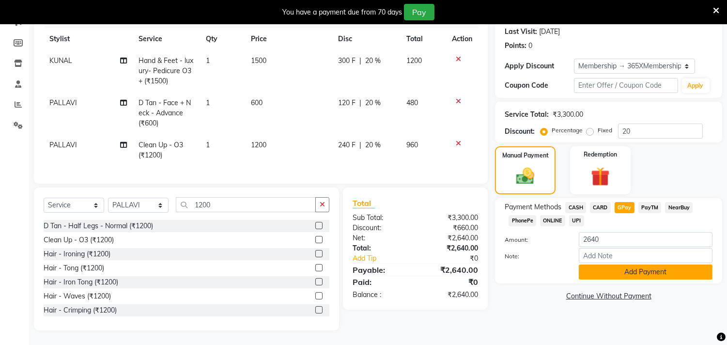
click at [627, 266] on button "Add Payment" at bounding box center [646, 271] width 134 height 15
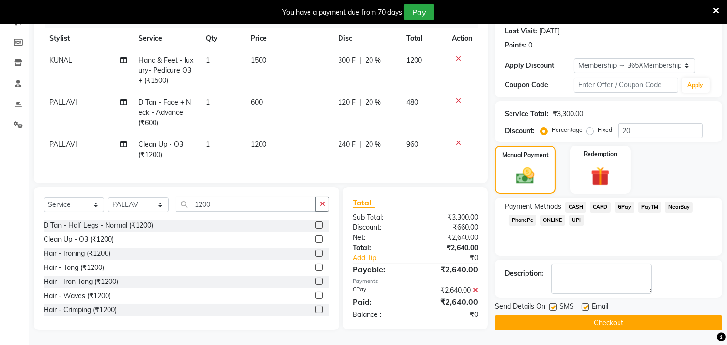
click at [637, 315] on button "Checkout" at bounding box center [608, 322] width 227 height 15
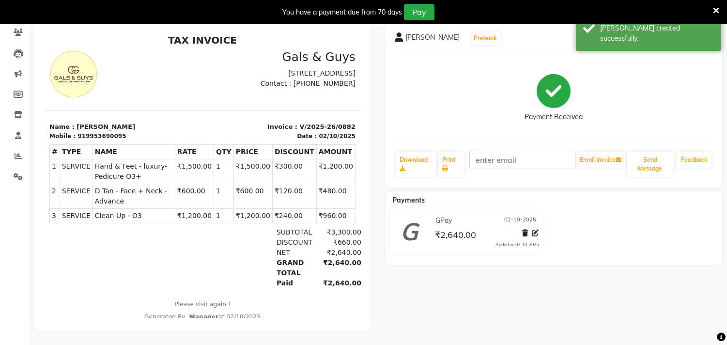
scroll to position [7, 0]
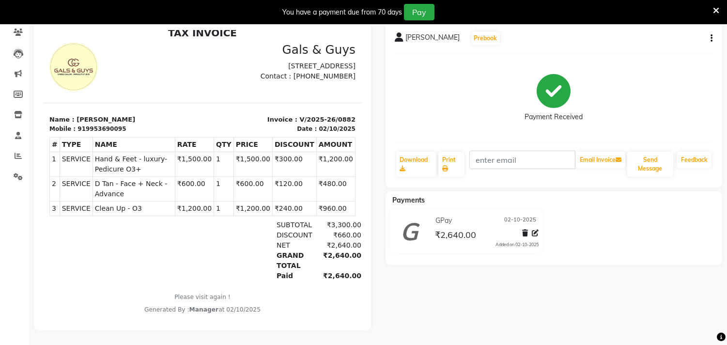
click at [482, 95] on div "Payment Received" at bounding box center [554, 98] width 318 height 73
click at [14, 173] on icon at bounding box center [18, 176] width 9 height 7
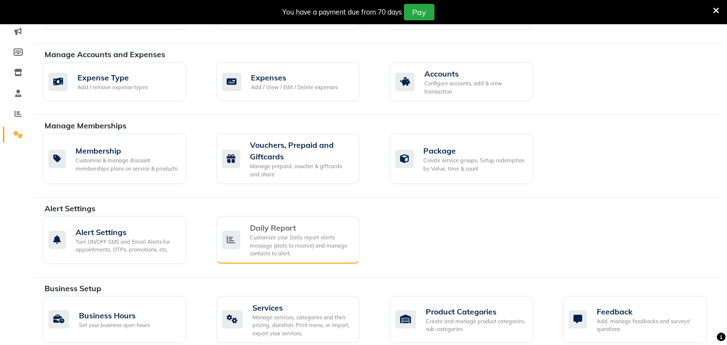
scroll to position [144, 0]
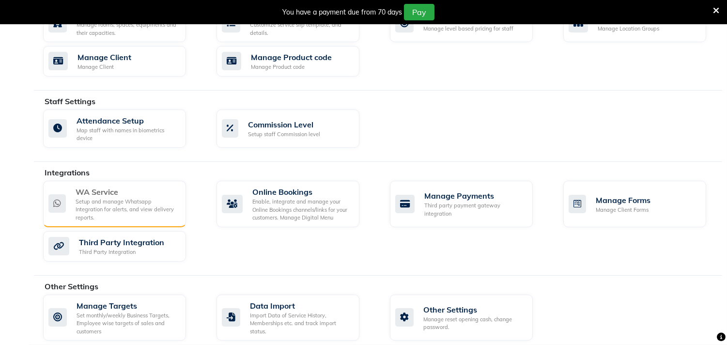
click at [170, 195] on div "WA Service" at bounding box center [127, 192] width 103 height 12
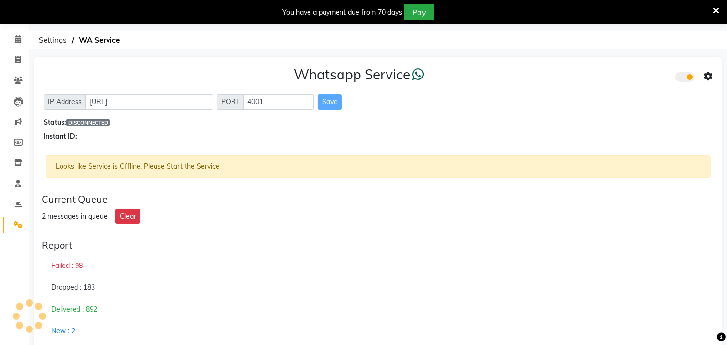
scroll to position [54, 0]
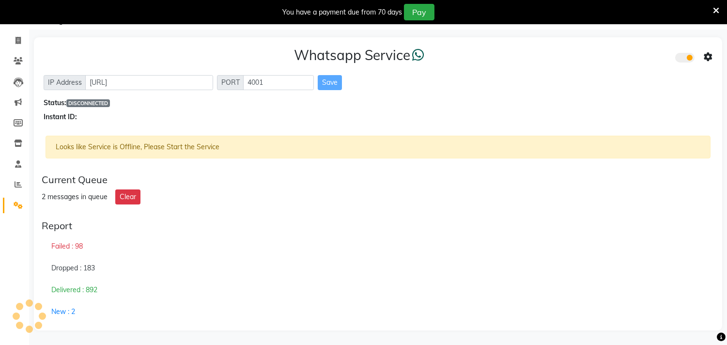
click at [455, 277] on div "Dropped : 183" at bounding box center [378, 268] width 672 height 22
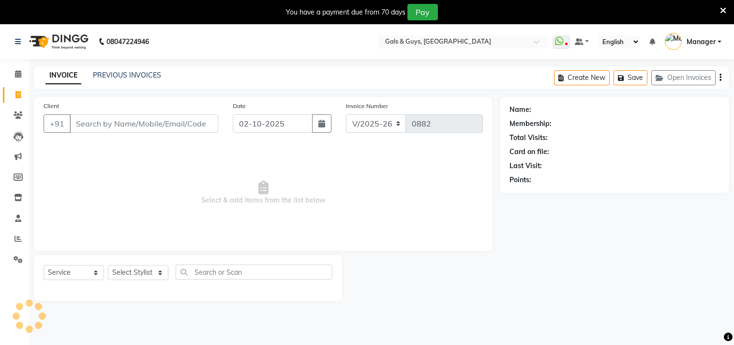
select select "7505"
select select "service"
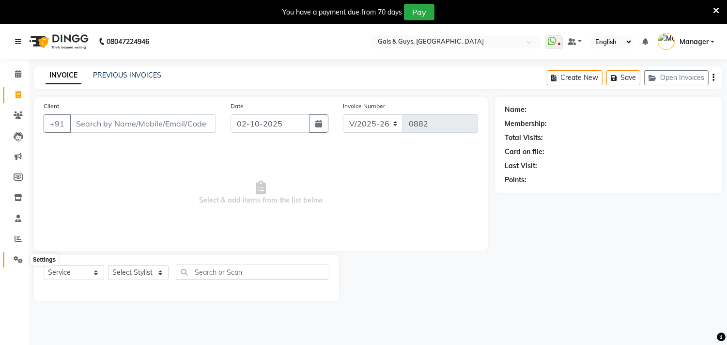
click at [17, 258] on icon at bounding box center [18, 259] width 9 height 7
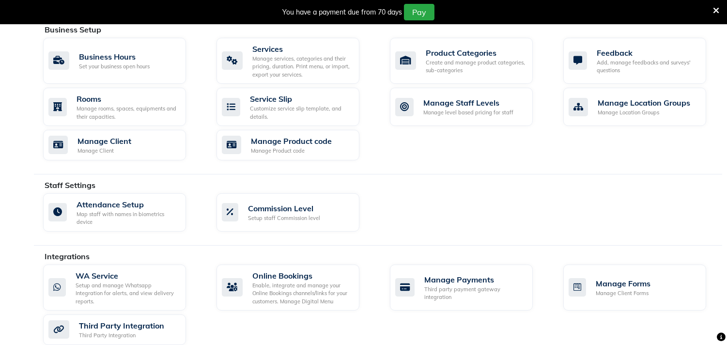
scroll to position [477, 0]
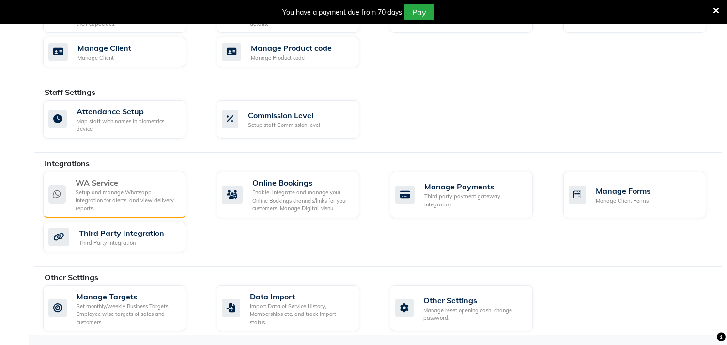
click at [147, 197] on div "Setup and manage Whatsapp Integration for alerts, and view delivery reports." at bounding box center [127, 200] width 103 height 24
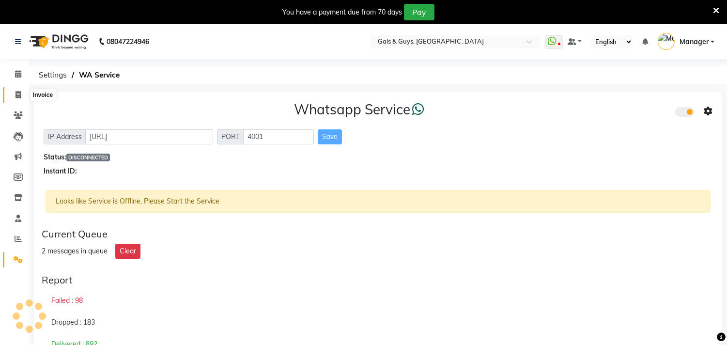
click at [17, 92] on icon at bounding box center [17, 94] width 5 height 7
select select "service"
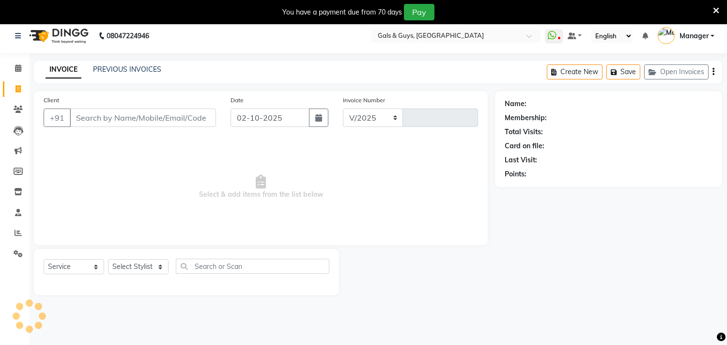
select select "7505"
type input "0883"
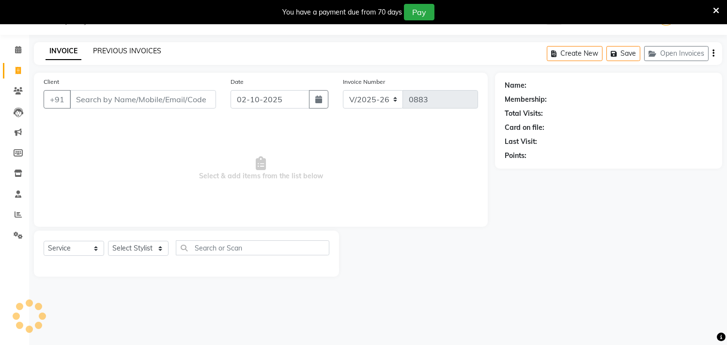
click at [124, 52] on link "PREVIOUS INVOICES" at bounding box center [127, 50] width 68 height 9
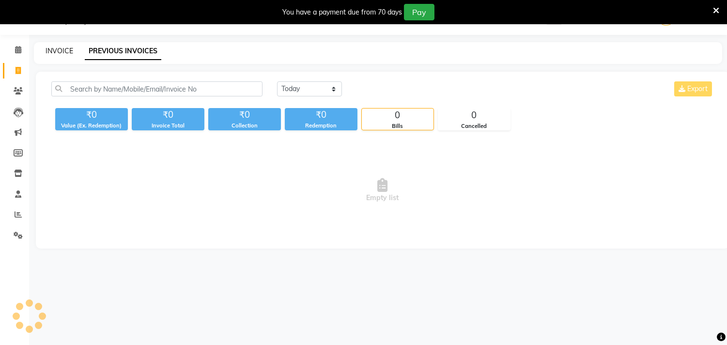
click at [53, 51] on link "INVOICE" at bounding box center [60, 50] width 28 height 9
select select "service"
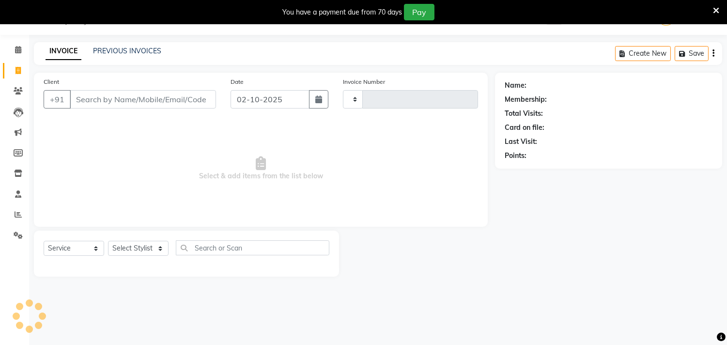
type input "0883"
select select "7505"
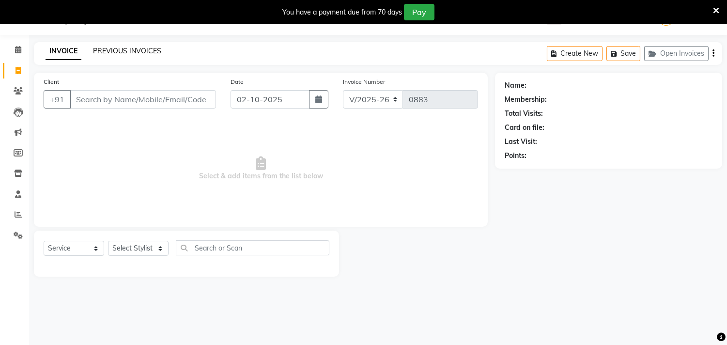
click at [109, 53] on link "PREVIOUS INVOICES" at bounding box center [127, 50] width 68 height 9
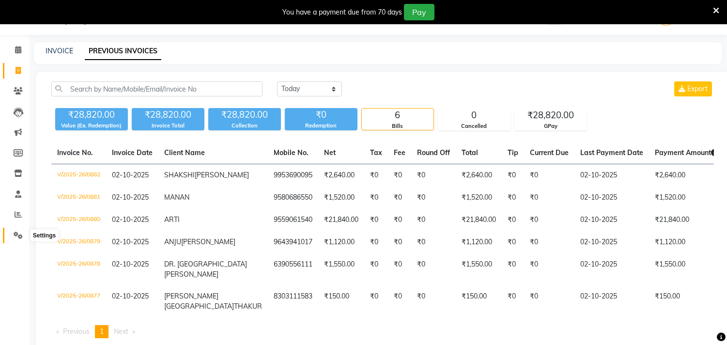
click at [14, 238] on icon at bounding box center [18, 234] width 9 height 7
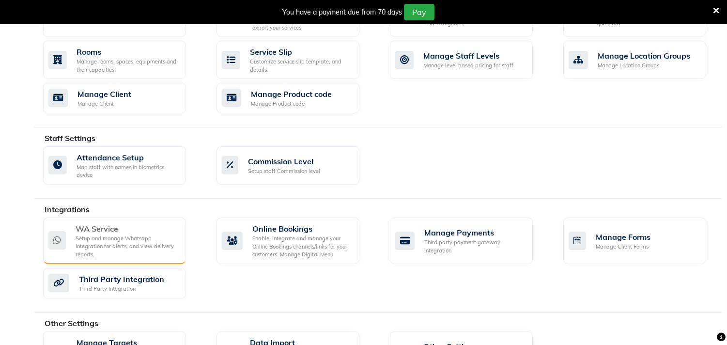
click at [100, 250] on div "Setup and manage Whatsapp Integration for alerts, and view delivery reports." at bounding box center [127, 246] width 103 height 24
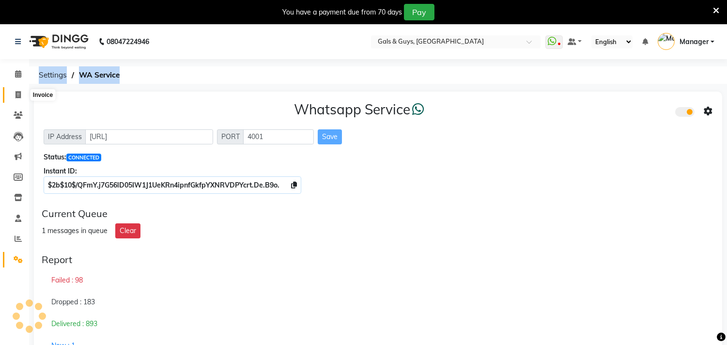
click at [14, 90] on span at bounding box center [18, 95] width 17 height 11
select select "service"
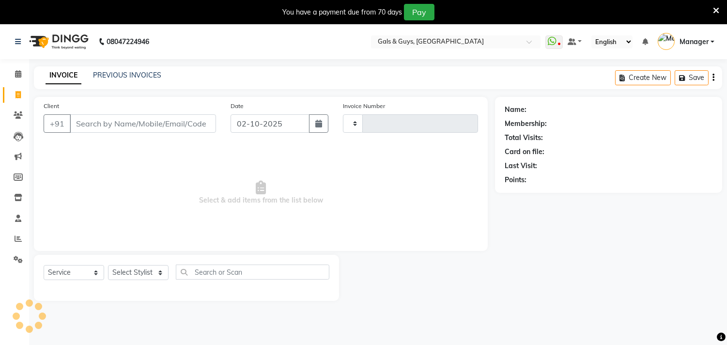
scroll to position [24, 0]
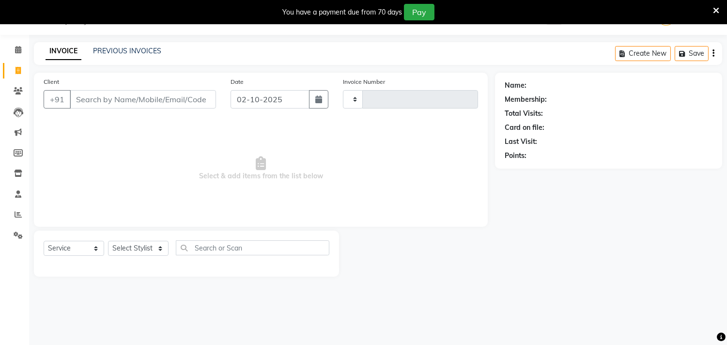
type input "0883"
select select "7505"
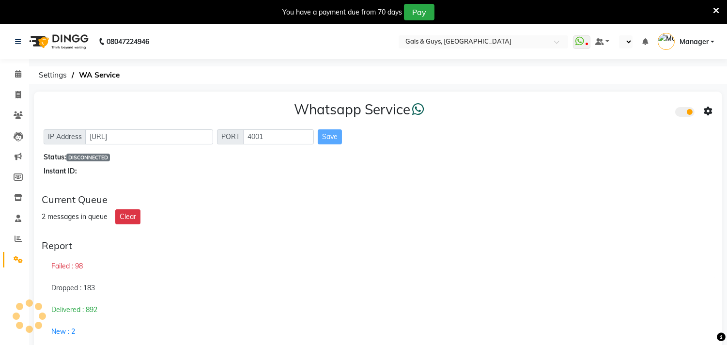
select select "en"
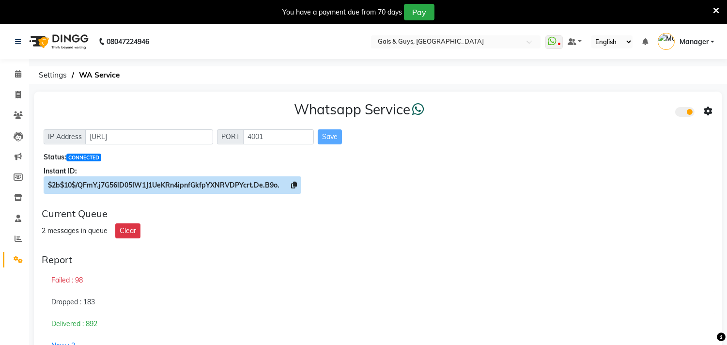
click at [295, 183] on icon at bounding box center [294, 185] width 6 height 7
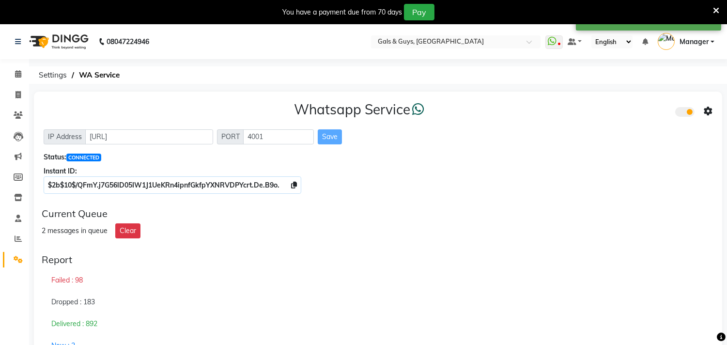
click at [705, 108] on icon at bounding box center [707, 111] width 9 height 9
click at [640, 103] on div "Whatsapp Settings" at bounding box center [637, 101] width 111 height 12
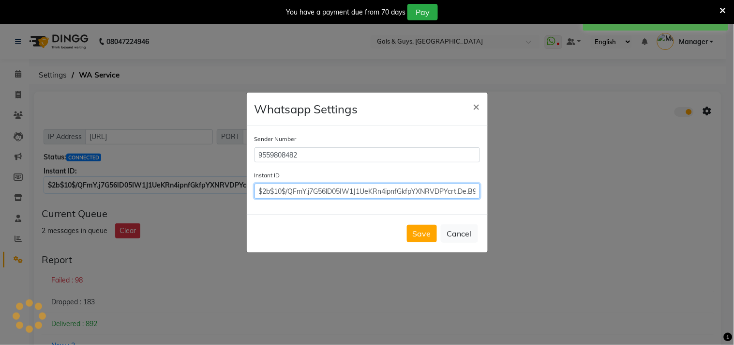
click at [443, 192] on input "$2b$10$/QFmY.j7G56lD05IW1J1UeKRn4ipnfGkfpYXNRVDPYcrt.De.B9o." at bounding box center [368, 190] width 226 height 15
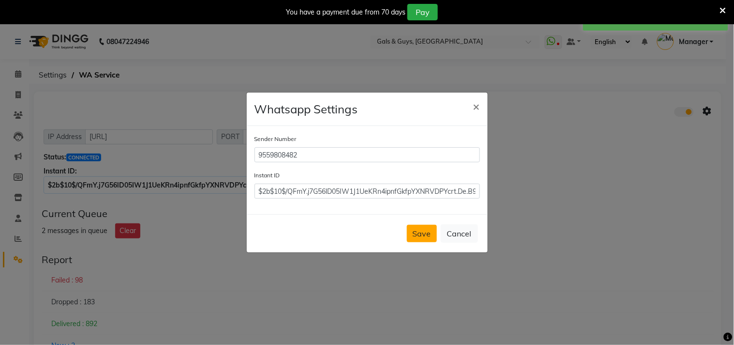
click at [420, 229] on button "Save" at bounding box center [422, 233] width 30 height 17
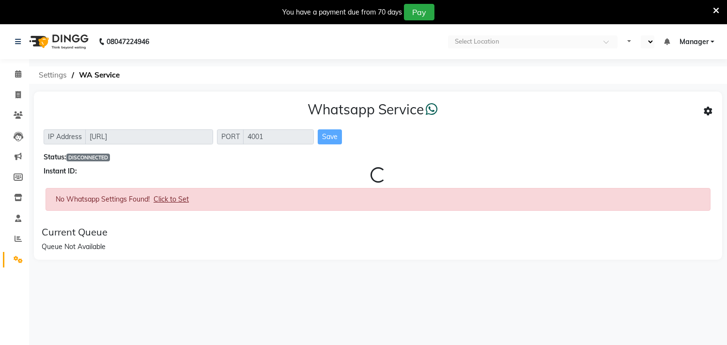
select select "en"
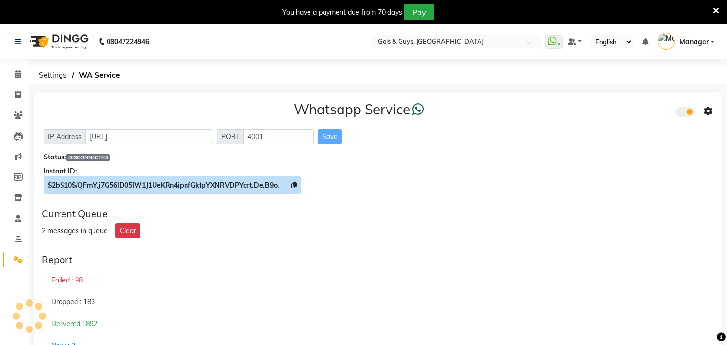
click at [292, 184] on icon at bounding box center [294, 185] width 6 height 7
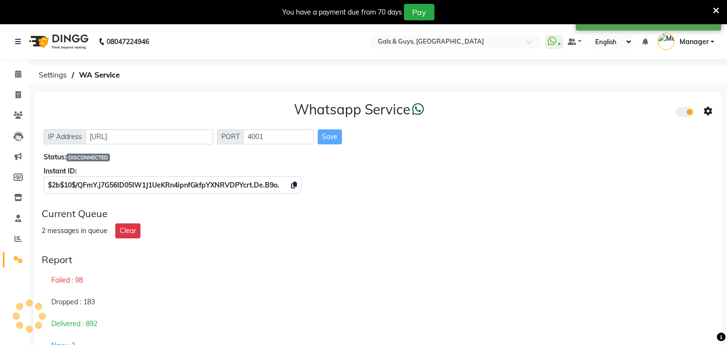
click at [707, 110] on icon at bounding box center [707, 111] width 9 height 9
click at [635, 105] on div "Whatsapp Settings" at bounding box center [637, 101] width 111 height 12
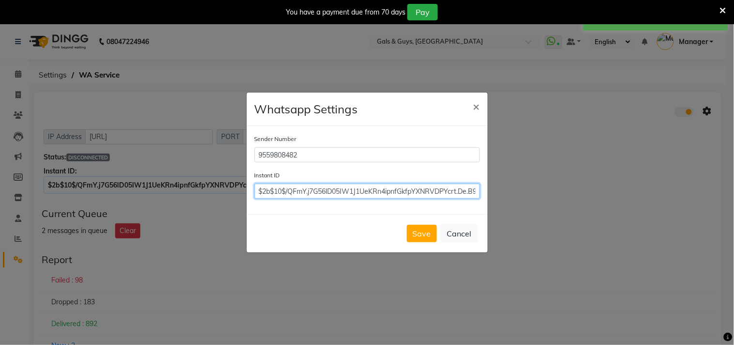
click at [457, 191] on input "$2b$10$/QFmY.j7G56lD05IW1J1UeKRn4ipnfGkfpYXNRVDPYcrt.De.B9o." at bounding box center [368, 190] width 226 height 15
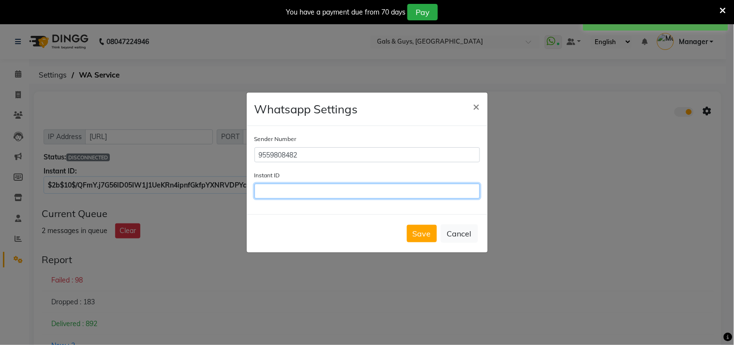
paste input "$2b$10$/QFmY.j7G56lD05IW1J1UeKRn4ipnfGkfpYXNRVDPYcrt.De.B9o."
type input "$2b$10$/QFmY.j7G56lD05IW1J1UeKRn4ipnfGkfpYXNRVDPYcrt.De.B9o."
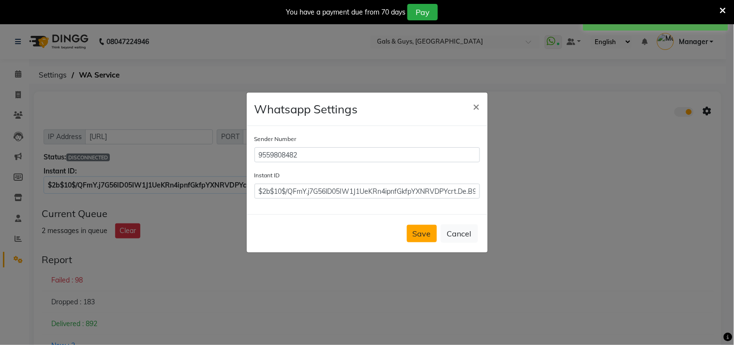
click at [419, 235] on button "Save" at bounding box center [422, 233] width 30 height 17
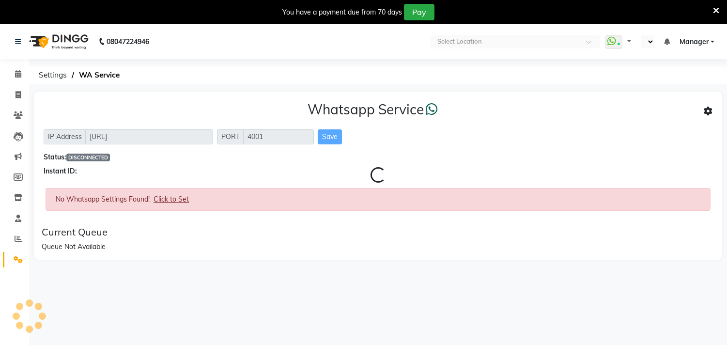
select select "en"
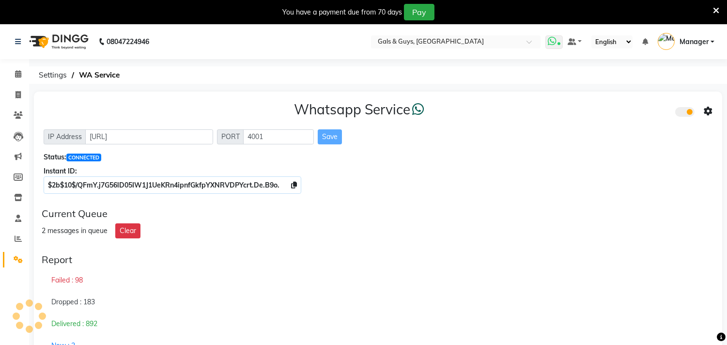
click at [555, 45] on icon at bounding box center [552, 41] width 9 height 10
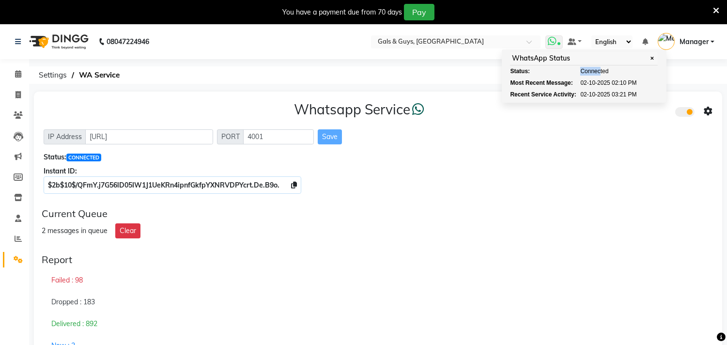
drag, startPoint x: 576, startPoint y: 75, endPoint x: 603, endPoint y: 75, distance: 27.1
click at [603, 75] on div "Status: Connected" at bounding box center [584, 71] width 148 height 9
click at [17, 96] on icon at bounding box center [17, 94] width 5 height 7
select select "service"
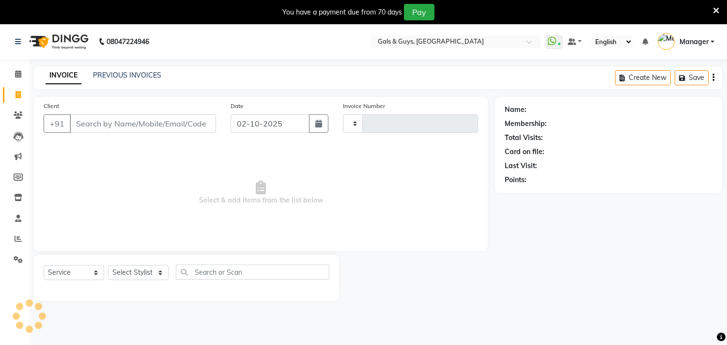
scroll to position [24, 0]
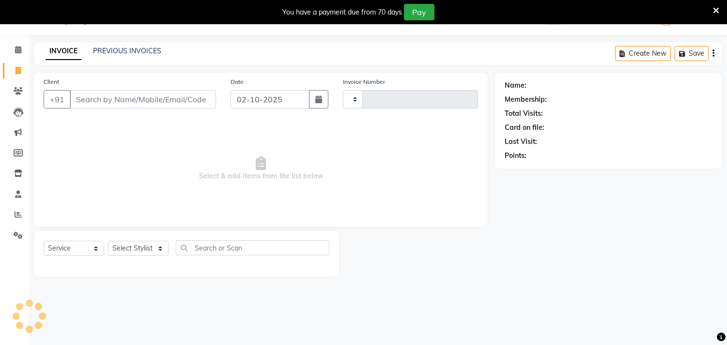
type input "0883"
select select "7505"
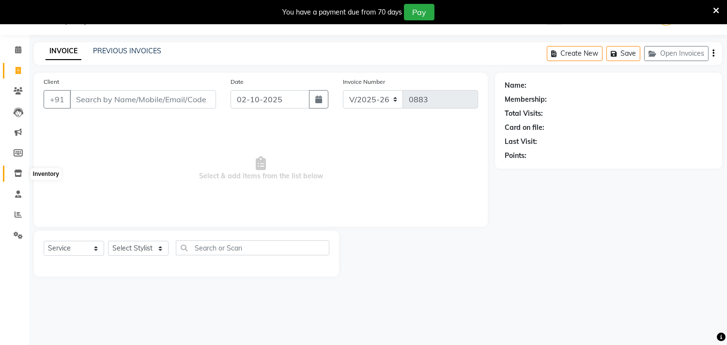
click at [17, 175] on icon at bounding box center [18, 172] width 8 height 7
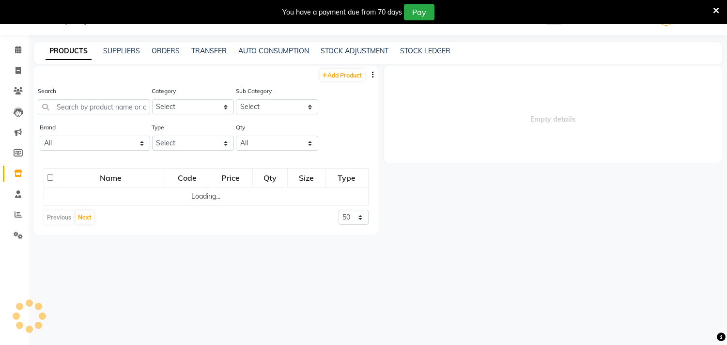
select select
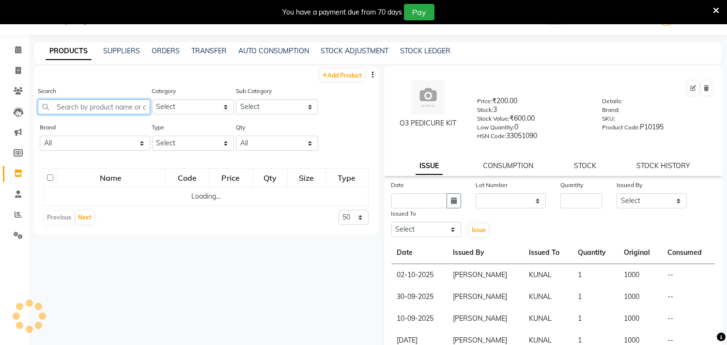
click at [117, 111] on input "text" at bounding box center [94, 106] width 112 height 15
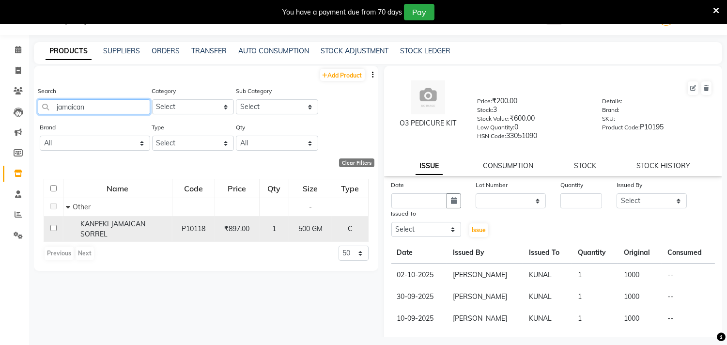
type input "jamaican"
click at [53, 229] on input "checkbox" at bounding box center [53, 228] width 6 height 6
checkbox input "true"
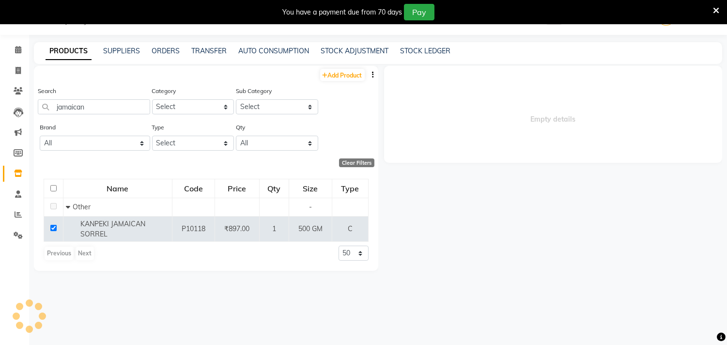
select select
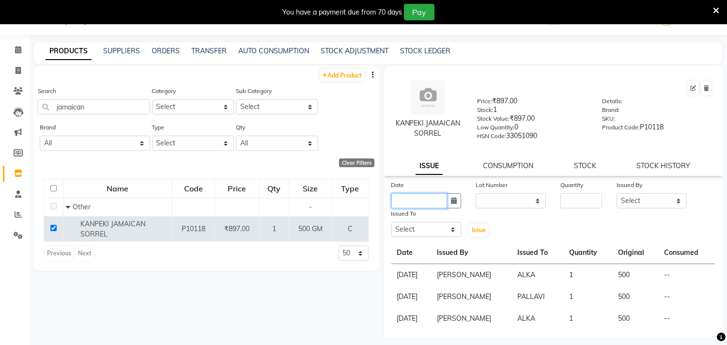
click at [438, 202] on input "text" at bounding box center [419, 200] width 56 height 15
select select "10"
select select "2025"
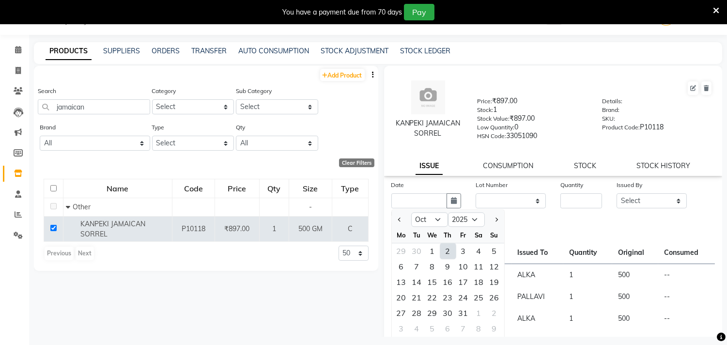
click at [446, 254] on div "2" at bounding box center [447, 250] width 15 height 15
type input "02-10-2025"
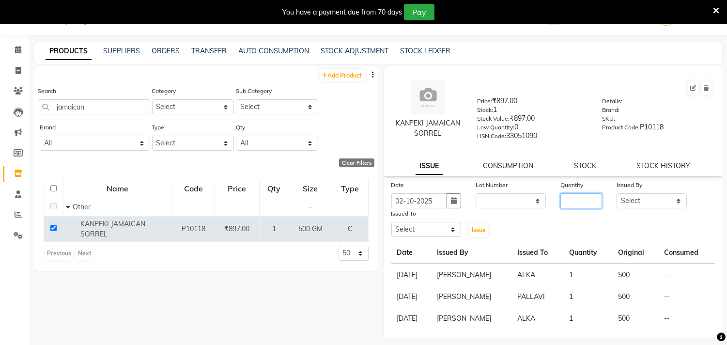
click at [560, 199] on input "number" at bounding box center [581, 200] width 42 height 15
type input "1"
click at [657, 201] on select "Select [PERSON_NAME] ADVANCE ALKA [PERSON_NAME] B-WAX KUNAL Manager MEMBERSHIP …" at bounding box center [651, 200] width 70 height 15
select select "66157"
click at [616, 194] on select "Select [PERSON_NAME] ADVANCE ALKA [PERSON_NAME] B-WAX KUNAL Manager MEMBERSHIP …" at bounding box center [651, 200] width 70 height 15
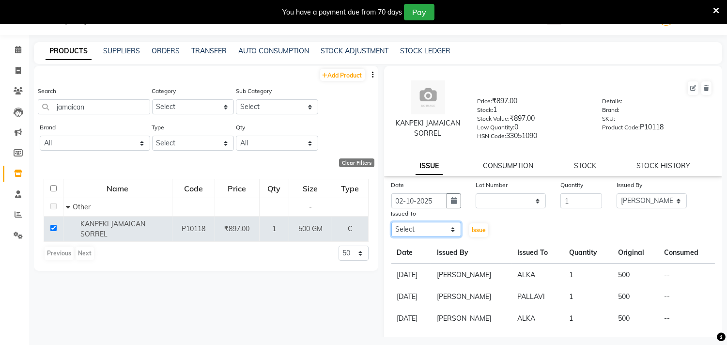
click at [425, 229] on select "Select [PERSON_NAME] ADVANCE ALKA [PERSON_NAME] B-WAX KUNAL Manager MEMBERSHIP …" at bounding box center [426, 229] width 70 height 15
select select "71124"
click at [391, 222] on select "Select [PERSON_NAME] ADVANCE ALKA [PERSON_NAME] B-WAX KUNAL Manager MEMBERSHIP …" at bounding box center [426, 229] width 70 height 15
click at [475, 226] on span "Issue" at bounding box center [479, 229] width 14 height 7
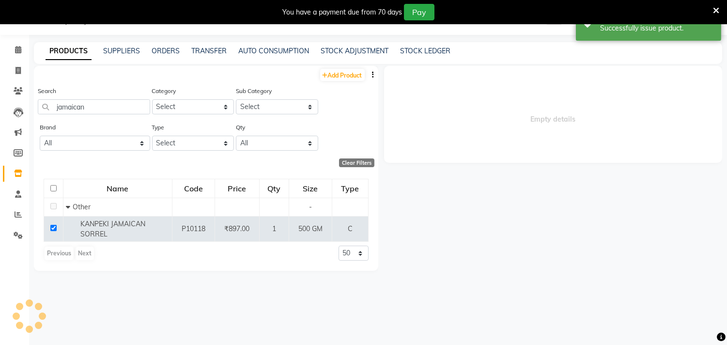
select select
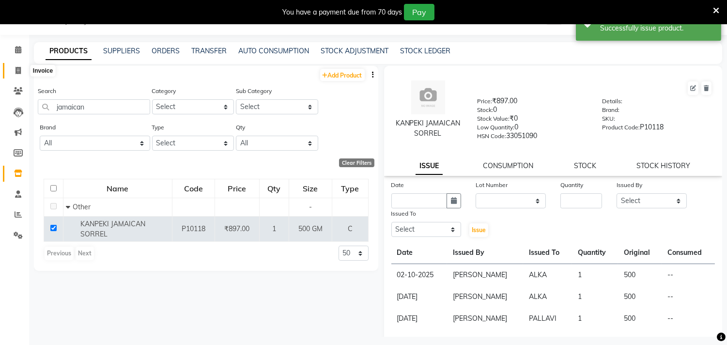
click at [18, 71] on icon at bounding box center [17, 70] width 5 height 7
select select "service"
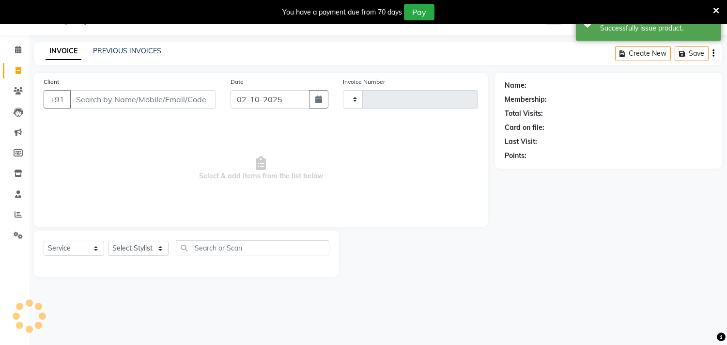
type input "0883"
select select "7505"
